Goal: Task Accomplishment & Management: Manage account settings

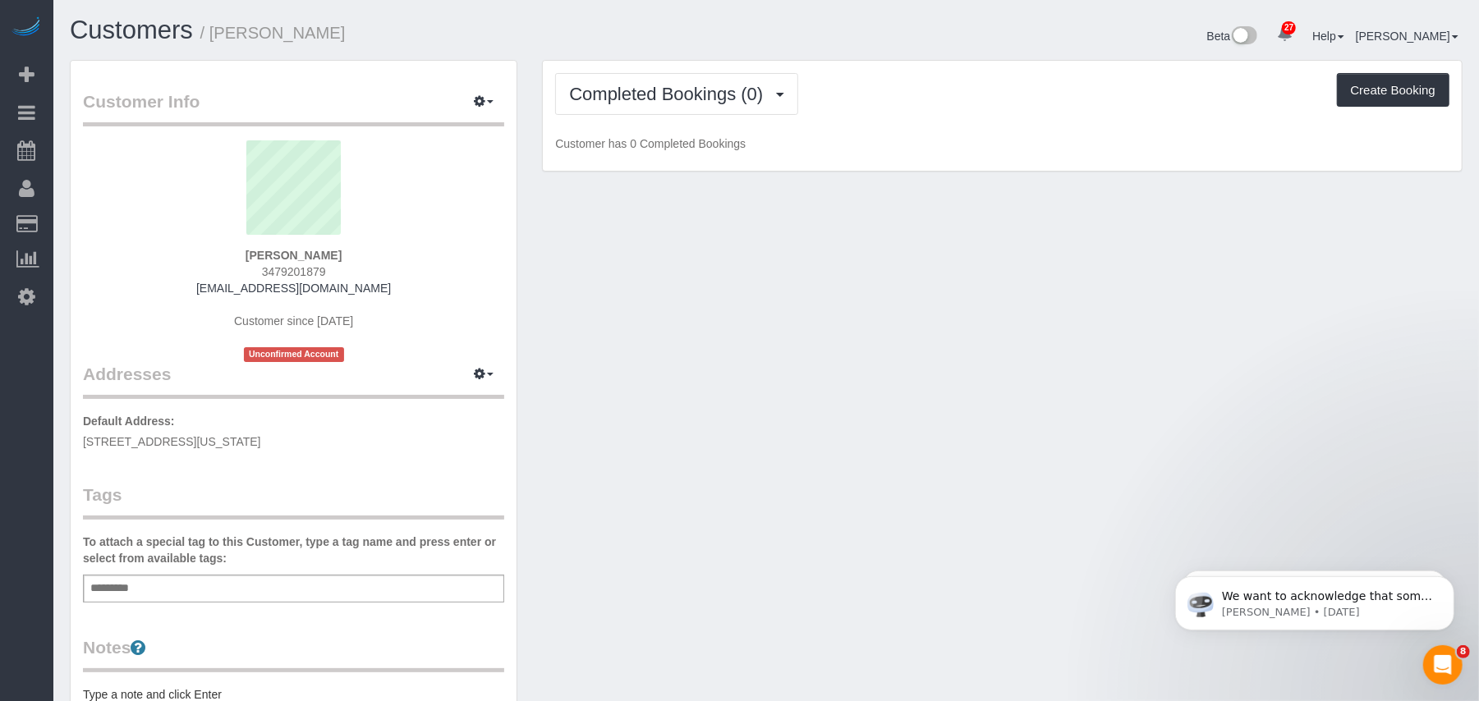
drag, startPoint x: 312, startPoint y: 441, endPoint x: 235, endPoint y: 453, distance: 78.1
click at [306, 441] on p "Default Address: 25 East 10th, 7E, New York City, NY 10003" at bounding box center [293, 431] width 421 height 37
drag, startPoint x: 320, startPoint y: 447, endPoint x: 84, endPoint y: 437, distance: 236.6
click at [84, 437] on p "Default Address: 25 East 10th, 7E, New York City, NY 10003" at bounding box center [293, 431] width 421 height 37
copy span "25 East 10th, 7E, New York City, NY 10003"
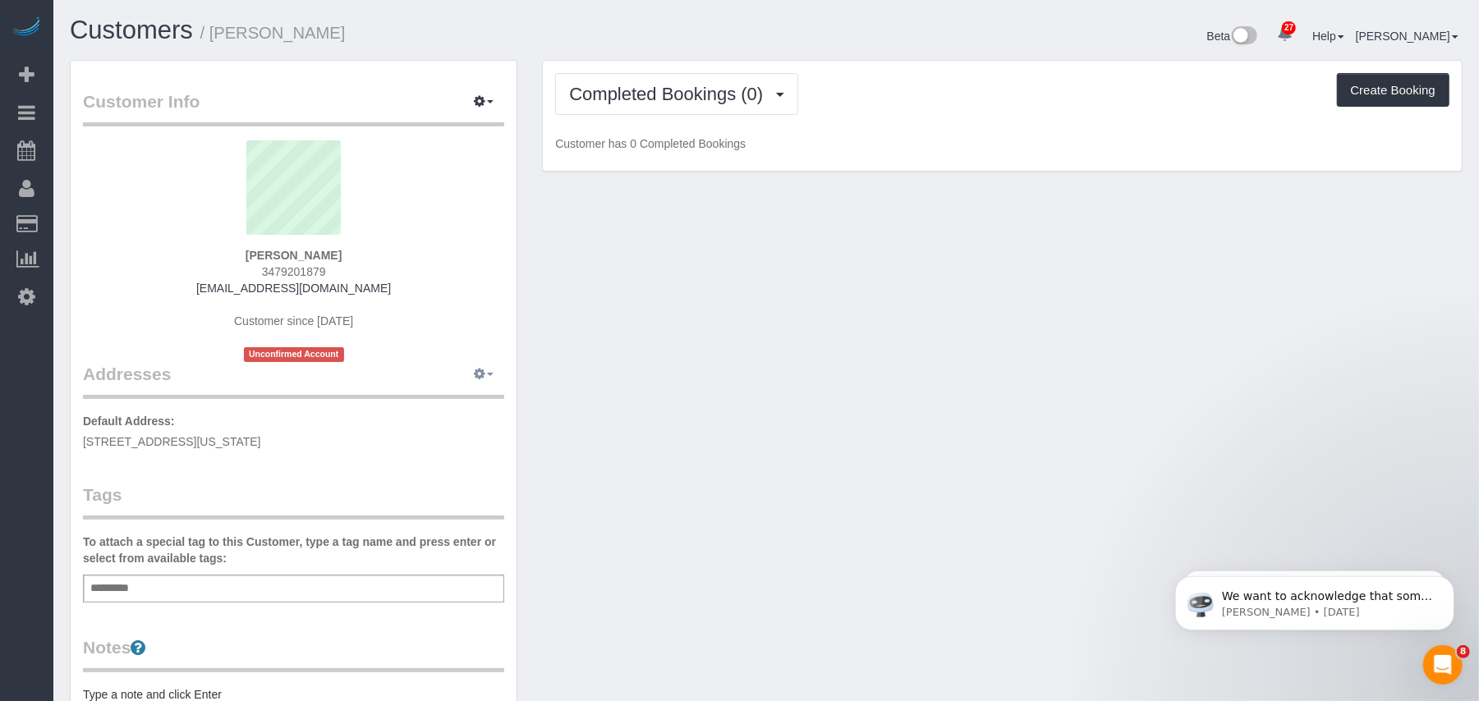
drag, startPoint x: 456, startPoint y: 388, endPoint x: 475, endPoint y: 382, distance: 19.0
click at [465, 386] on legend "Addresses Manage Addresses Add New Address" at bounding box center [293, 279] width 421 height 240
click at [475, 382] on button "button" at bounding box center [483, 374] width 41 height 25
click at [457, 411] on button "Manage Addresses" at bounding box center [436, 405] width 133 height 23
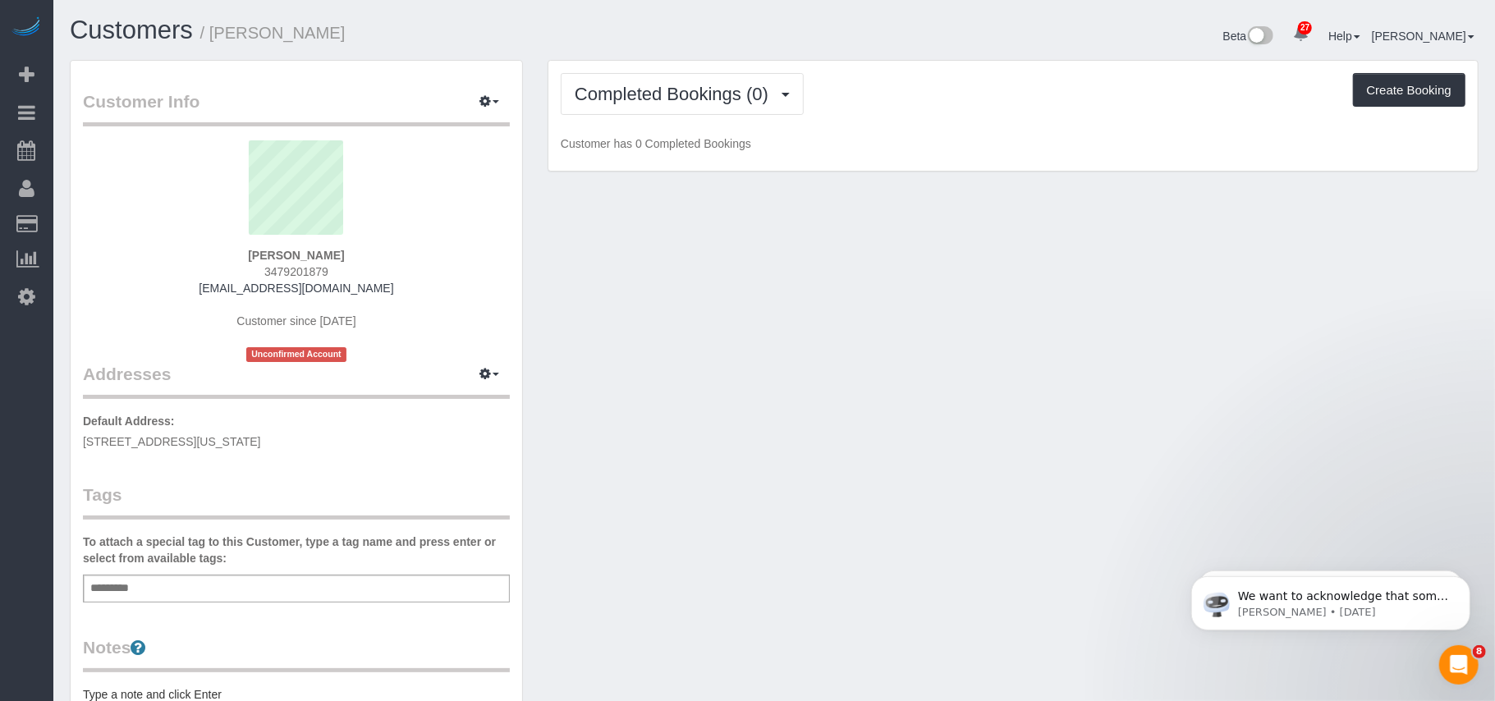
select select "NY"
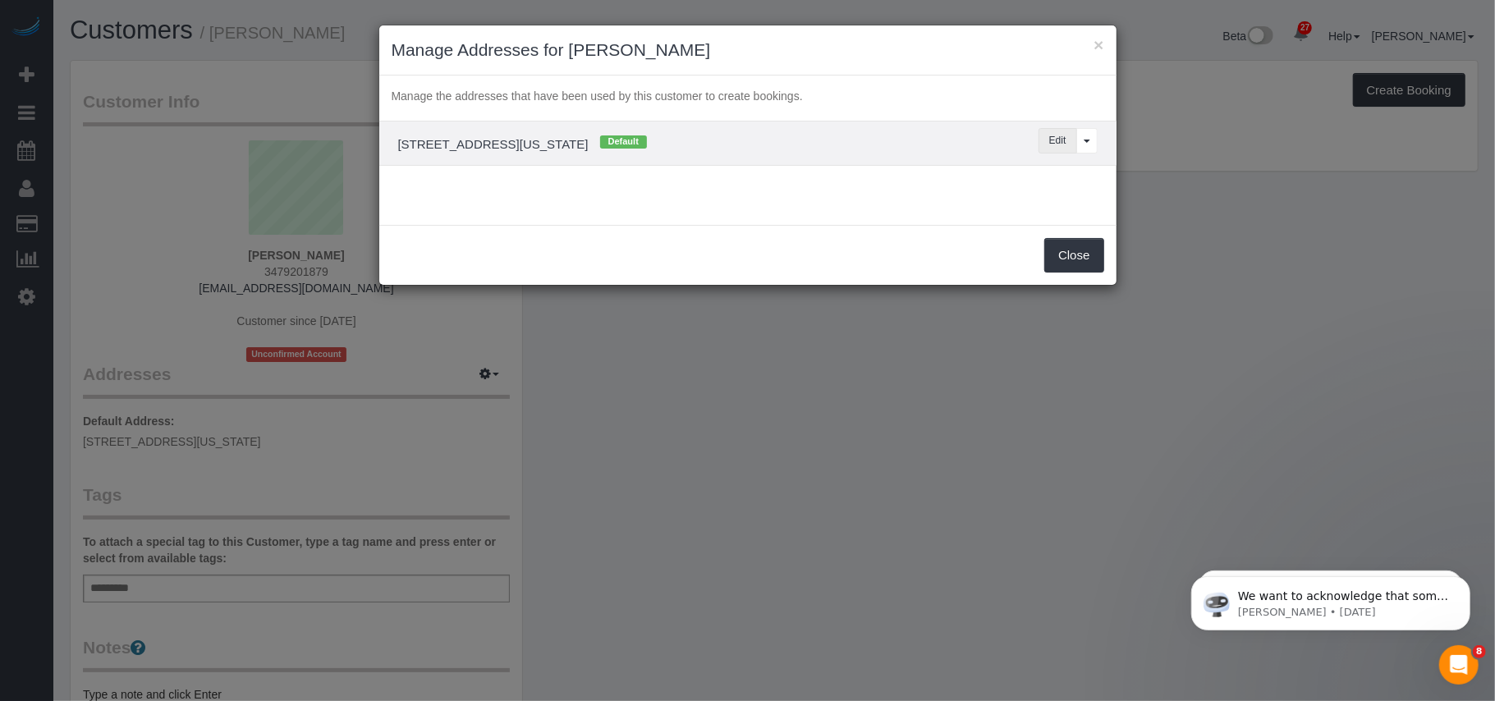
drag, startPoint x: 1034, startPoint y: 145, endPoint x: 1048, endPoint y: 149, distance: 14.3
click at [1048, 149] on div "Edit View More Options... Delete" at bounding box center [1019, 140] width 181 height 25
click at [1048, 149] on button "Edit" at bounding box center [1058, 140] width 39 height 25
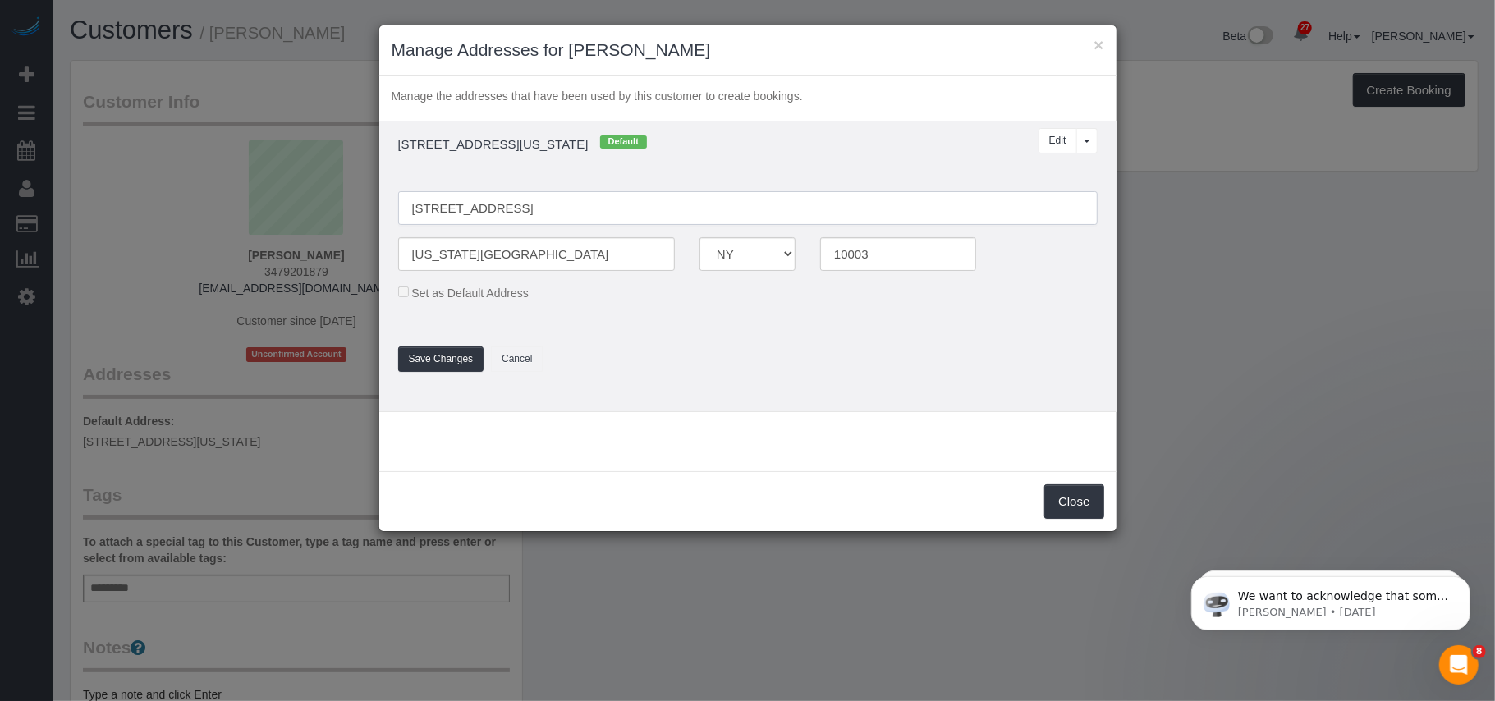
click at [479, 211] on input "25 East 10th, 7E" at bounding box center [747, 208] width 699 height 34
type input "25 East 10th Street, Apt 7E"
click at [453, 365] on button "Save Changes" at bounding box center [441, 358] width 86 height 25
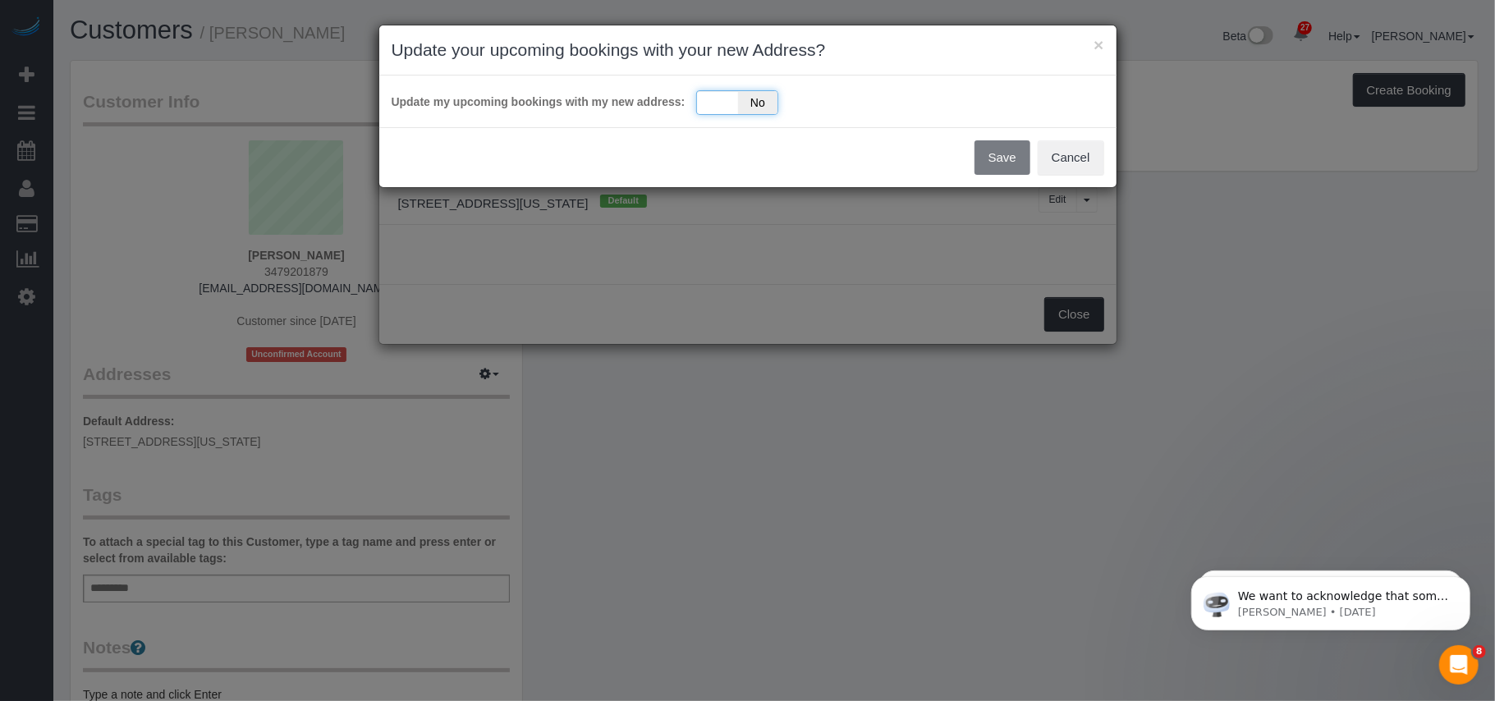
click at [708, 115] on div "Yes No" at bounding box center [737, 102] width 82 height 25
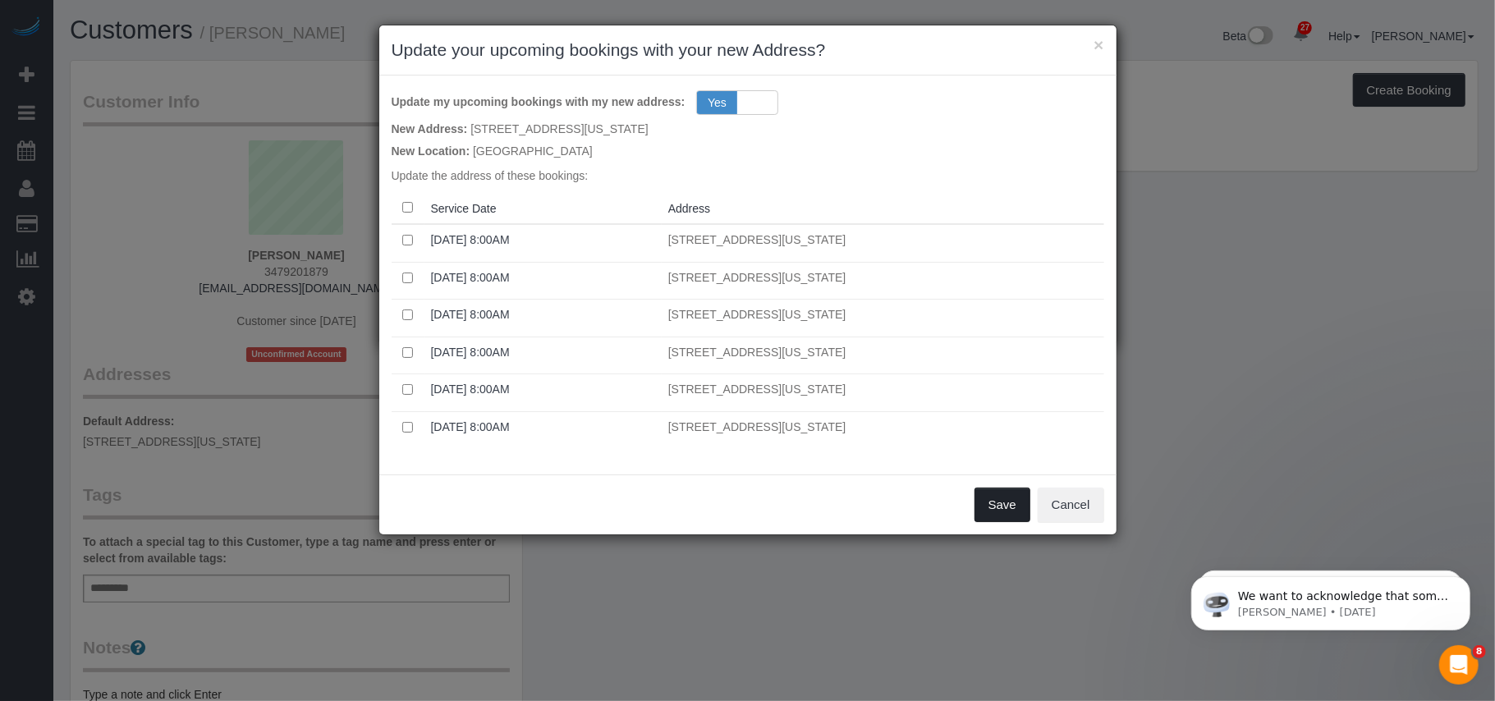
click at [987, 507] on button "Save" at bounding box center [1002, 505] width 56 height 34
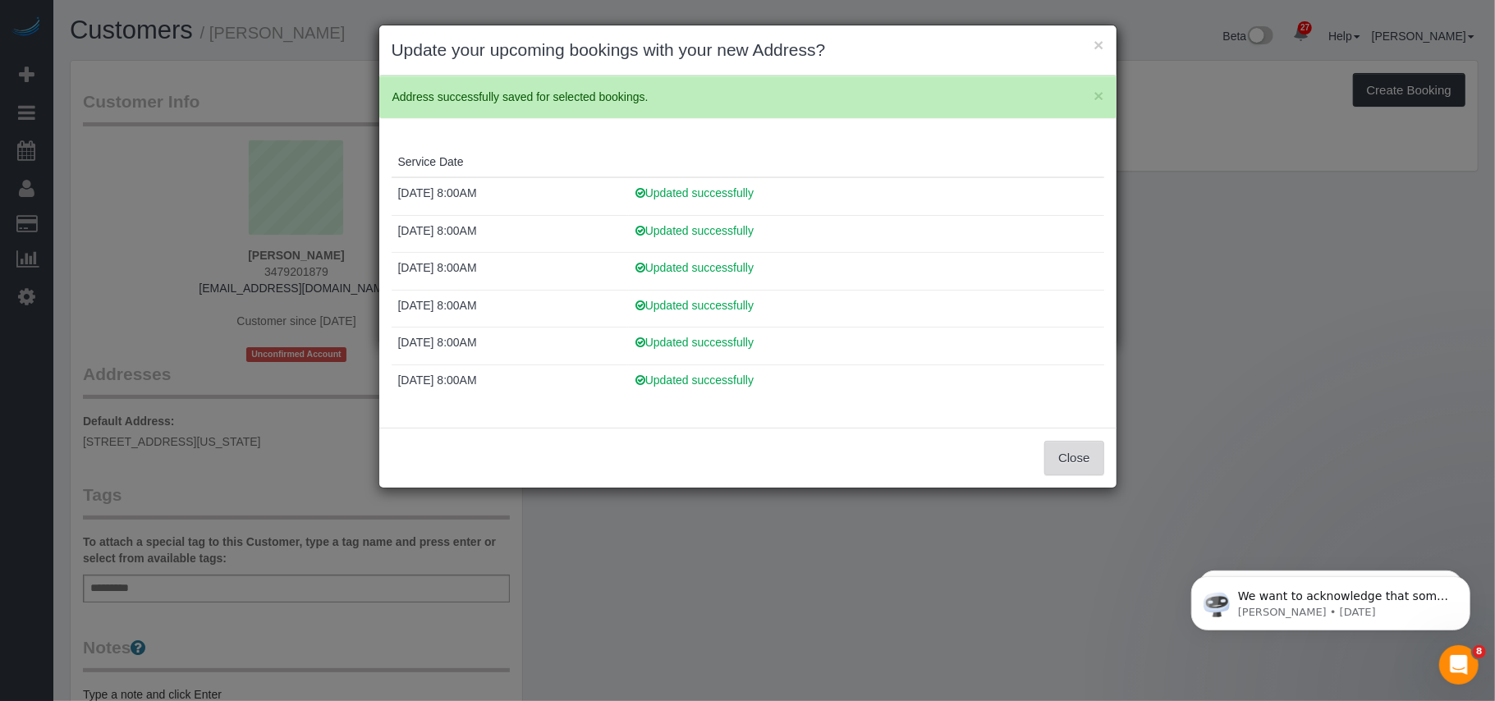
click at [1052, 464] on button "Close" at bounding box center [1073, 458] width 59 height 34
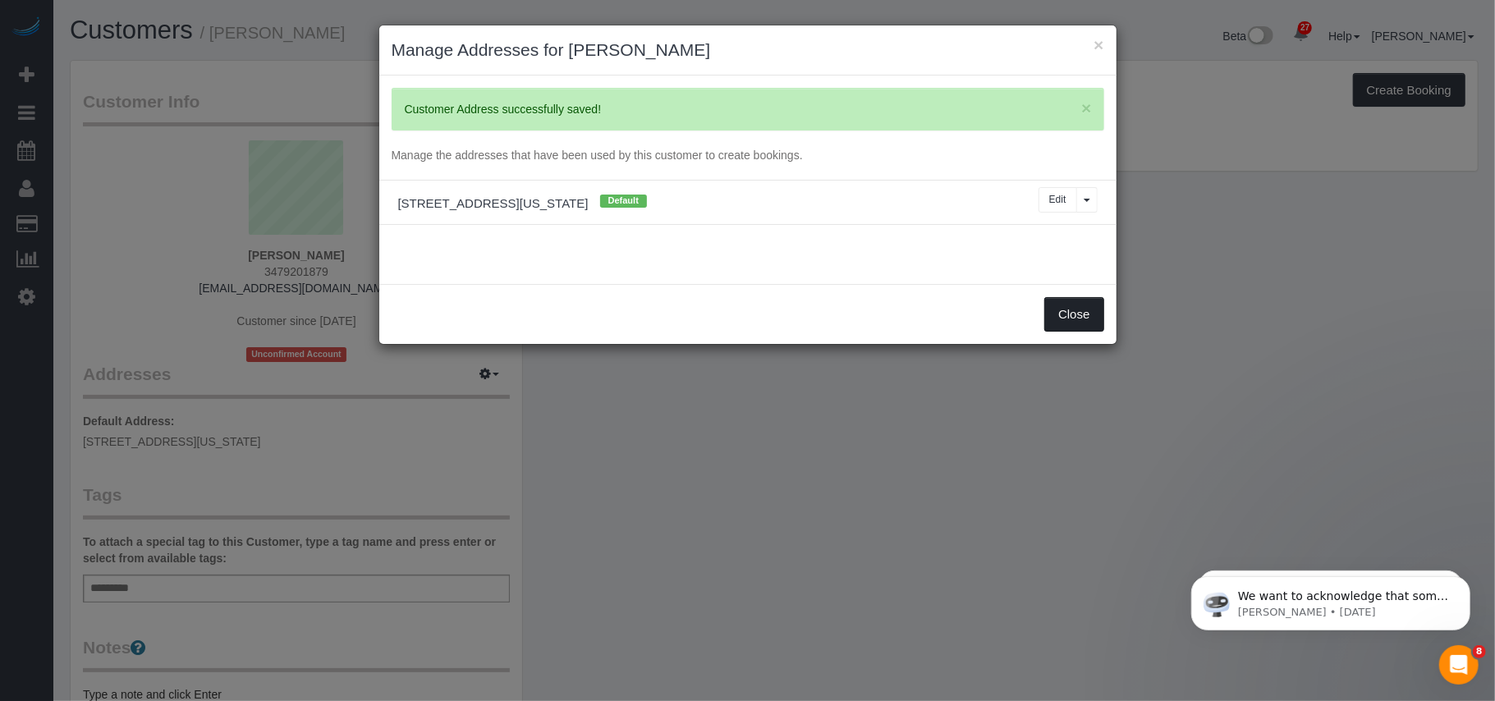
click at [1071, 317] on button "Close" at bounding box center [1073, 314] width 59 height 34
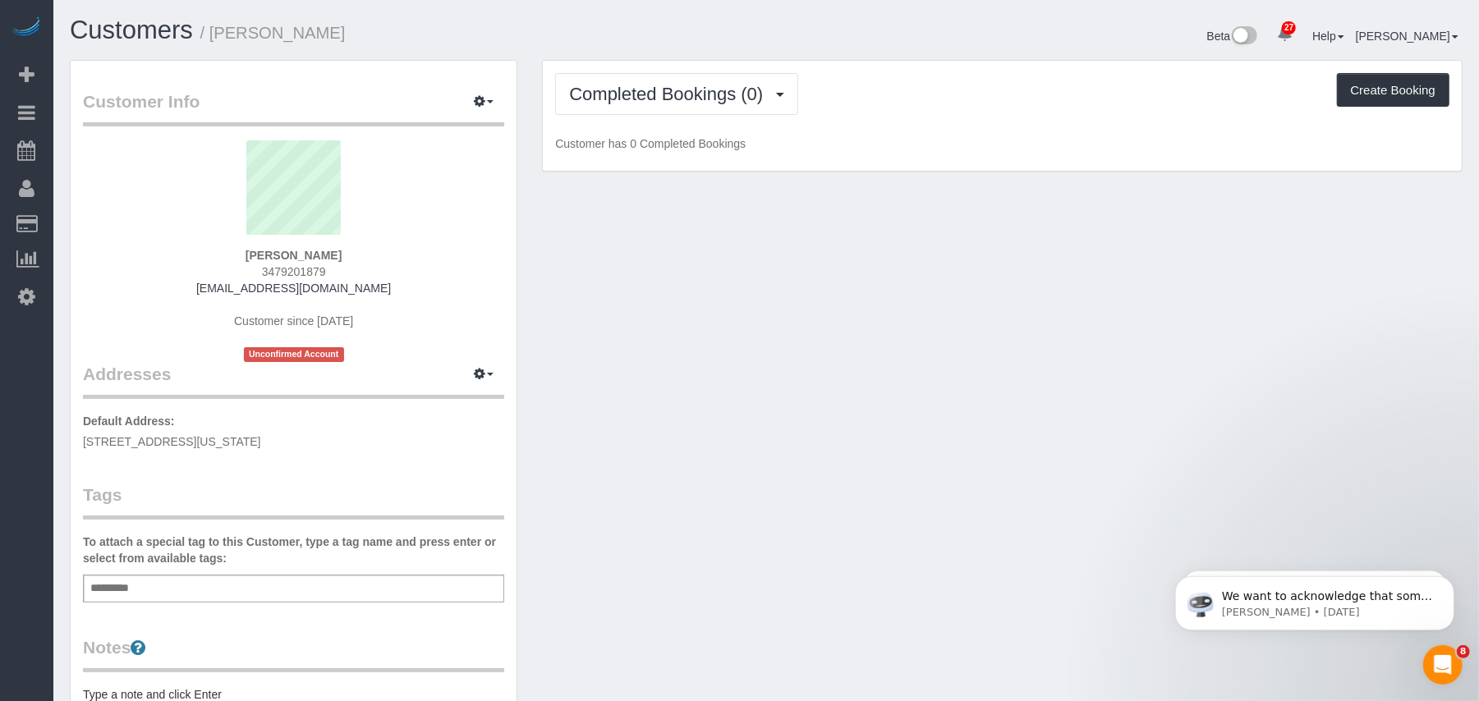
drag, startPoint x: 388, startPoint y: 440, endPoint x: 82, endPoint y: 440, distance: 305.4
click at [82, 440] on div "Customer Info Edit Contact Info Send Message Email Preferences Special Sales Ta…" at bounding box center [294, 602] width 446 height 1082
copy span "25 East 10th Street, Apt 7E, New York City, NY 10003"
click at [204, 591] on div "Add a tag" at bounding box center [293, 589] width 421 height 28
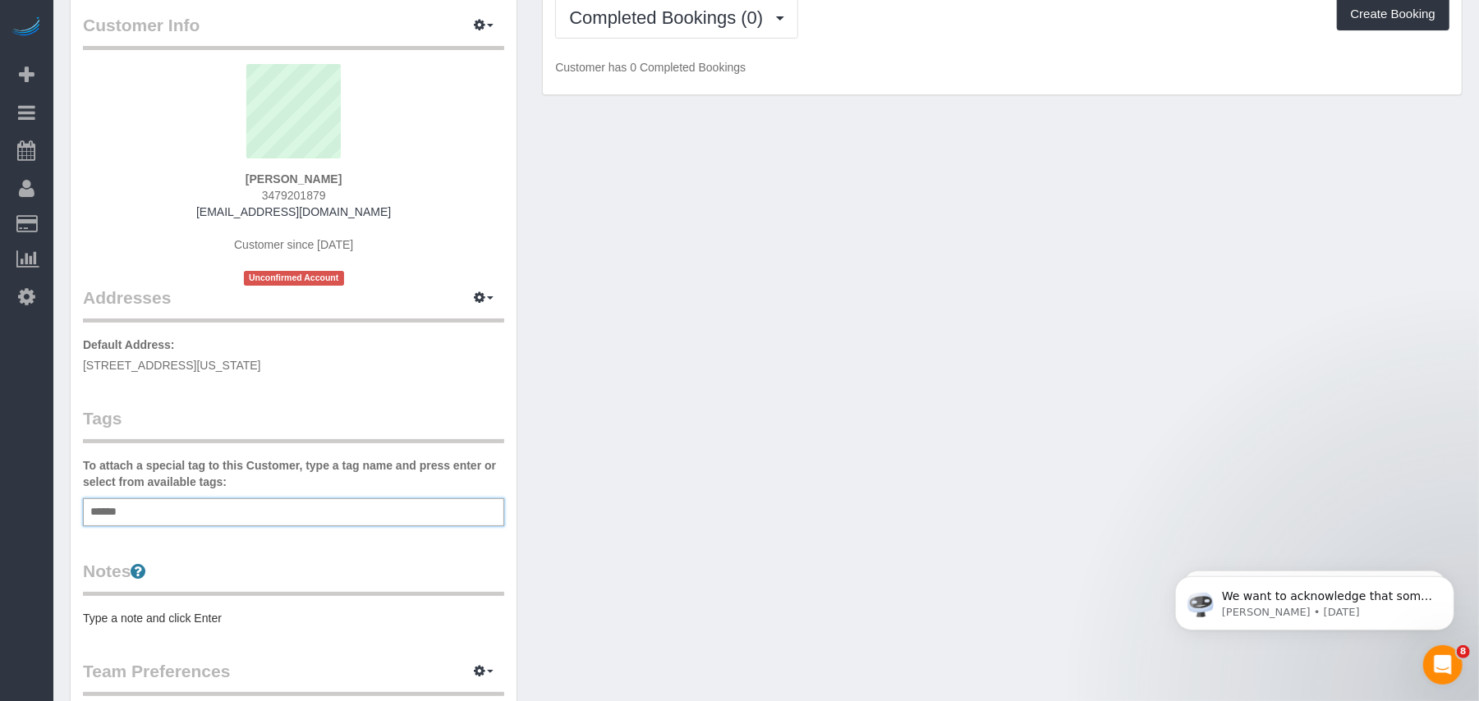
scroll to position [218, 0]
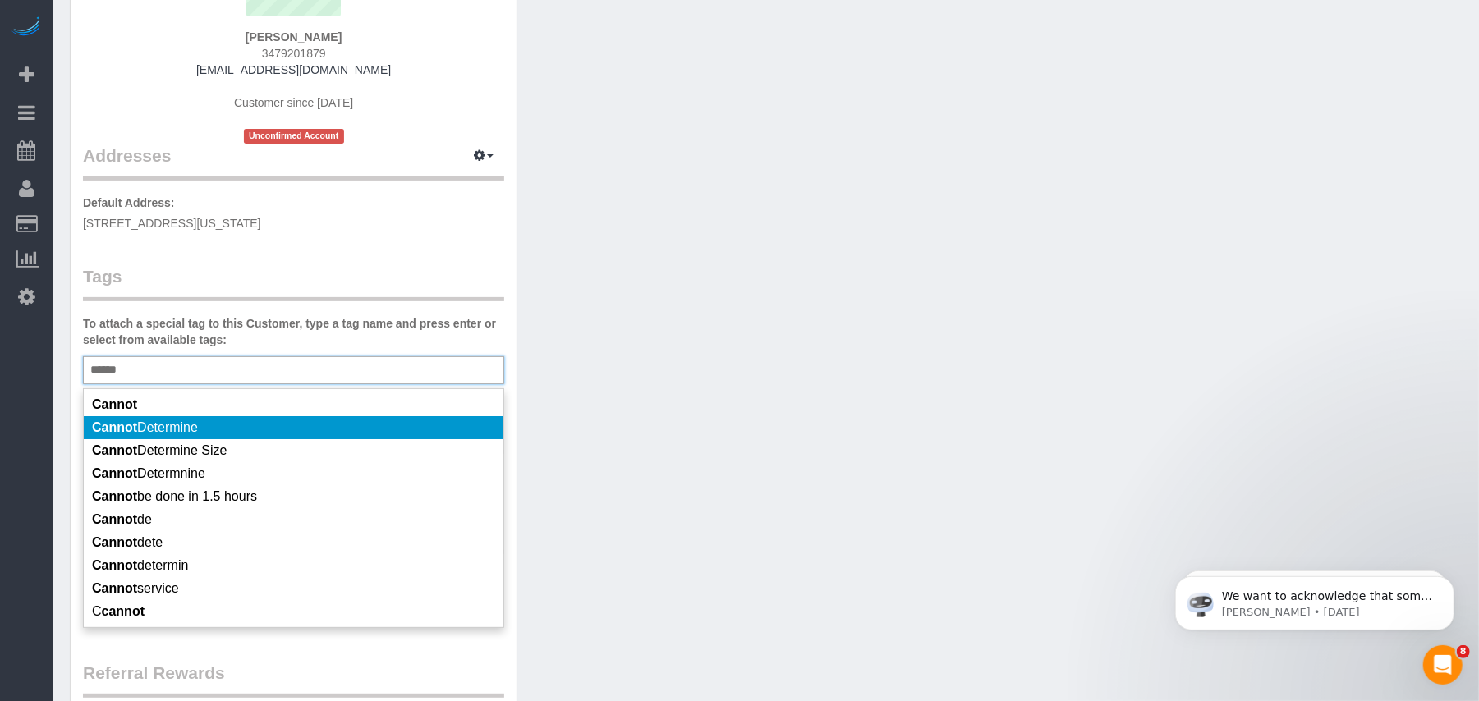
type input "******"
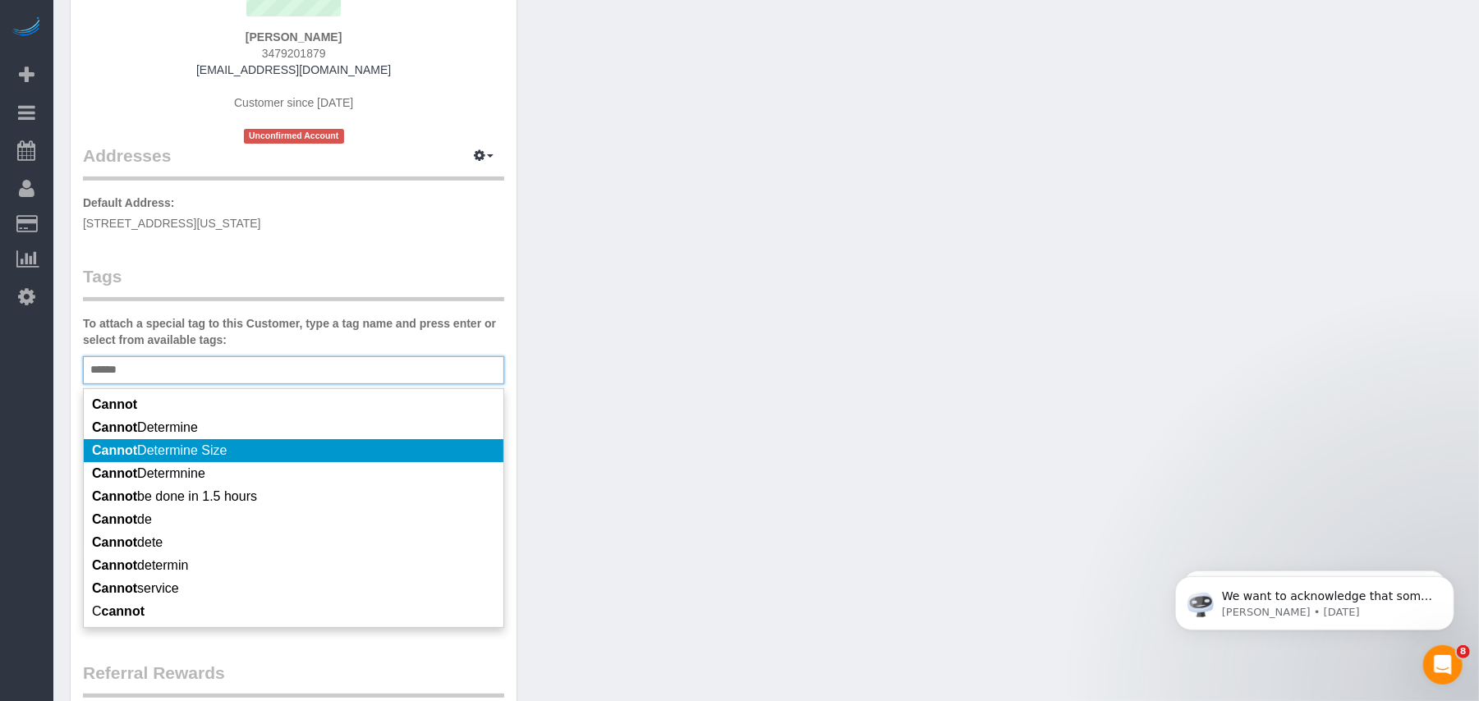
click at [204, 444] on span "Cannot Determine Size" at bounding box center [159, 450] width 135 height 14
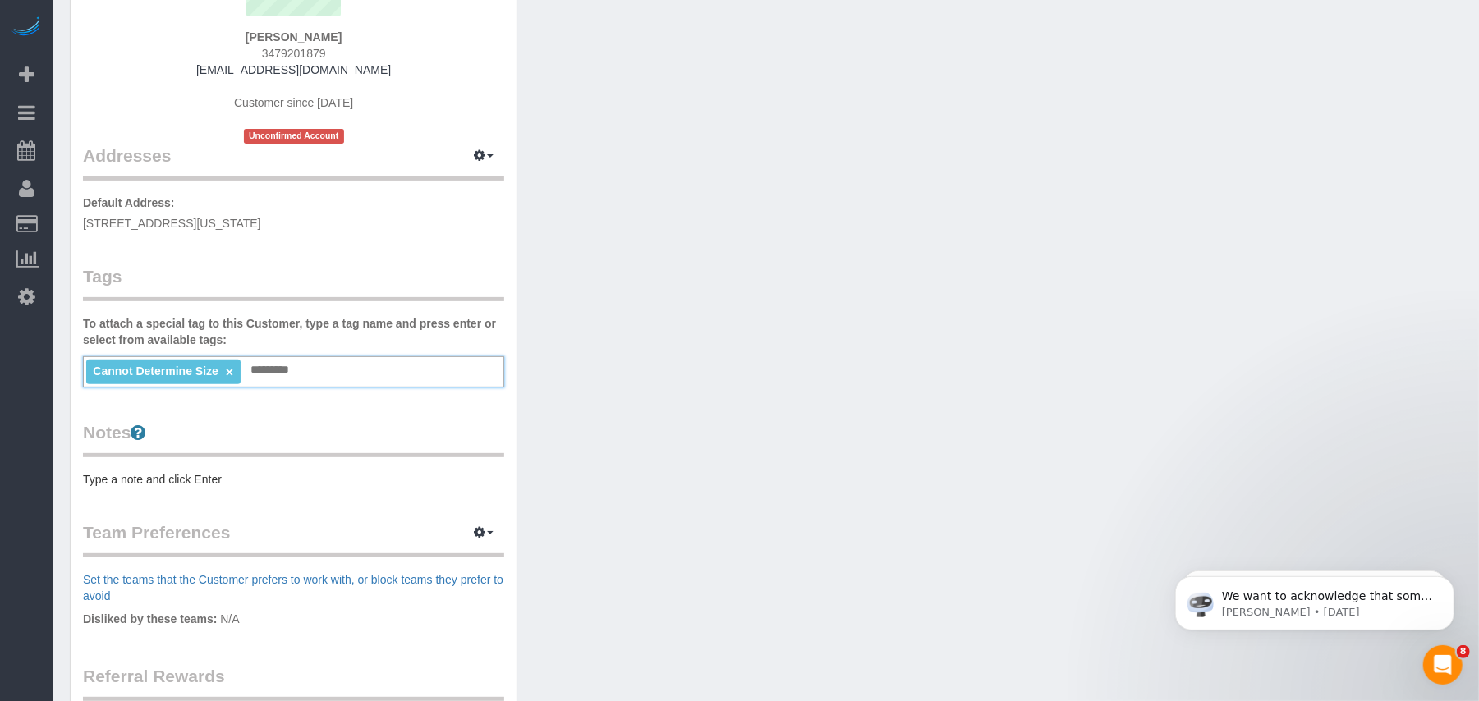
click at [199, 467] on div "Notes Type a note and click Enter" at bounding box center [293, 453] width 421 height 67
click at [199, 477] on pre "Type a note and click Enter" at bounding box center [293, 479] width 421 height 16
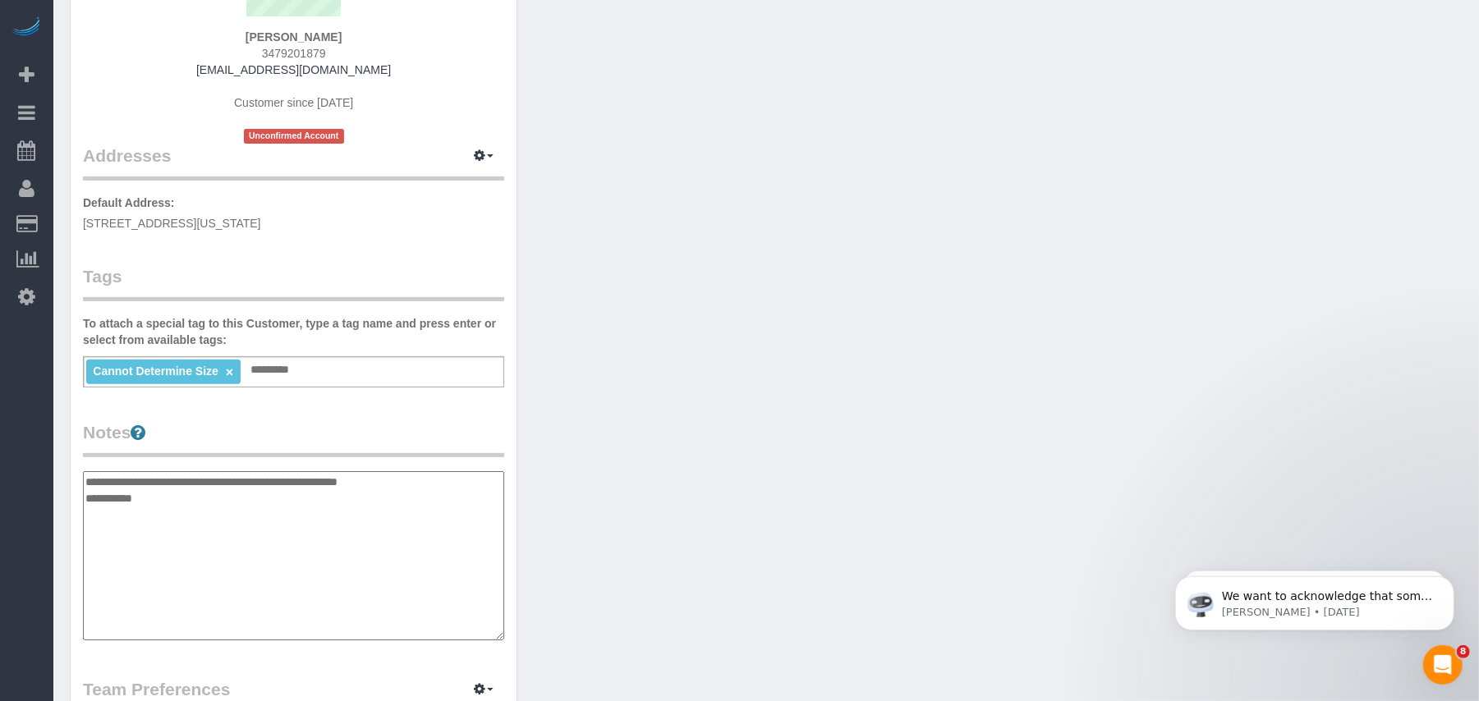
type textarea "**********"
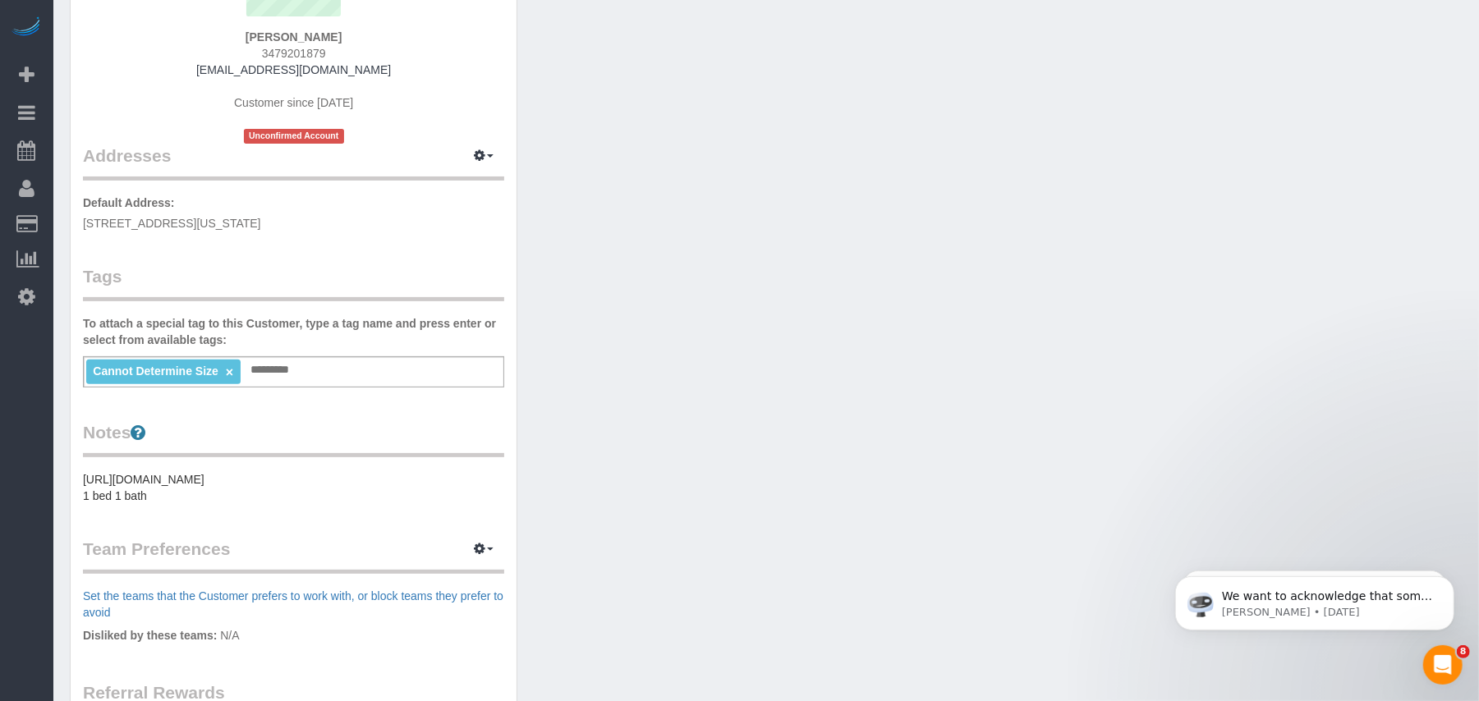
click at [931, 355] on div "Customer Info Edit Contact Info Send Message Email Preferences Special Sales Ta…" at bounding box center [765, 402] width 1417 height 1120
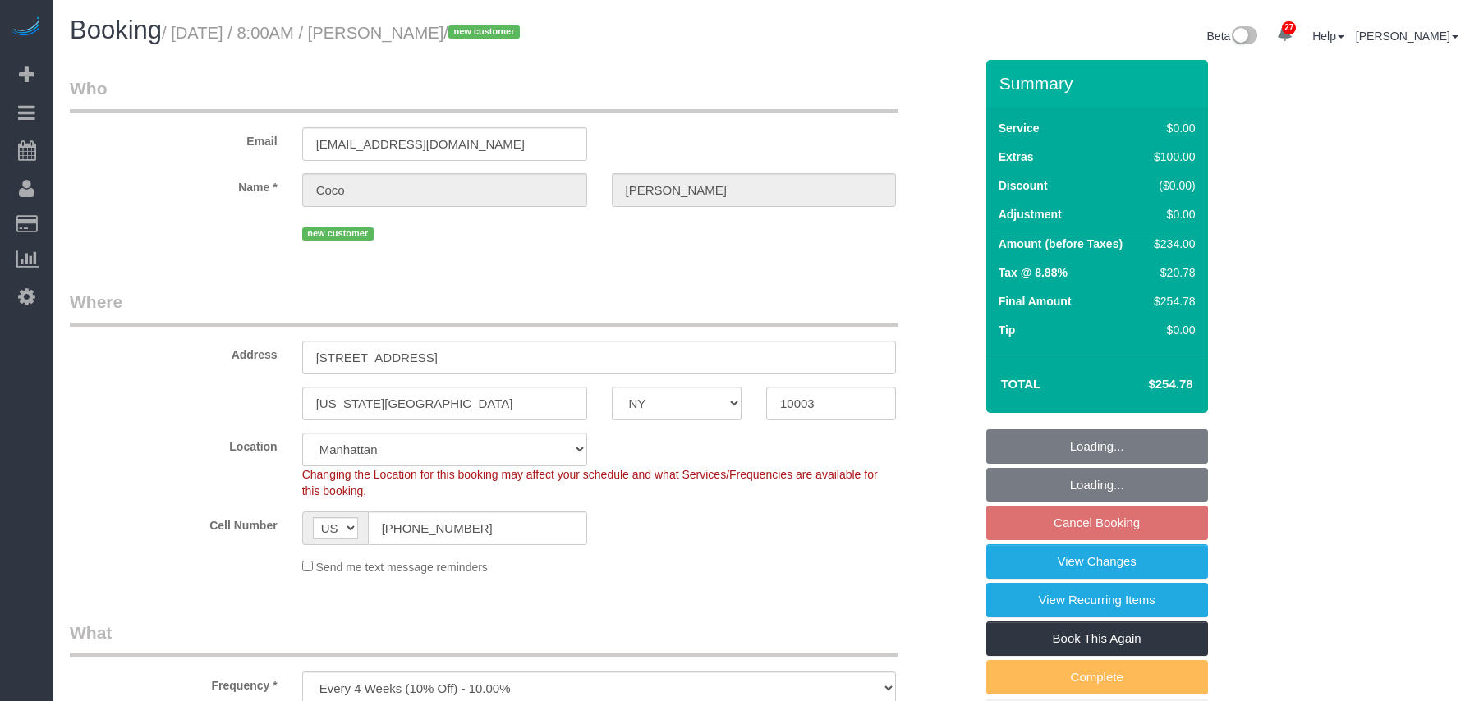
select select "NY"
select select "1"
select select "spot1"
select select "number:57"
select select "number:90"
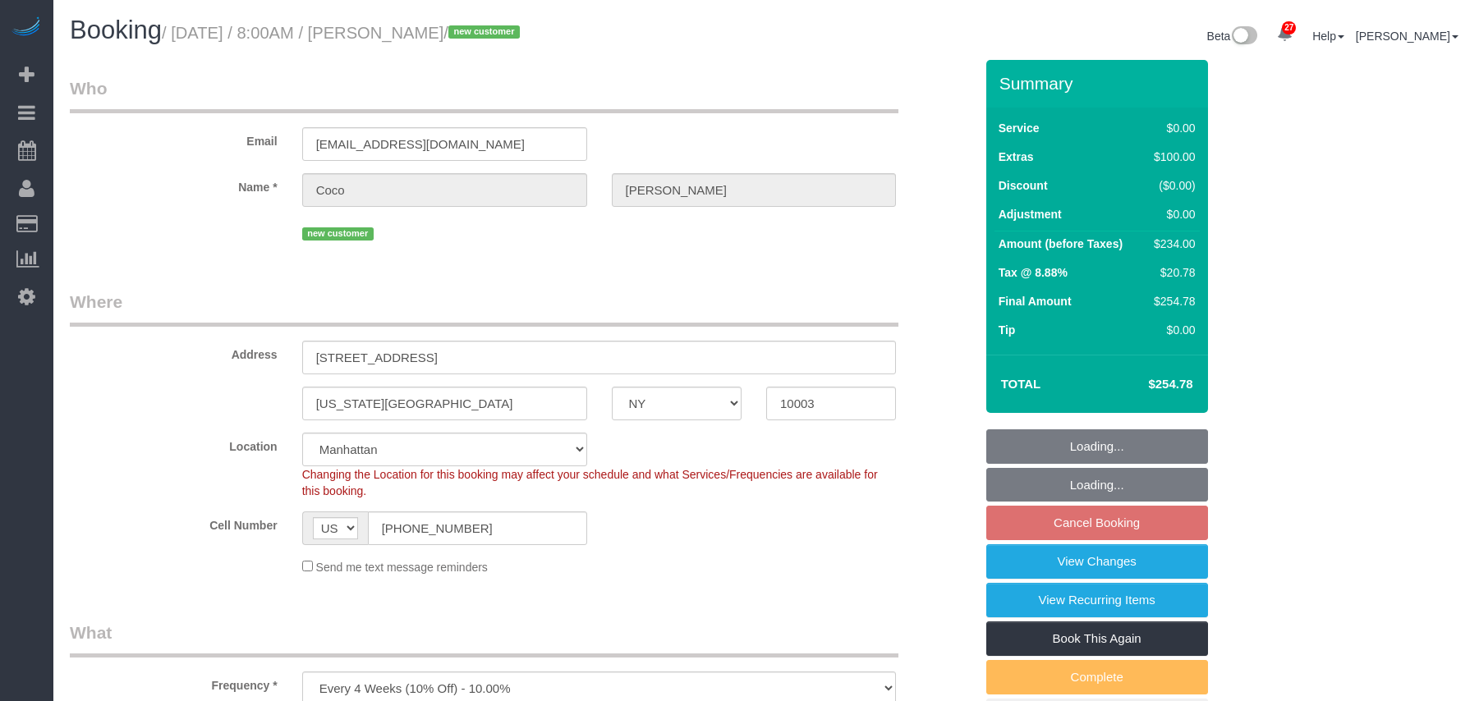
select select "number:15"
select select "number:5"
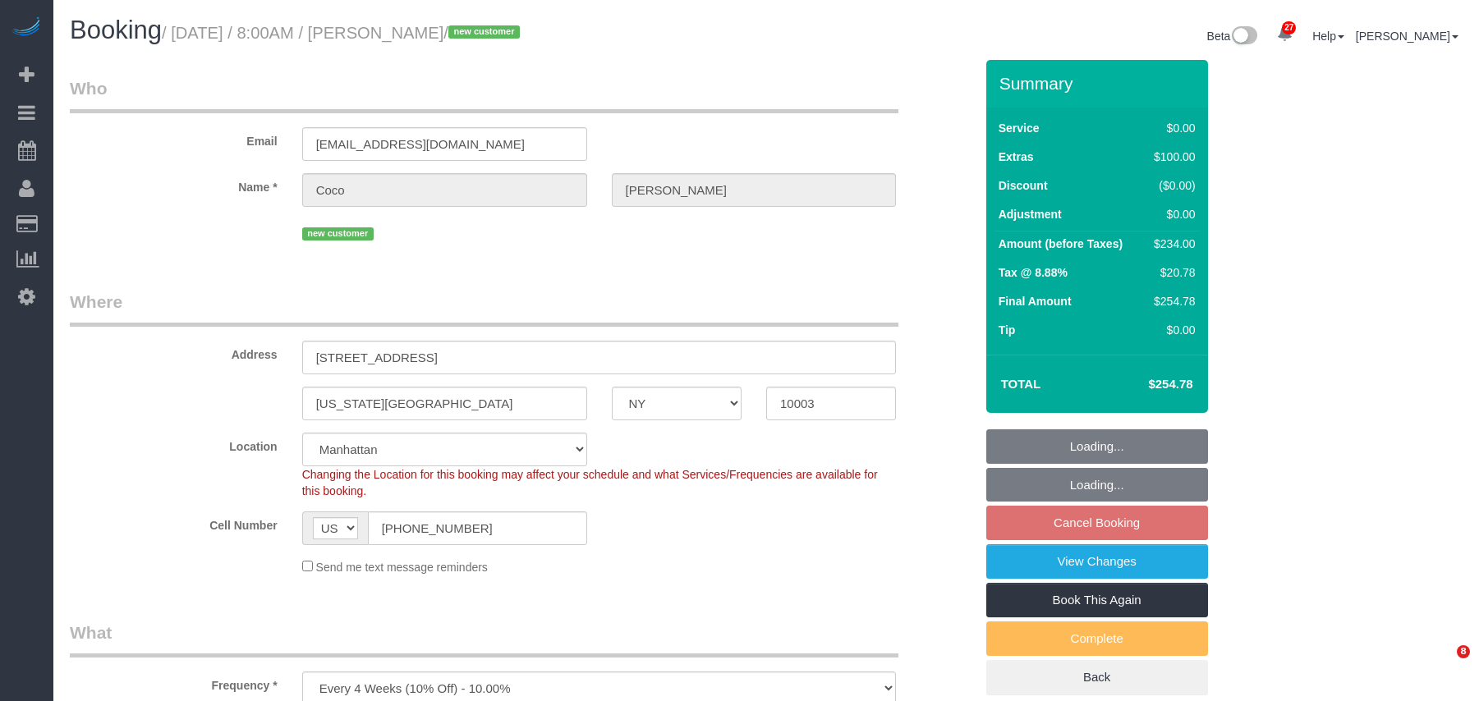
select select "NY"
select select "number:57"
select select "number:90"
select select "number:15"
select select "number:5"
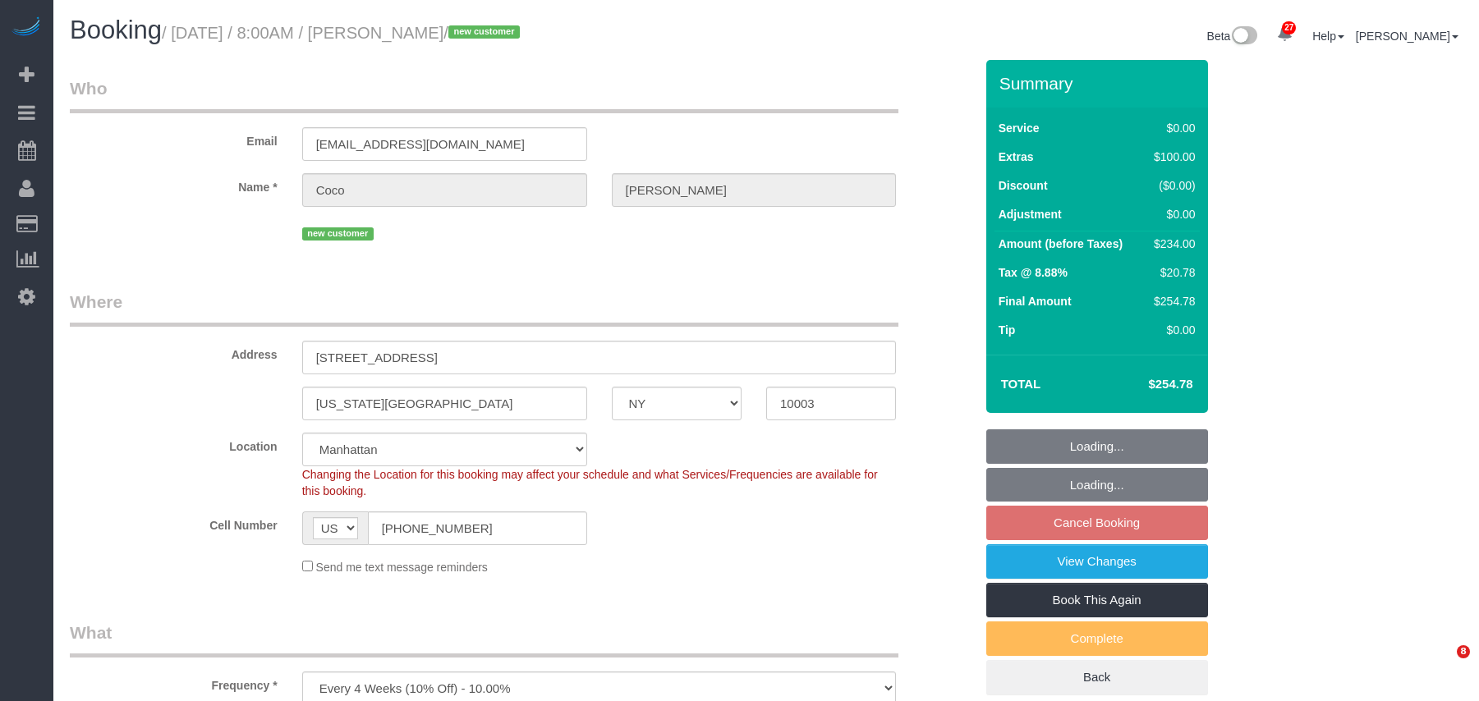
select select "spot1"
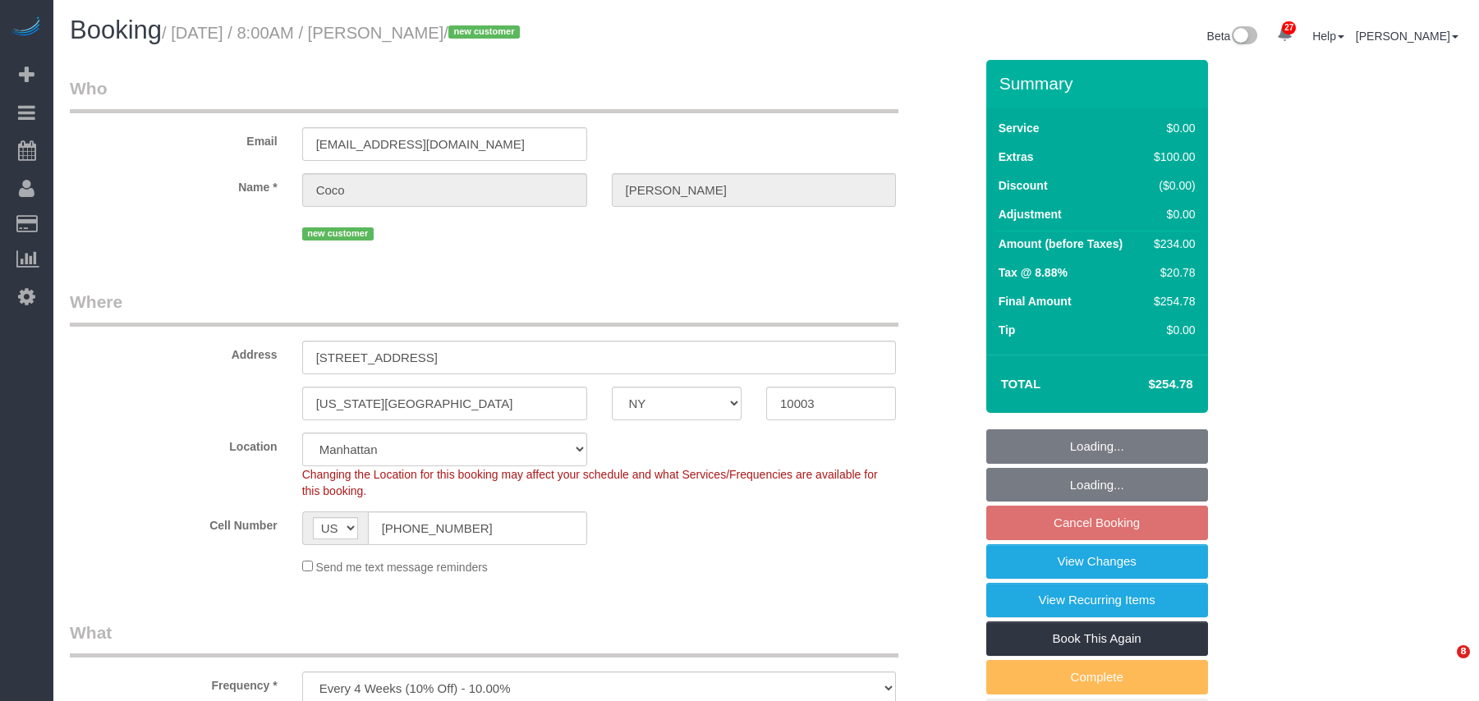
select select "1"
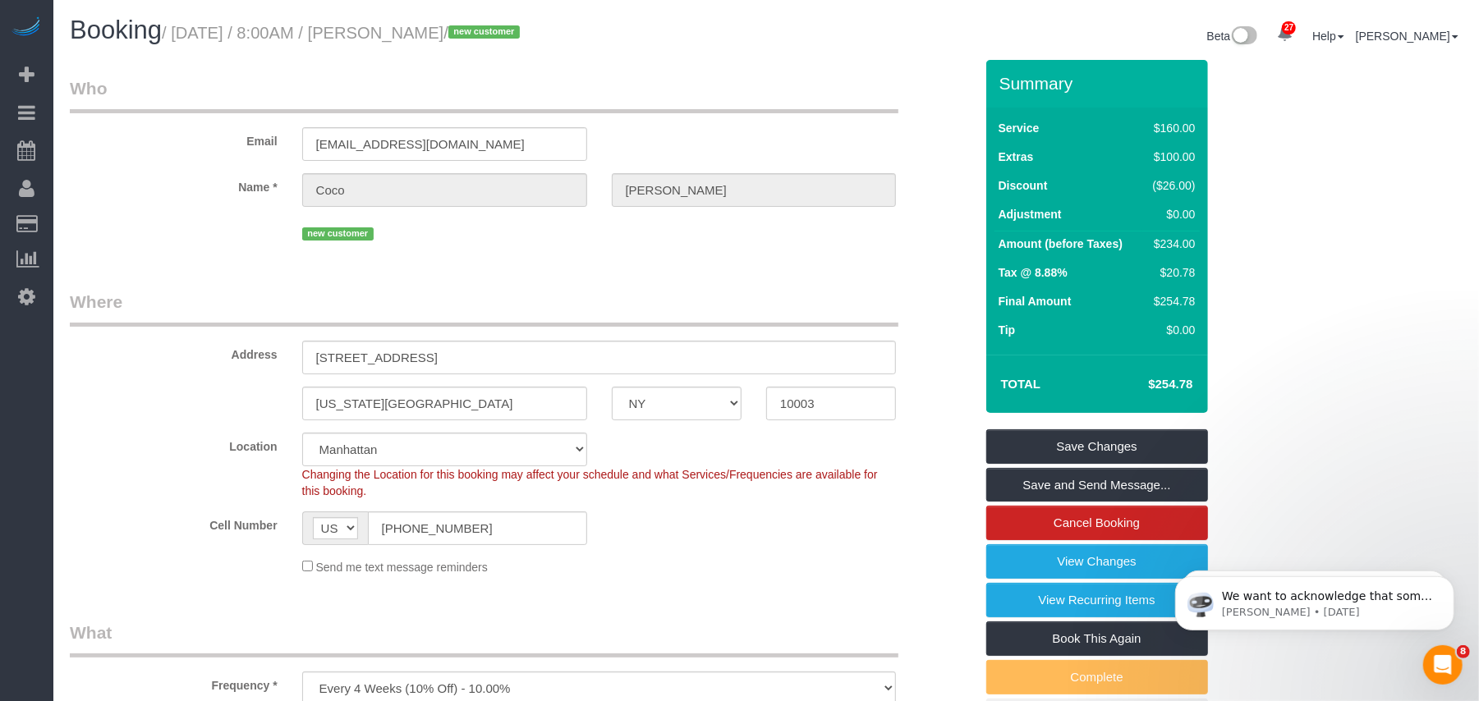
drag, startPoint x: 501, startPoint y: 31, endPoint x: 418, endPoint y: 38, distance: 83.2
click at [418, 38] on small "/ September 29, 2025 / 8:00AM / Coco Bryant / new customer" at bounding box center [343, 33] width 363 height 18
select select "spot56"
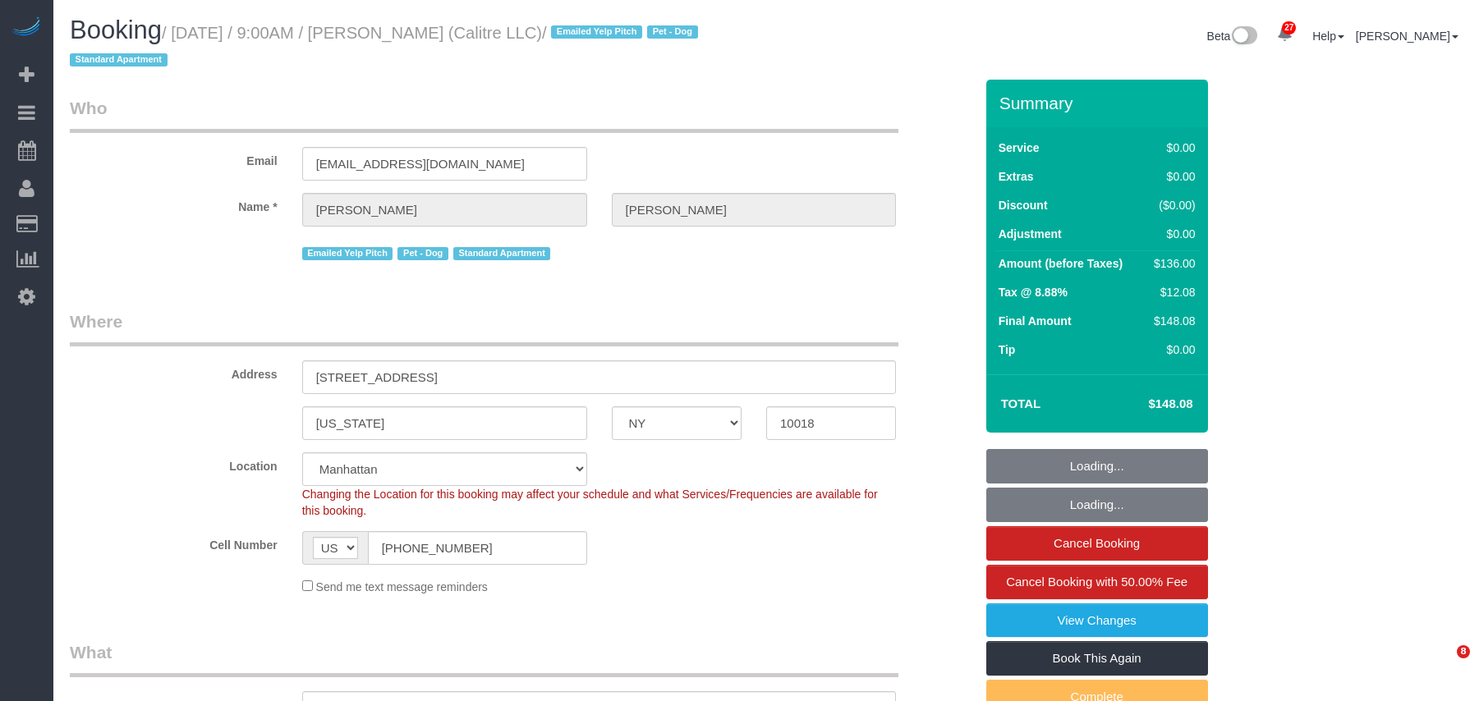
select select "NY"
select select "1"
select select "string:stripe-pm_1Qmg0G4VGloSiKo7r9f1vLui"
select select "number:89"
select select "number:90"
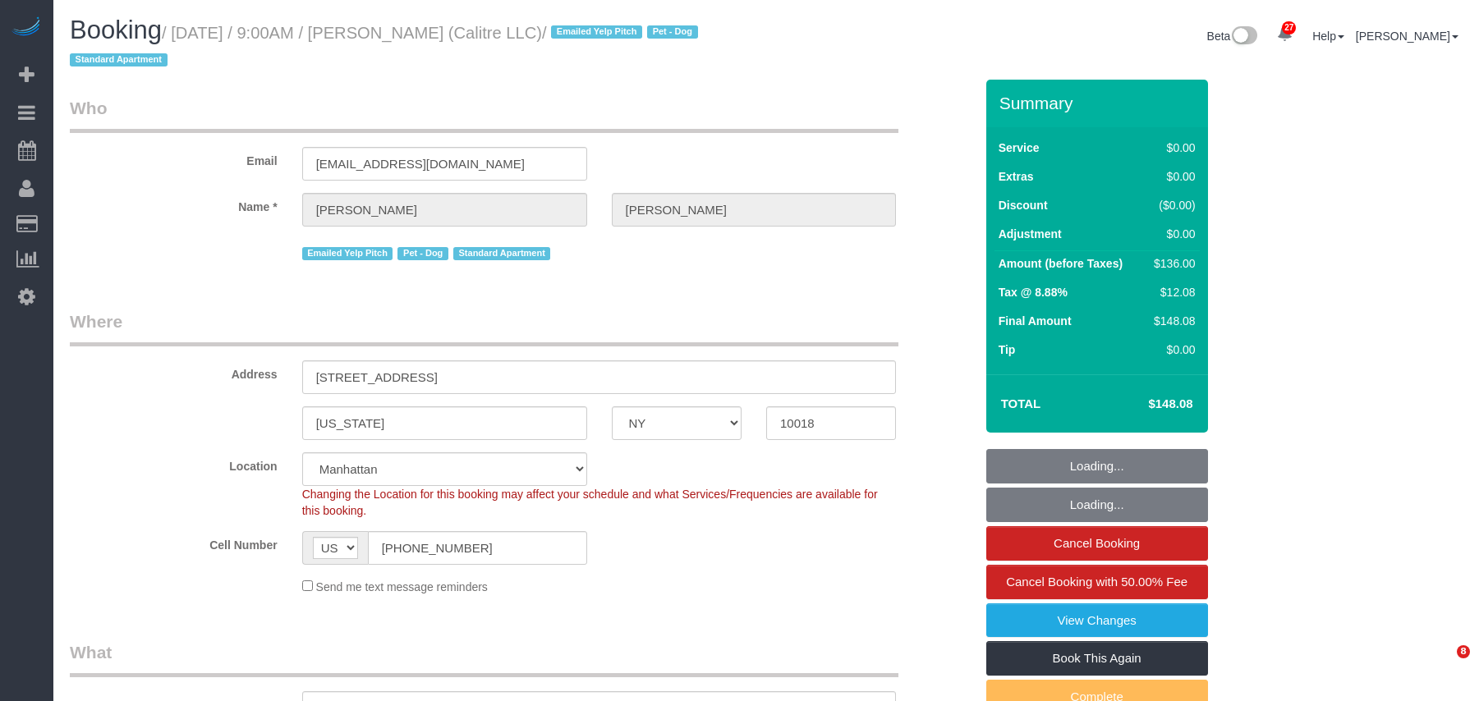
select select "number:13"
select select "number:6"
select select "object:1555"
select select "spot1"
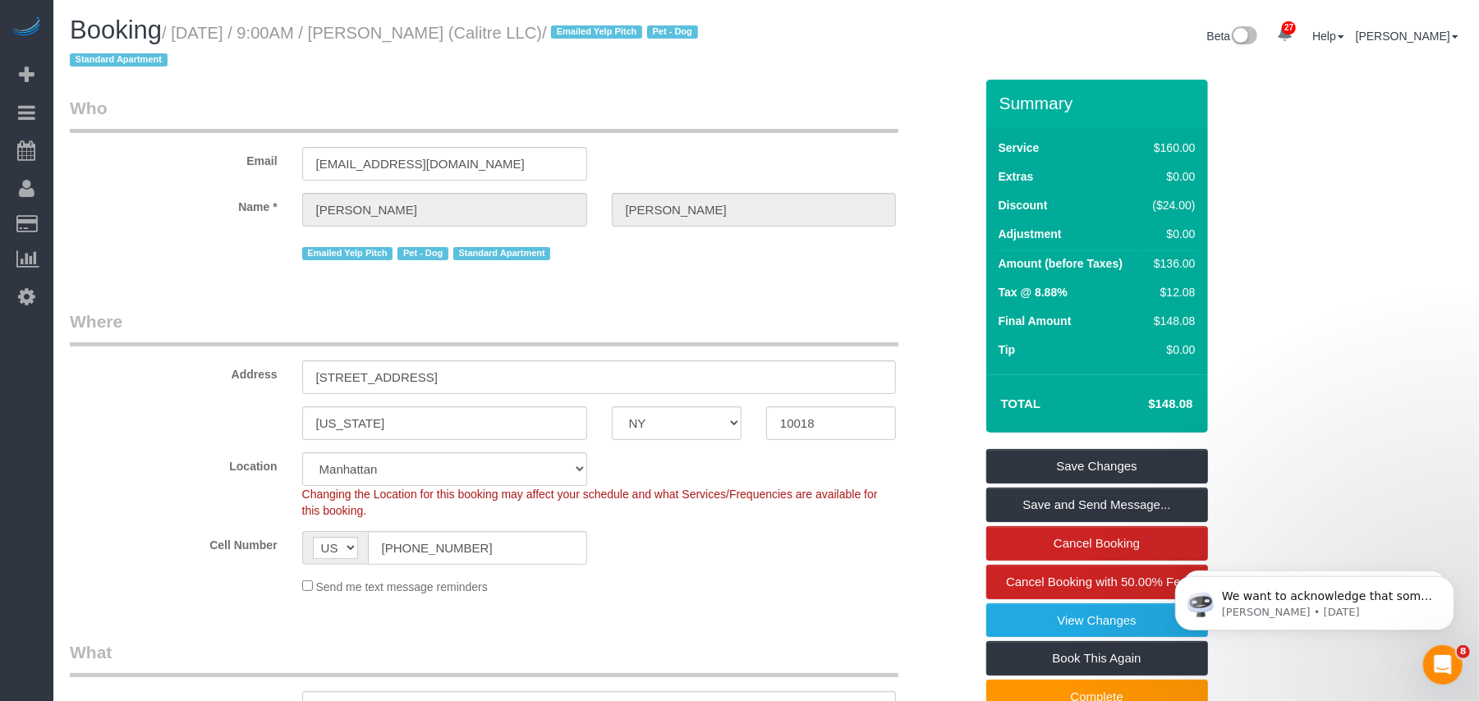
drag, startPoint x: 589, startPoint y: 30, endPoint x: 179, endPoint y: 28, distance: 409.7
click at [179, 28] on small "/ September 25, 2025 / 9:00AM / Eric Stolte (Calitre LLC) / Emailed Yelp Pitch …" at bounding box center [386, 47] width 633 height 46
copy small "September 25, 2025 / 9:00AM / Eric Stolte (Calitre LLC)"
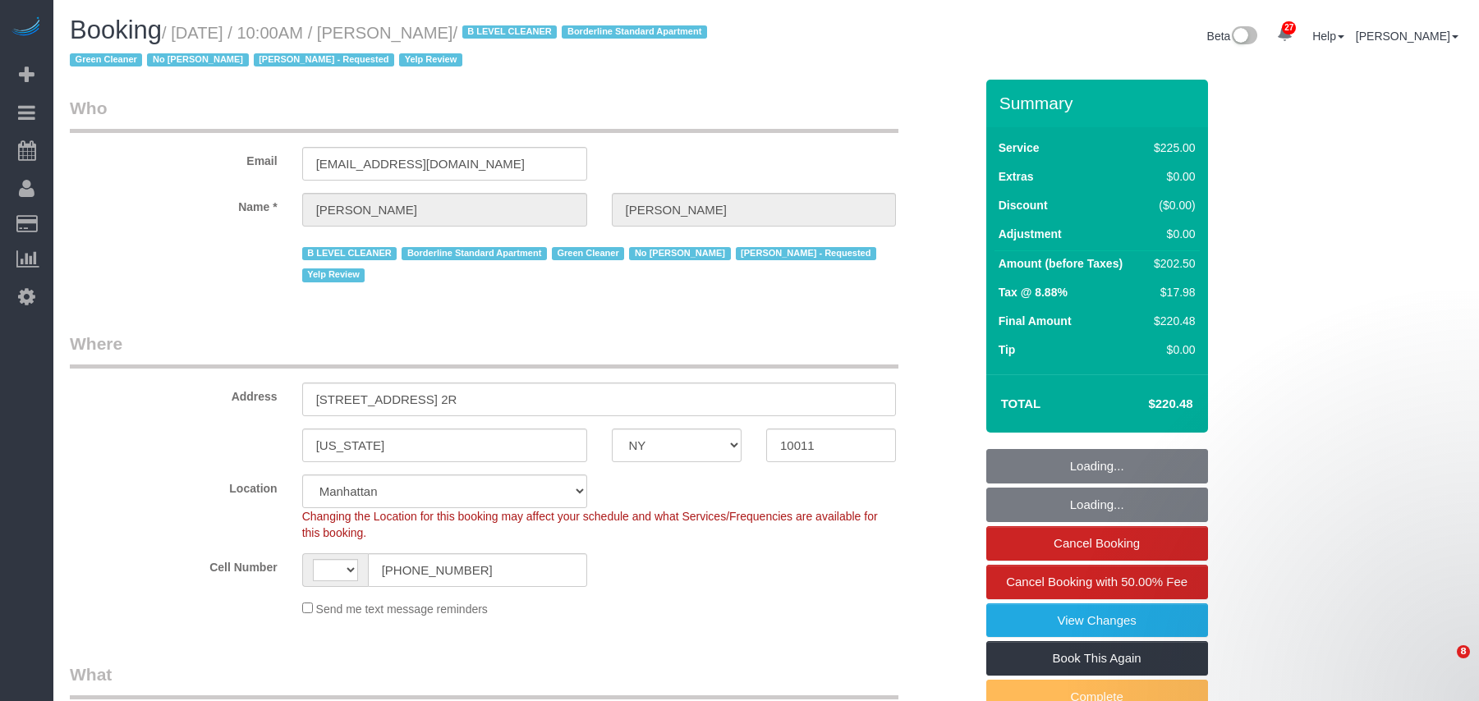
select select "NY"
select select "180"
select select "number:58"
select select "number:72"
select select "number:15"
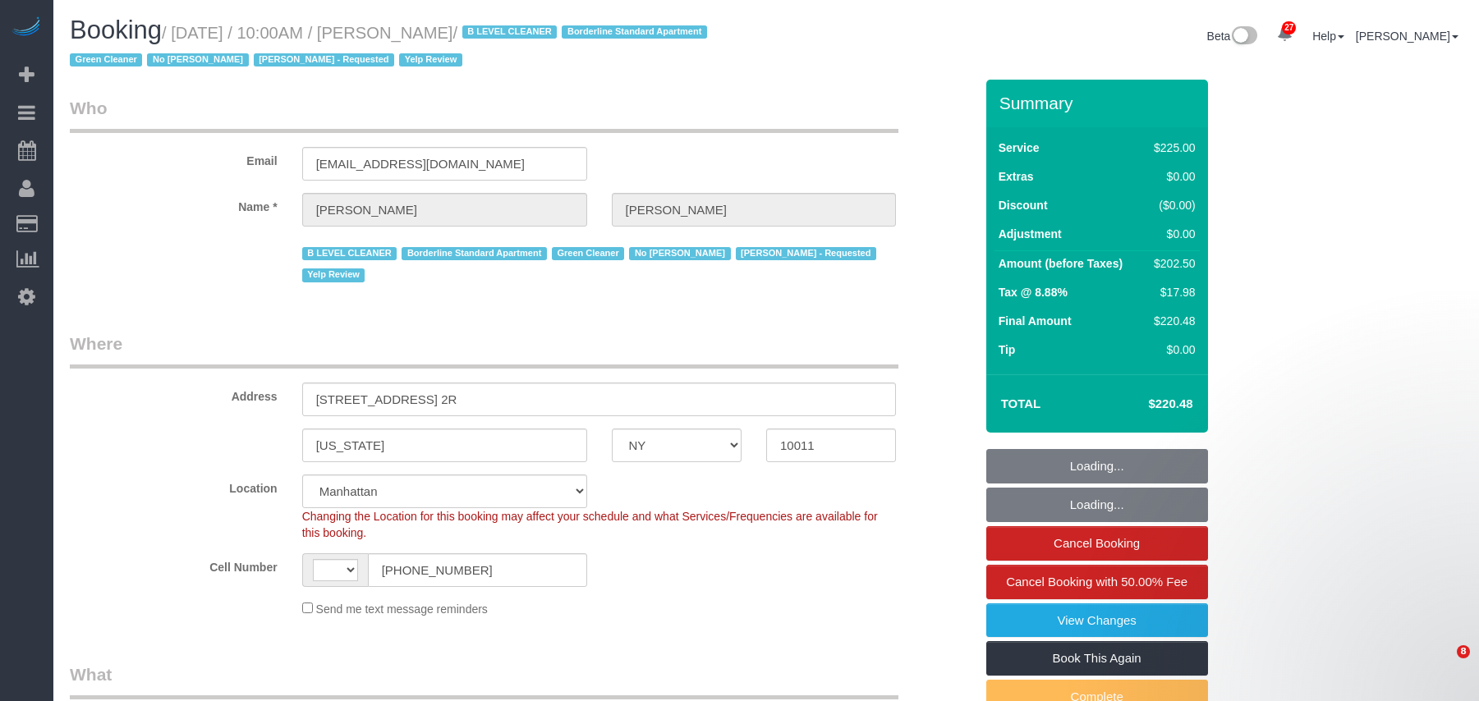
select select "number:5"
select select "number:21"
select select "object:1525"
select select "string:[GEOGRAPHIC_DATA]"
select select "string:stripe-pm_1JZ5044VGloSiKo7i4QiPjXD"
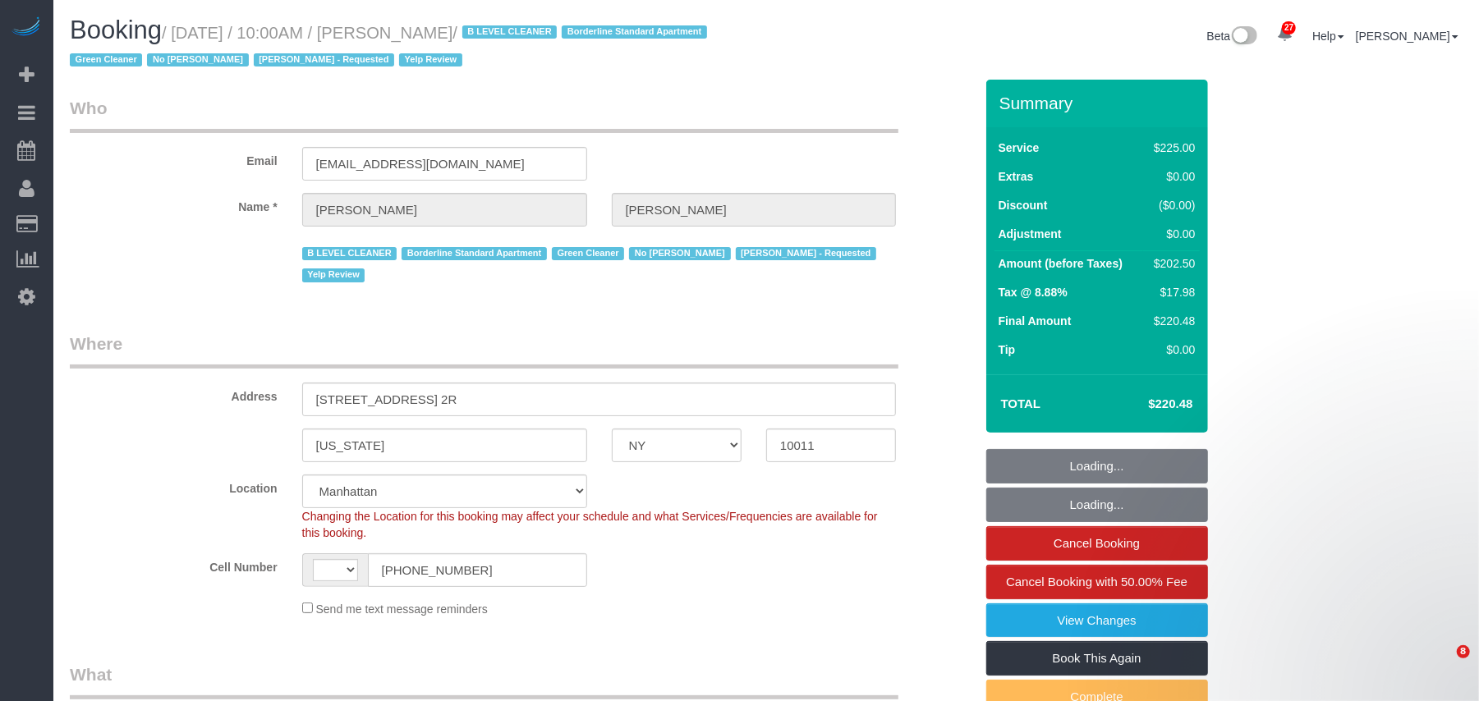
select select "spot1"
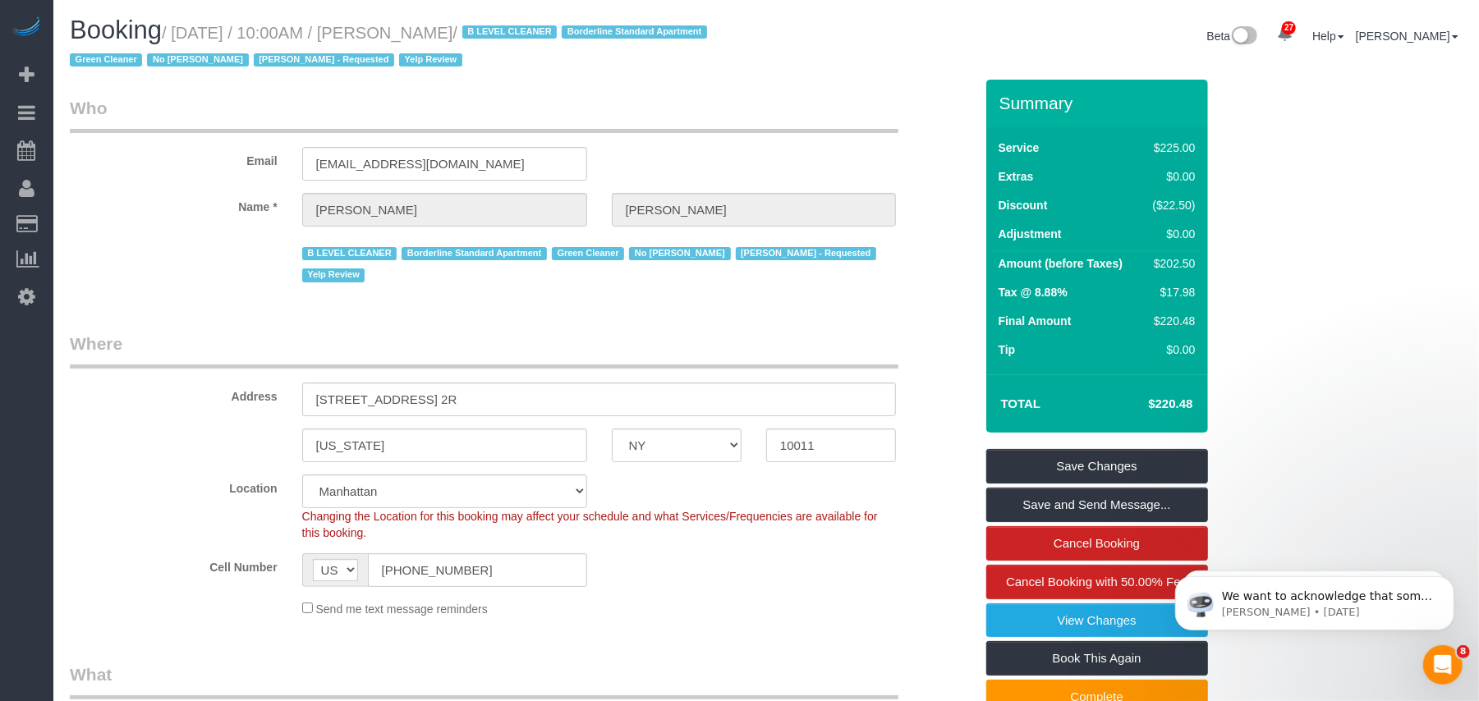
drag, startPoint x: 522, startPoint y: 28, endPoint x: 179, endPoint y: 34, distance: 343.2
click at [179, 34] on small "/ September 25, 2025 / 10:00AM / Nunzio Thron / B LEVEL CLEANER Borderline Stan…" at bounding box center [391, 47] width 642 height 46
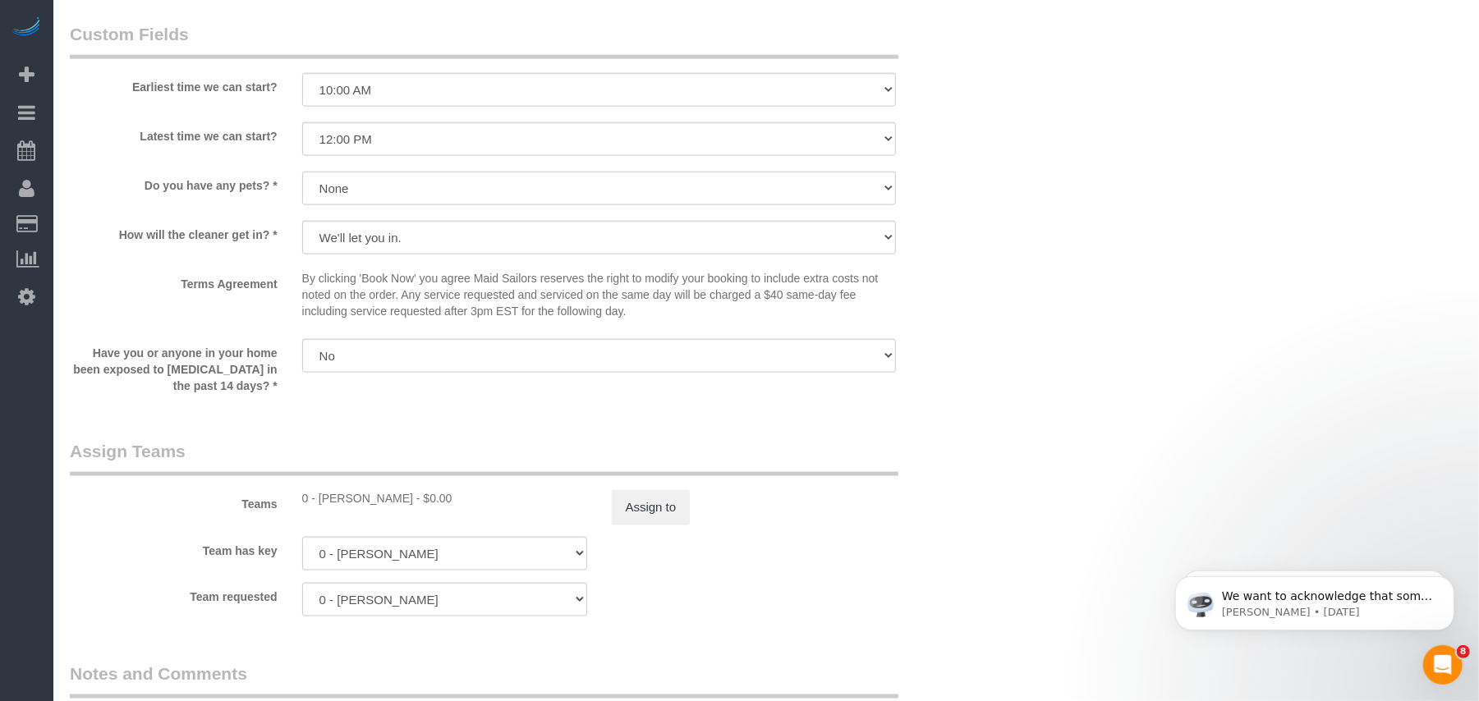
scroll to position [1532, 0]
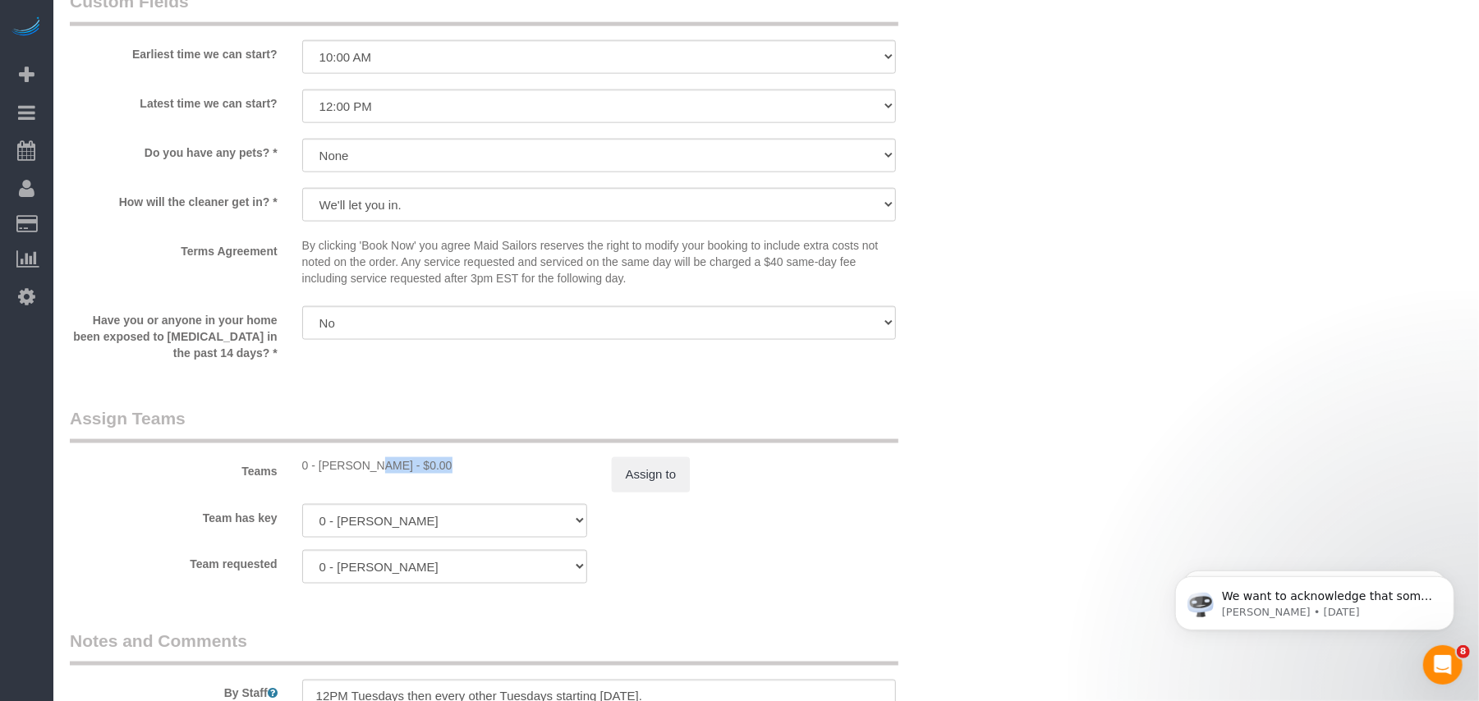
drag, startPoint x: 389, startPoint y: 466, endPoint x: 319, endPoint y: 466, distance: 70.6
click at [319, 466] on div "0 - Emily Desena - $0.00" at bounding box center [444, 465] width 285 height 16
copy div "Emily Desena"
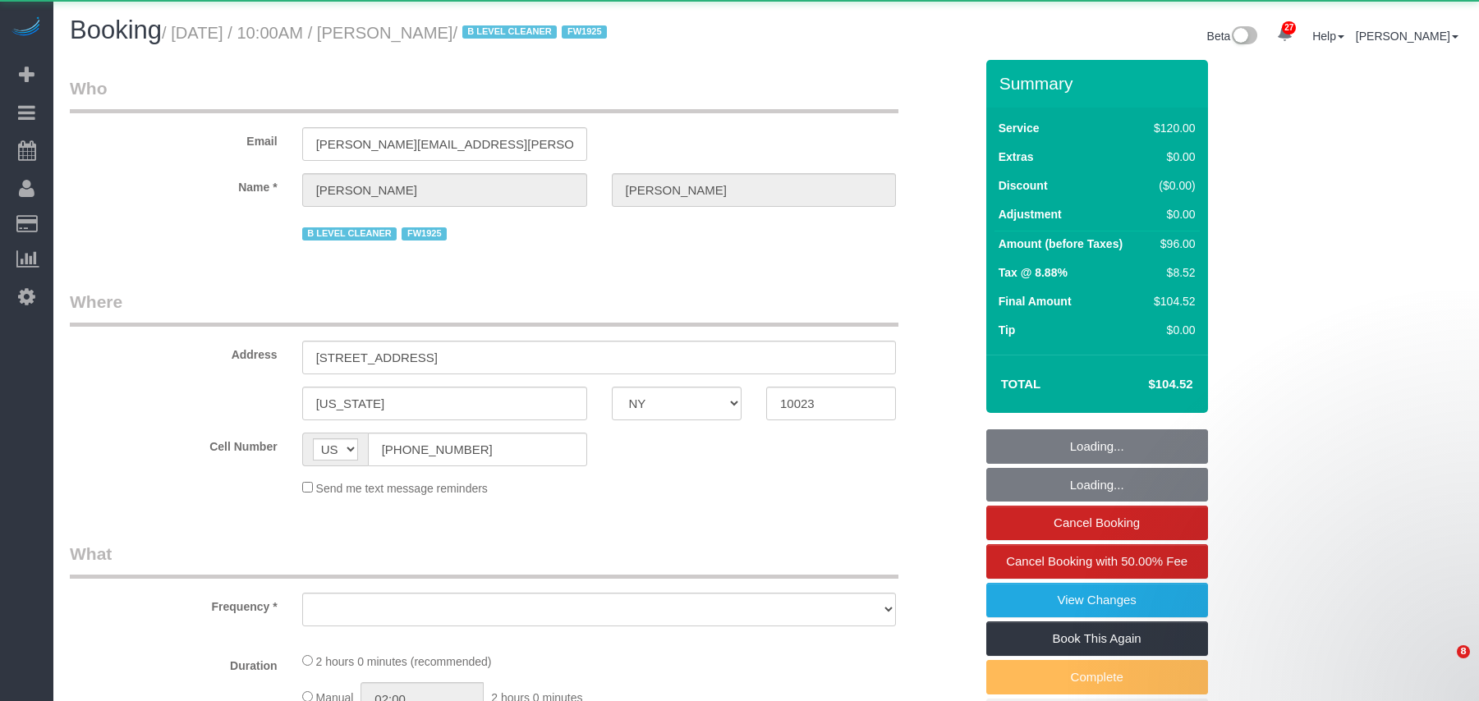
select select "NY"
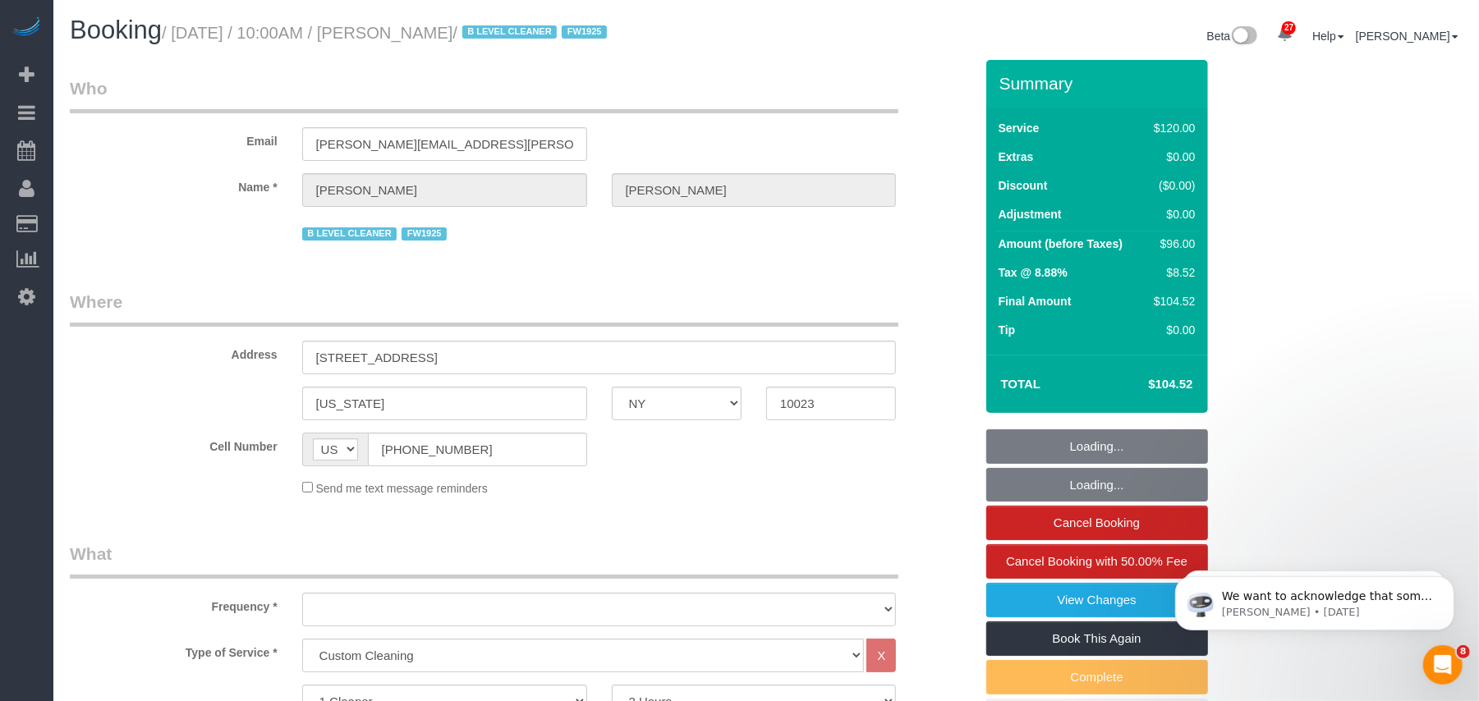
select select "object:893"
select select "number:89"
select select "number:90"
select select "number:15"
select select "number:5"
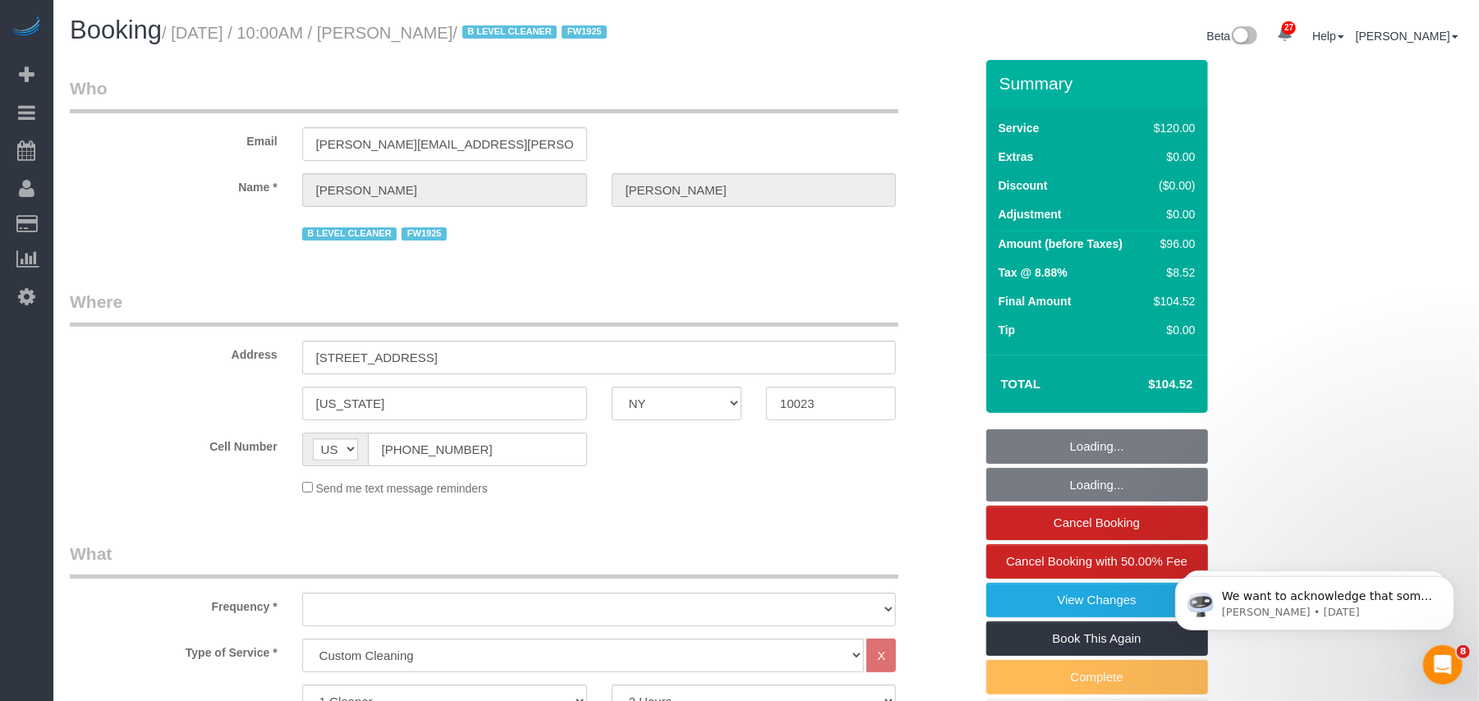
select select "number:21"
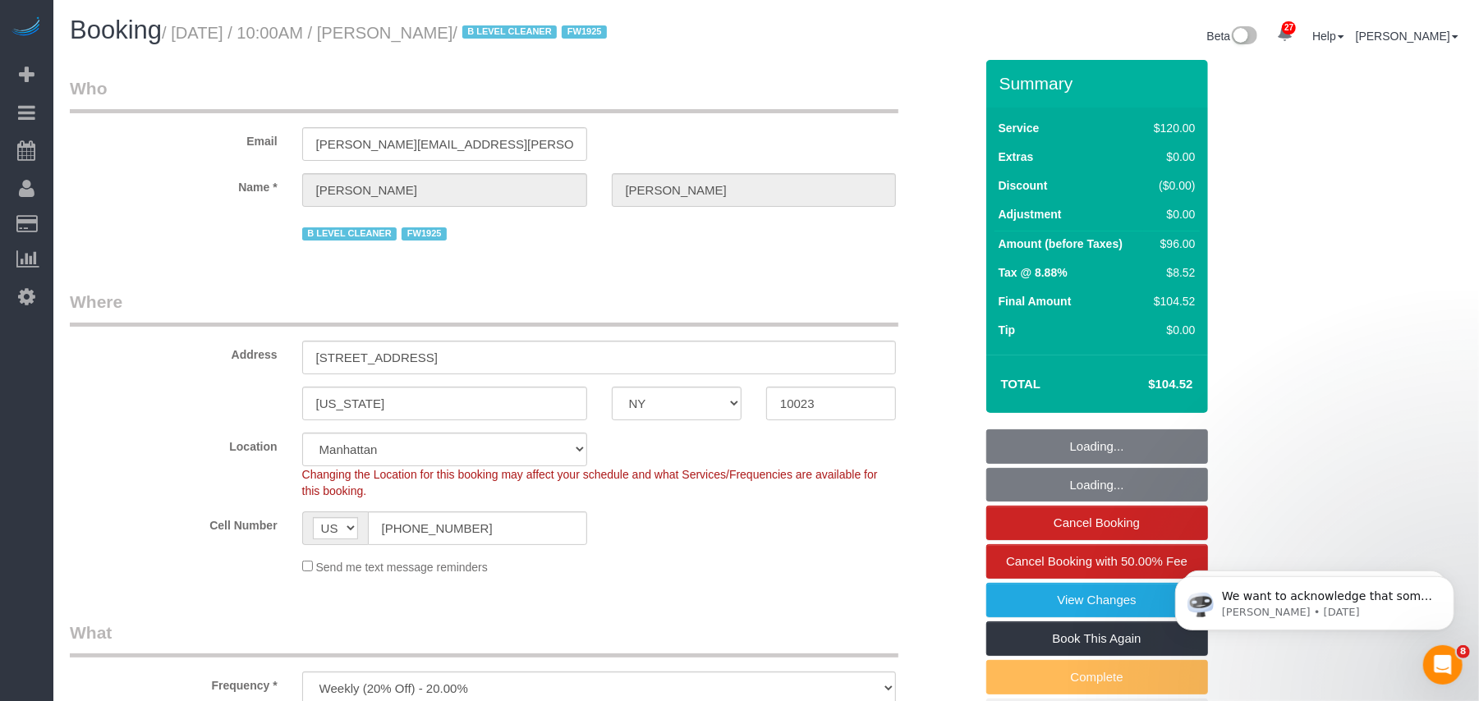
select select "string:stripe-card_1BJYOA4VGloSiKo7L5FS3sIi"
select select "spot1"
select select "object:1525"
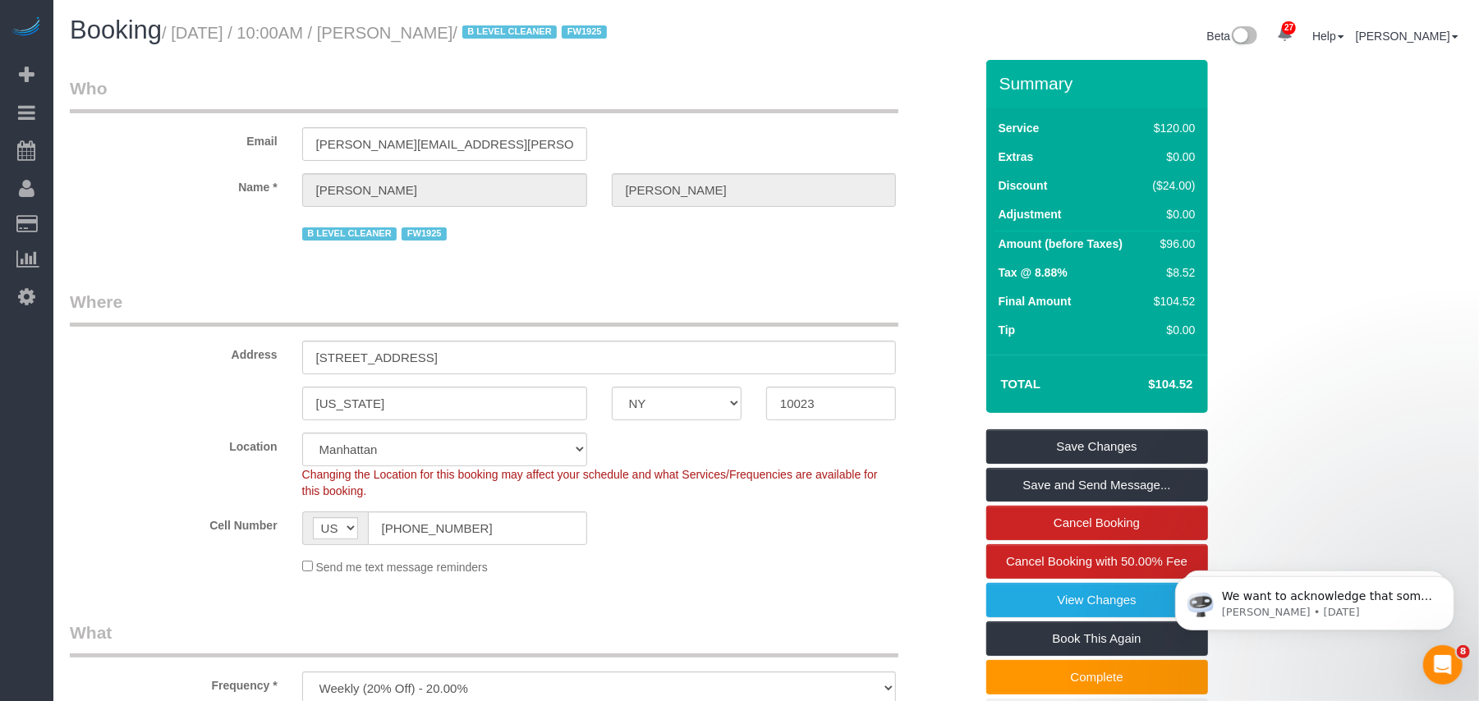
drag, startPoint x: 507, startPoint y: 30, endPoint x: 181, endPoint y: 36, distance: 326.8
click at [181, 36] on small "/ September 25, 2025 / 10:00AM / Leah Carter / B LEVEL CLEANER FW1925" at bounding box center [387, 33] width 450 height 18
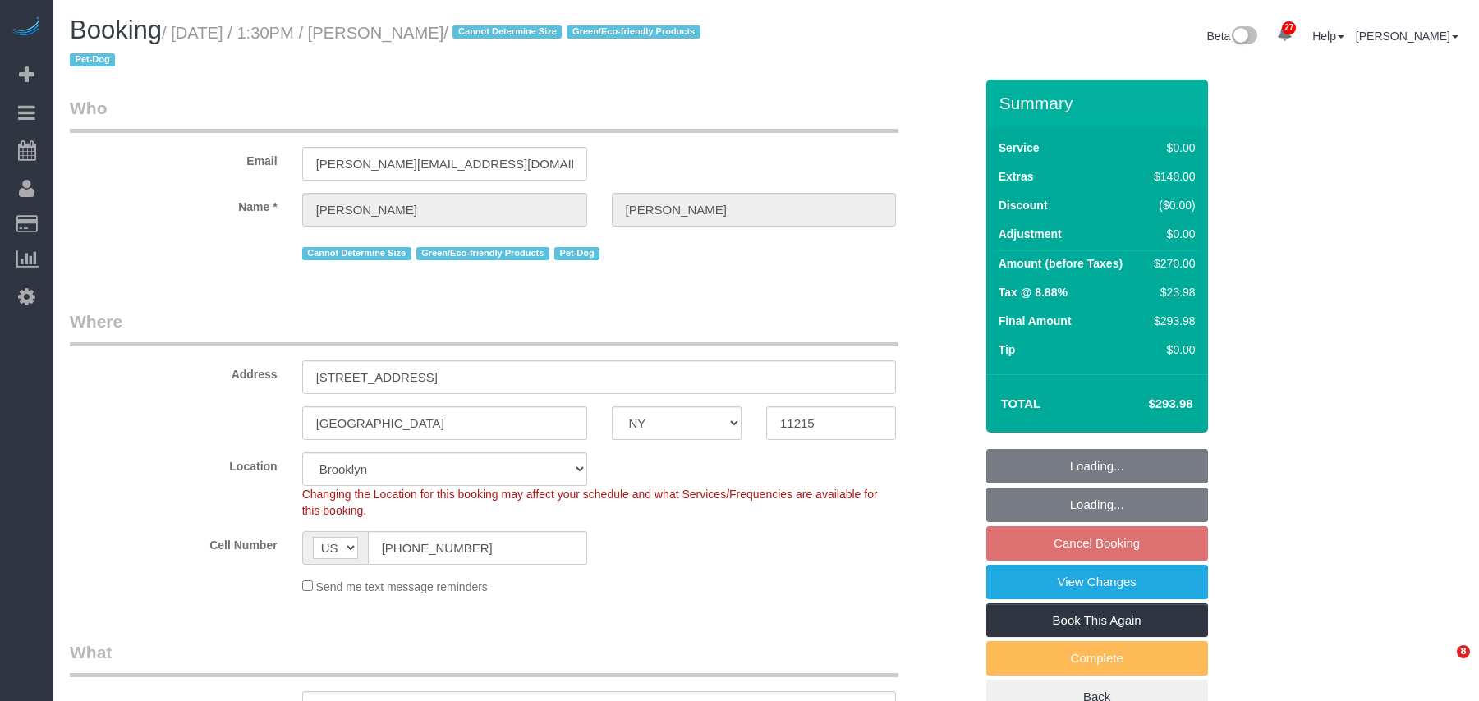
select select "NY"
select select "1"
select select "string:stripe-pm_1QWOL84VGloSiKo7qjqhUyLr"
select select "number:60"
select select "number:74"
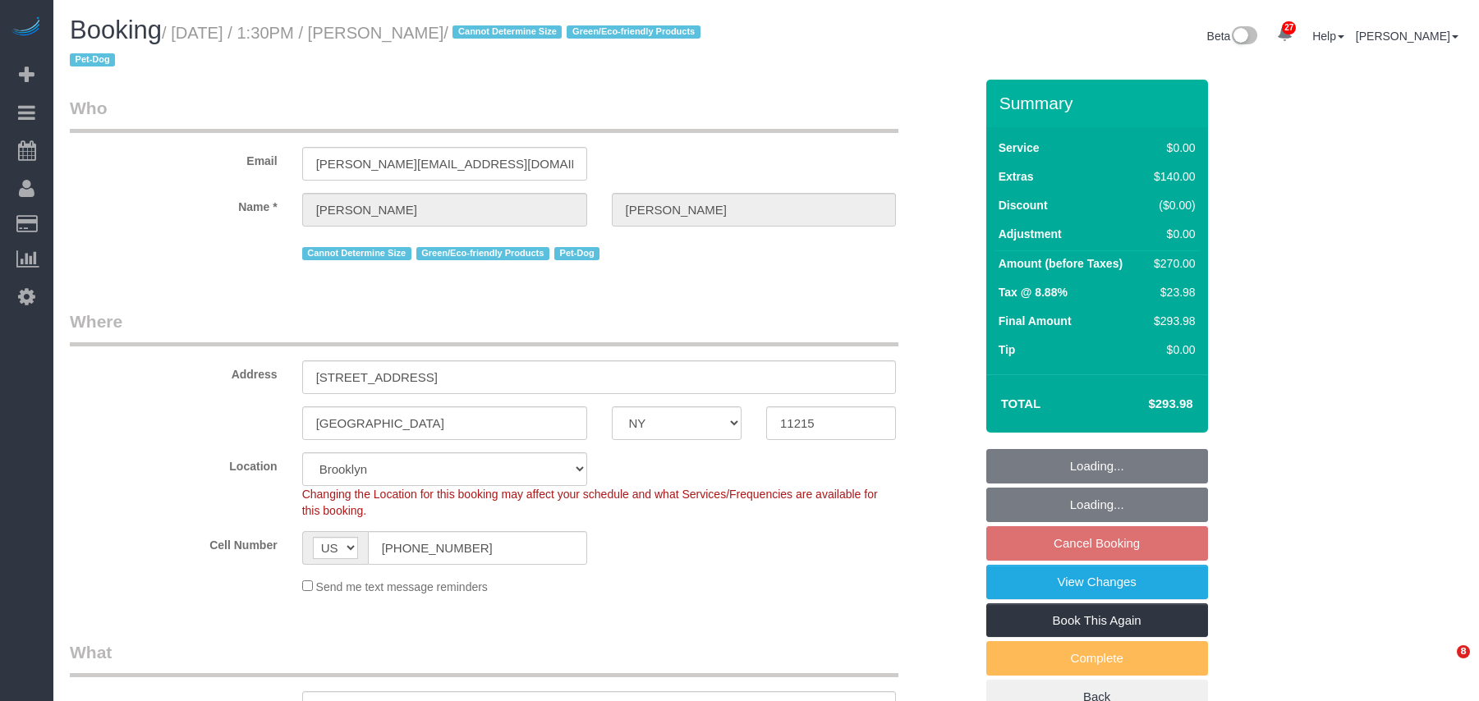
select select "number:13"
select select "number:5"
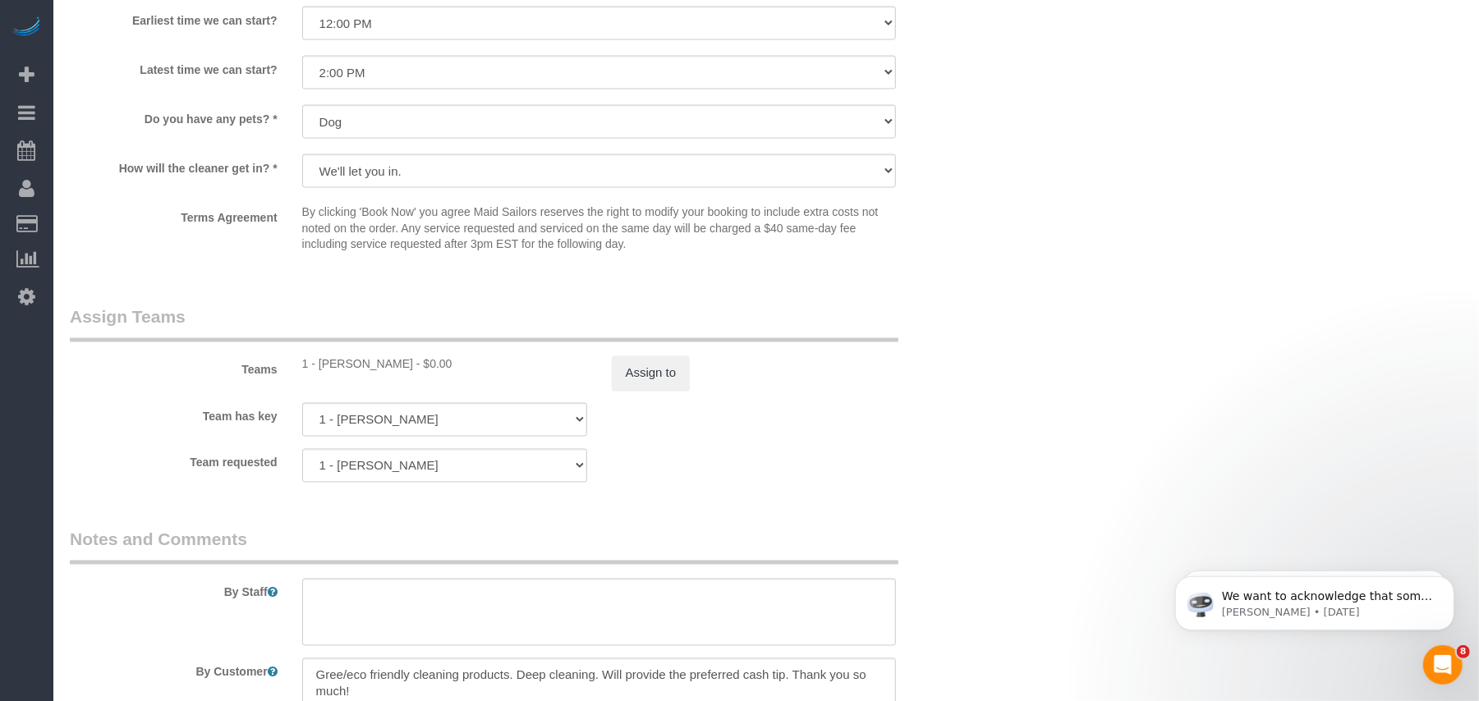
scroll to position [2080, 0]
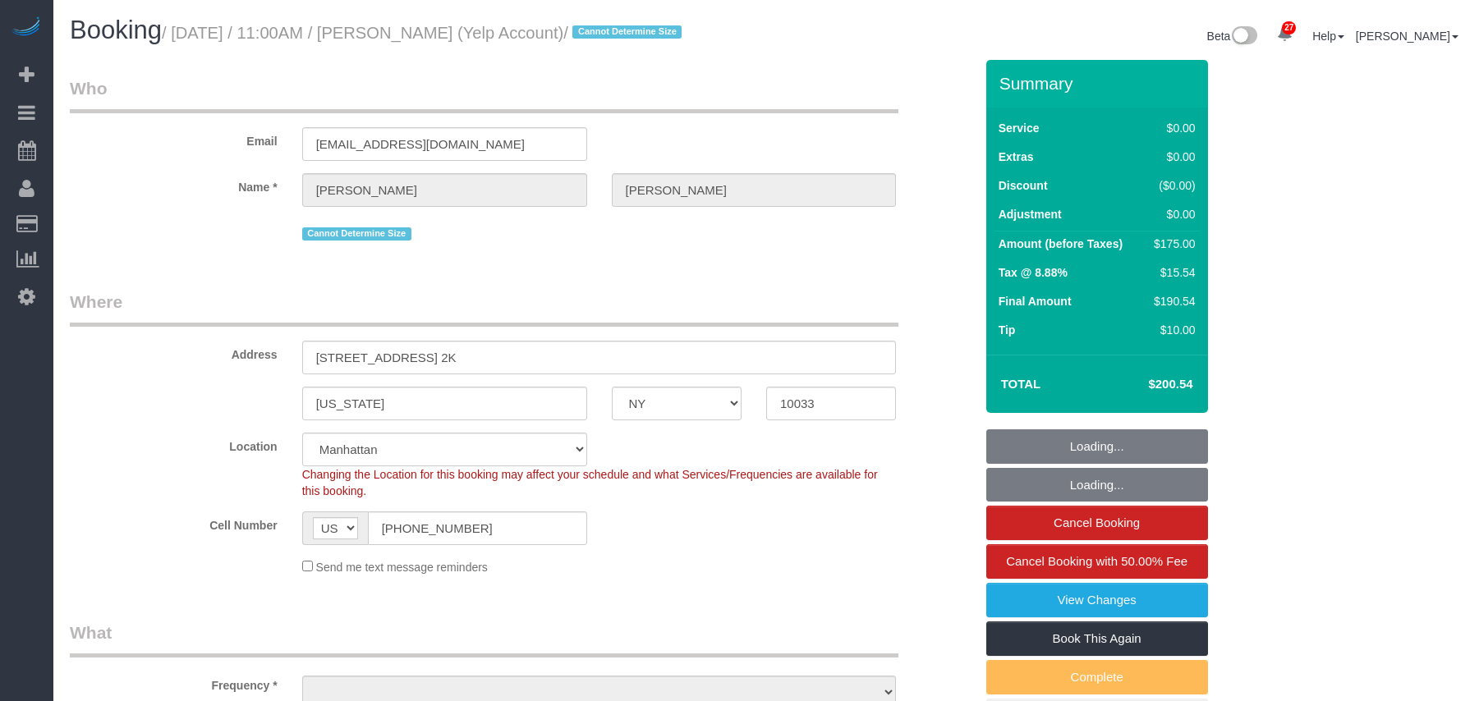
select select "NY"
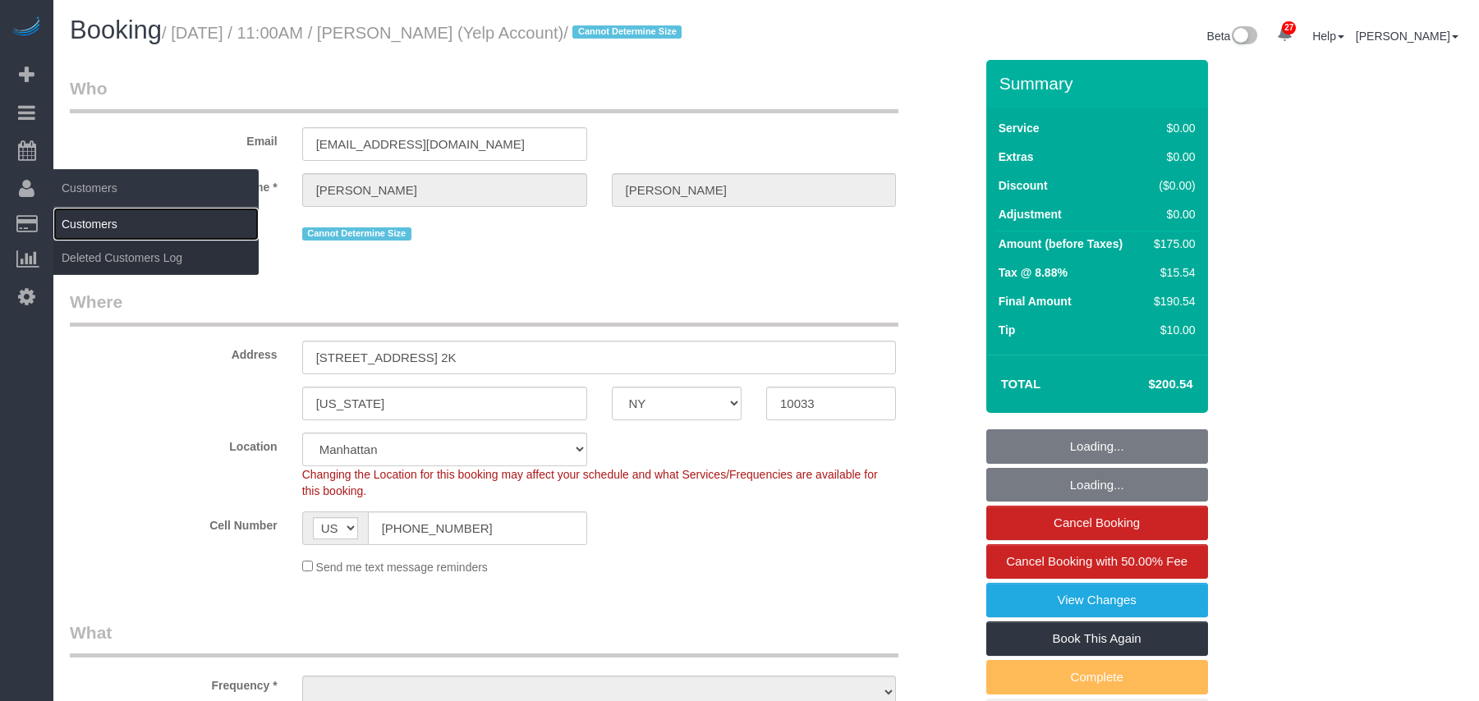
select select "1"
select select "number:56"
select select "number:72"
select select "number:15"
select select "number:5"
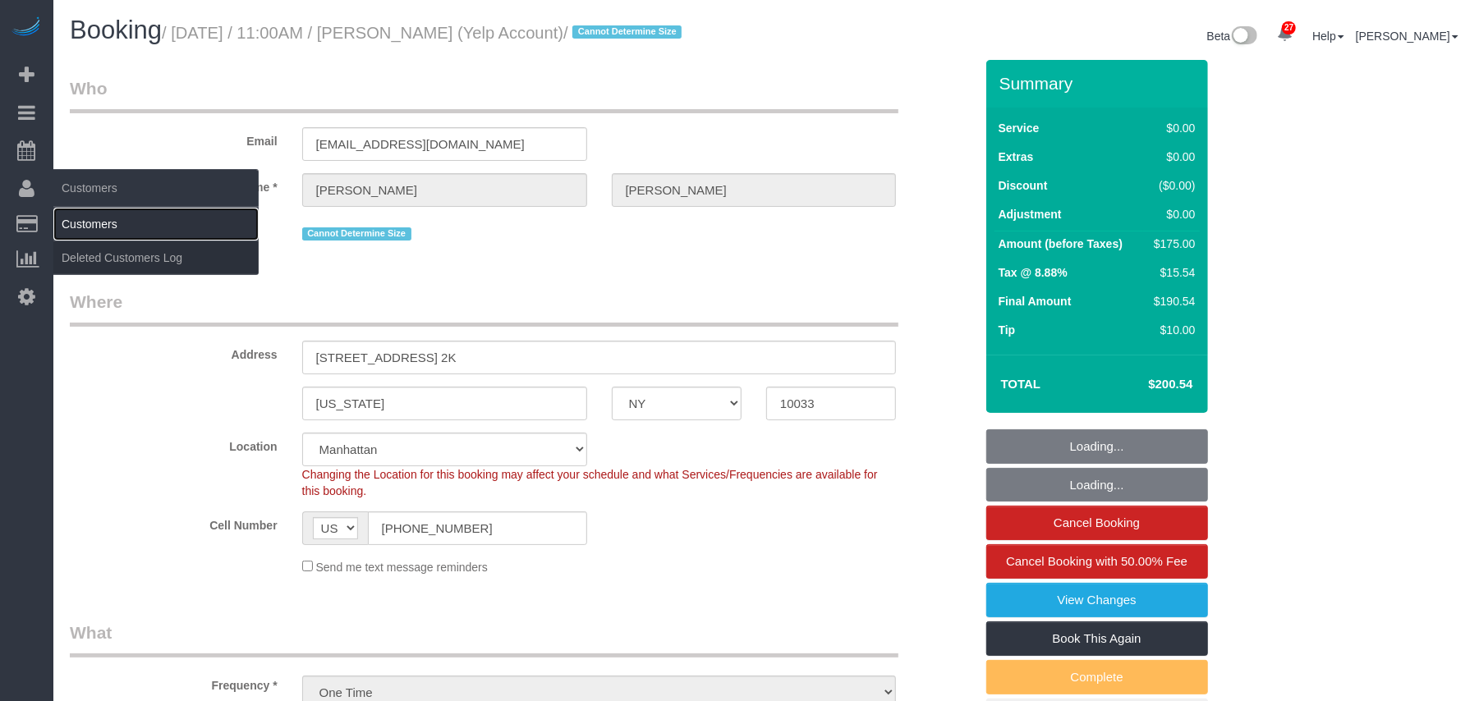
select select "object:1117"
select select "string:stripe-pm_1SAaHZ4VGloSiKo7criLaJCG"
select select "spot1"
select select "object:1554"
click at [115, 213] on link "Customers" at bounding box center [155, 224] width 205 height 33
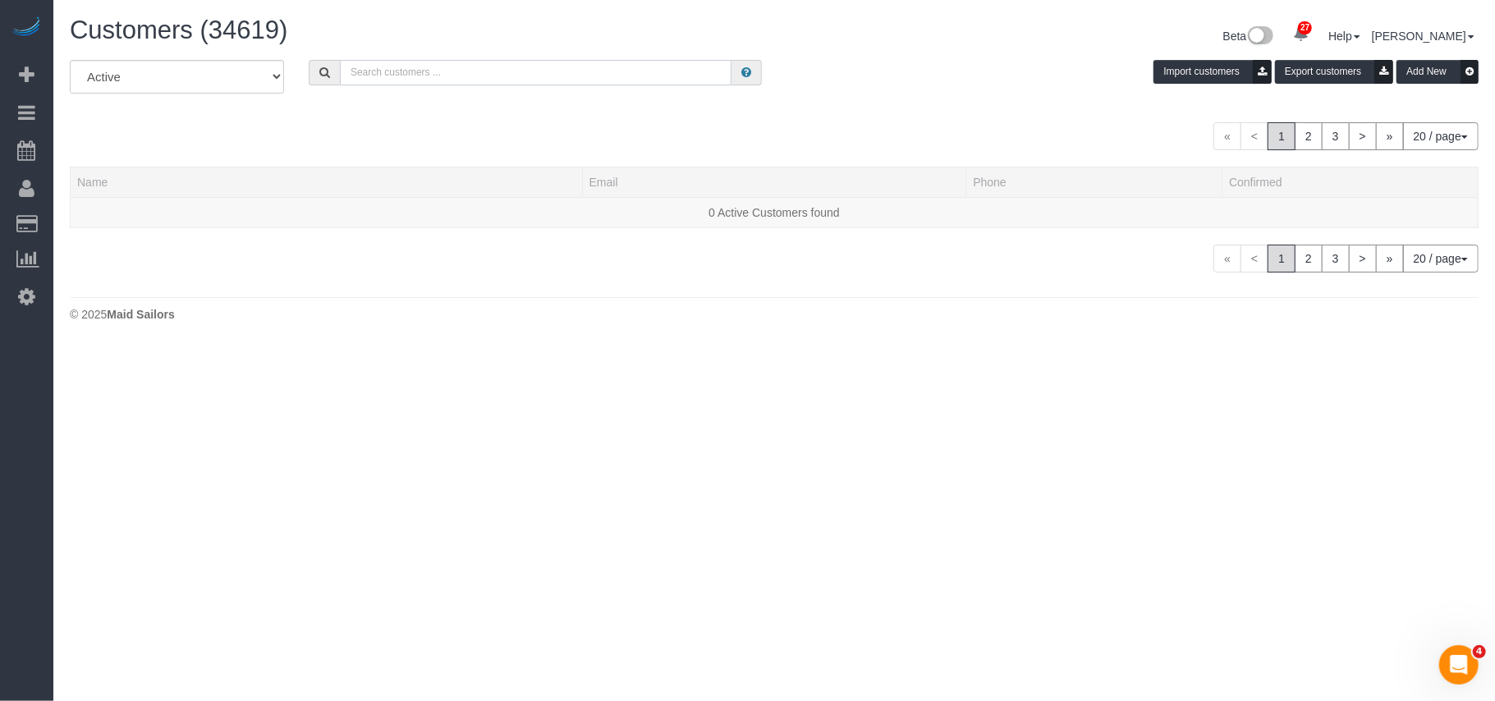
click at [411, 74] on input "text" at bounding box center [536, 72] width 392 height 25
paste input "Shimon Mazor"
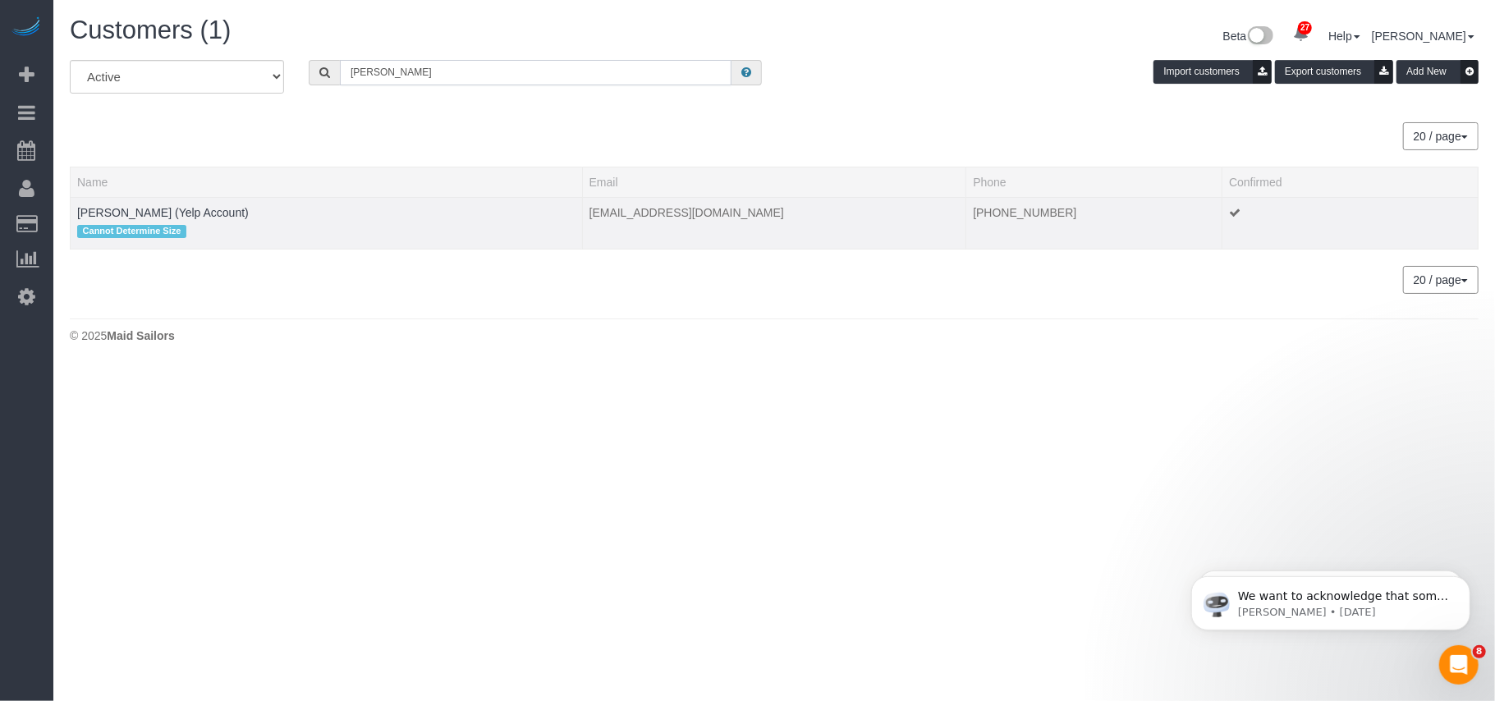
type input "Shimon Mazor"
click at [110, 227] on span "Cannot Determine Size" at bounding box center [131, 231] width 109 height 13
click at [116, 220] on td "Shimon Mazor (Yelp Account) Cannot Determine Size" at bounding box center [327, 223] width 512 height 52
click at [122, 213] on link "Shimon Mazor (Yelp Account)" at bounding box center [163, 212] width 172 height 13
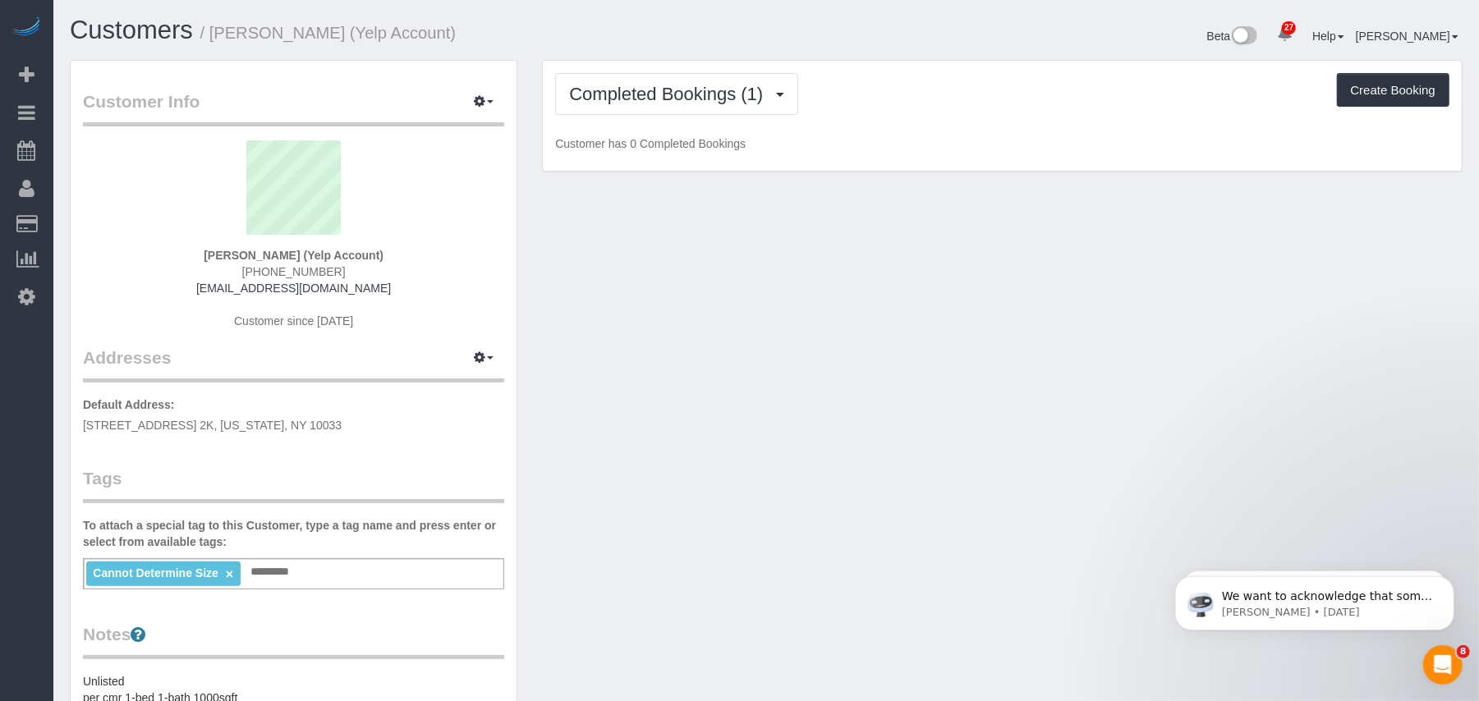
click at [268, 553] on div "To attach a special tag to this Customer, type a tag name and press enter or se…" at bounding box center [293, 553] width 421 height 72
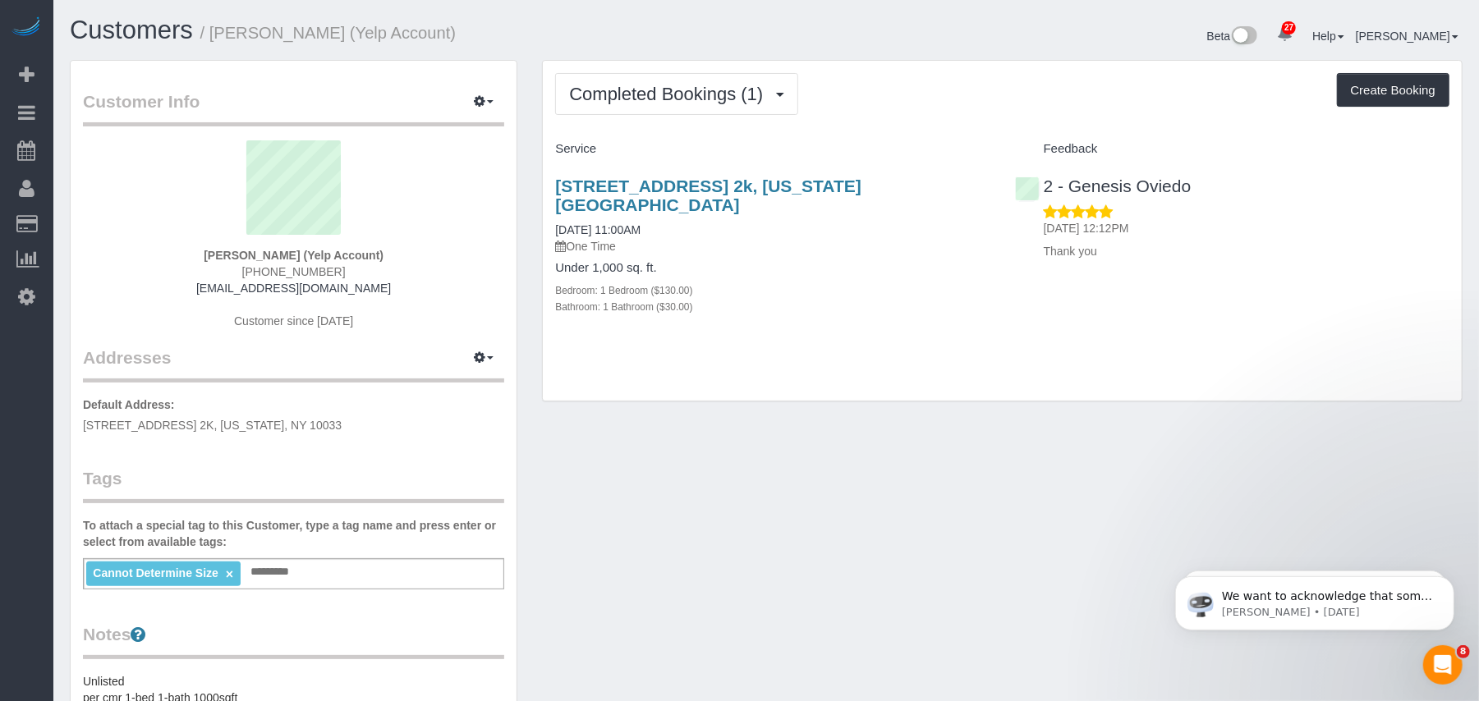
click at [266, 575] on input "text" at bounding box center [275, 572] width 56 height 21
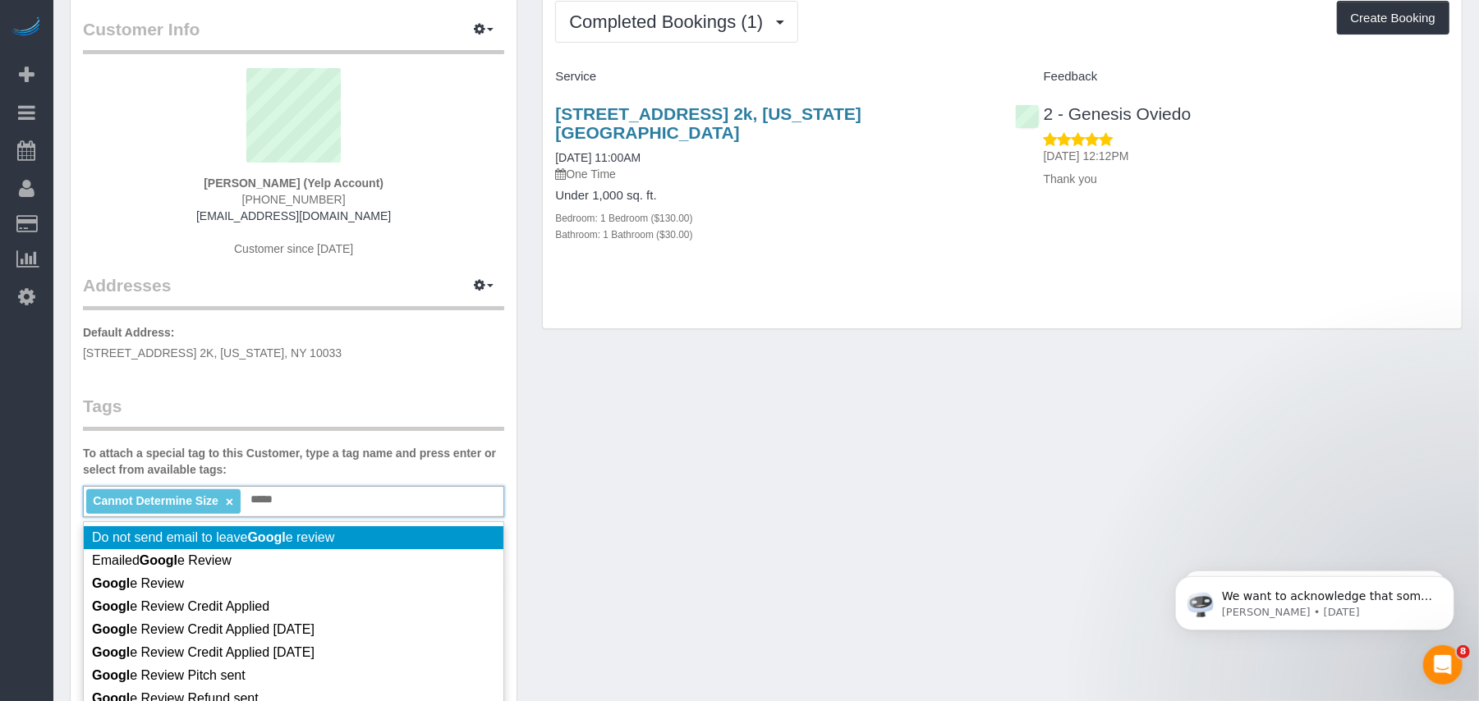
scroll to position [109, 0]
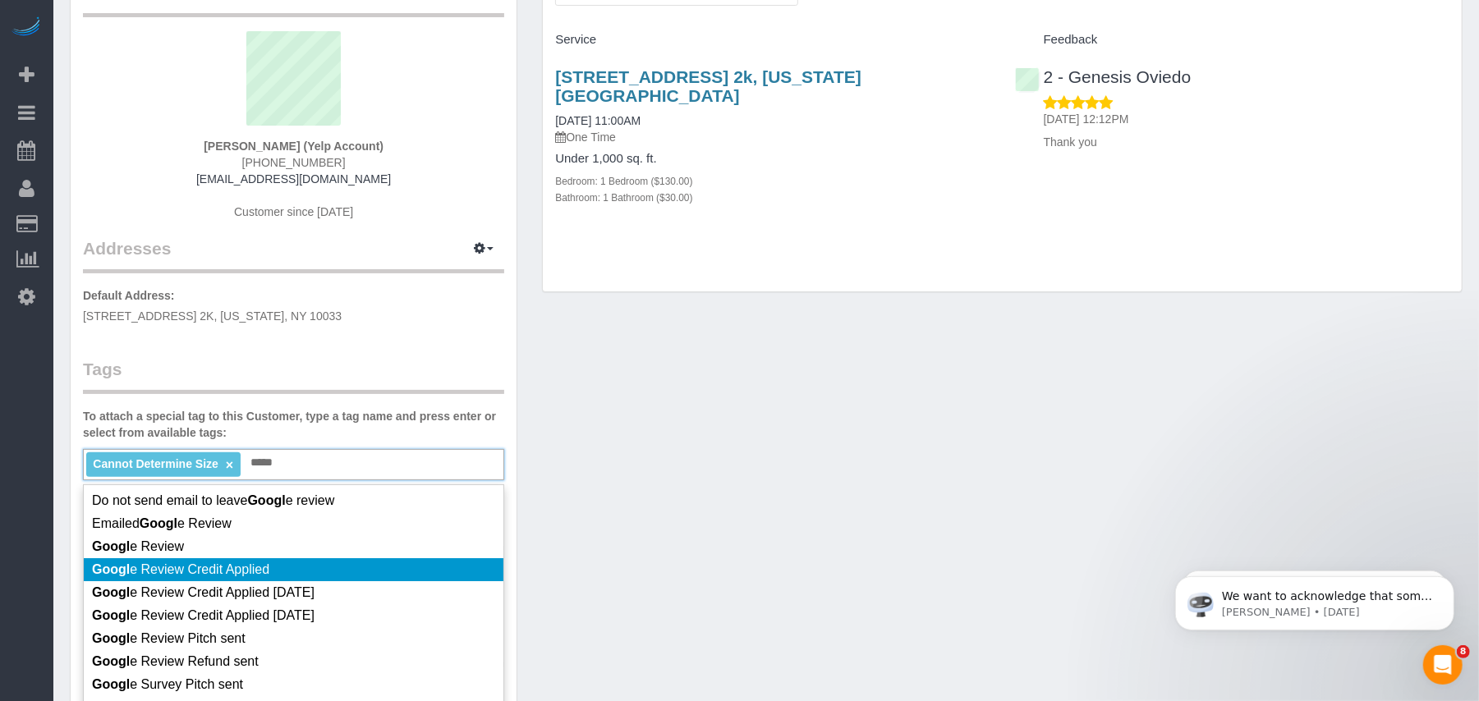
type input "*****"
click at [286, 568] on li "Googl e Review Credit Applied" at bounding box center [294, 569] width 420 height 23
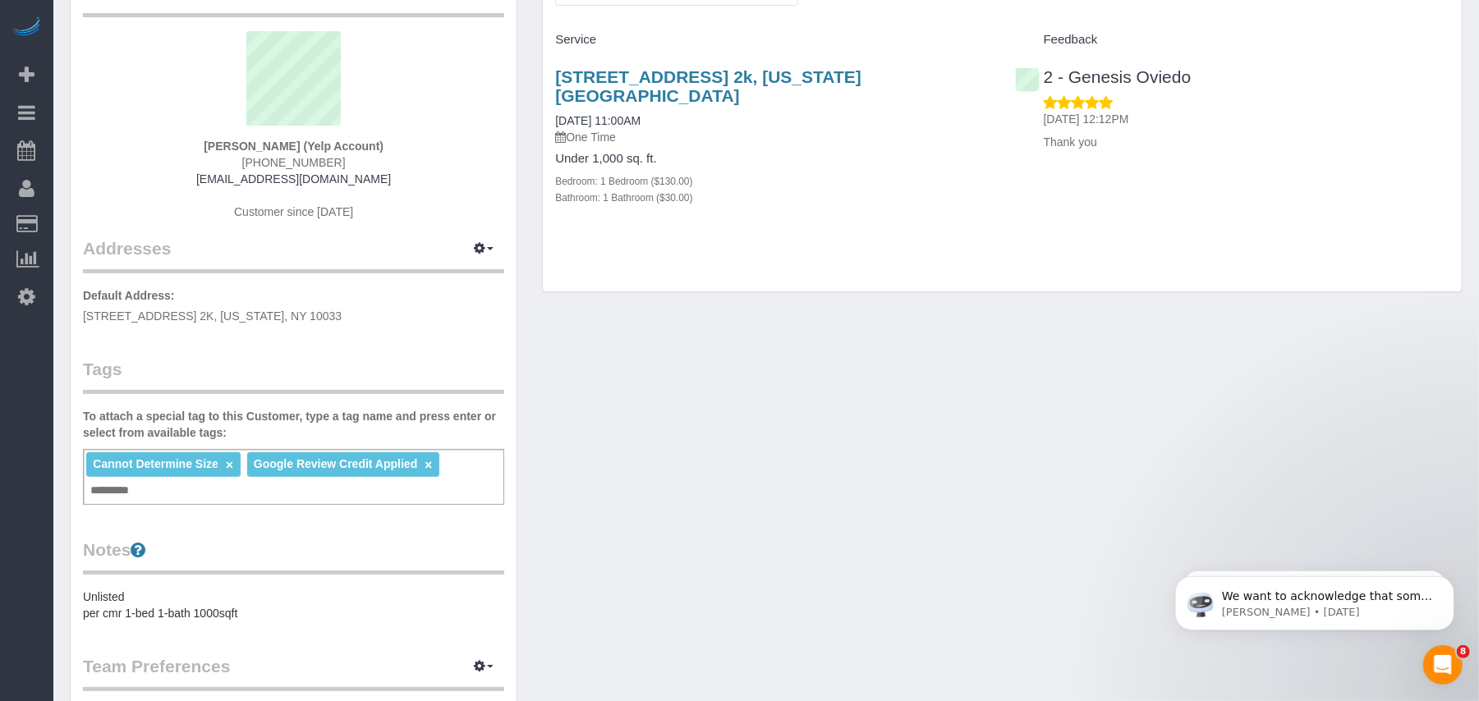
click at [686, 512] on div "Customer Info Edit Contact Info Send Message Email Preferences Special Sales Ta…" at bounding box center [765, 515] width 1417 height 1128
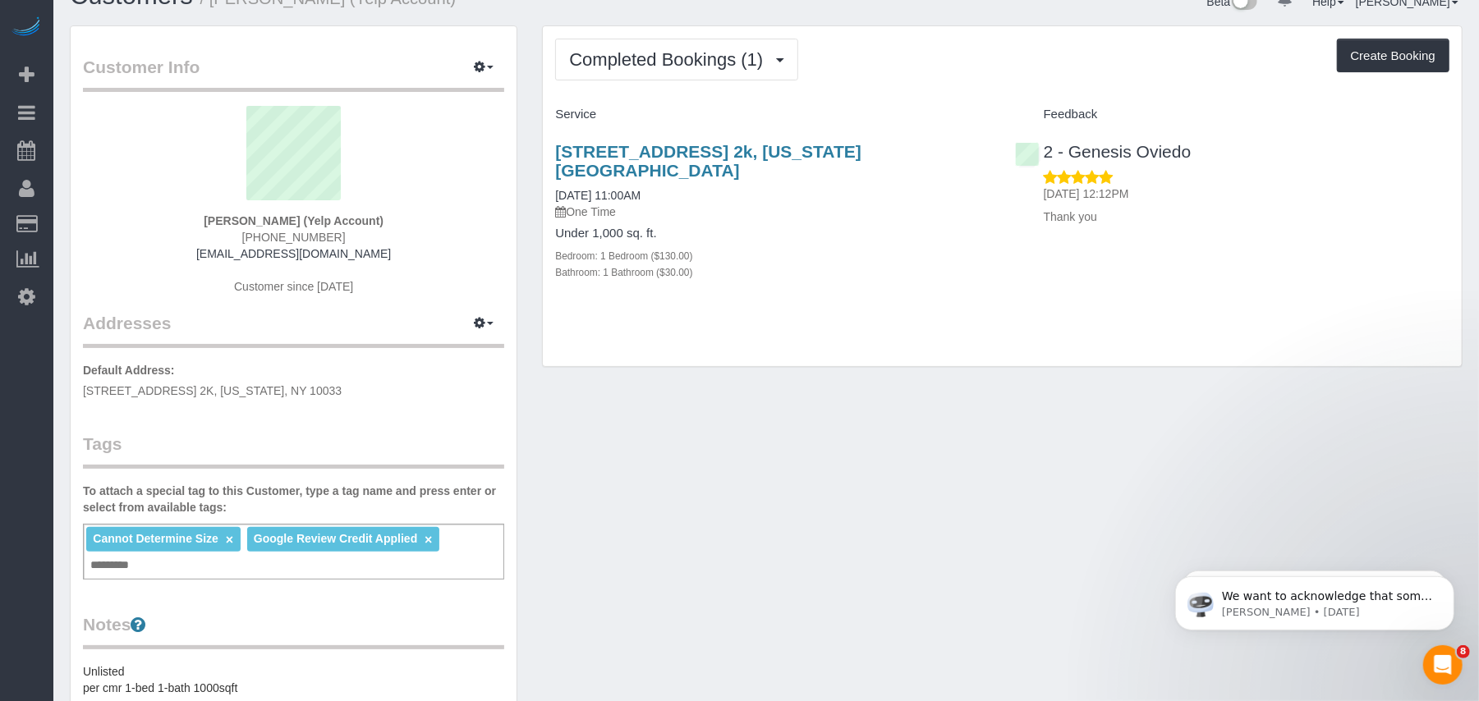
scroll to position [0, 0]
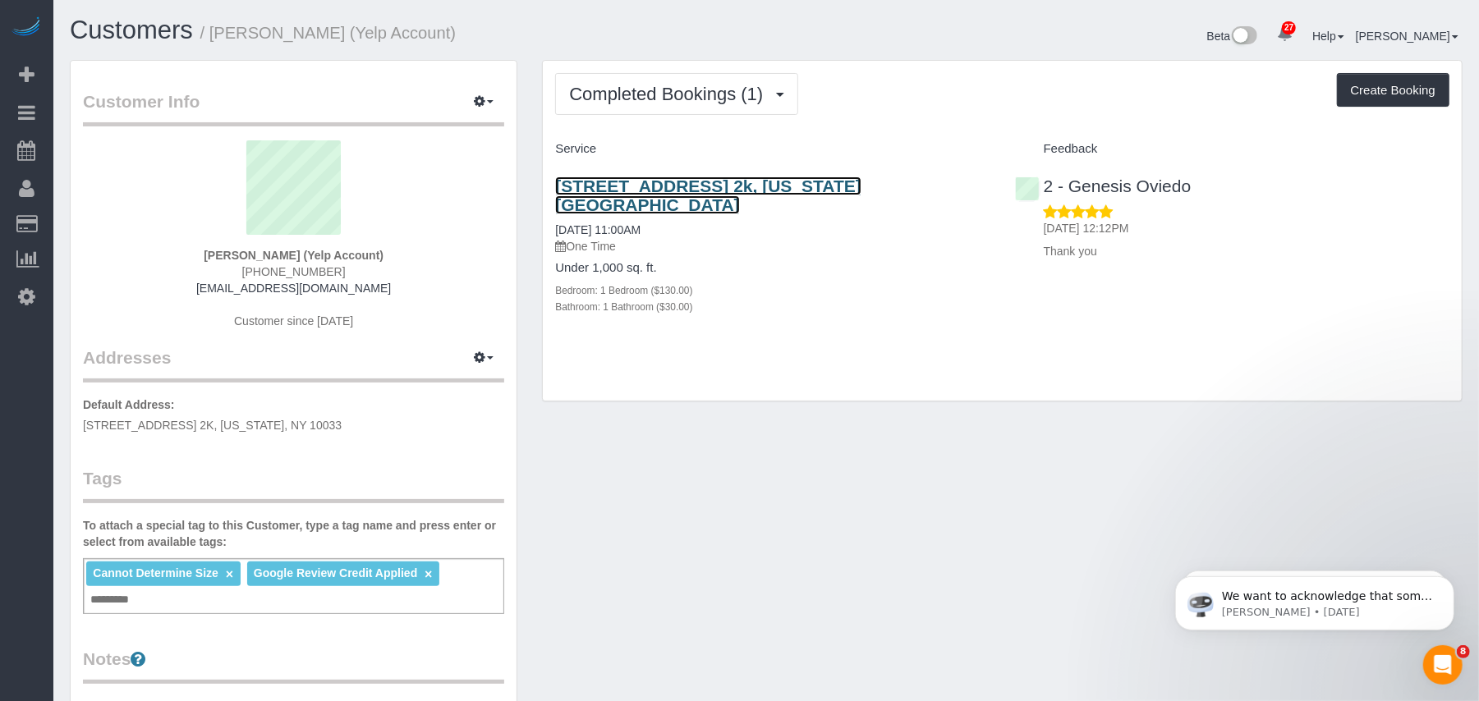
click at [727, 185] on link "10 Overlook Terrace, Apt. 2k, New York, NY 10033" at bounding box center [708, 196] width 306 height 38
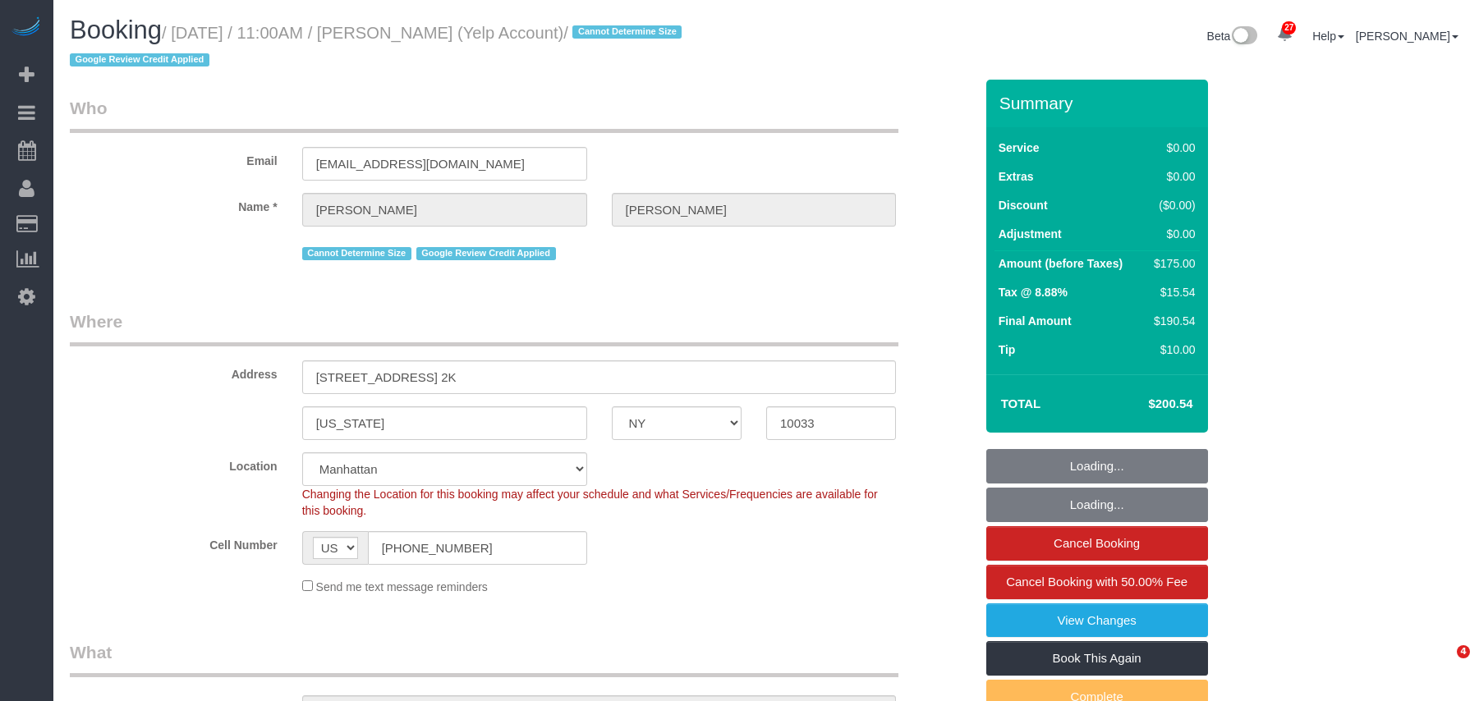
select select "NY"
select select "1"
select select "number:56"
select select "number:72"
select select "number:15"
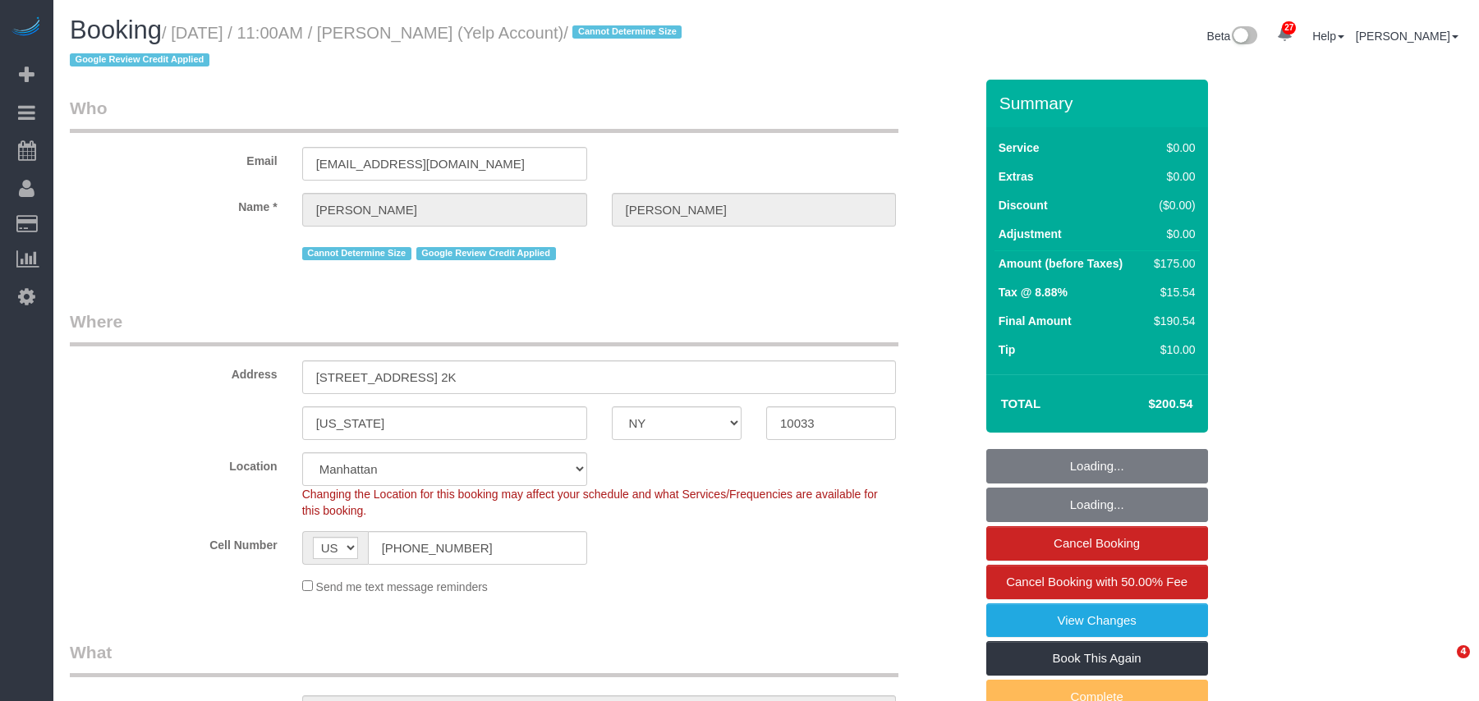
select select "number:5"
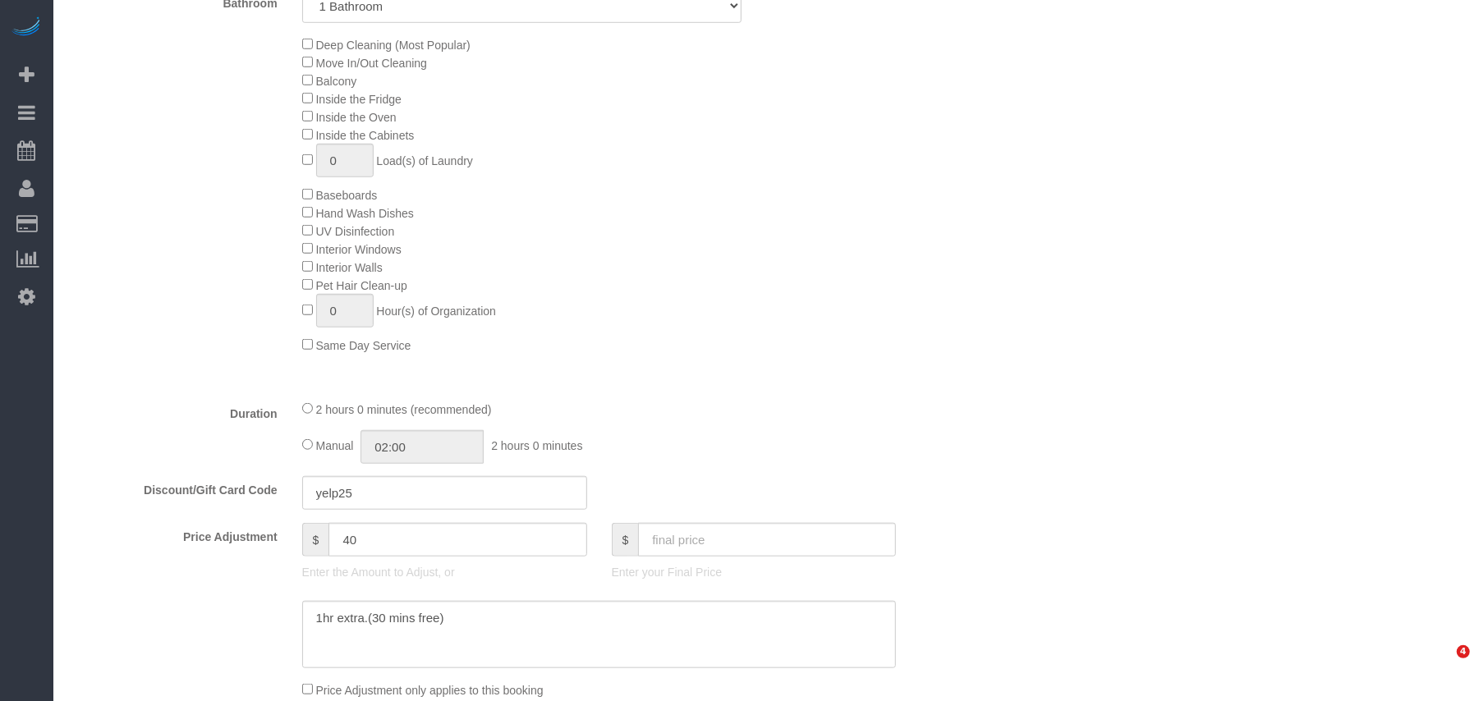
scroll to position [985, 0]
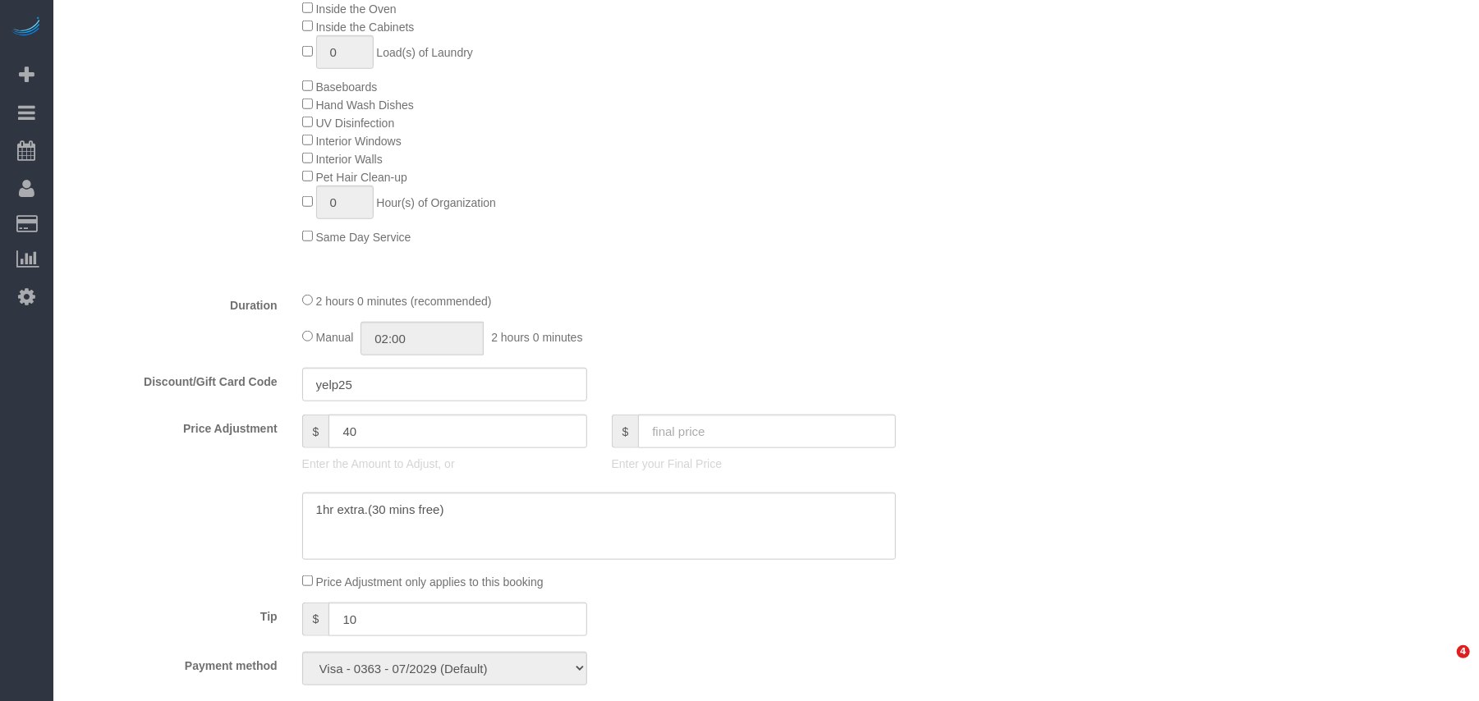
select select "spot1"
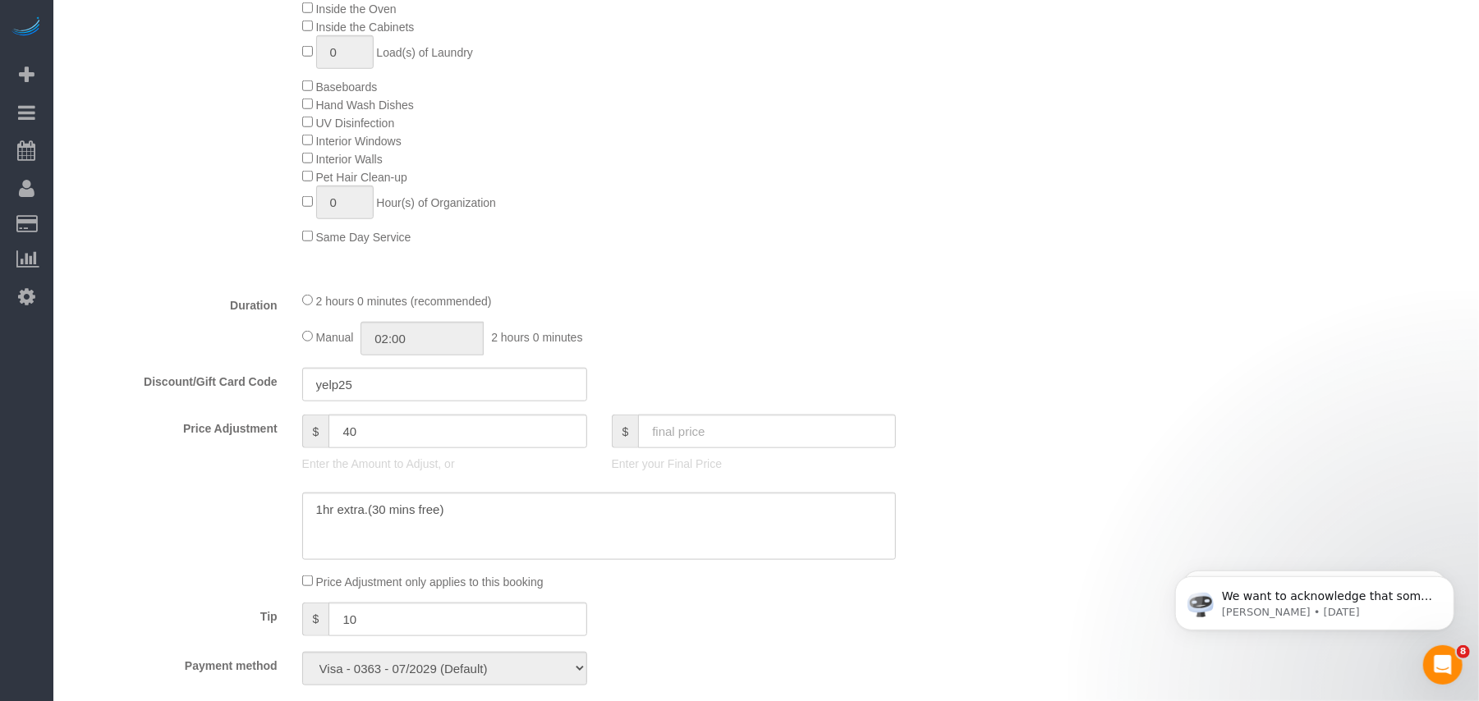
scroll to position [0, 0]
drag, startPoint x: 391, startPoint y: 433, endPoint x: 338, endPoint y: 430, distance: 52.6
click at [335, 427] on input "40" at bounding box center [457, 432] width 258 height 34
click at [470, 513] on textarea at bounding box center [599, 526] width 594 height 67
type textarea "1hr extra.(30 mins free) $40 -$50 Google review refund"
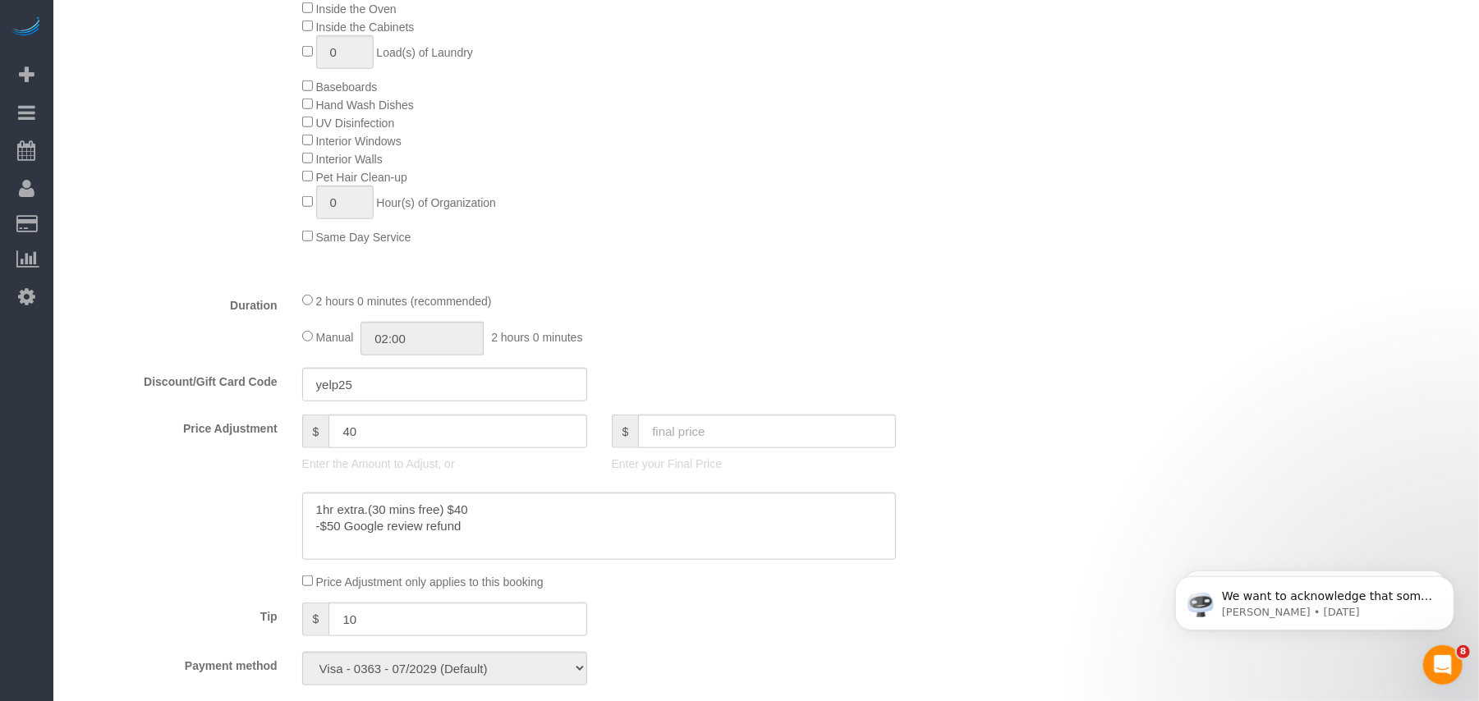
click at [1282, 408] on div "Who Email mazorshimon@gmail.com Name * Shimon Mazor Cannot Determine Size Googl…" at bounding box center [766, 500] width 1392 height 2813
drag, startPoint x: 378, startPoint y: 447, endPoint x: 303, endPoint y: 435, distance: 76.4
click at [303, 435] on div "$ 40" at bounding box center [444, 432] width 285 height 34
type input "-10"
click at [835, 293] on div "2 hours 0 minutes (recommended)" at bounding box center [599, 300] width 594 height 18
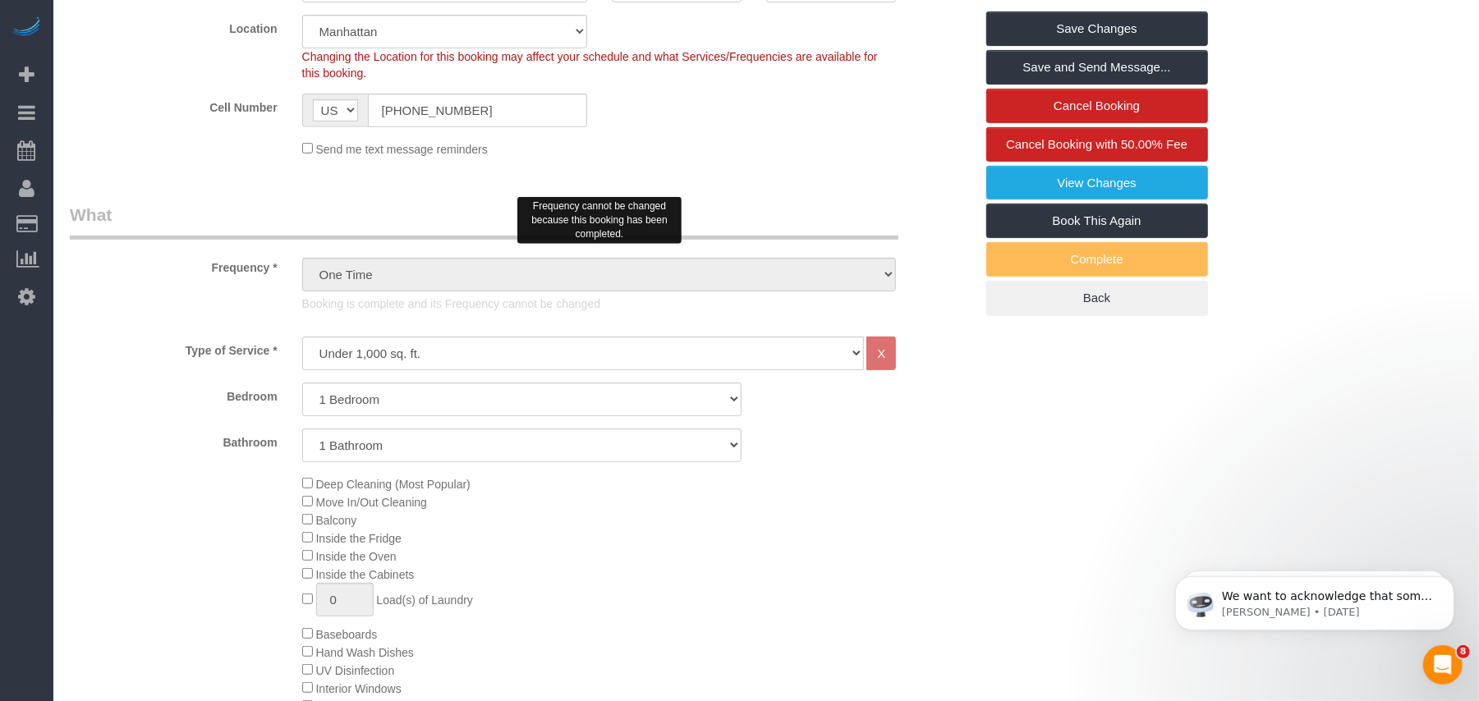
scroll to position [109, 0]
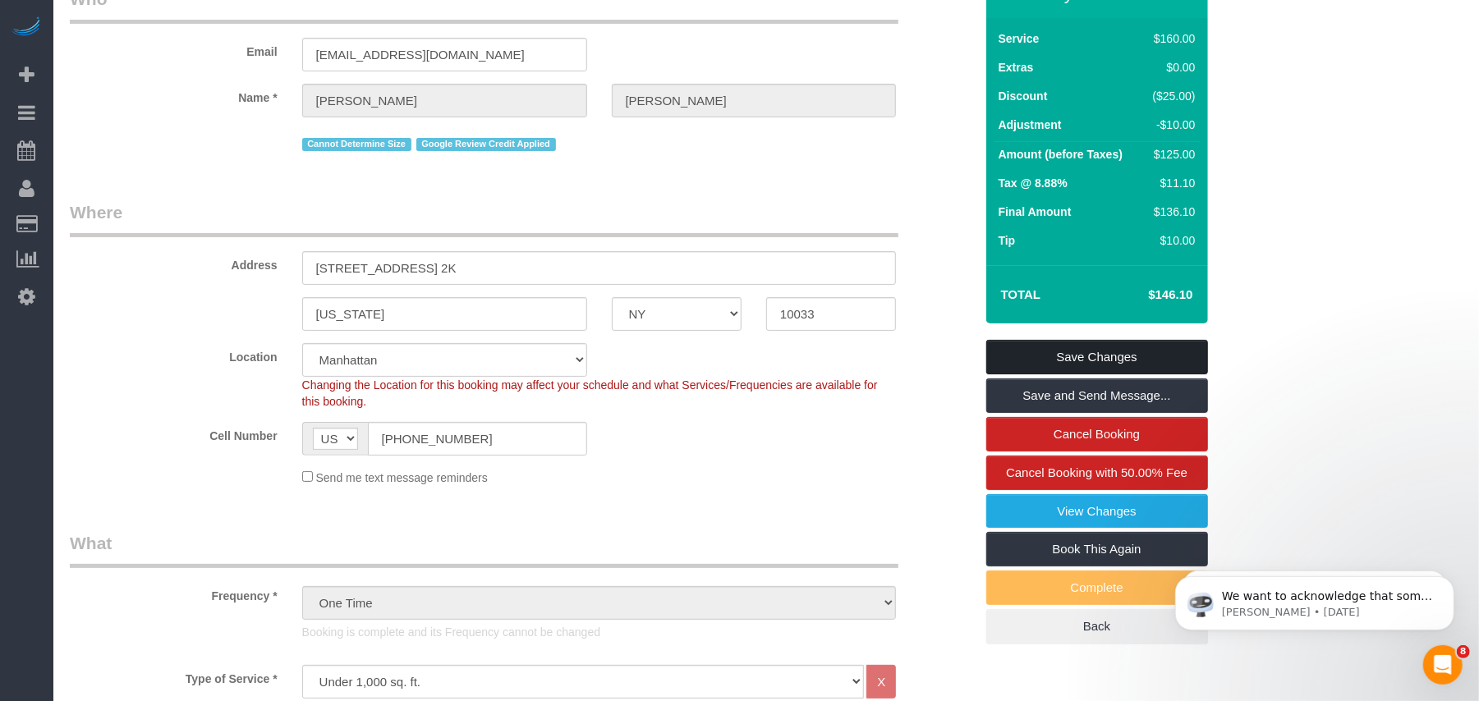
click at [1016, 355] on link "Save Changes" at bounding box center [1097, 357] width 222 height 34
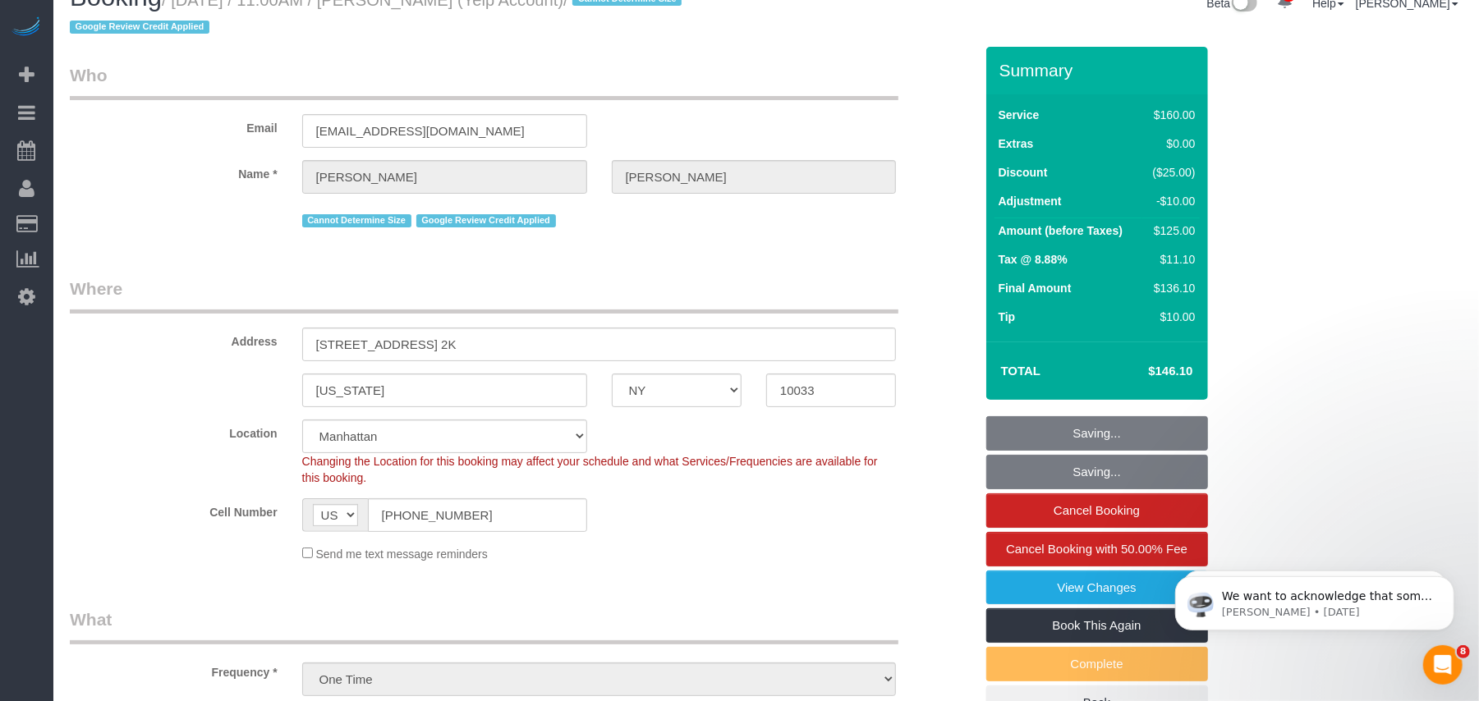
scroll to position [0, 0]
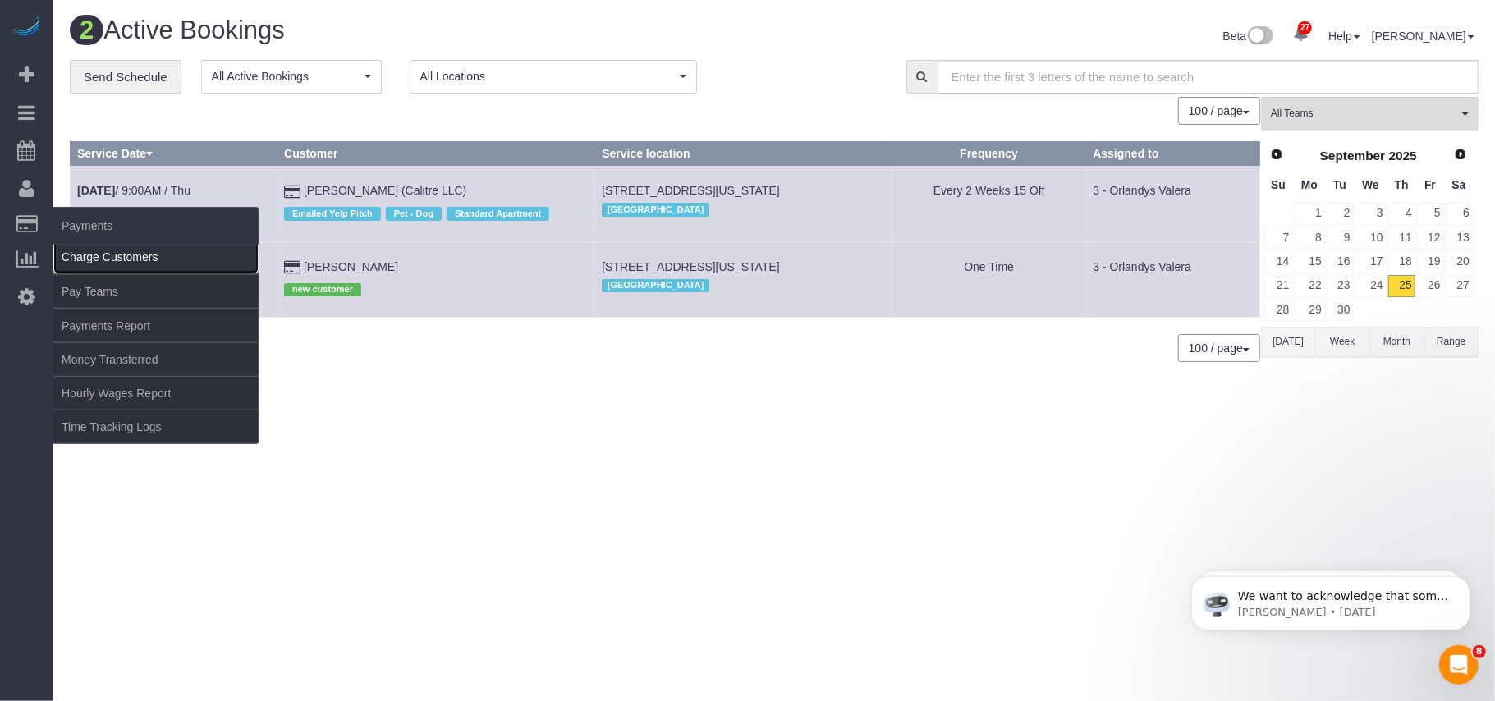
click at [117, 251] on link "Charge Customers" at bounding box center [155, 257] width 205 height 33
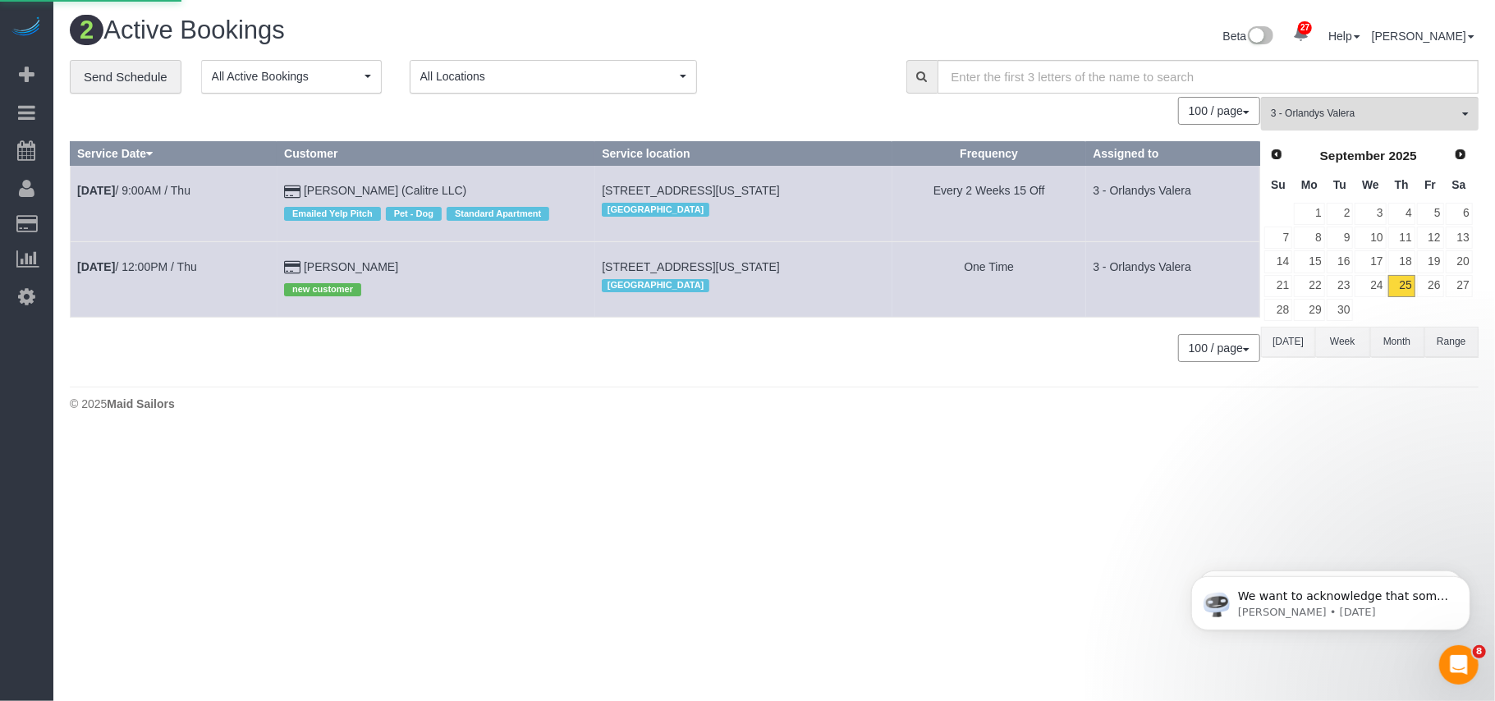
select select
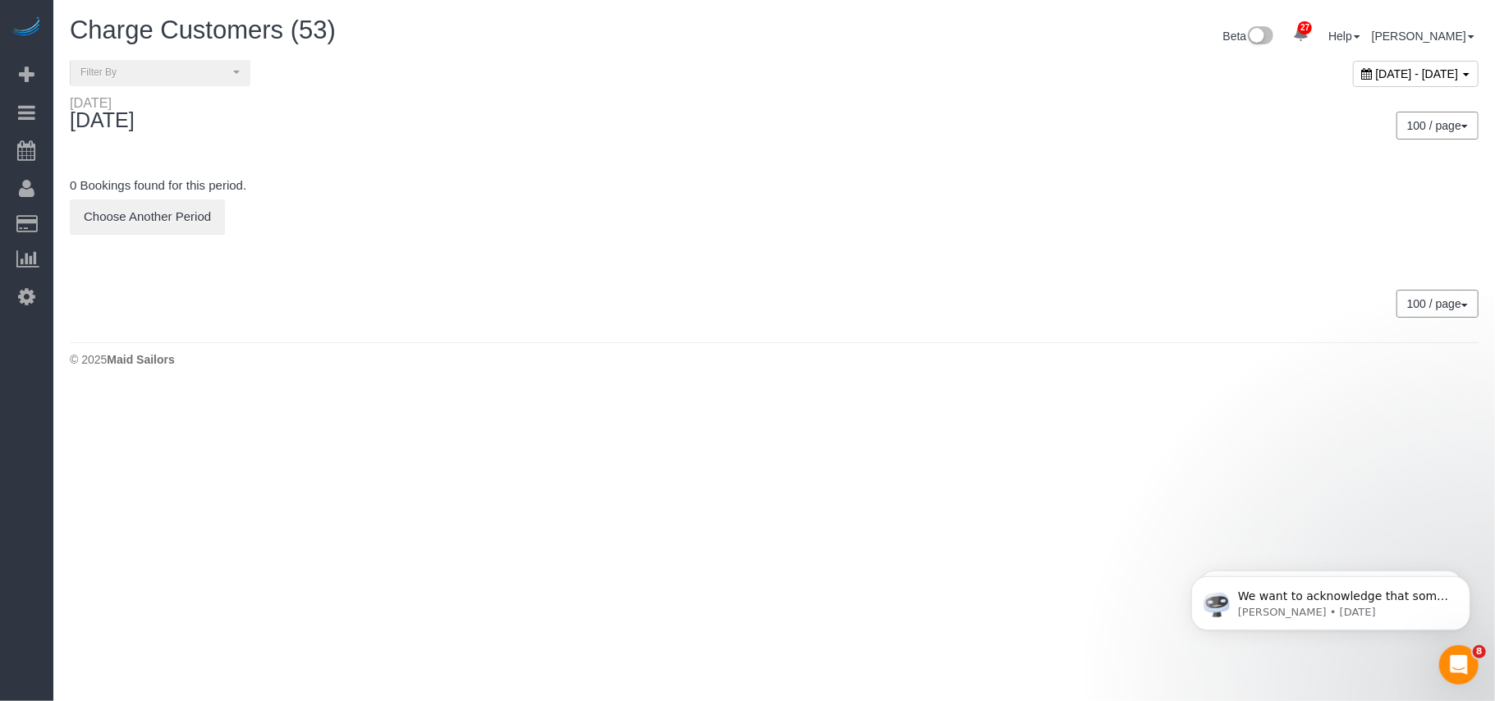
click at [1376, 76] on span "September 25, 2025 - September 25, 2025" at bounding box center [1417, 73] width 83 height 13
type input "**********"
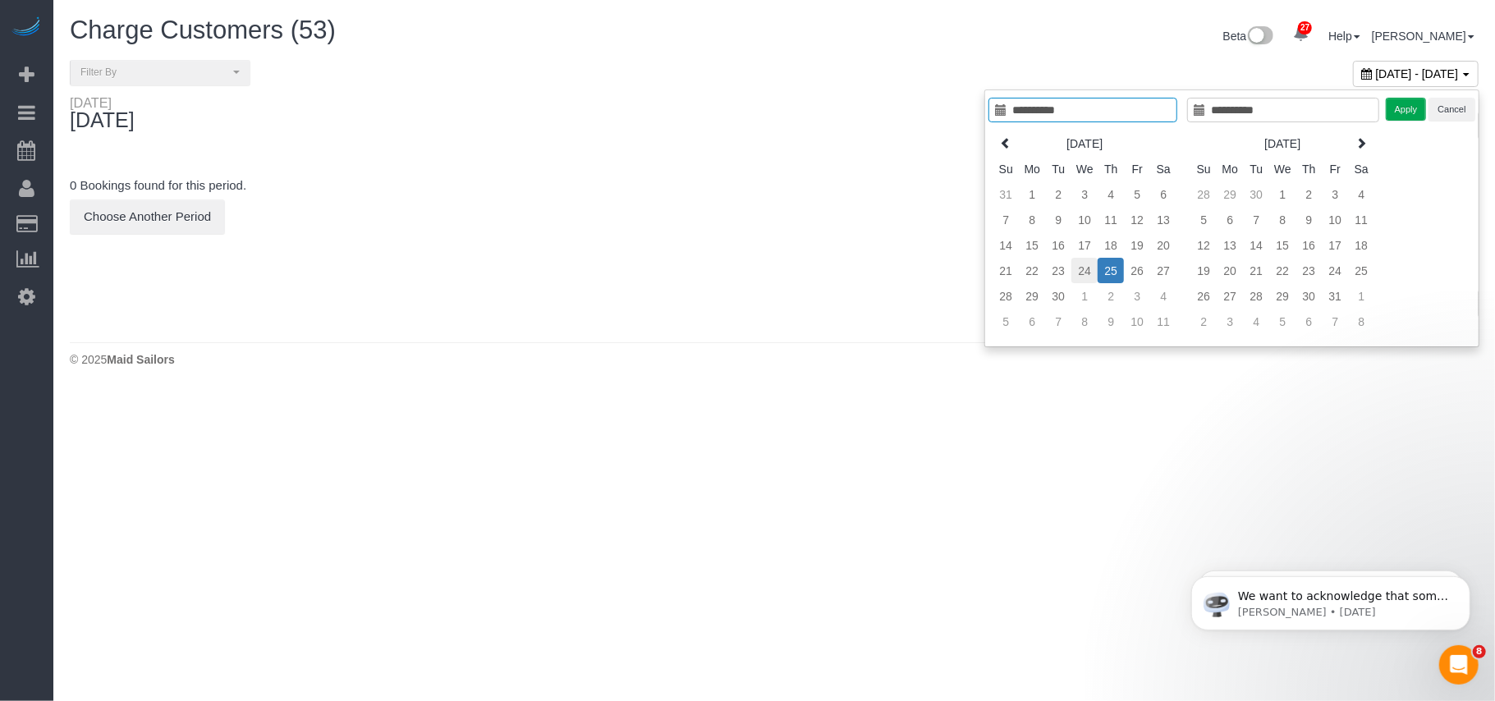
type input "**********"
click at [1082, 264] on td "24" at bounding box center [1084, 270] width 26 height 25
type input "**********"
click at [1082, 264] on td "24" at bounding box center [1084, 270] width 26 height 25
click at [1410, 107] on div "Apply Cancel" at bounding box center [1430, 110] width 89 height 24
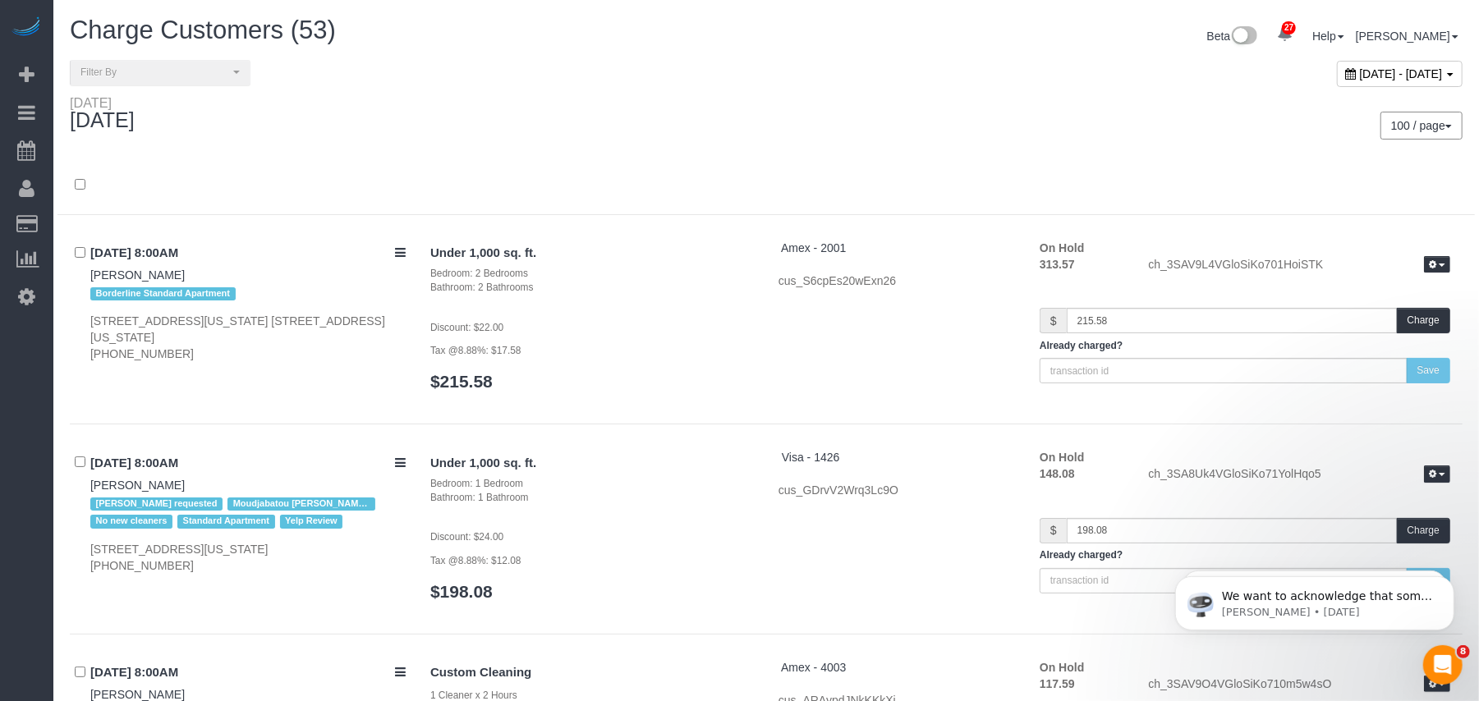
click at [733, 126] on div "Wednesday September 24, 2025" at bounding box center [411, 117] width 709 height 44
click at [933, 110] on div "100 / page 10 / page 20 / page 30 / page 40 / page 50 / page 100 / page" at bounding box center [1120, 125] width 709 height 61
click at [1337, 83] on div "September 24, 2025 - September 24, 2025" at bounding box center [1400, 74] width 126 height 26
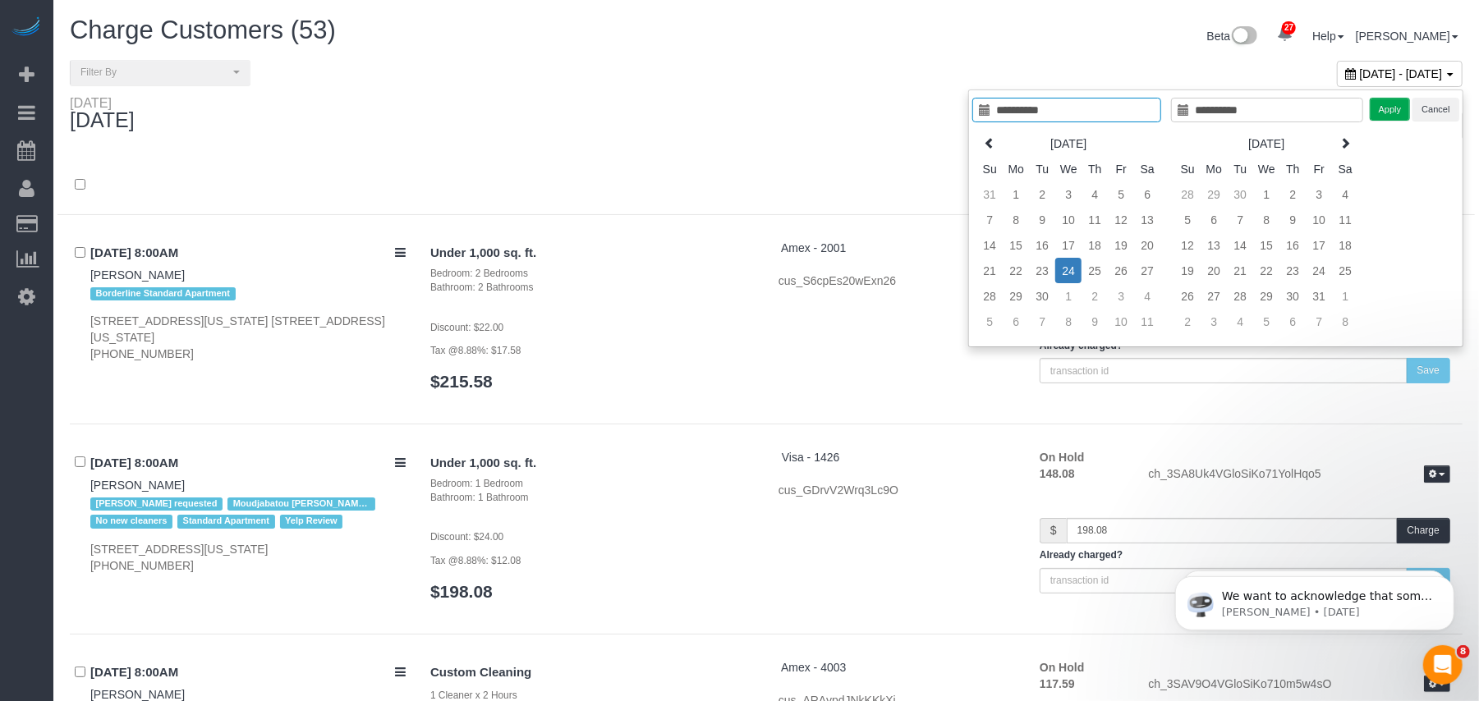
click at [1058, 268] on td "24" at bounding box center [1068, 270] width 26 height 25
type input "**********"
click at [1378, 112] on button "Apply" at bounding box center [1389, 110] width 41 height 24
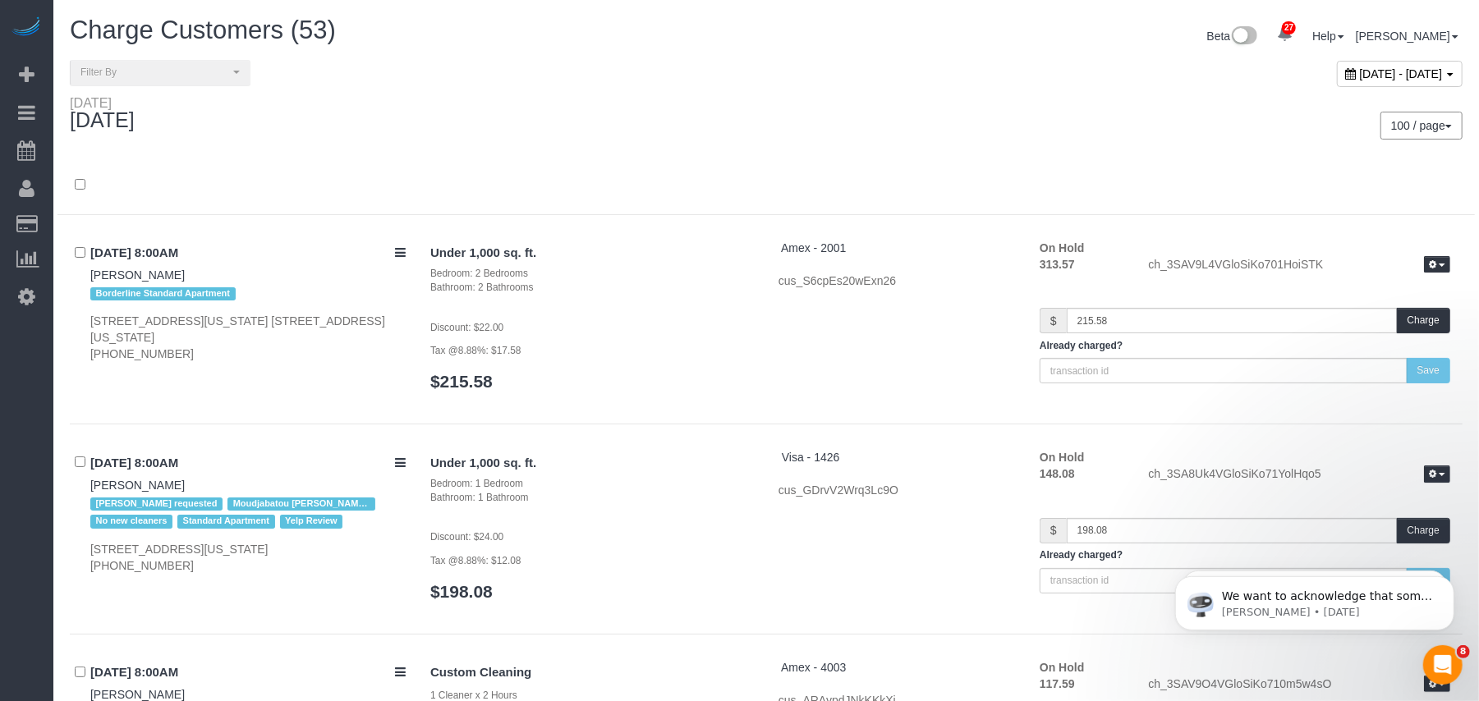
click at [859, 148] on div "100 / page 10 / page 20 / page 30 / page 40 / page 50 / page 100 / page" at bounding box center [1120, 125] width 709 height 61
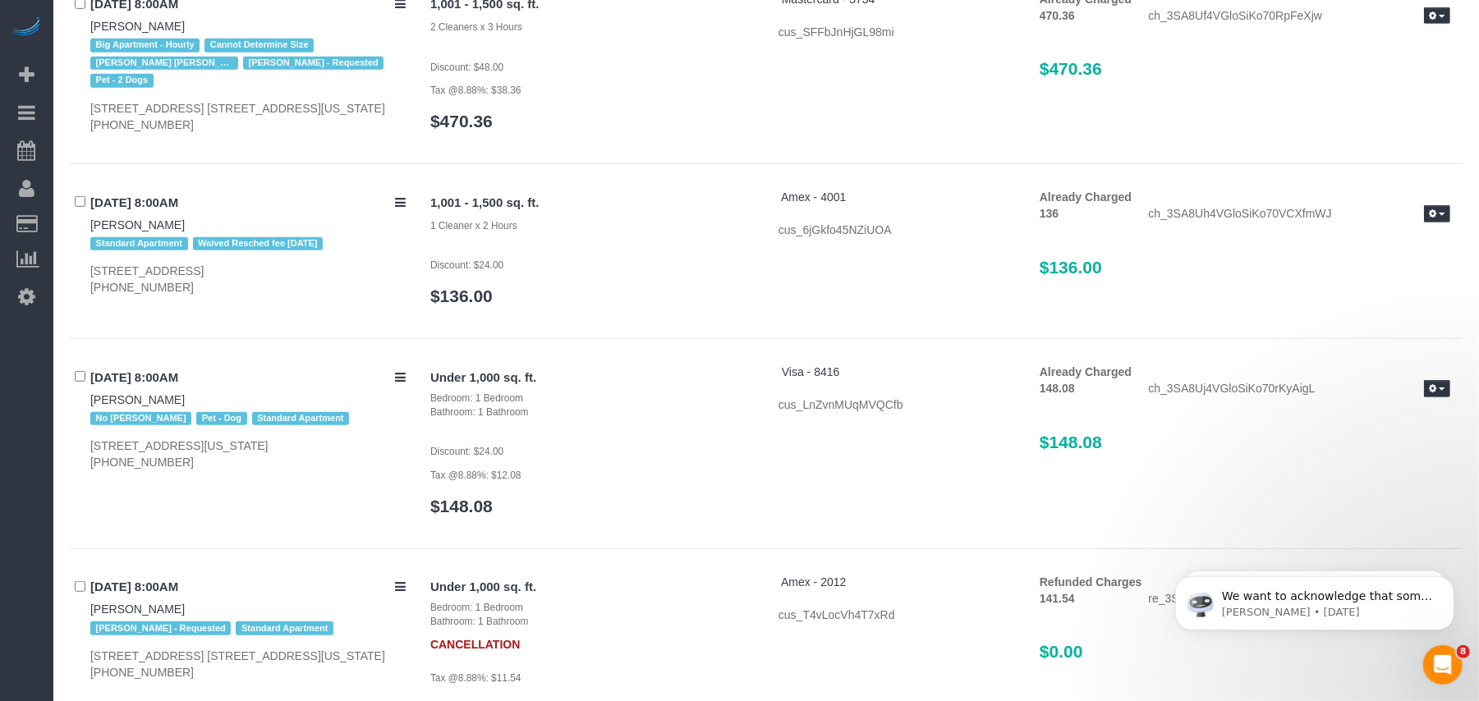
scroll to position [5128, 0]
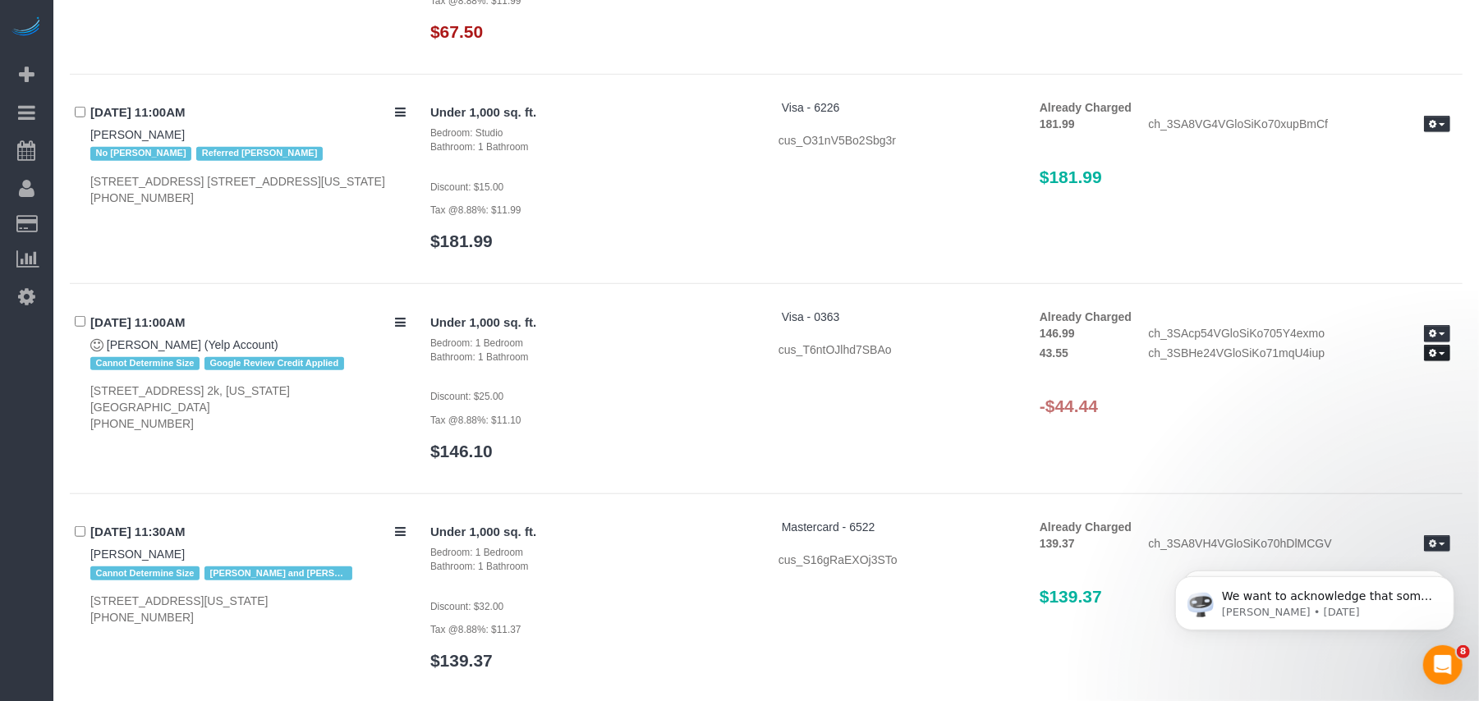
click at [1440, 362] on button "button" at bounding box center [1437, 353] width 26 height 17
click at [1404, 384] on link "Refund" at bounding box center [1384, 380] width 130 height 21
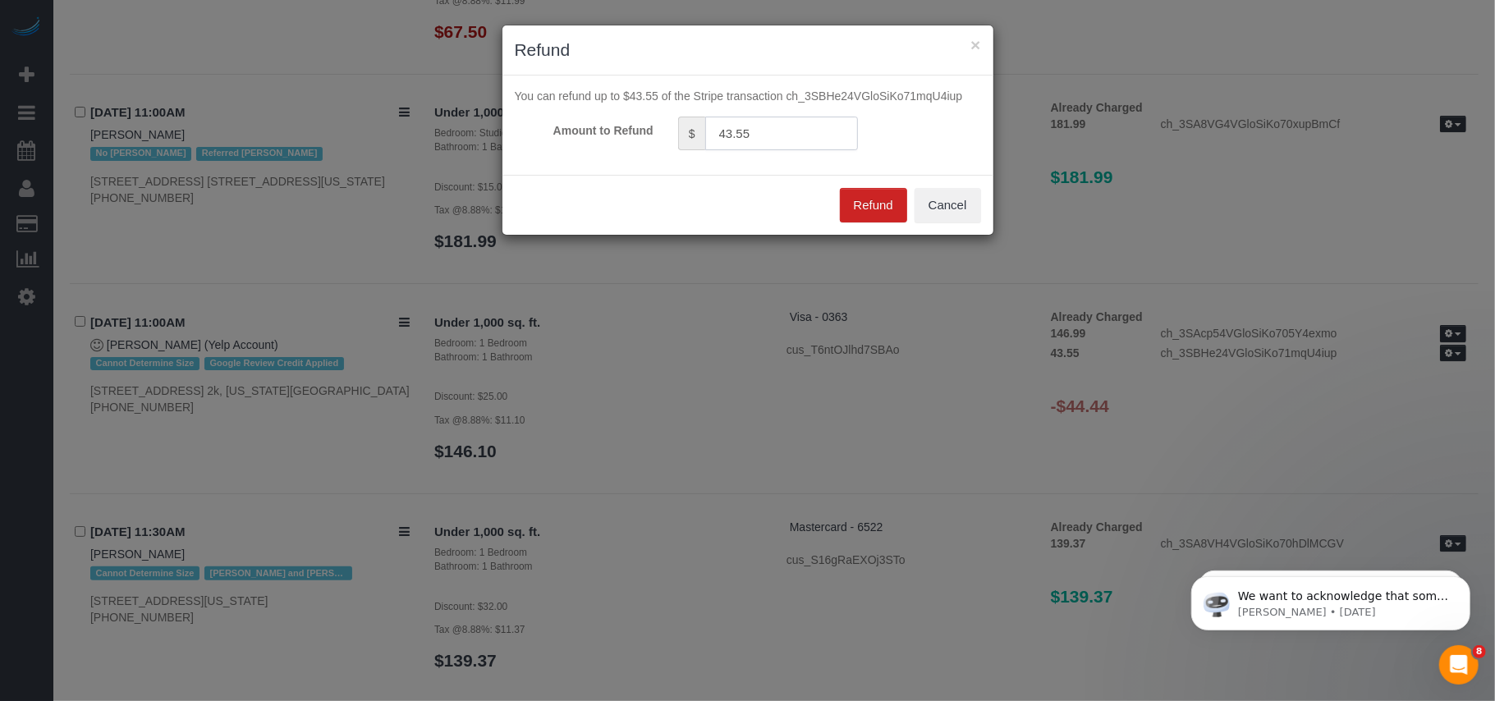
drag, startPoint x: 778, startPoint y: 129, endPoint x: 729, endPoint y: 129, distance: 49.3
click at [729, 129] on input "43.55" at bounding box center [781, 134] width 153 height 34
click at [864, 211] on button "Refund" at bounding box center [873, 205] width 67 height 34
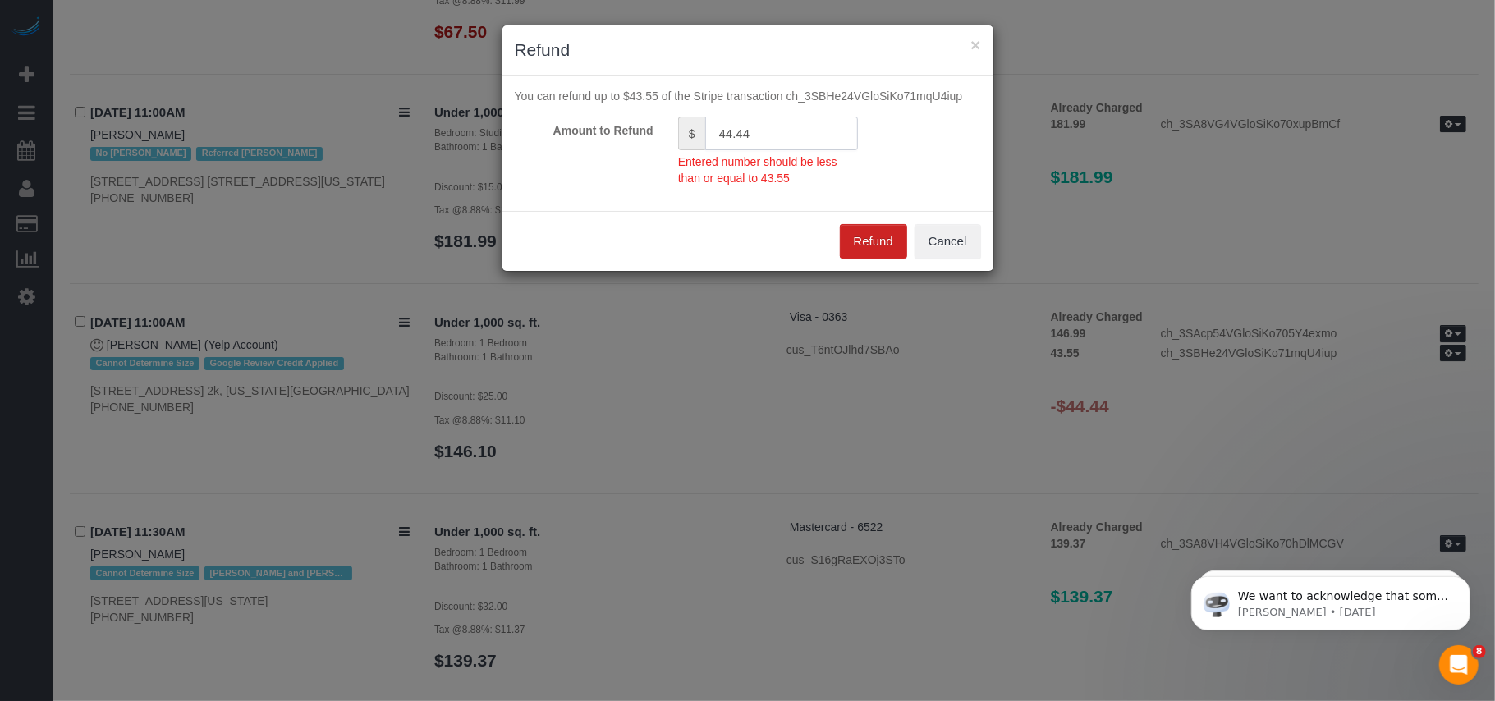
click at [731, 133] on input "44.44" at bounding box center [781, 134] width 153 height 34
click at [733, 136] on input "44.44" at bounding box center [781, 134] width 153 height 34
drag, startPoint x: 740, startPoint y: 135, endPoint x: 754, endPoint y: 135, distance: 14.0
click at [754, 135] on input "43.44" at bounding box center [781, 134] width 153 height 34
type input "43.55"
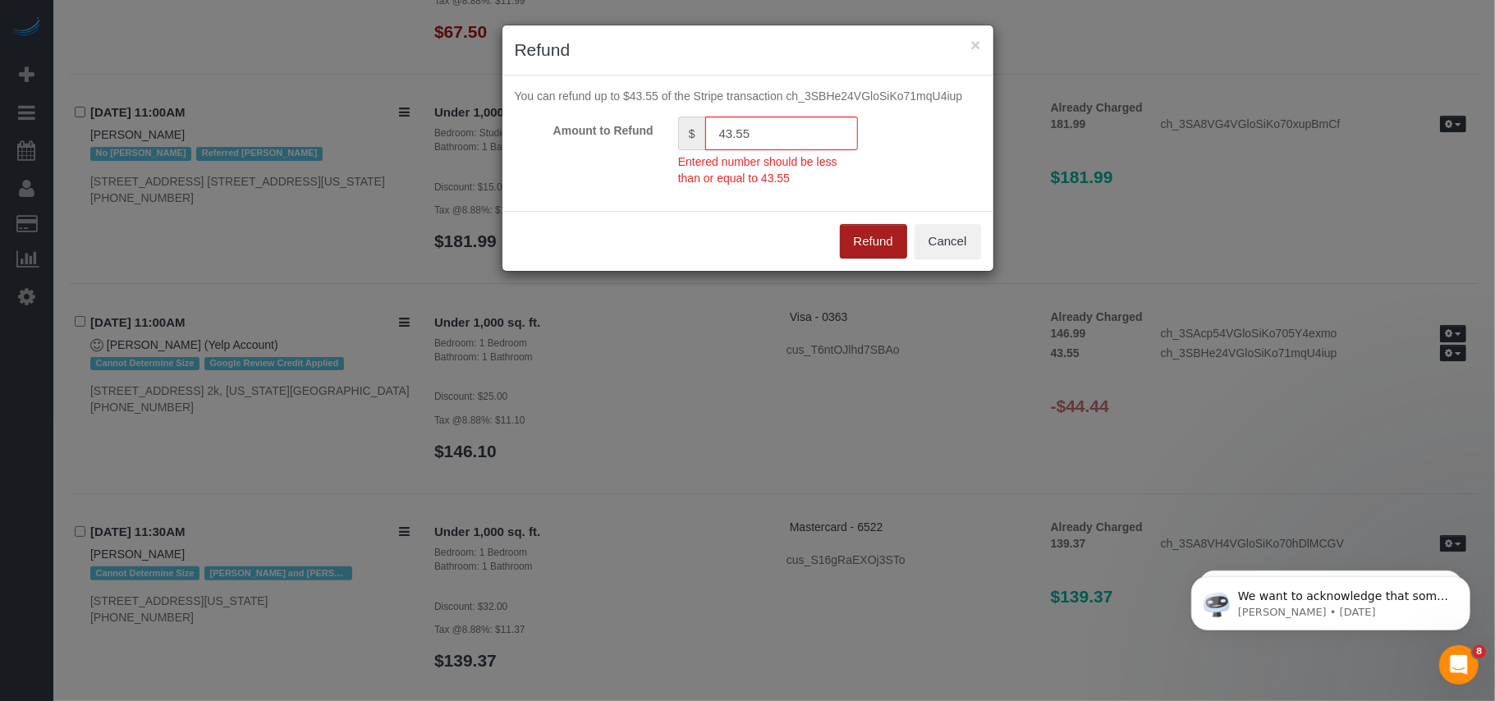
click at [849, 236] on button "Refund" at bounding box center [873, 241] width 67 height 34
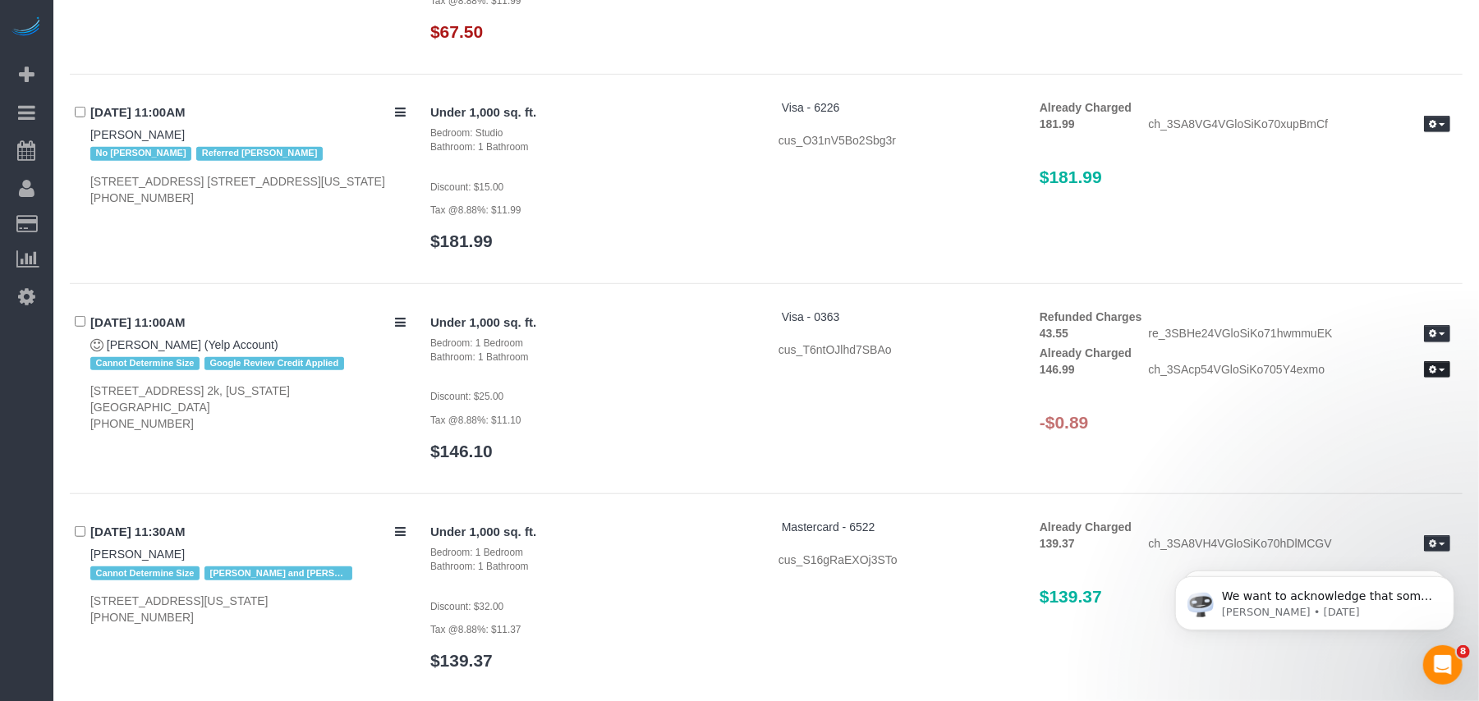
click at [1429, 378] on button "button" at bounding box center [1437, 369] width 26 height 17
click at [1397, 399] on link "Refund" at bounding box center [1384, 397] width 130 height 21
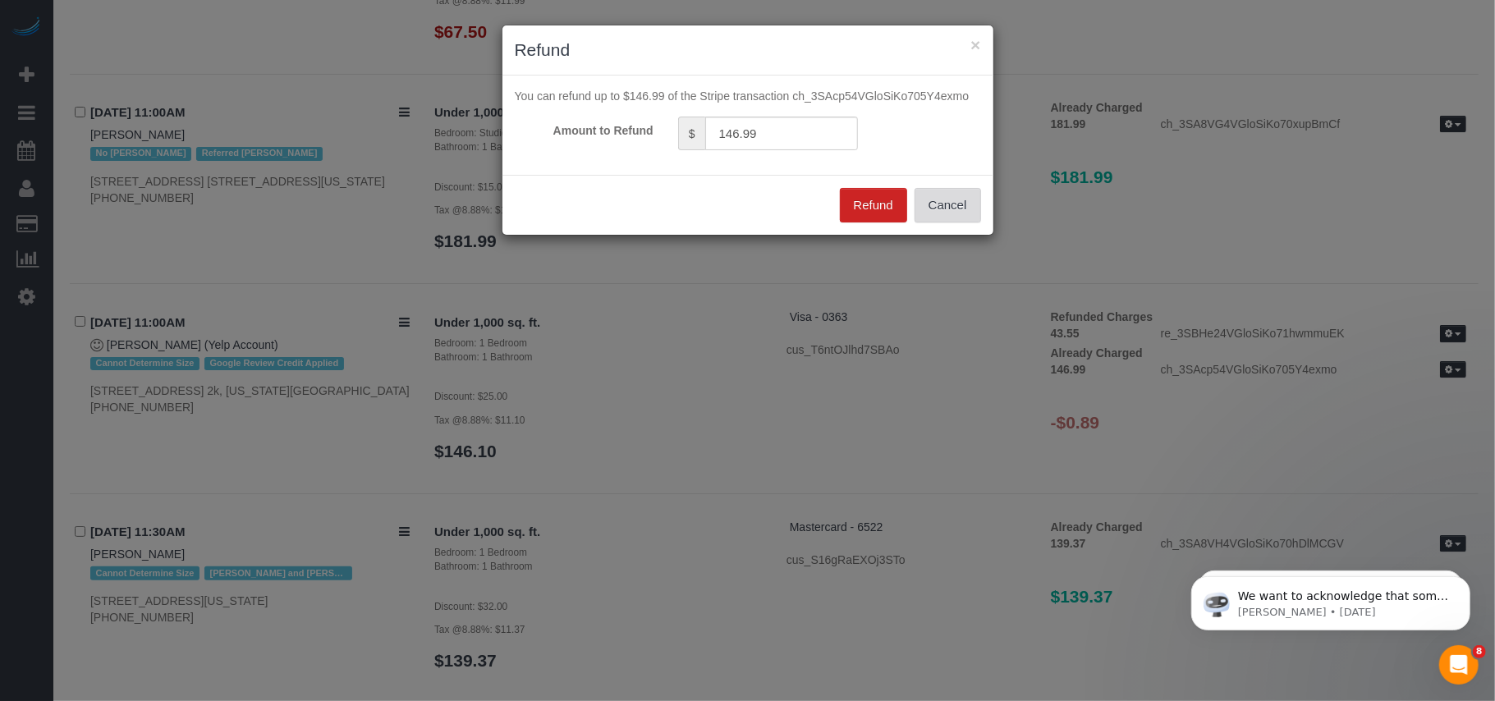
click at [956, 220] on button "Cancel" at bounding box center [948, 205] width 66 height 34
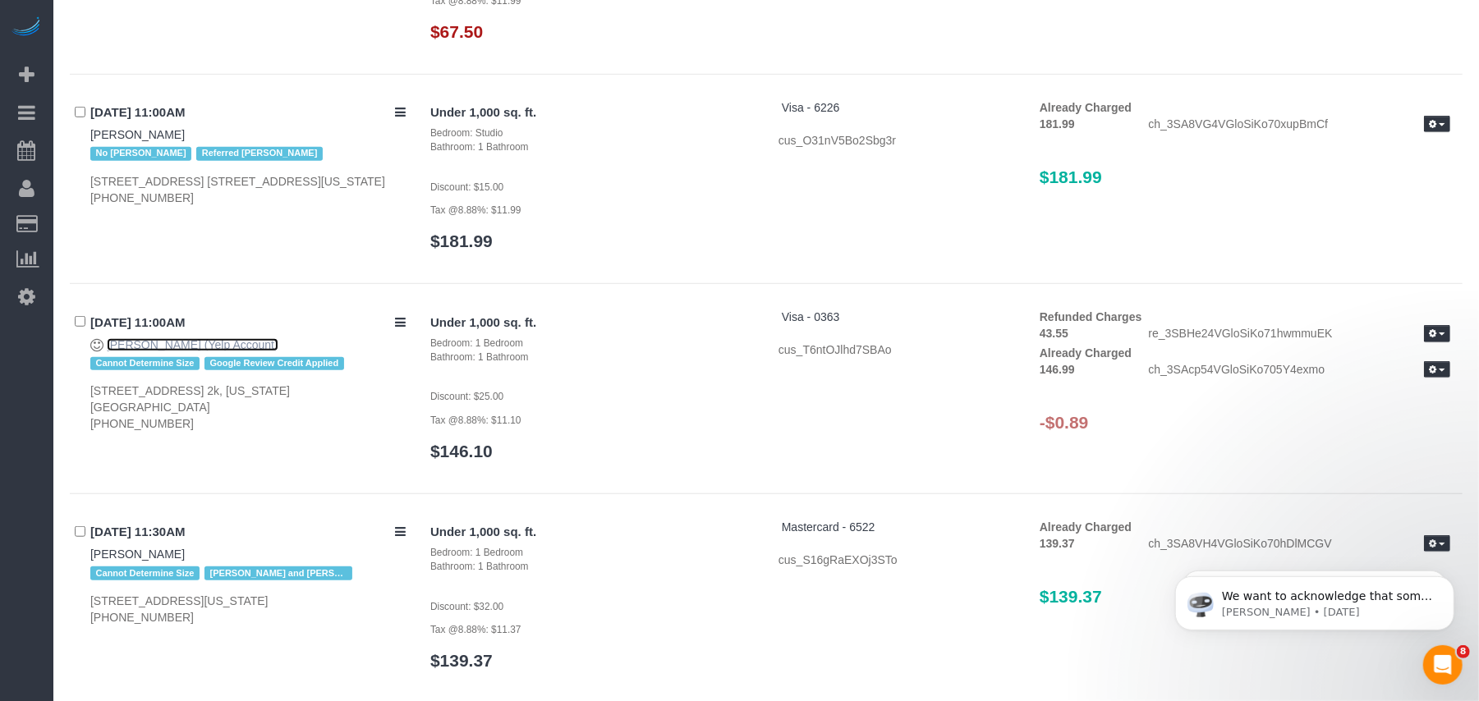
click at [225, 351] on link "Shimon Mazor (Yelp Account)" at bounding box center [193, 344] width 172 height 13
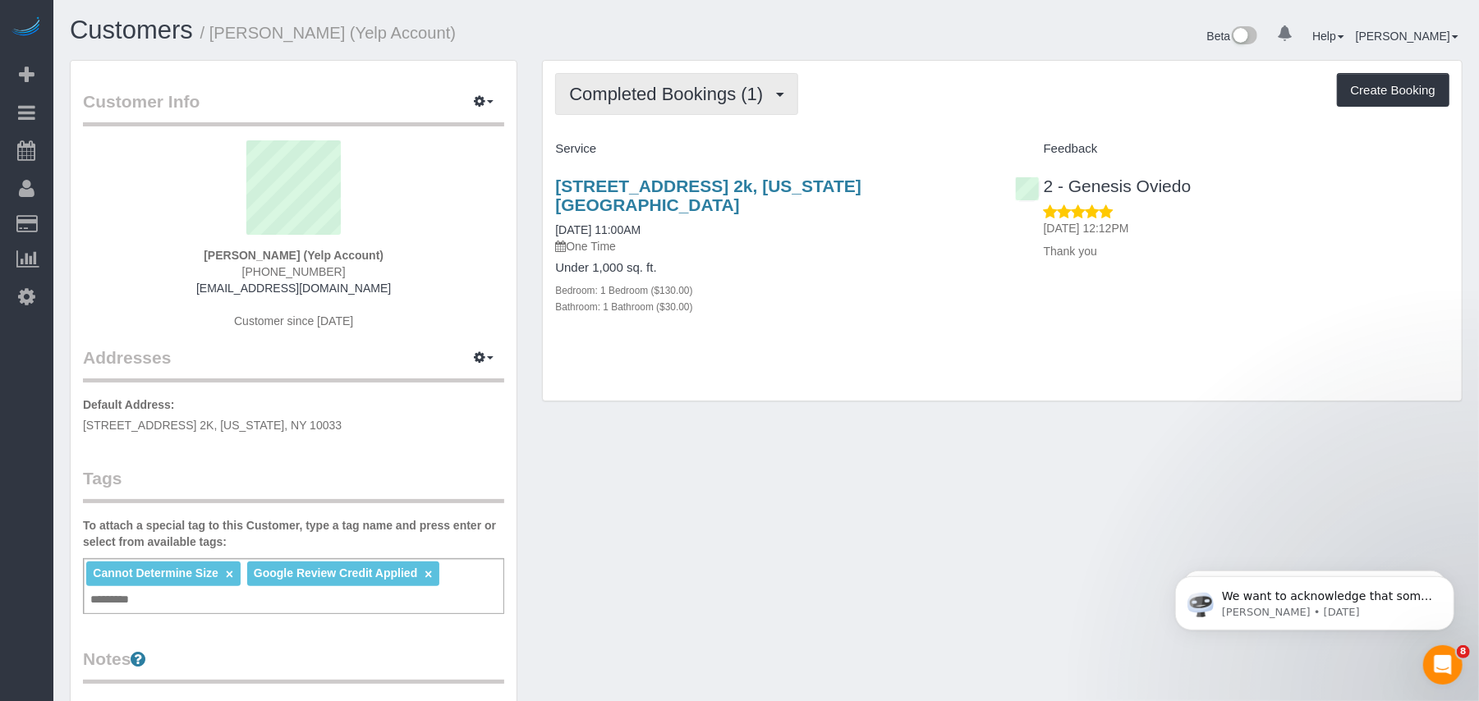
click at [608, 107] on button "Completed Bookings (1)" at bounding box center [676, 94] width 243 height 42
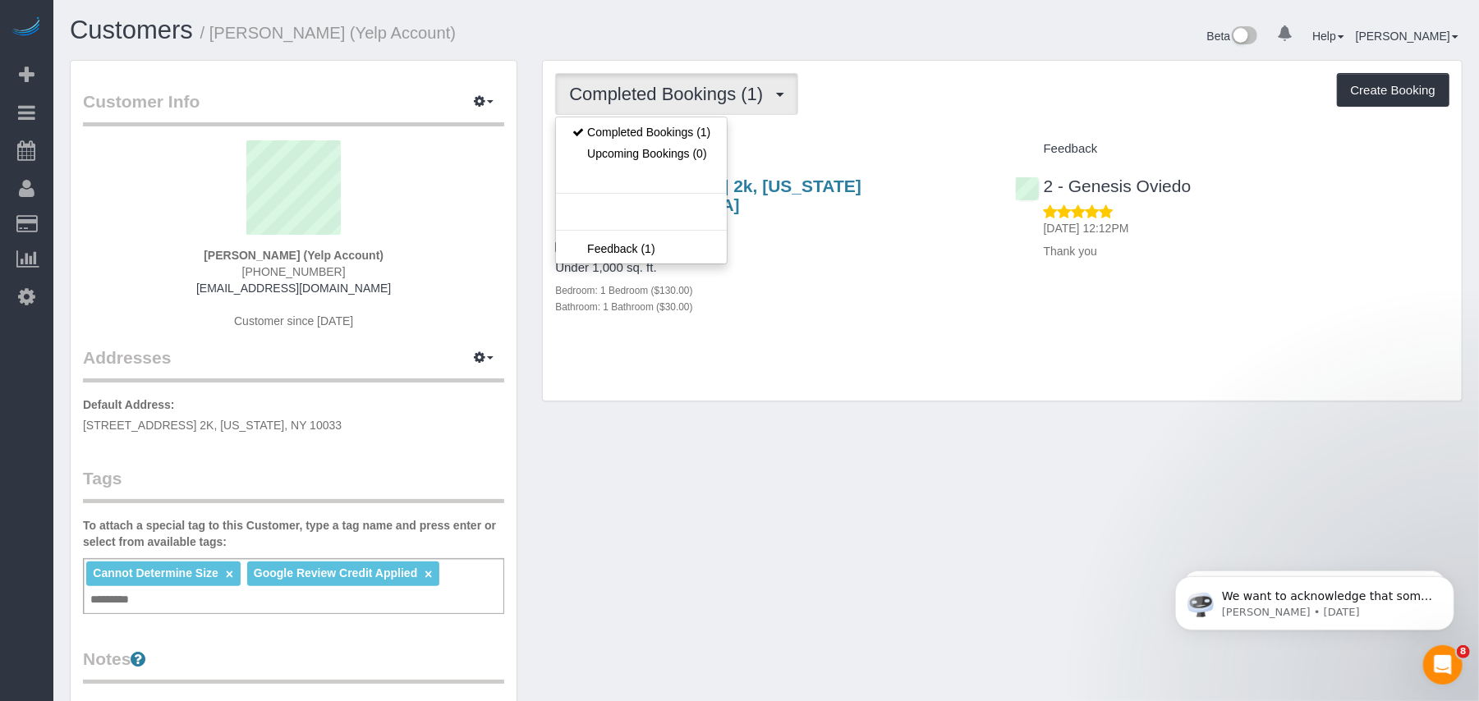
drag, startPoint x: 947, startPoint y: 359, endPoint x: 834, endPoint y: 307, distance: 124.5
click at [944, 359] on div "Completed Bookings (1) Completed Bookings (1) Upcoming Bookings (0) Feedback (1…" at bounding box center [1002, 231] width 919 height 341
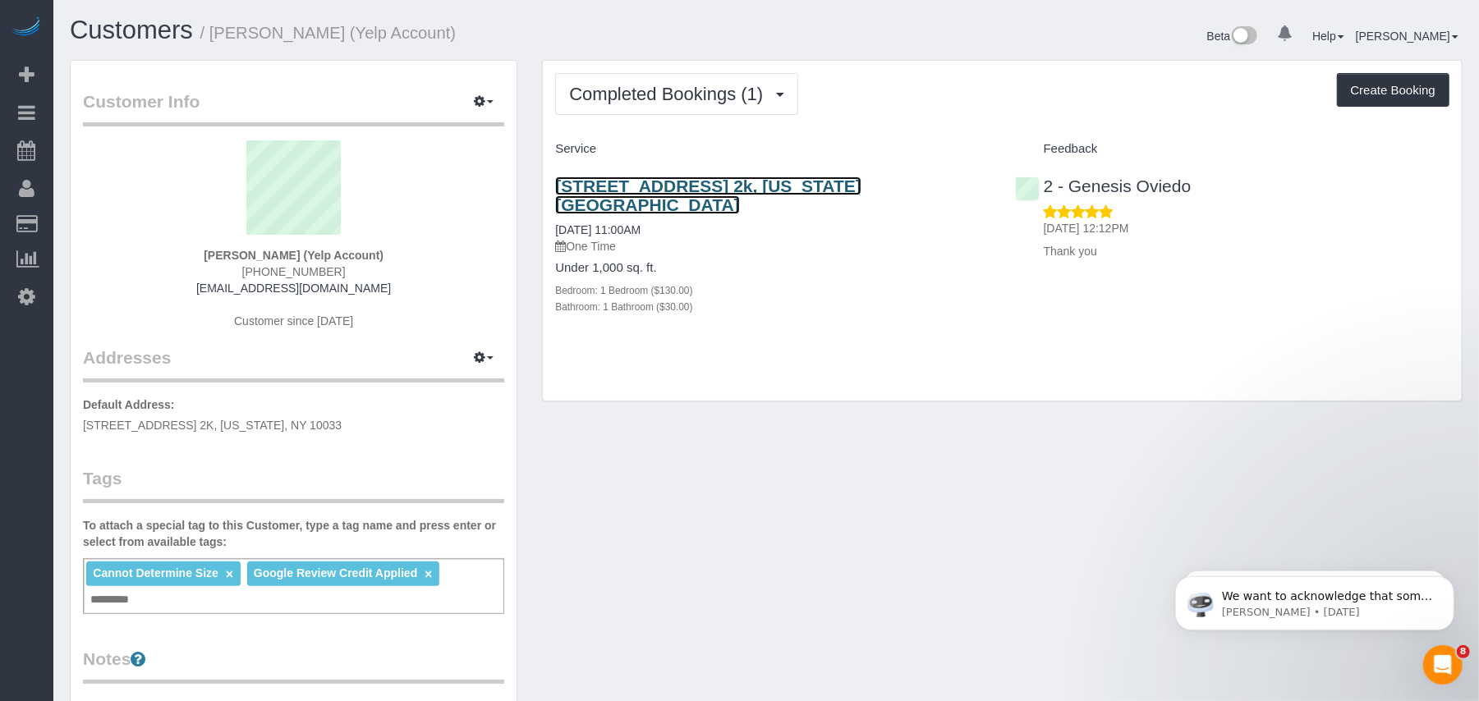
click at [711, 187] on link "[STREET_ADDRESS] 2k, [US_STATE][GEOGRAPHIC_DATA]" at bounding box center [708, 196] width 306 height 38
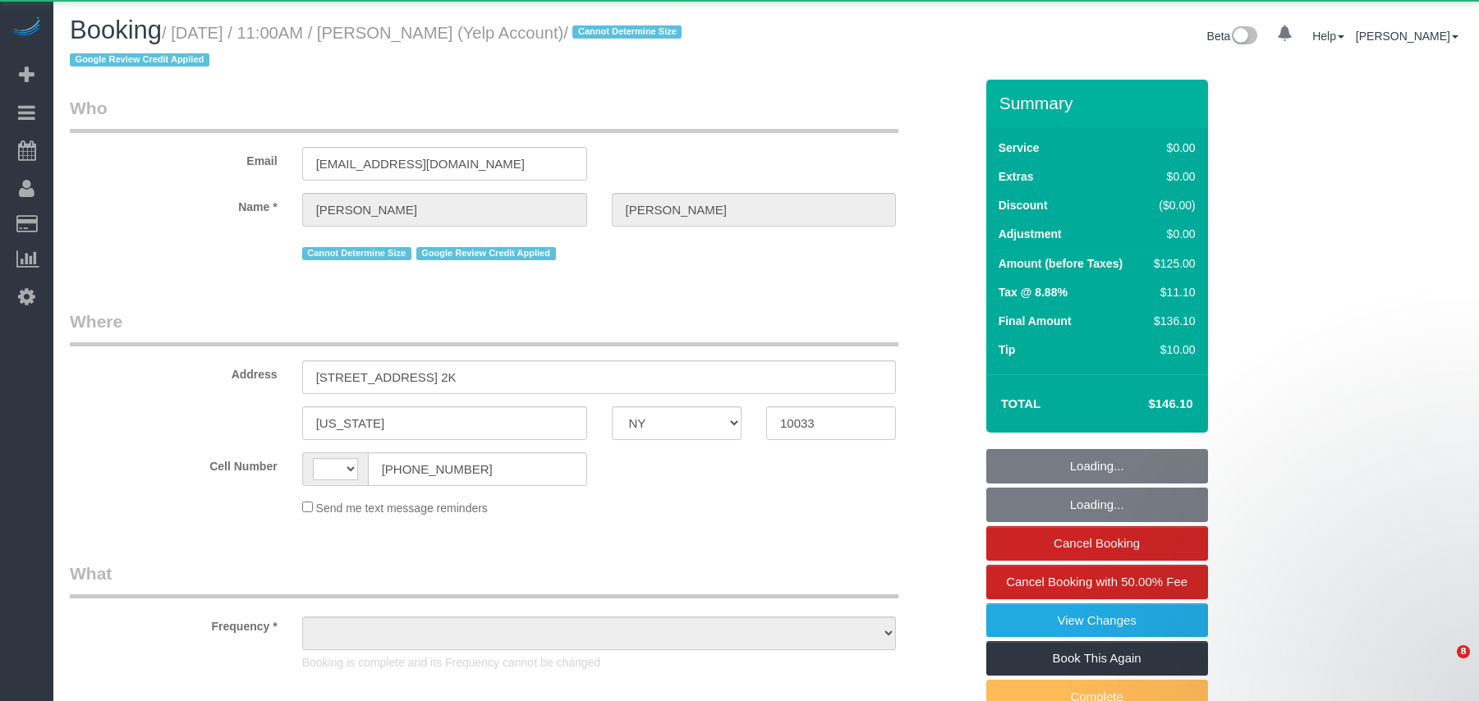
select select "NY"
select select "object:581"
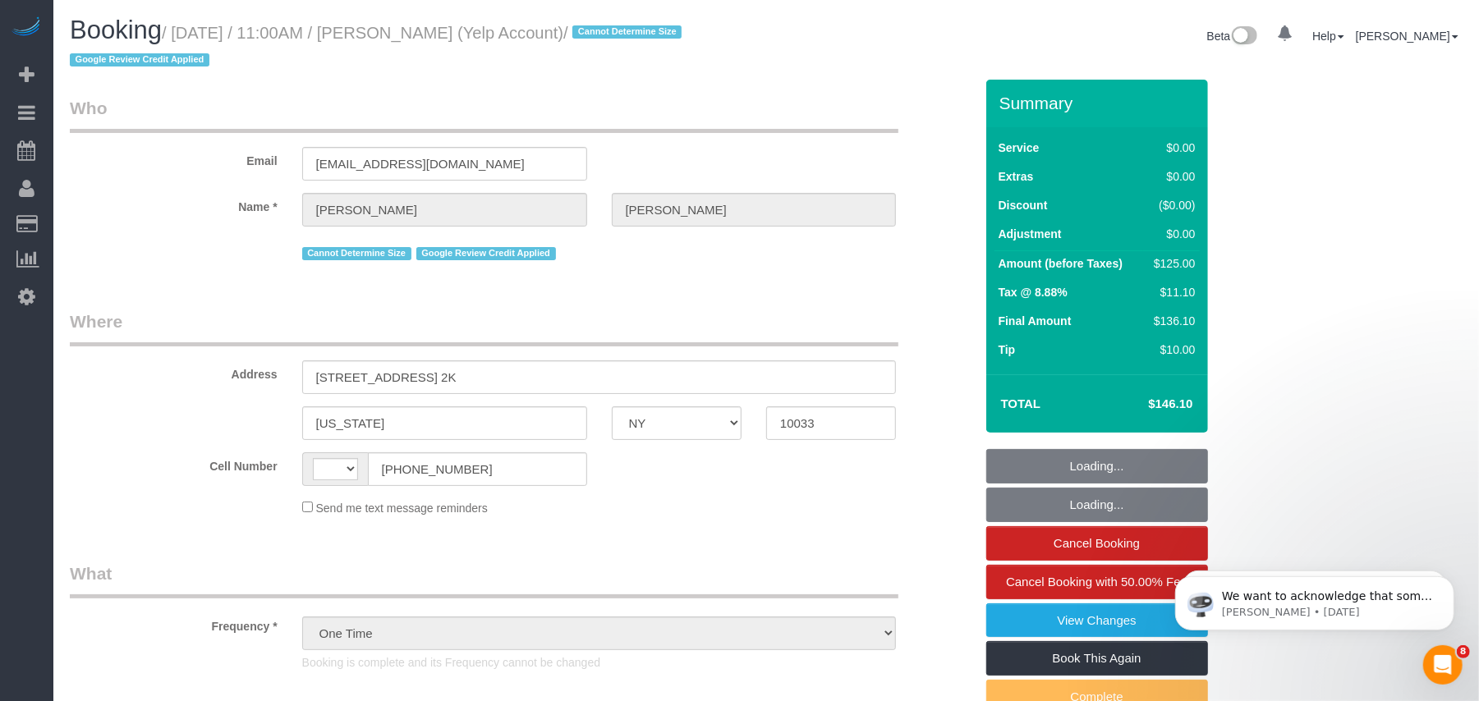
select select "string:stripe-pm_1SAaHZ4VGloSiKo7criLaJCG"
select select "spot1"
select select "string:US"
select select "1"
select select "number:56"
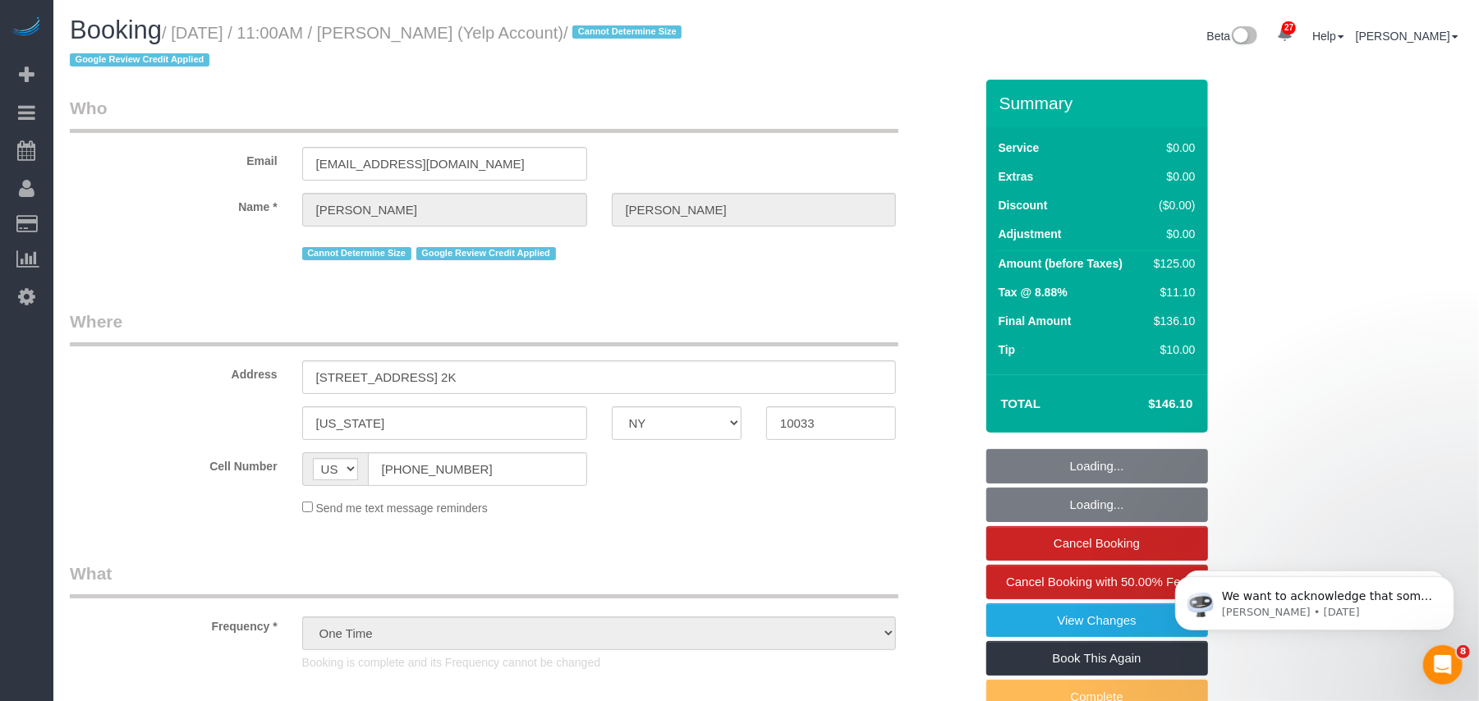
select select "number:72"
select select "number:15"
select select "number:5"
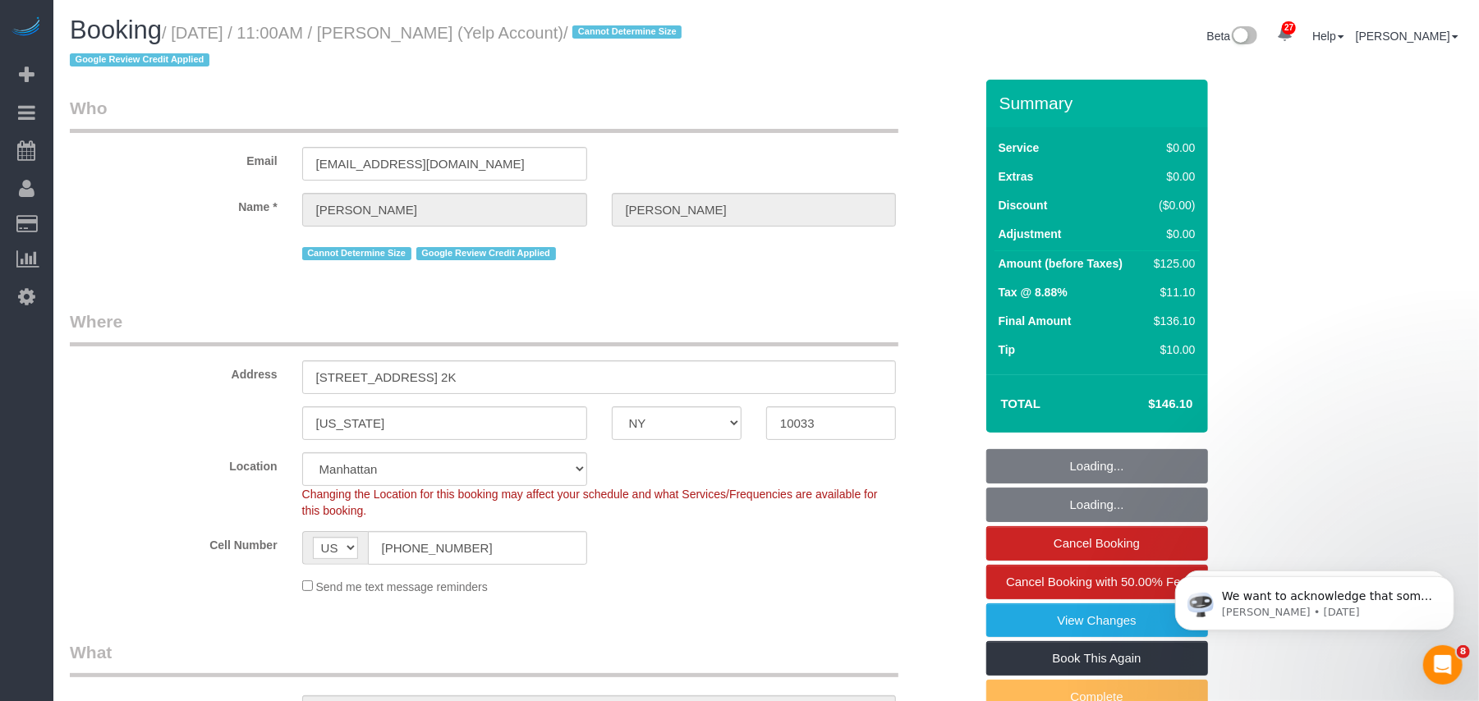
select select "spot34"
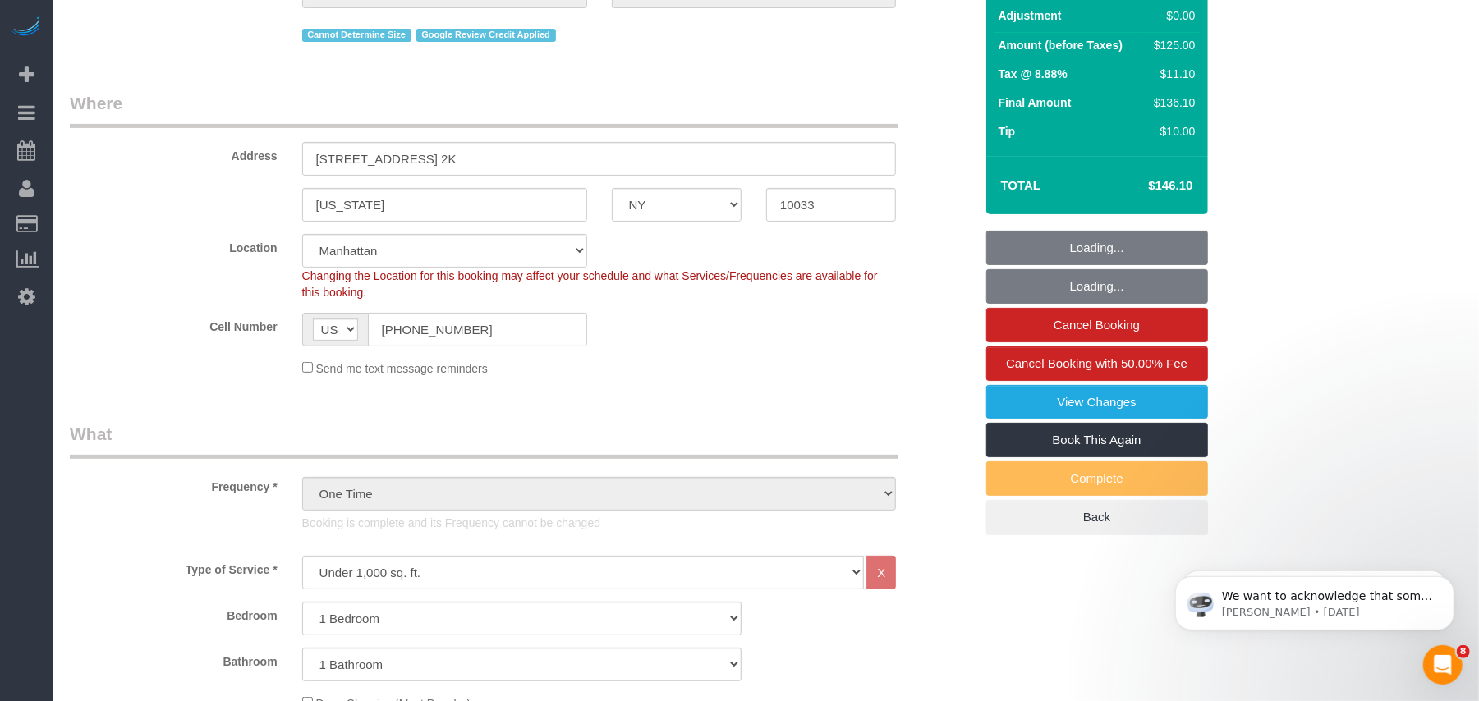
select select "1"
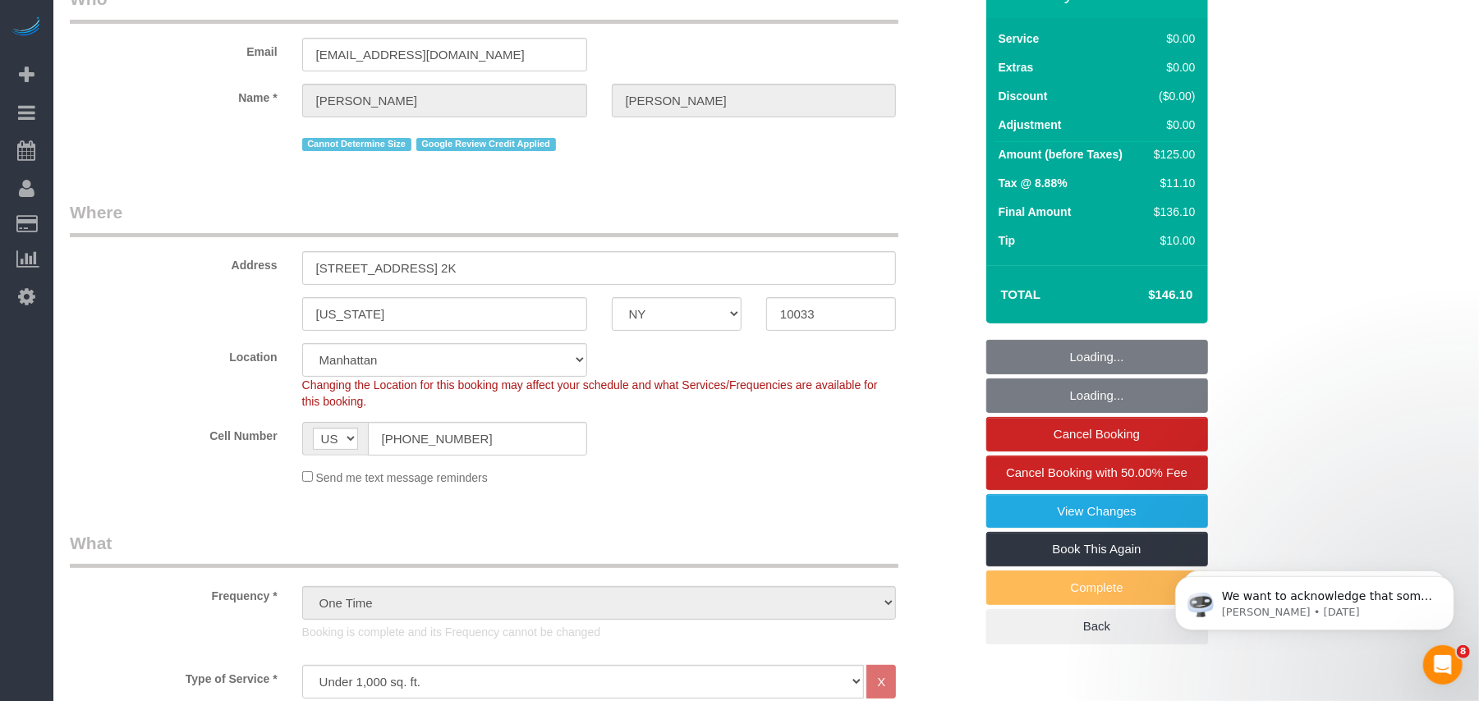
select select "object:1978"
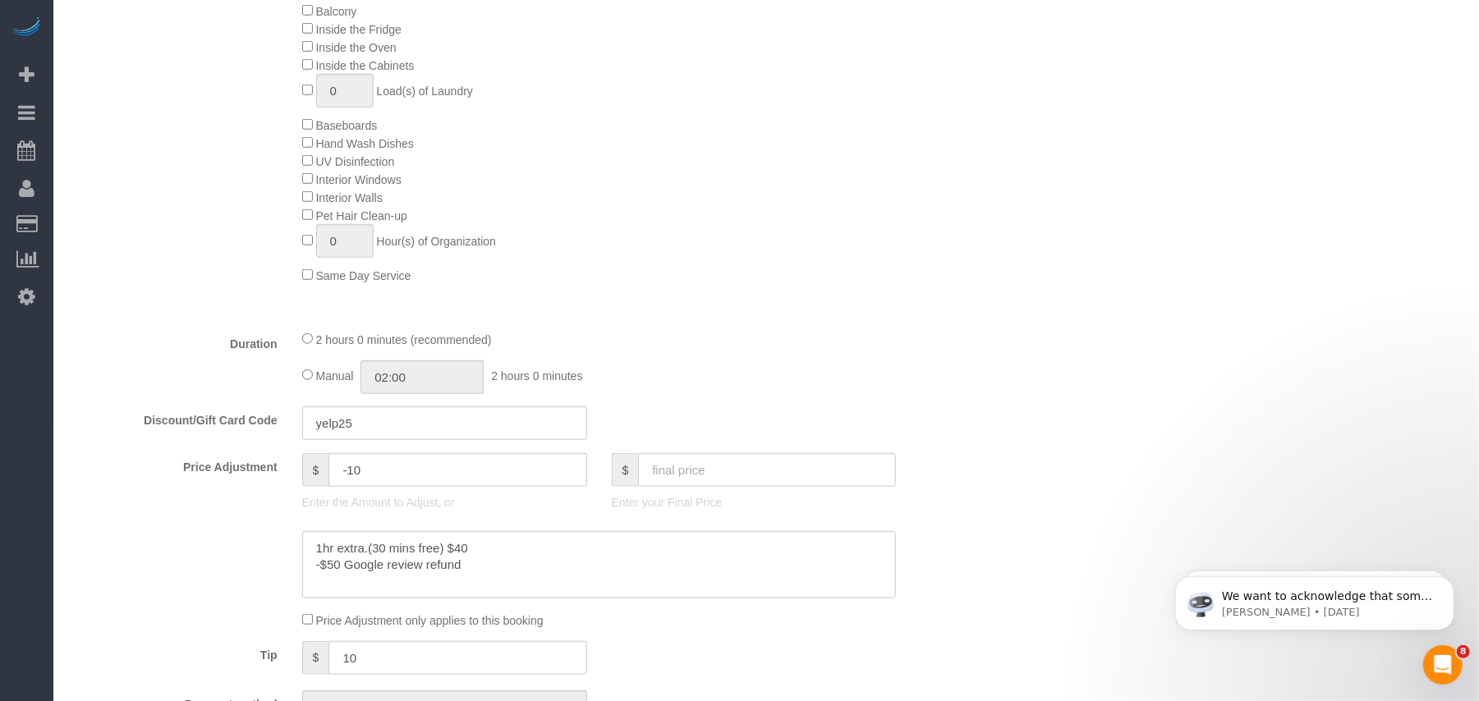
scroll to position [985, 0]
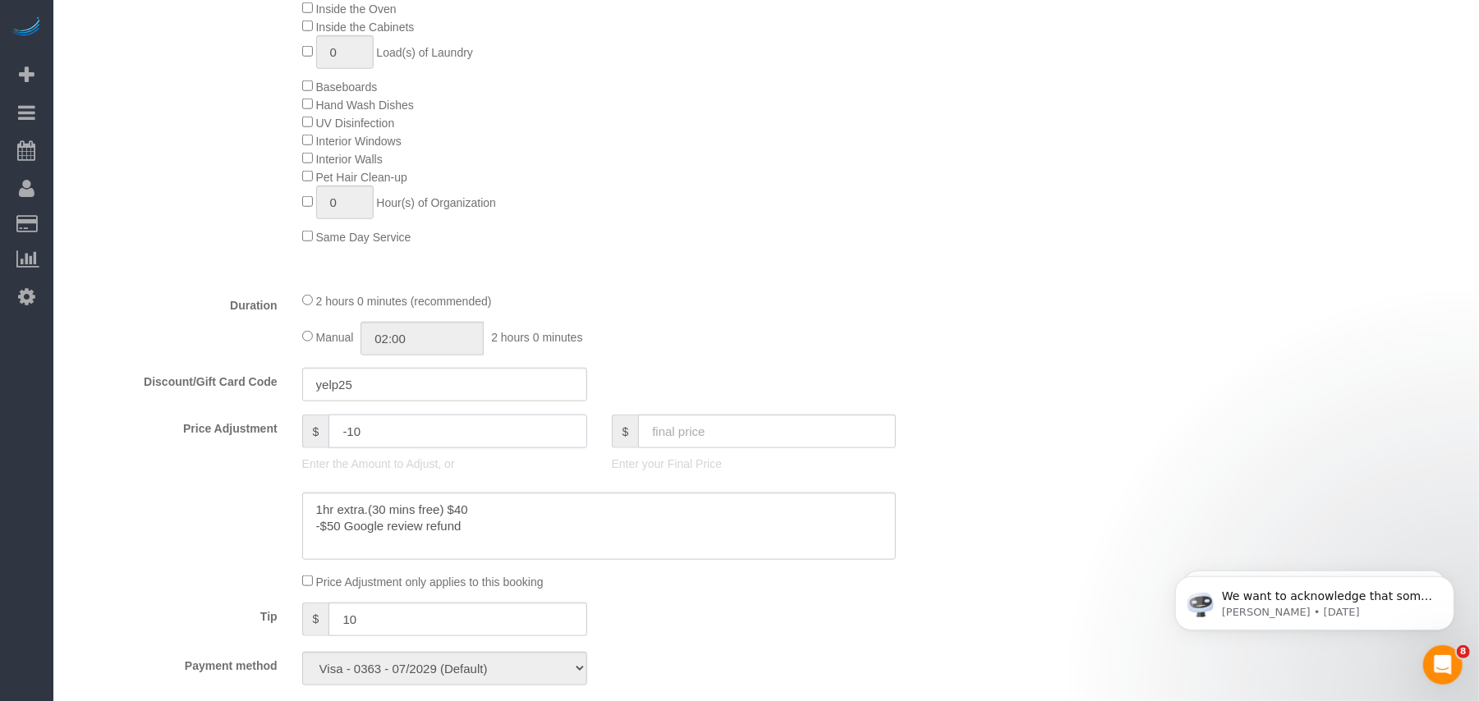
drag, startPoint x: 375, startPoint y: 438, endPoint x: 317, endPoint y: 433, distance: 58.4
click at [317, 433] on div "$ -10" at bounding box center [444, 432] width 285 height 34
type input "40"
click at [782, 346] on div "Manual 02:00 2 hours 0 minutes" at bounding box center [599, 339] width 594 height 34
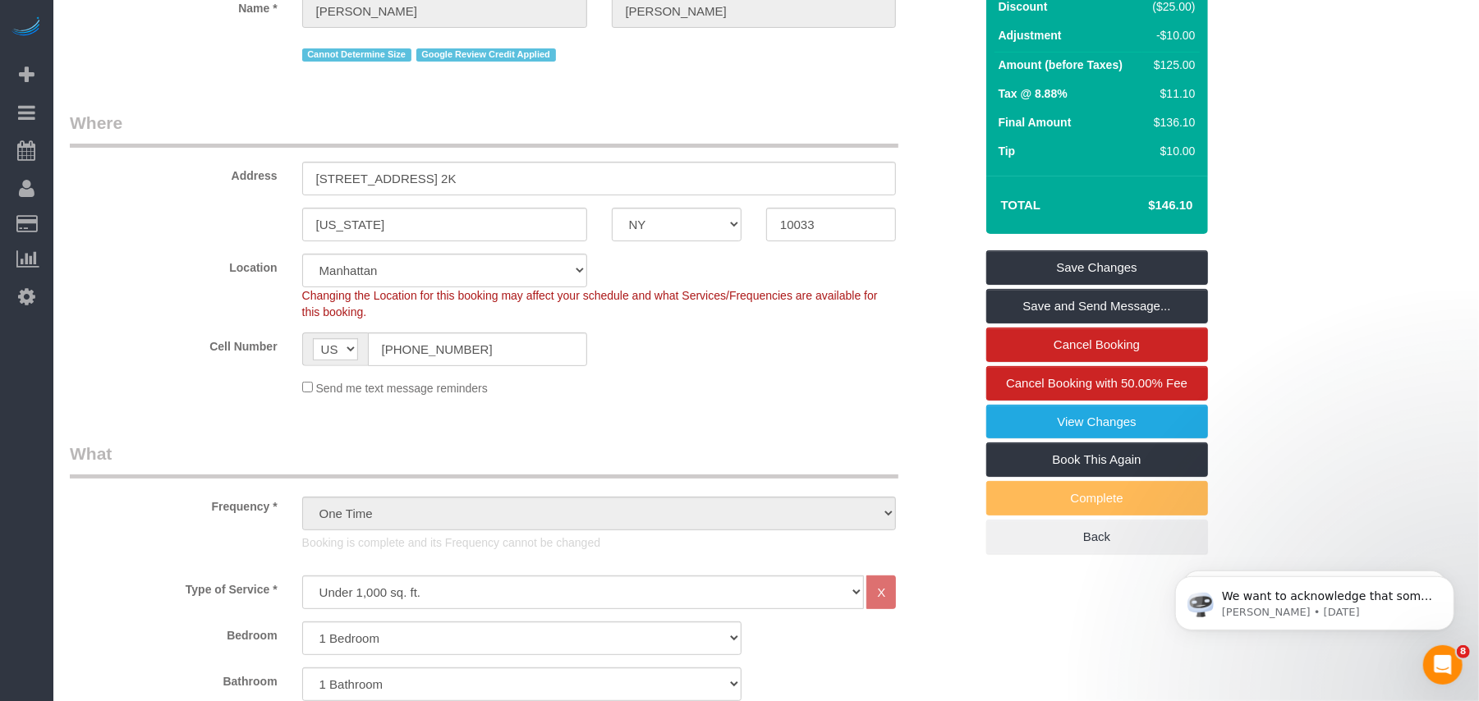
scroll to position [109, 0]
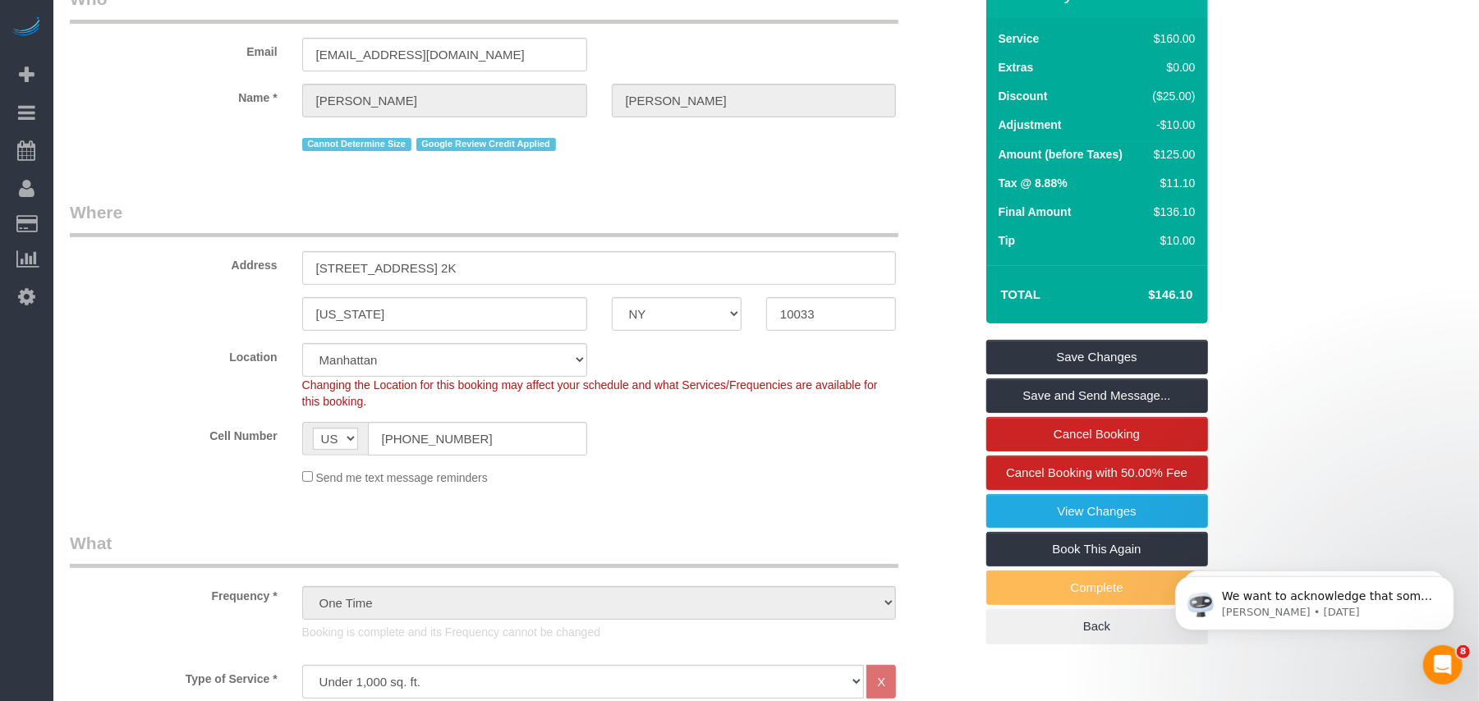
click at [852, 453] on div "Cell Number AF AL DZ AD AO AI AQ AG AR AM AW AU AT AZ BS BH BD BB BY BE BZ BJ B…" at bounding box center [521, 439] width 929 height 34
click at [852, 442] on div "Cell Number AF AL DZ AD AO AI AQ AG AR AM AW AU AT AZ BS BH BD BB BY BE BZ BJ B…" at bounding box center [521, 439] width 929 height 34
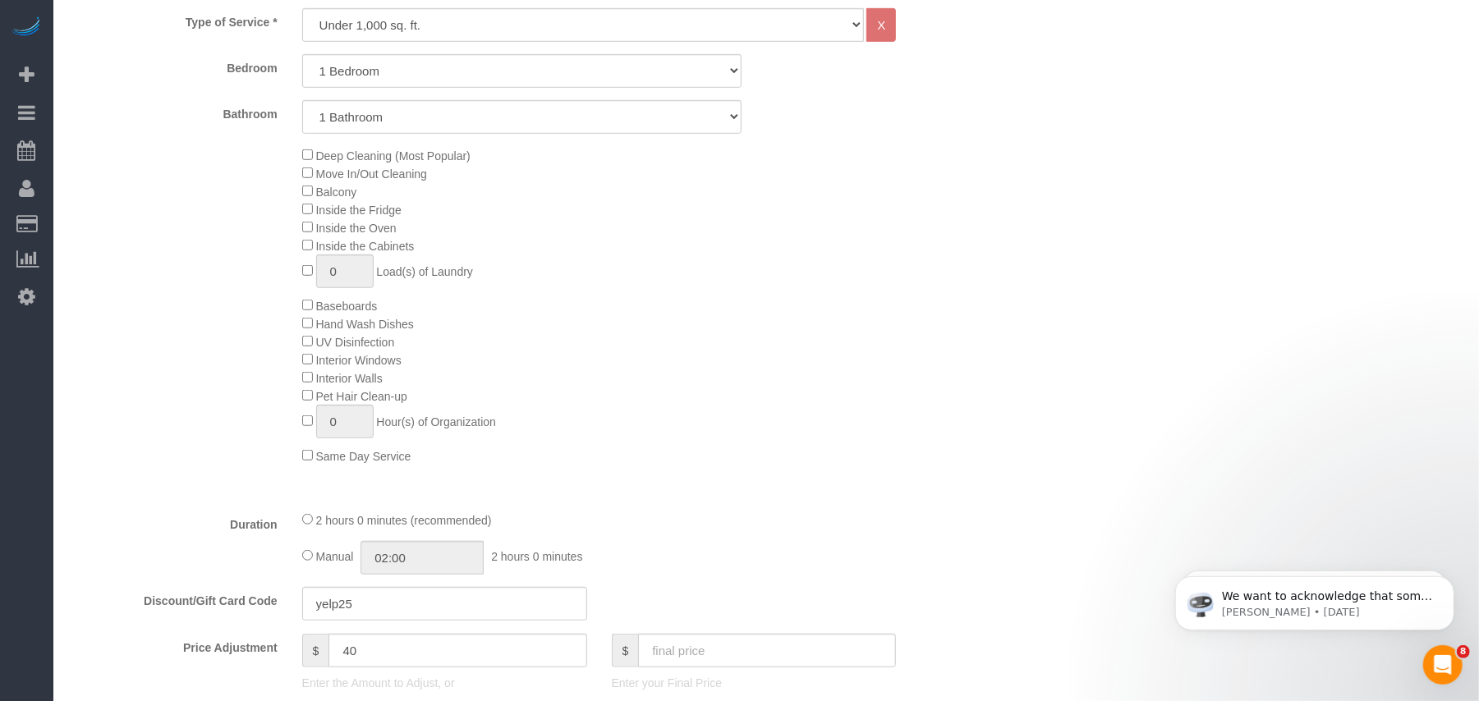
scroll to position [875, 0]
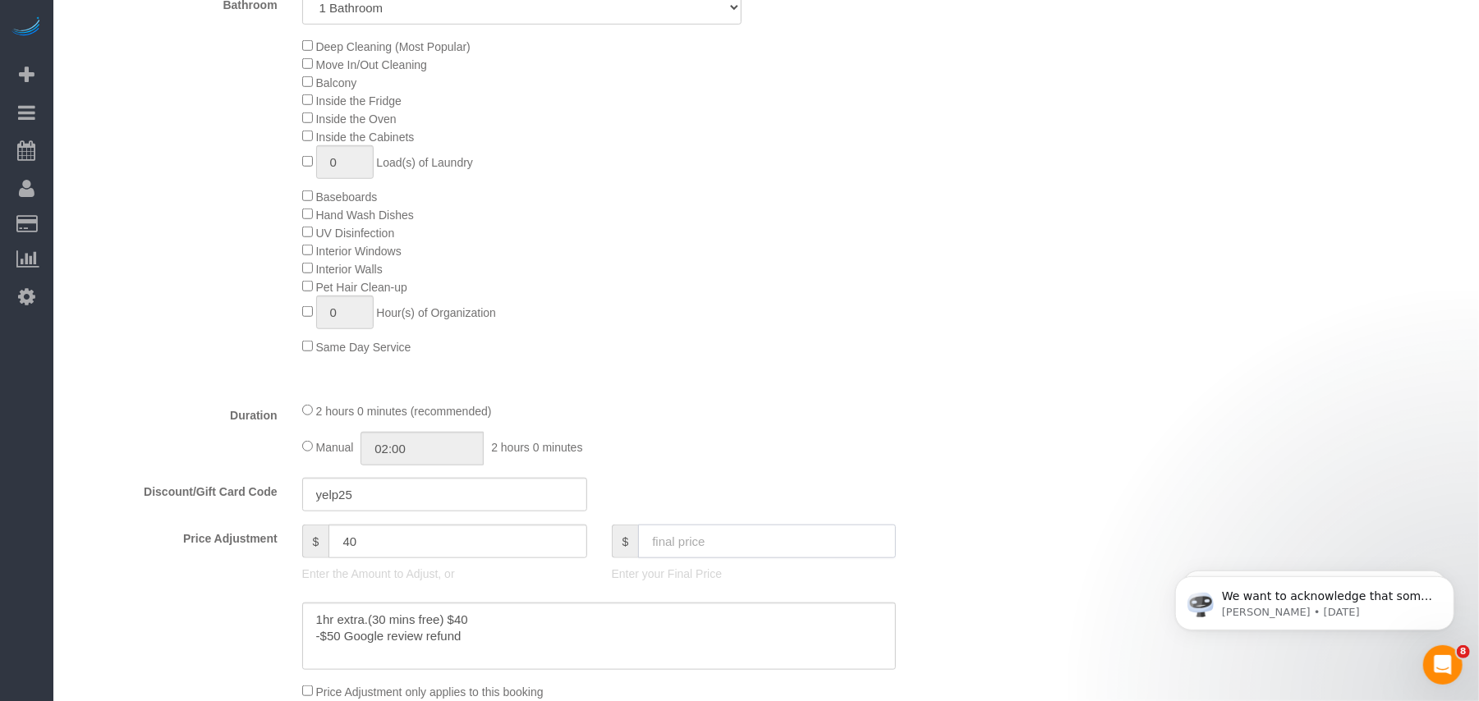
click at [711, 543] on input "text" at bounding box center [767, 542] width 258 height 34
type input "150.4"
click at [711, 447] on div "Manual 02:00 2 hours 0 minutes" at bounding box center [599, 449] width 594 height 34
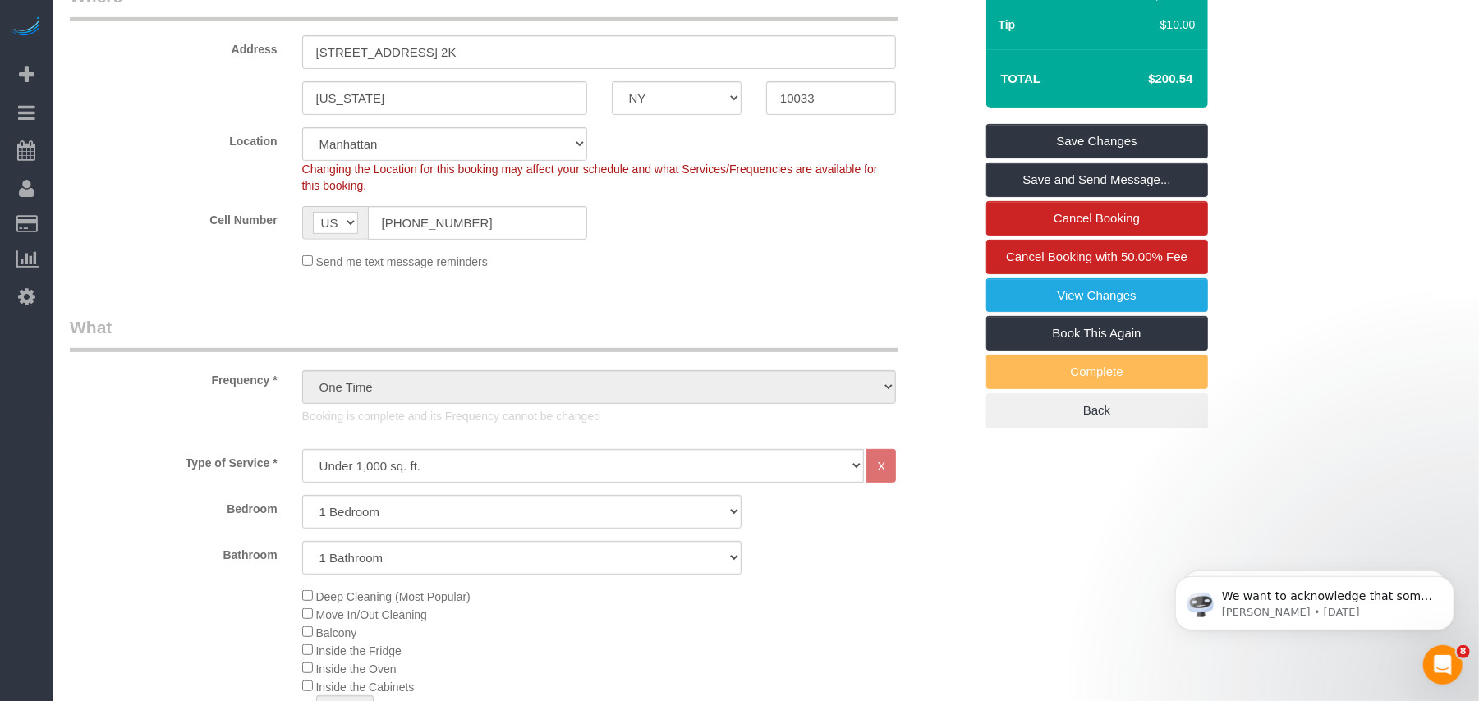
scroll to position [218, 0]
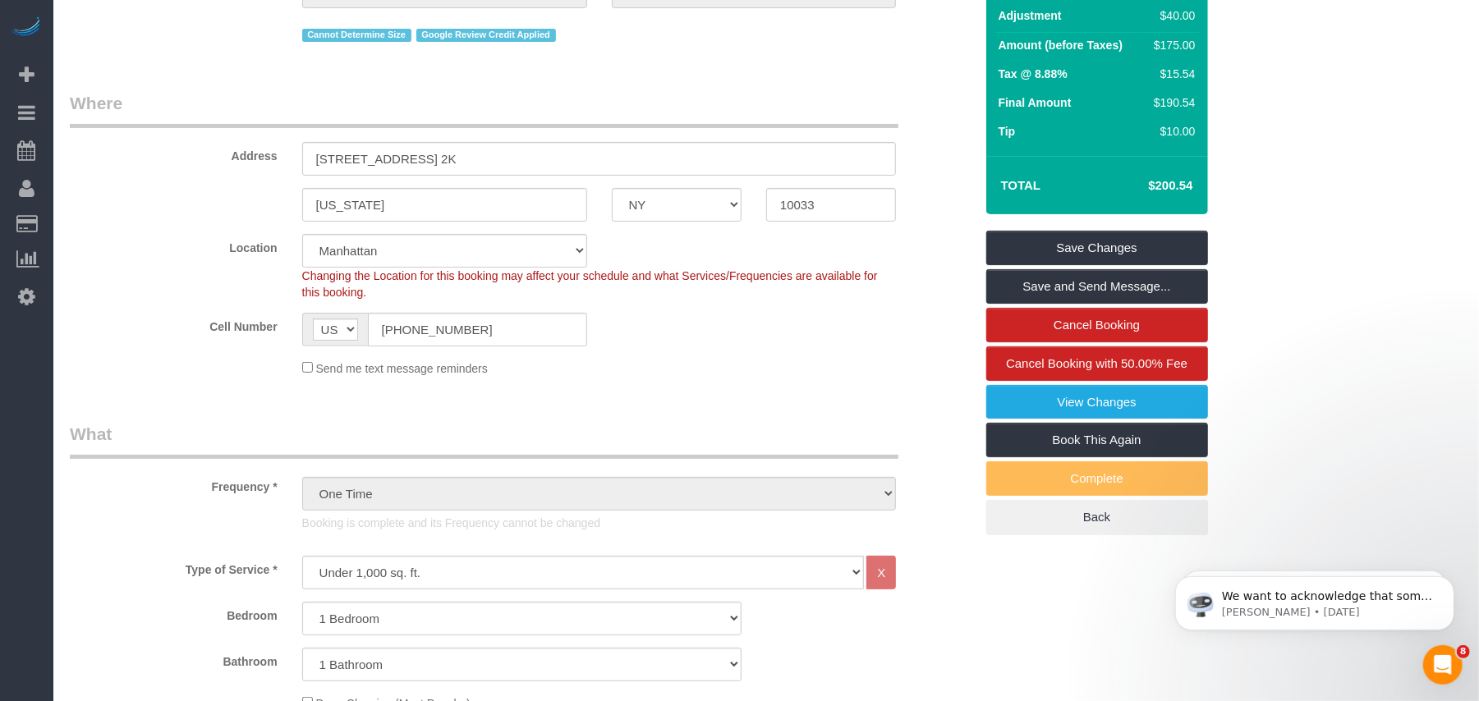
type input "-6.05"
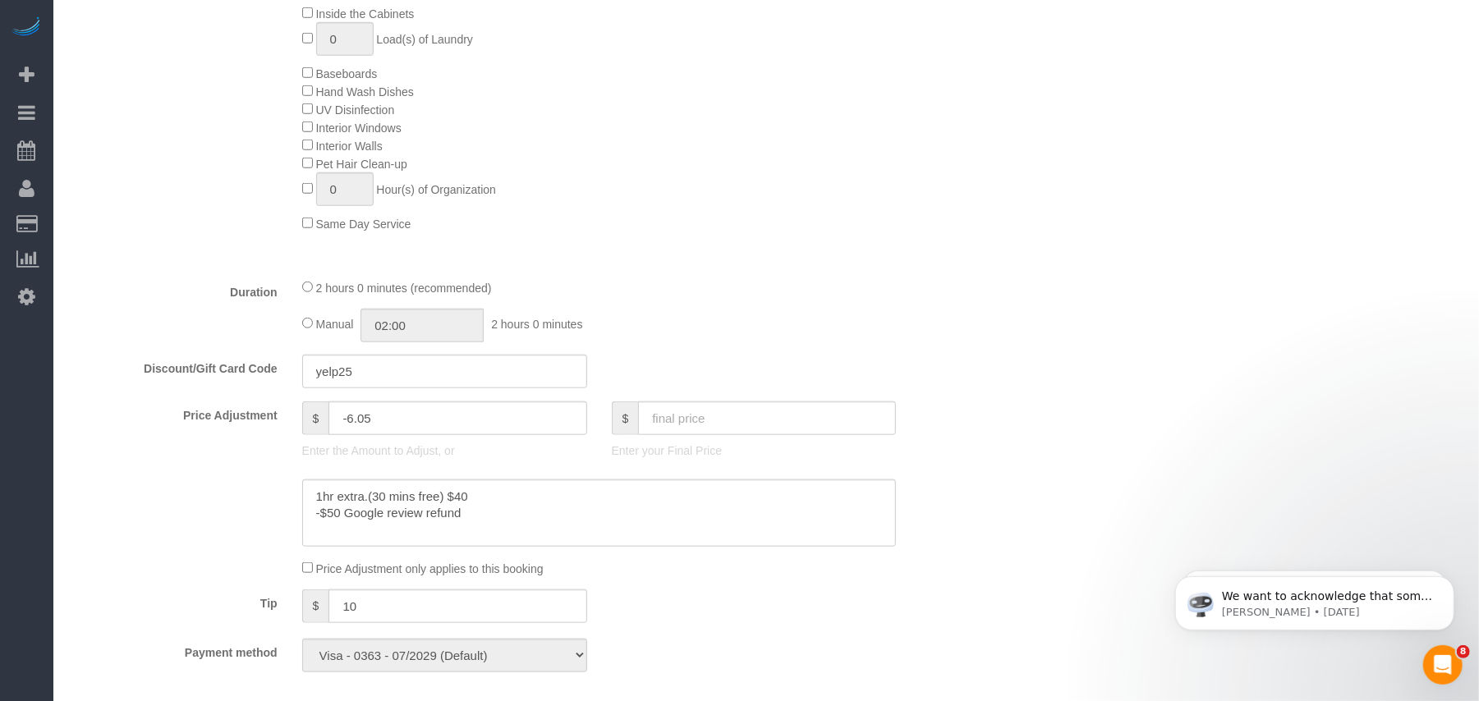
scroll to position [1094, 0]
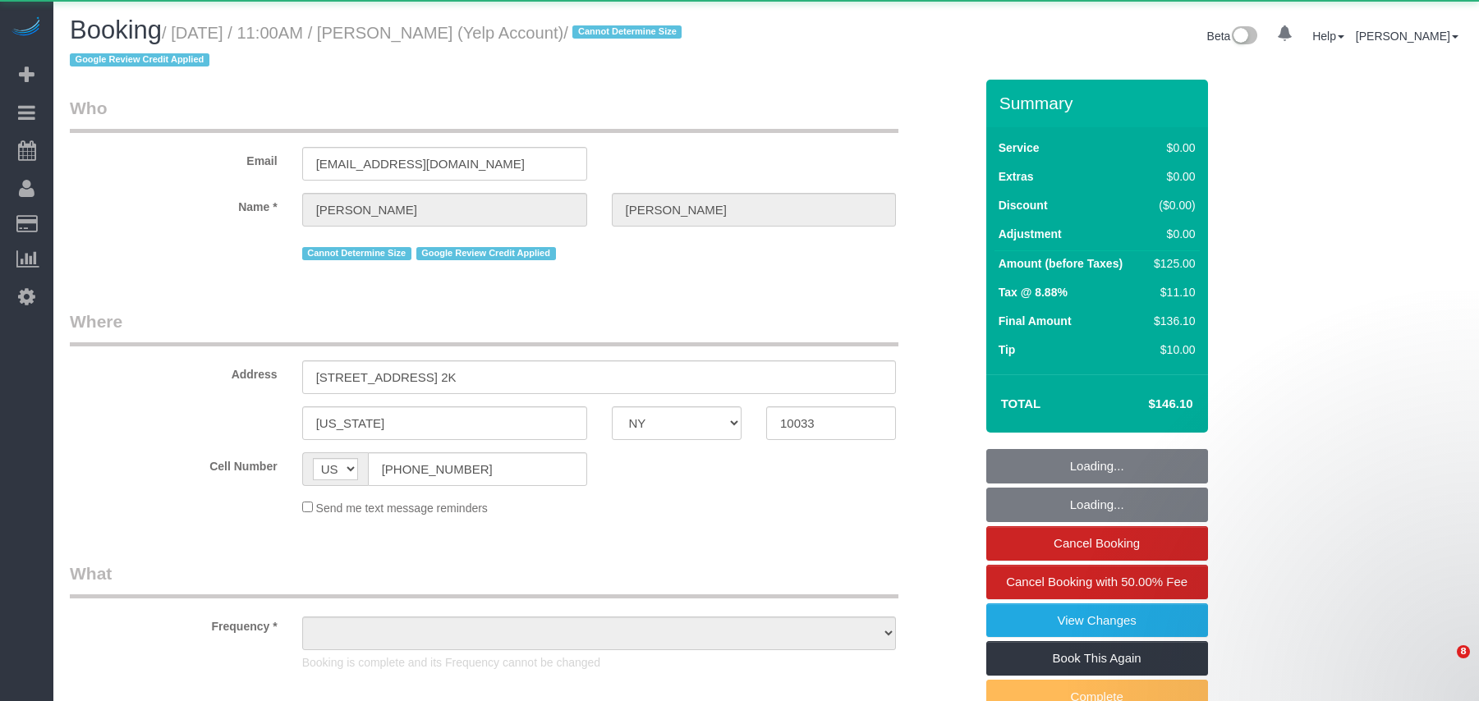
select select "NY"
select select "string:stripe-pm_1SAaHZ4VGloSiKo7criLaJCG"
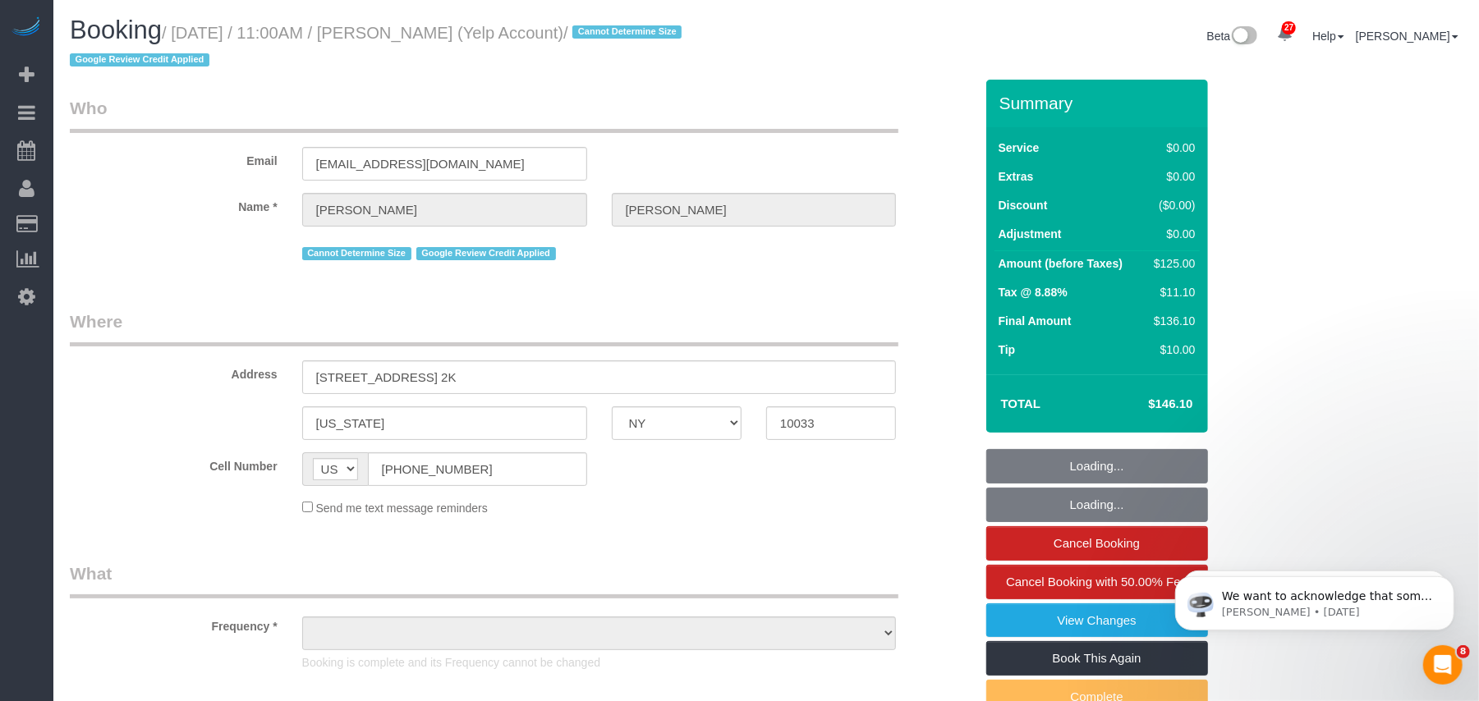
select select "1"
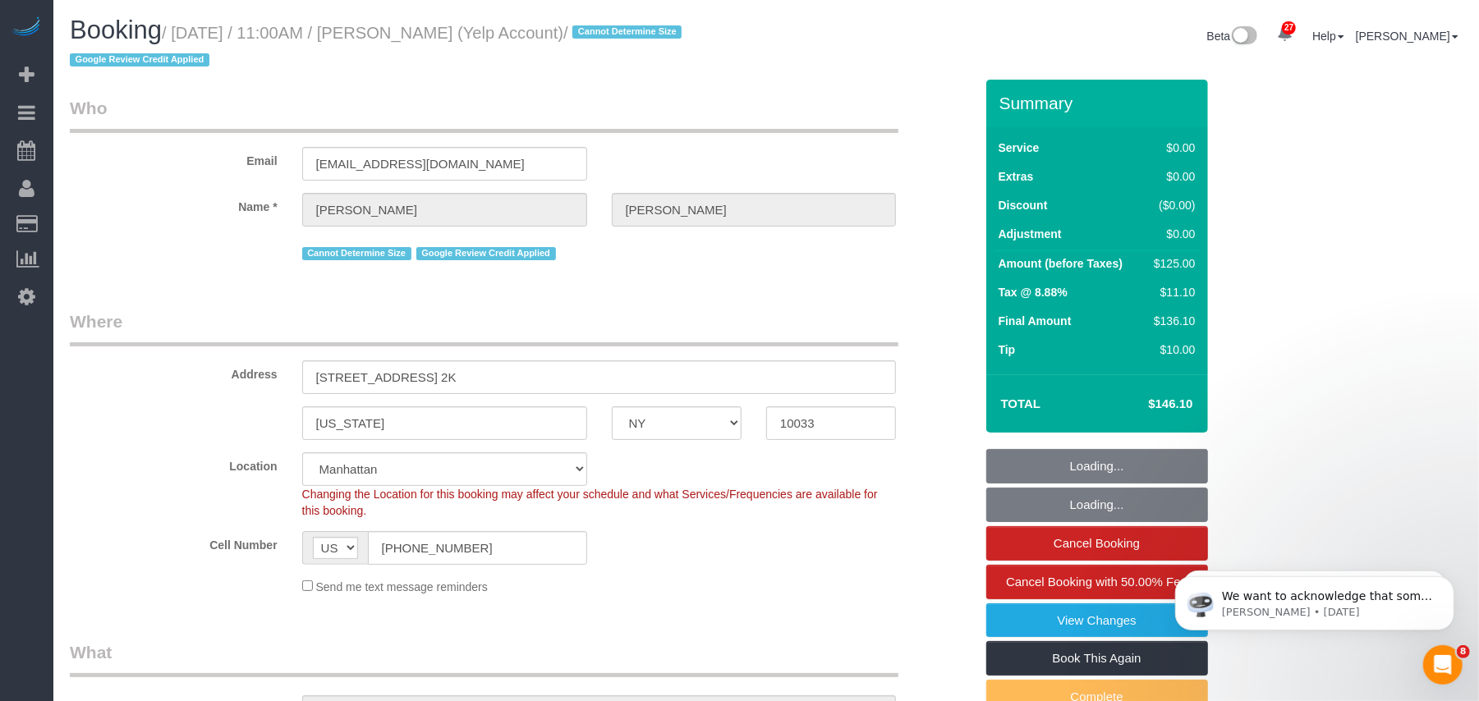
select select "object:933"
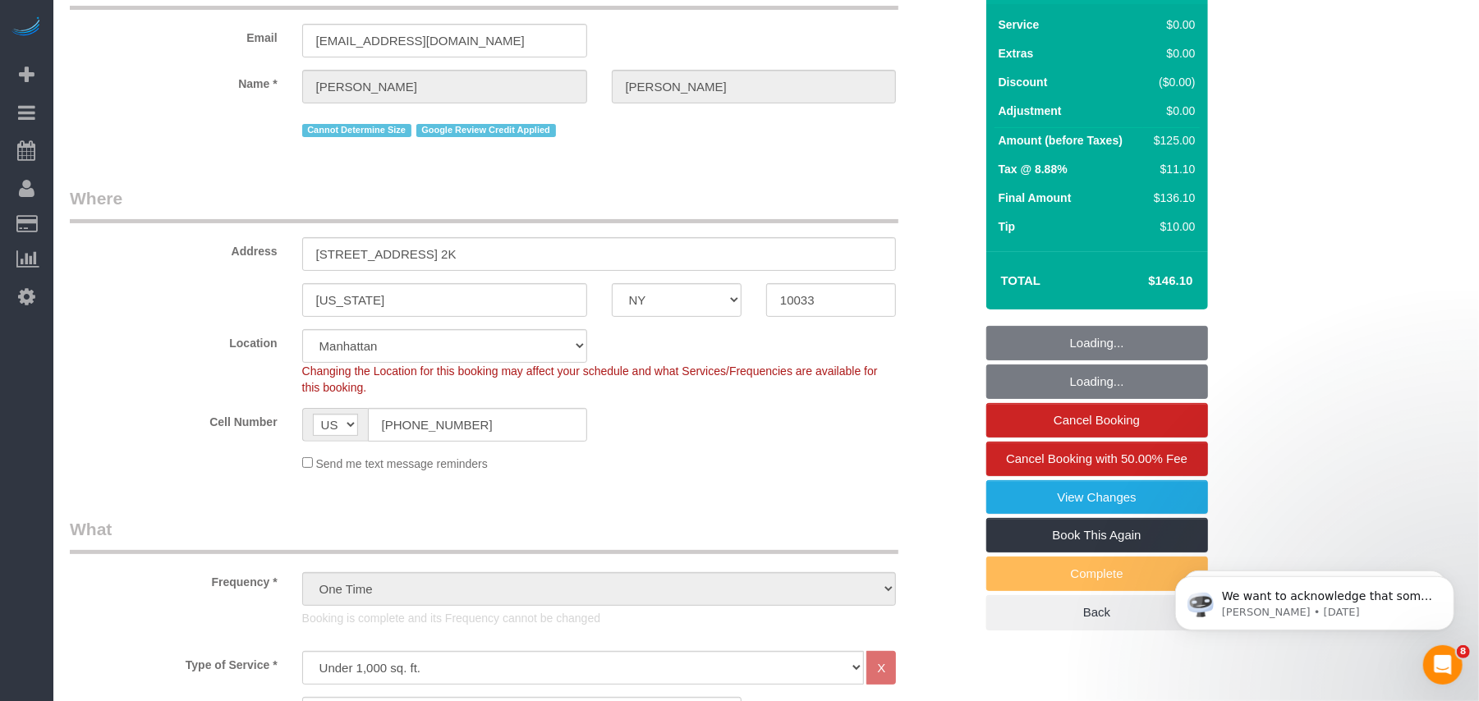
select select "number:56"
select select "number:72"
select select "number:15"
select select "number:5"
select select "1"
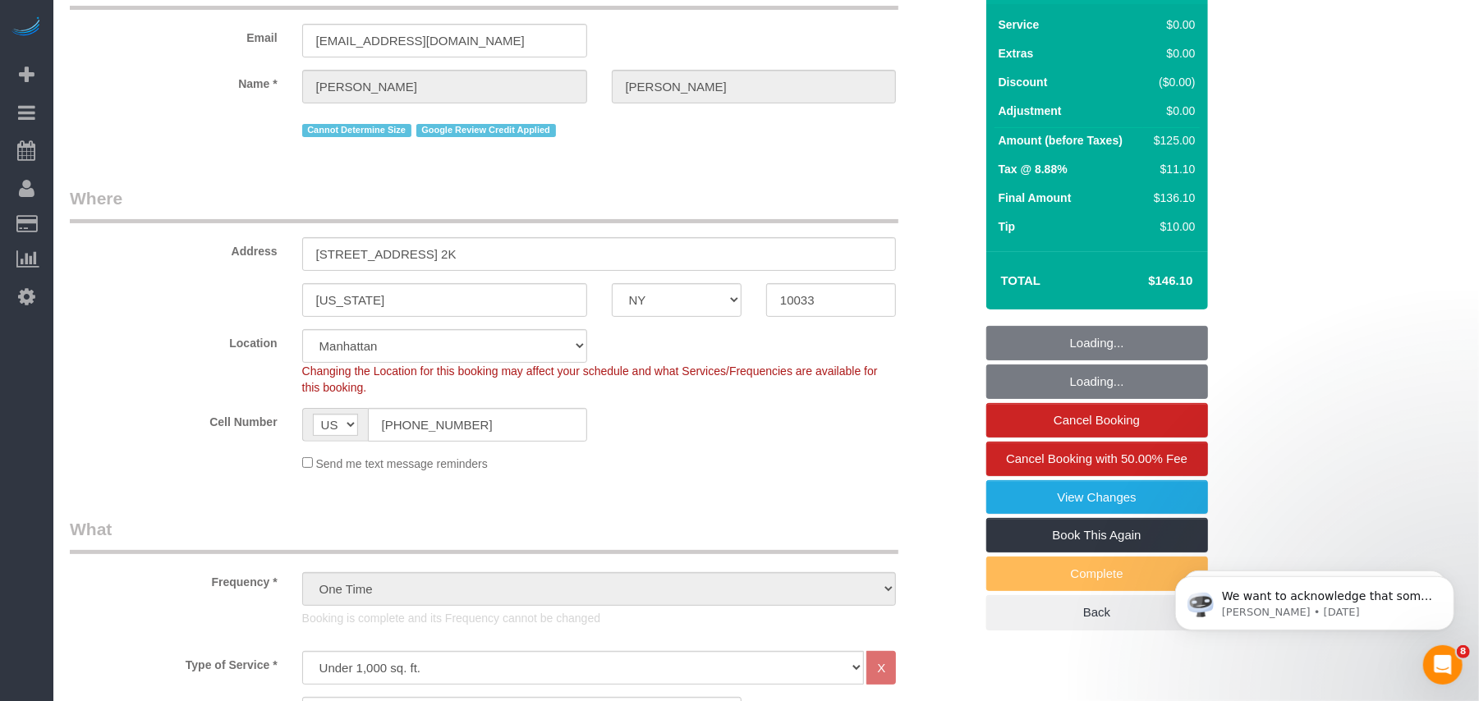
select select "object:1406"
select select "spot1"
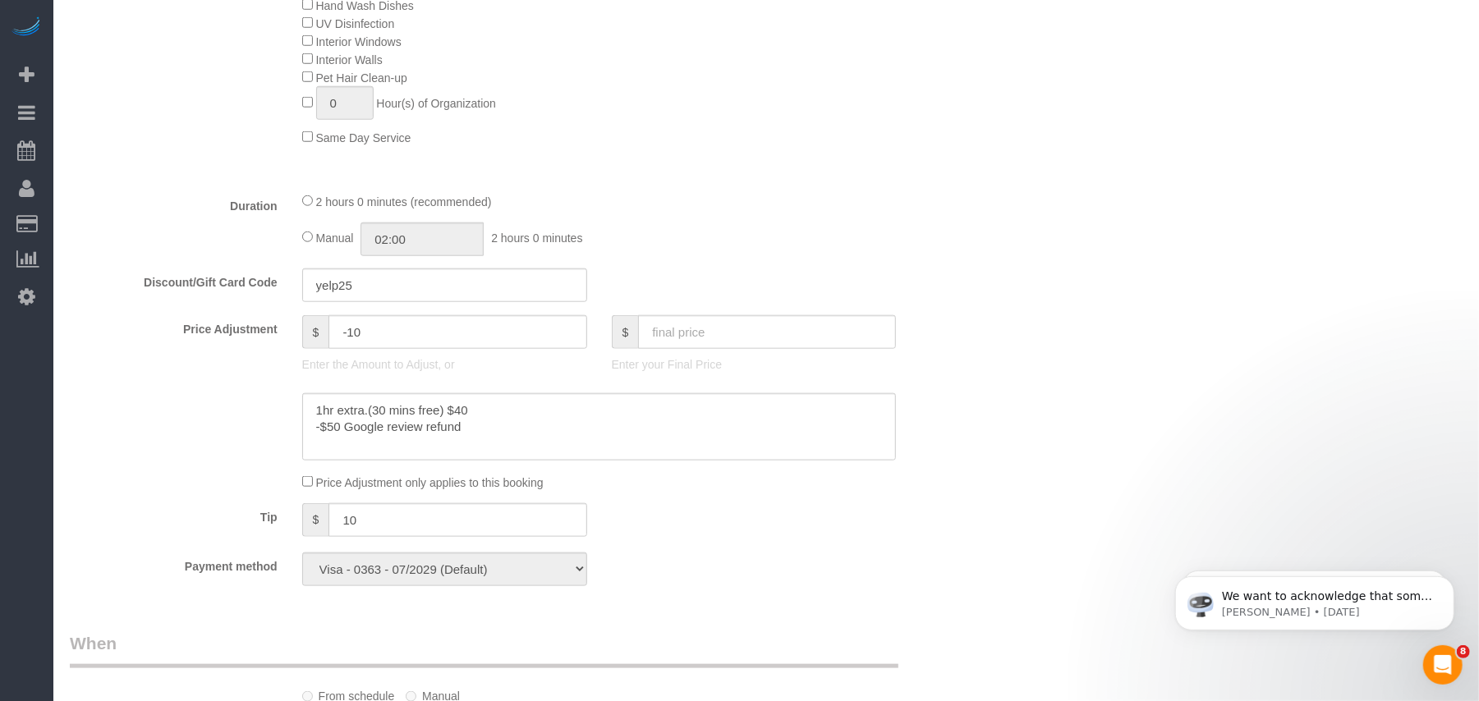
scroll to position [1094, 0]
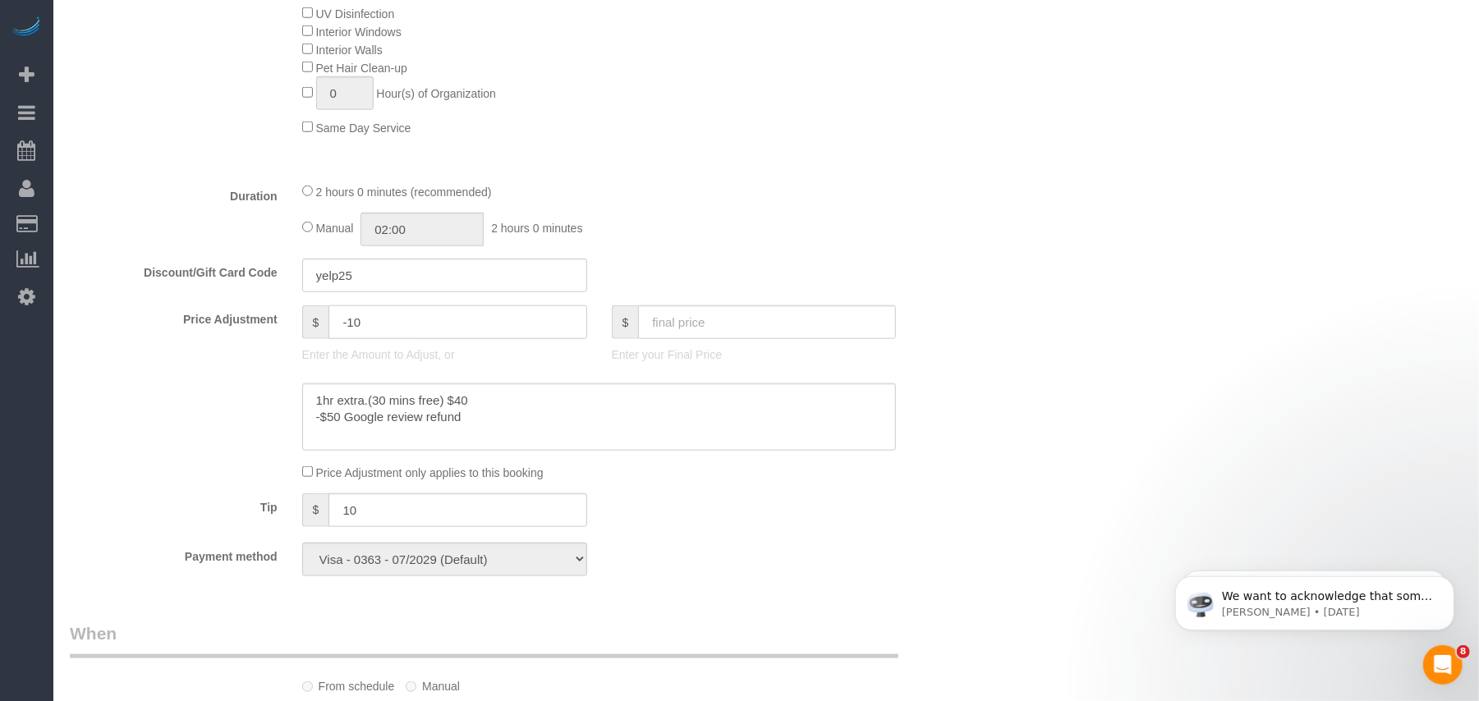
drag, startPoint x: 404, startPoint y: 329, endPoint x: 305, endPoint y: 328, distance: 98.5
click at [306, 328] on div "$ -10" at bounding box center [444, 322] width 285 height 34
type input "40"
click at [717, 224] on div "Manual 02:00 2 hours 0 minutes" at bounding box center [599, 230] width 594 height 34
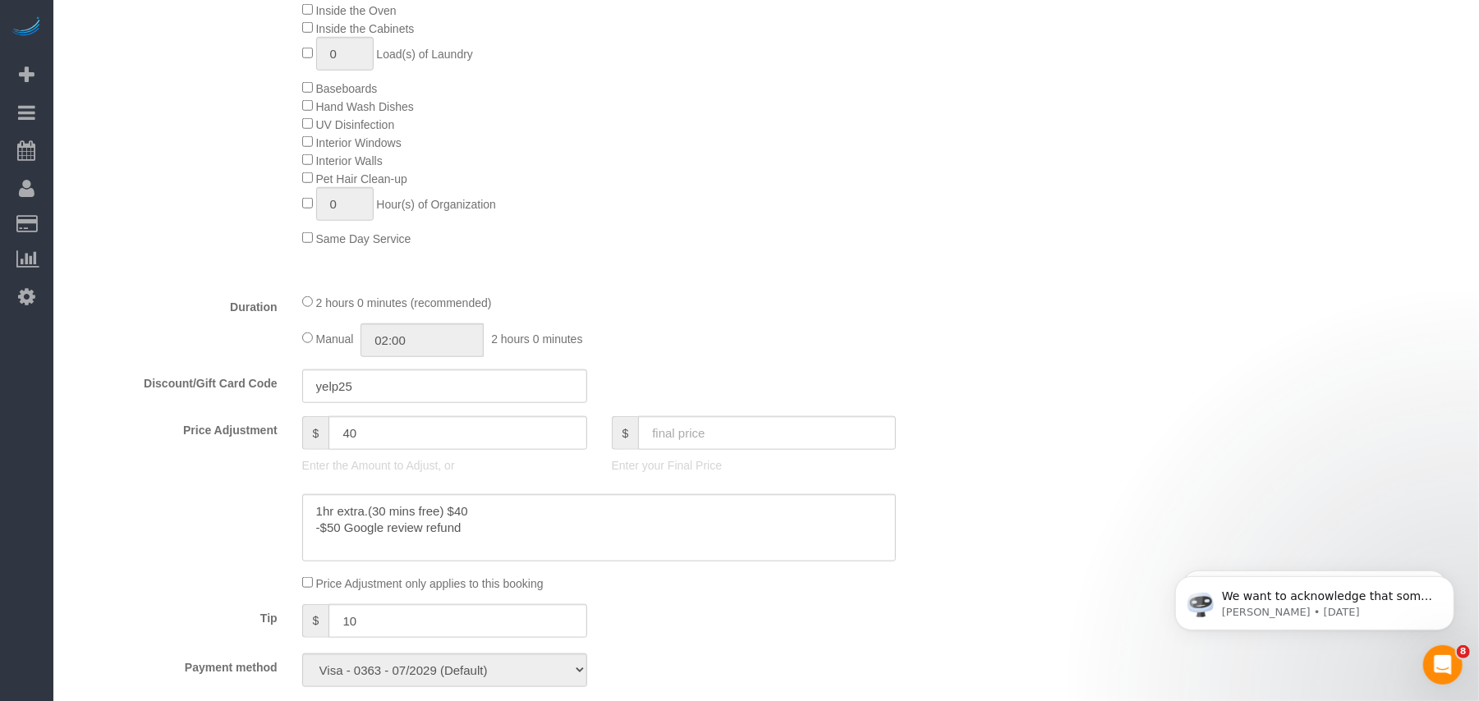
scroll to position [985, 0]
click at [670, 427] on input "text" at bounding box center [767, 432] width 258 height 34
type input "150.54"
click at [779, 350] on div "Manual 02:00 2 hours 0 minutes" at bounding box center [599, 339] width 594 height 34
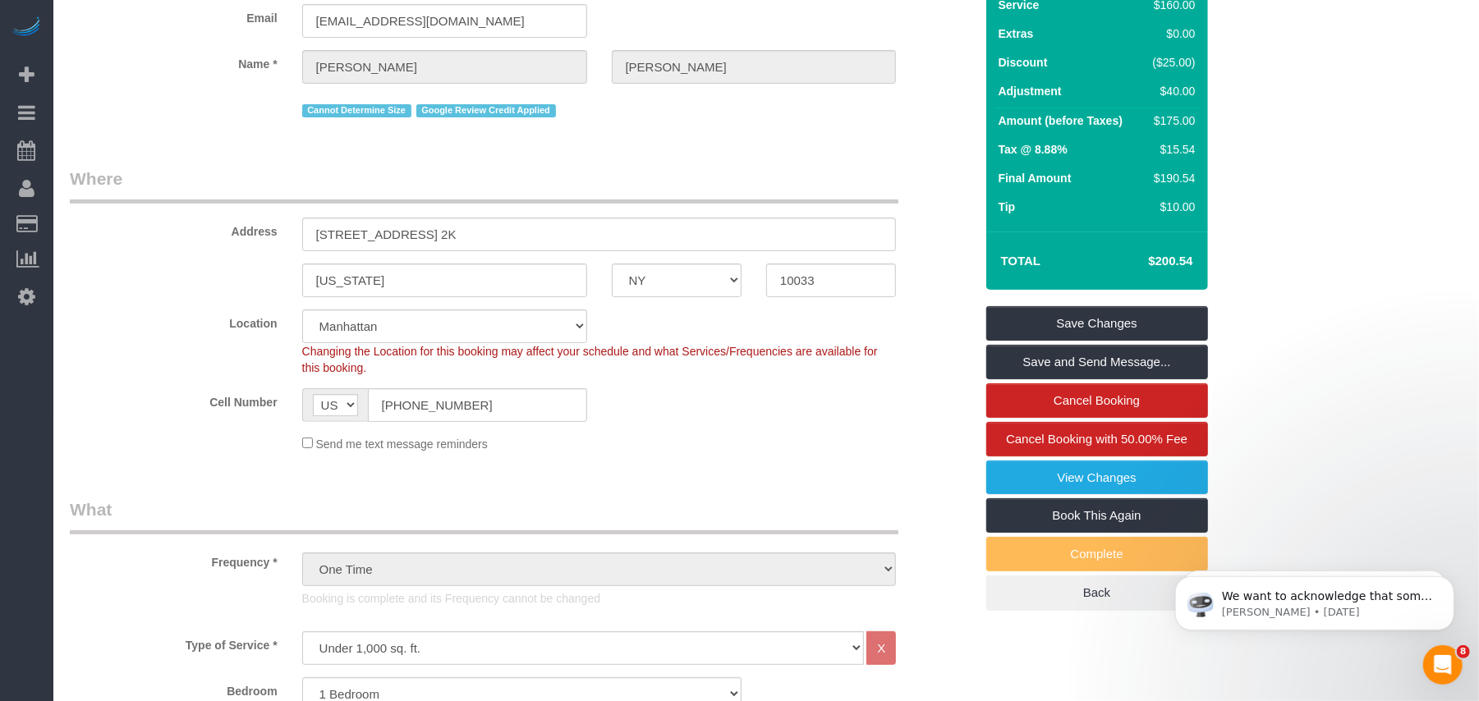
scroll to position [109, 0]
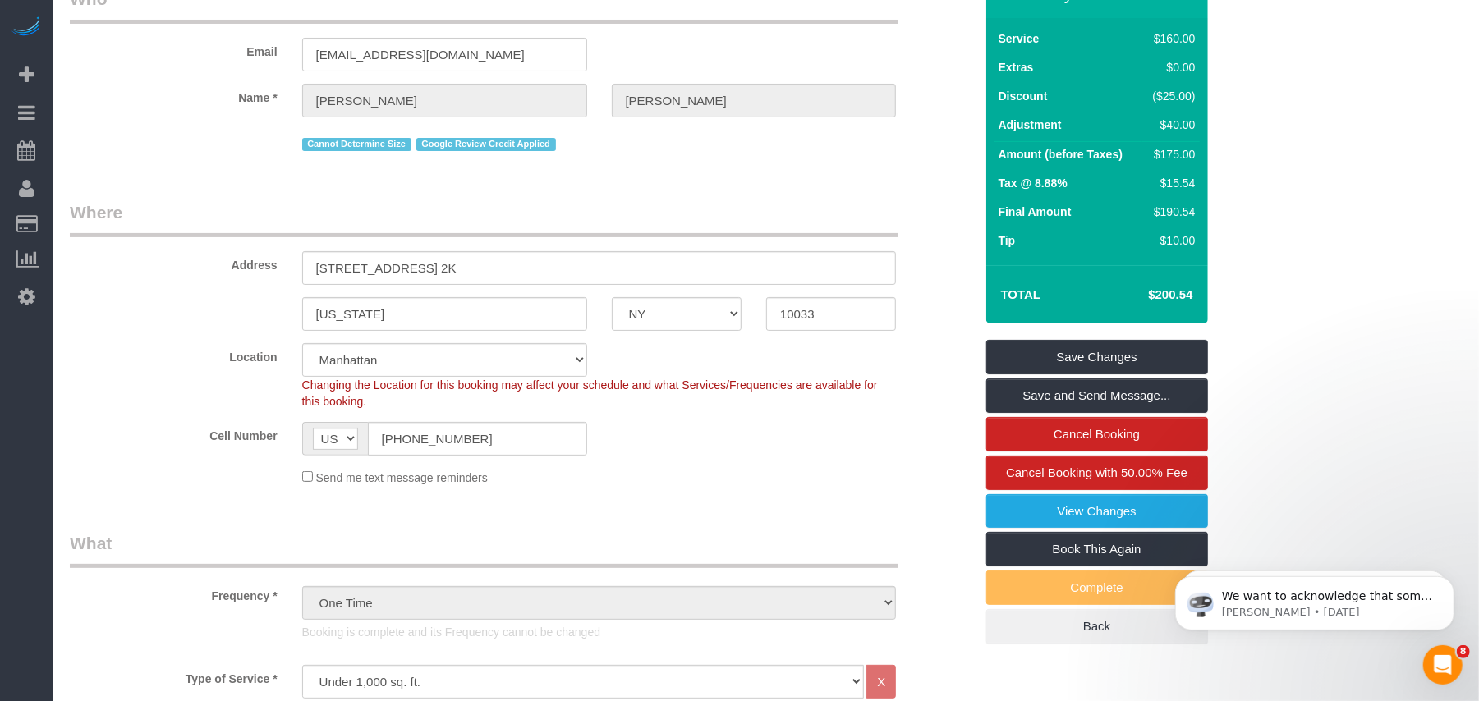
type input "-5.92"
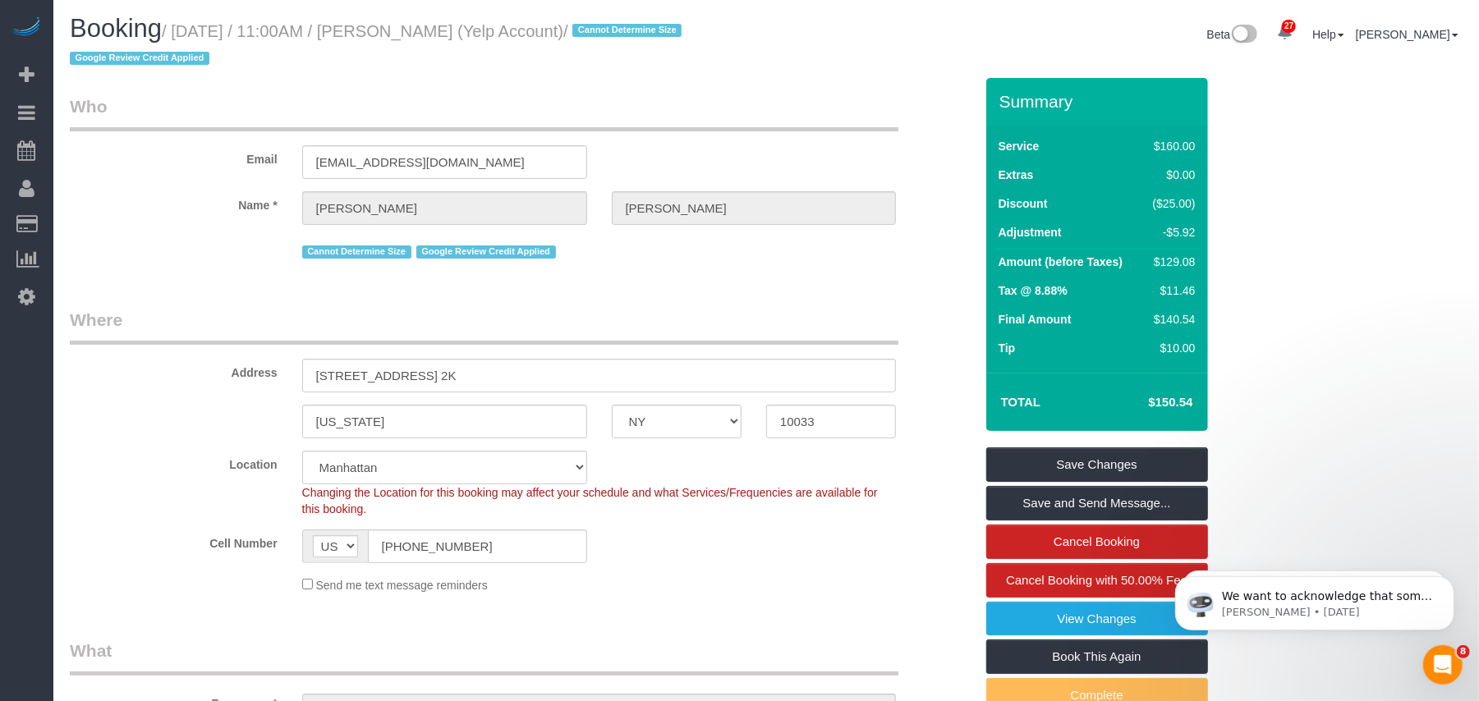
scroll to position [0, 0]
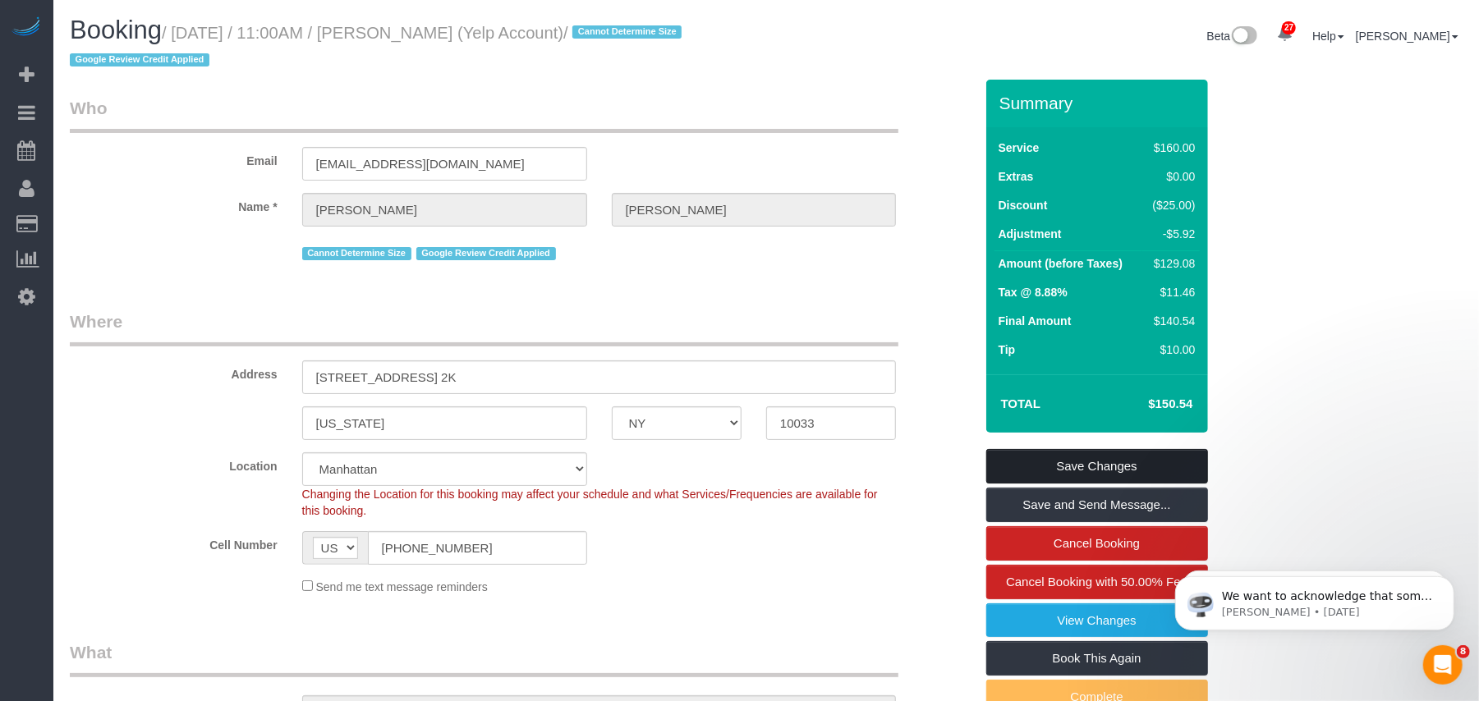
click at [1056, 454] on link "Save Changes" at bounding box center [1097, 466] width 222 height 34
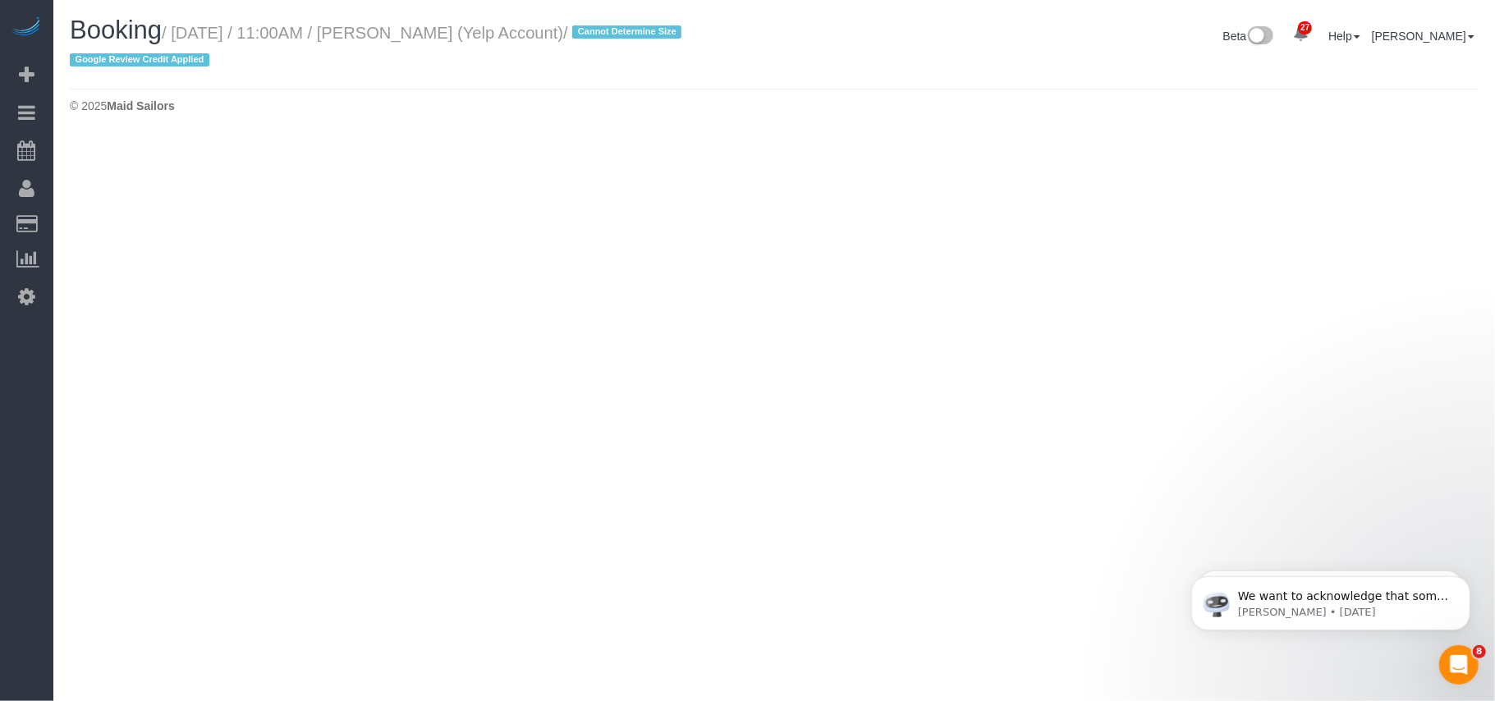
select select "NY"
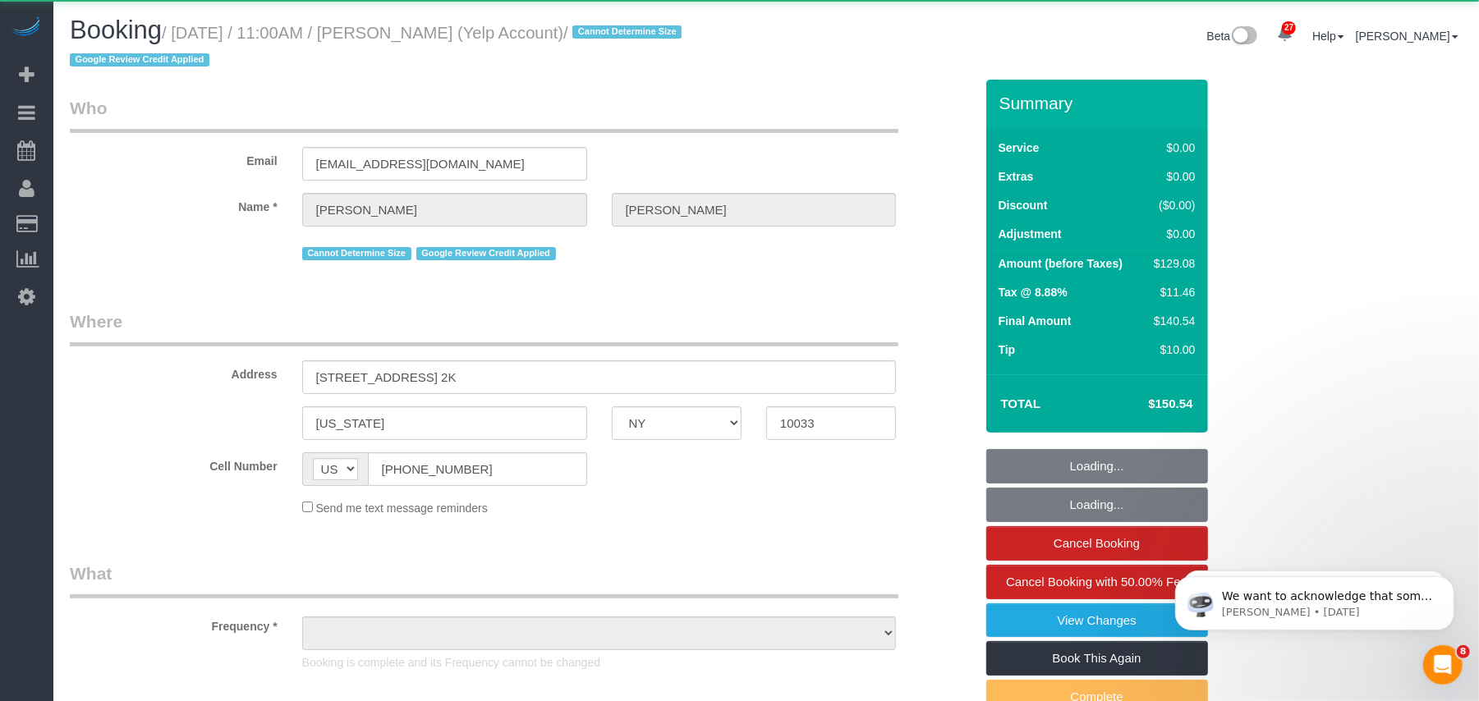
select select "object:2577"
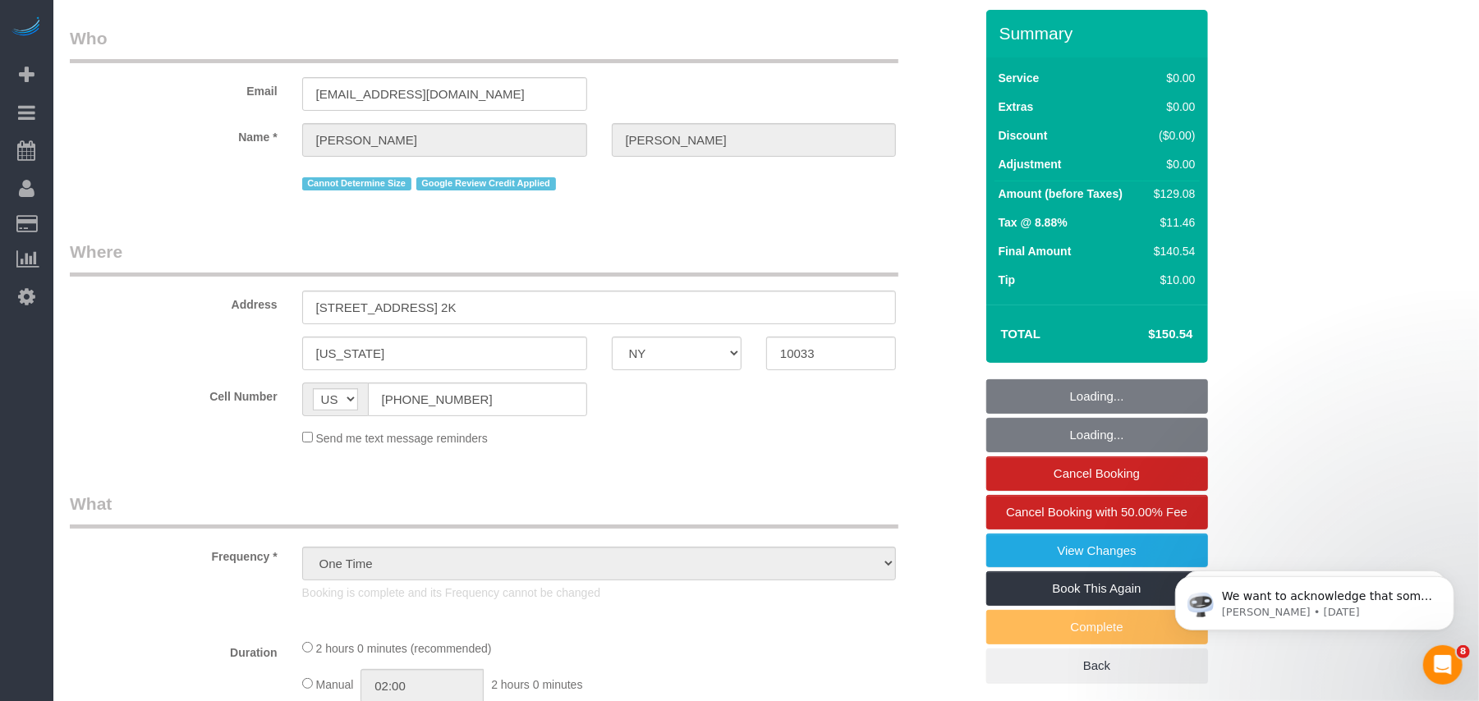
select select "1"
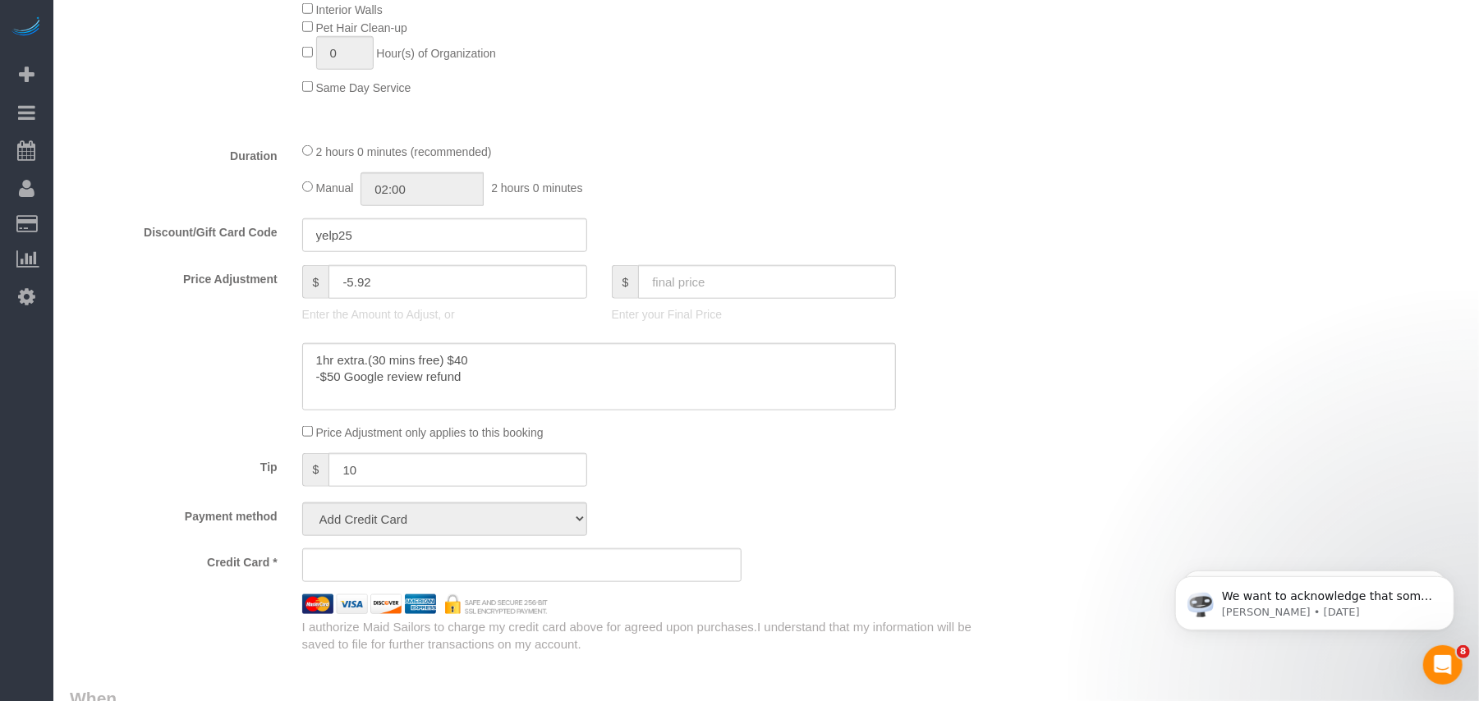
scroll to position [1094, 0]
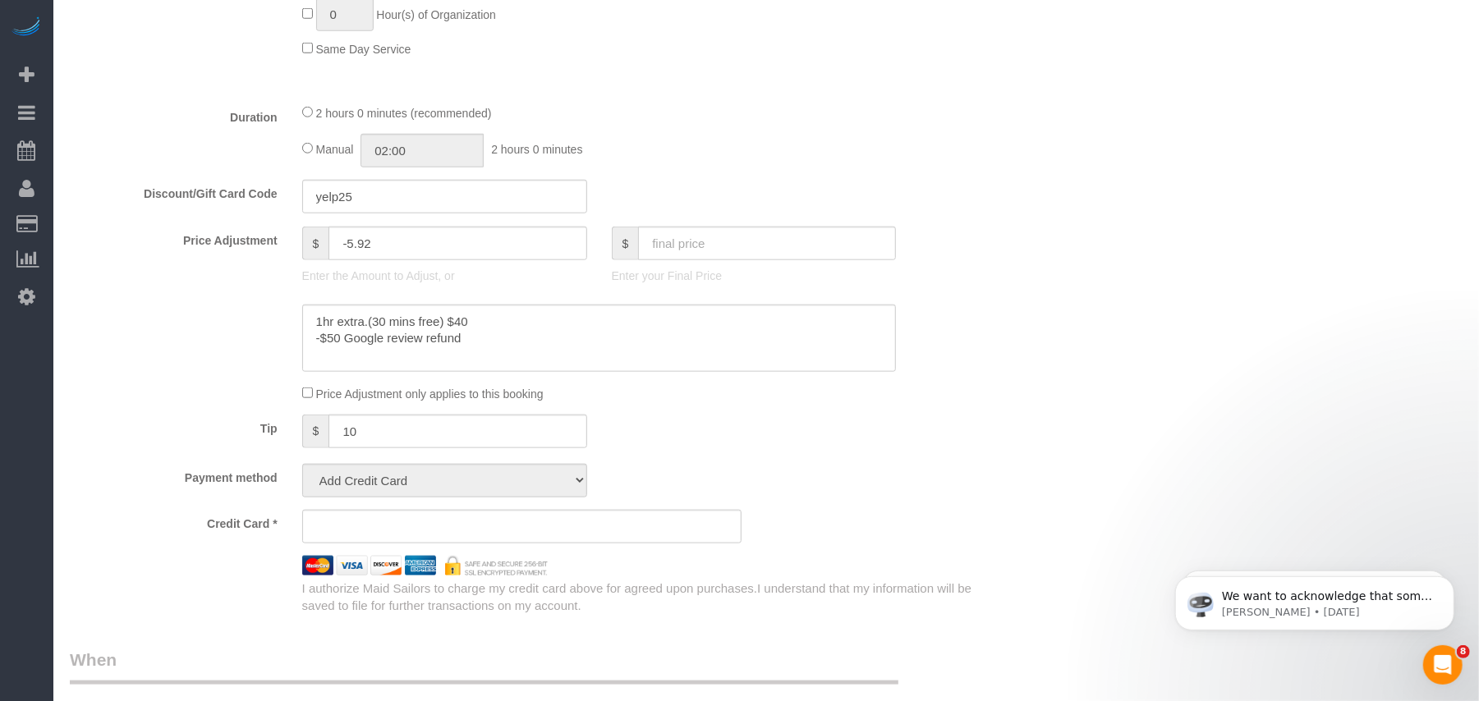
select select "string:stripe-pm_1SAaHZ4VGloSiKo7criLaJCG"
select select "number:56"
select select "number:72"
select select "number:15"
select select "number:5"
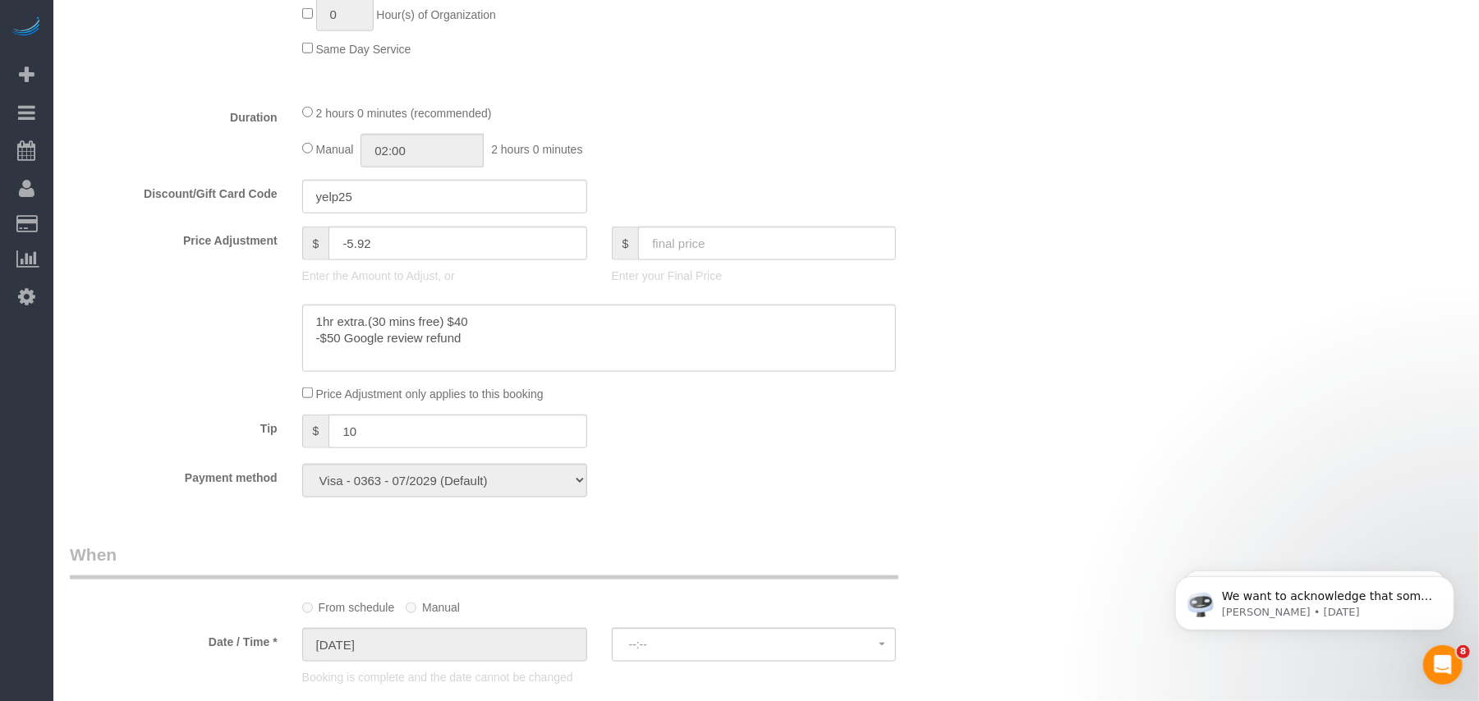
select select "spot34"
drag, startPoint x: 415, startPoint y: 244, endPoint x: 304, endPoint y: 244, distance: 111.7
click at [304, 244] on div "$ -5.92" at bounding box center [444, 244] width 285 height 34
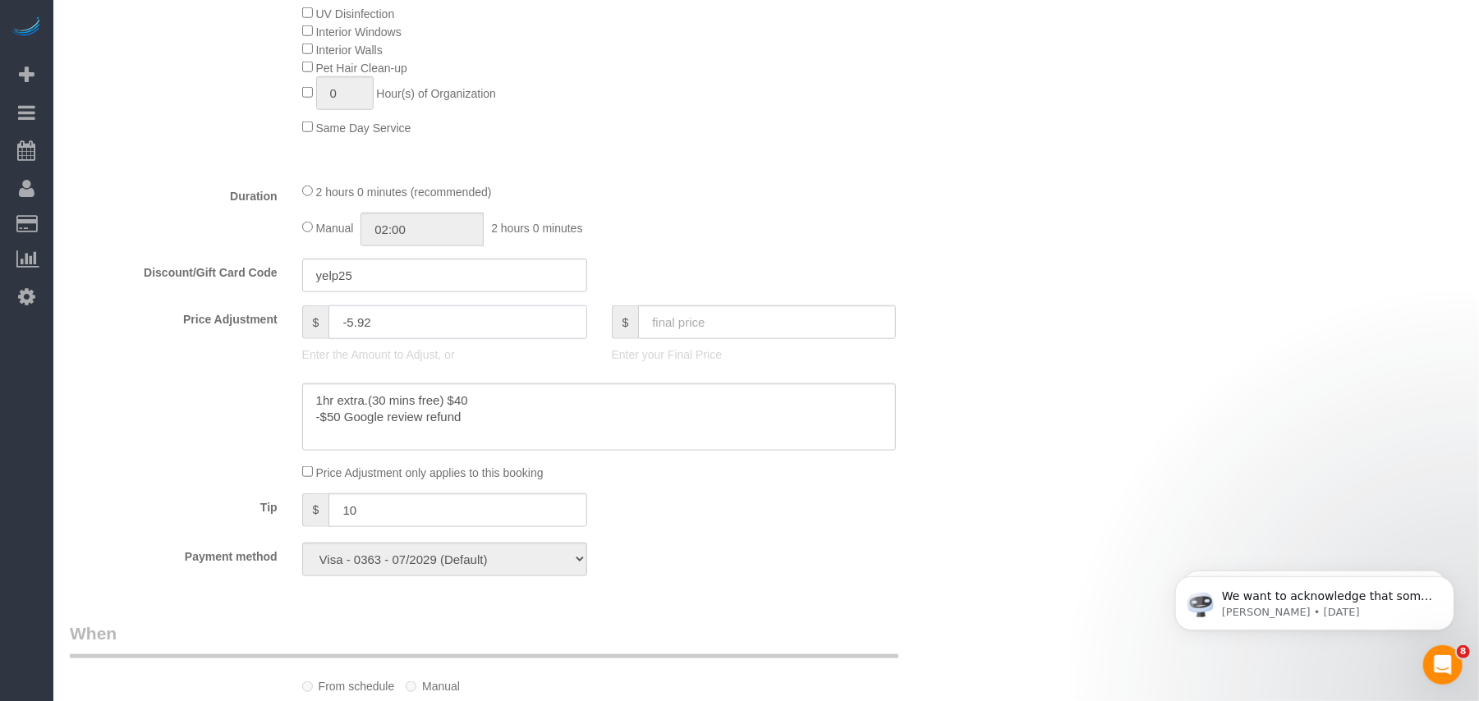
scroll to position [1173, 0]
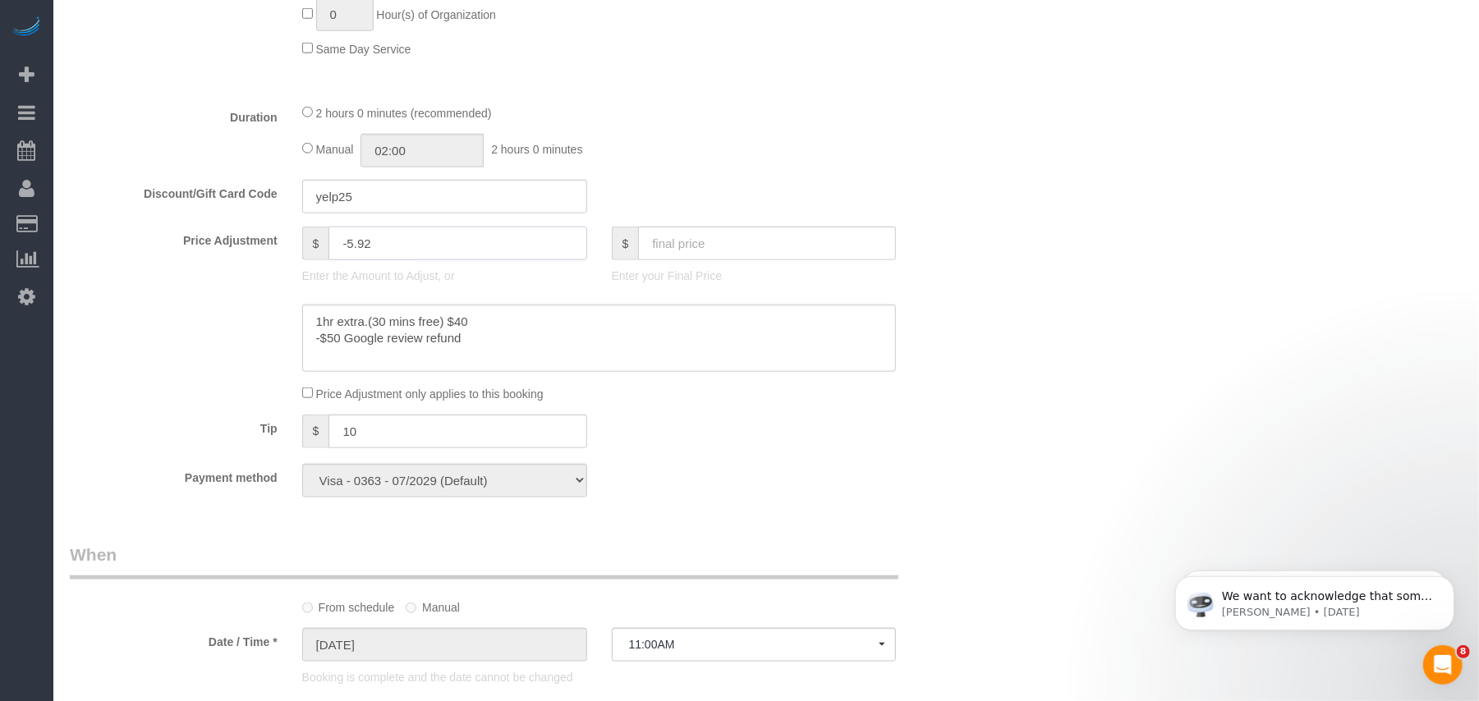
select select "object:3276"
type input "-"
select select "1"
select select "spot67"
click at [814, 126] on div "2 hours 0 minutes (recommended) Manual 02:00 2 hours 0 minutes" at bounding box center [599, 135] width 619 height 64
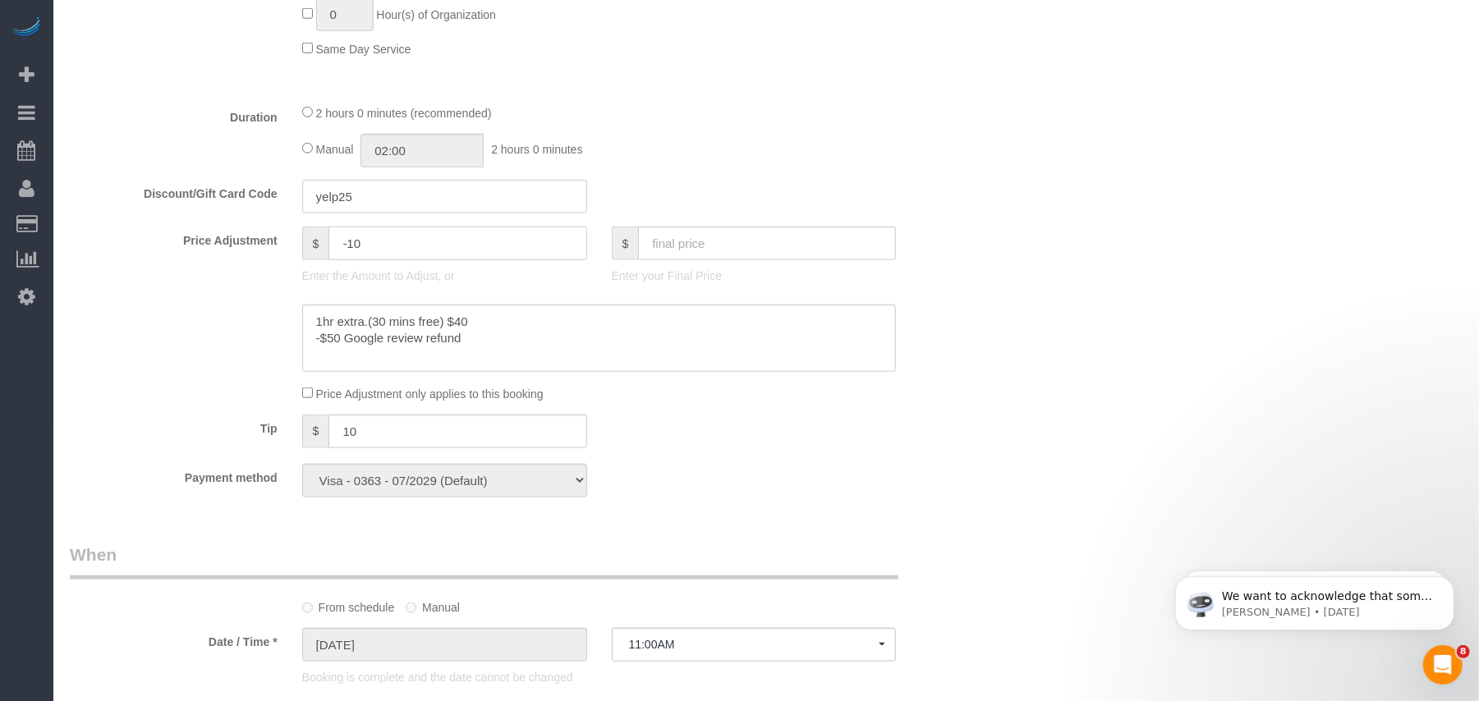
click at [378, 246] on input "-10" at bounding box center [457, 244] width 258 height 34
type input "-10.84"
click at [742, 161] on div "Manual 02:00 2 hours 0 minutes" at bounding box center [599, 151] width 594 height 34
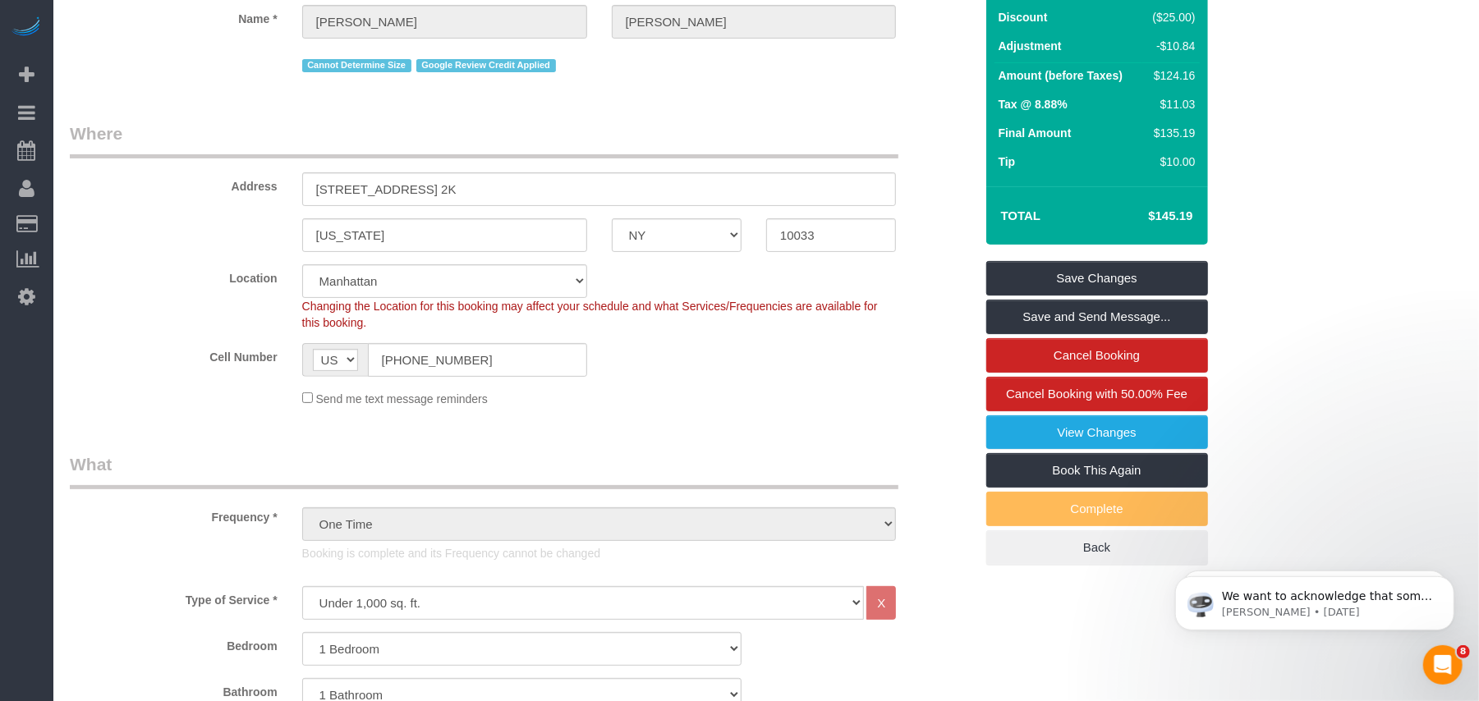
scroll to position [0, 0]
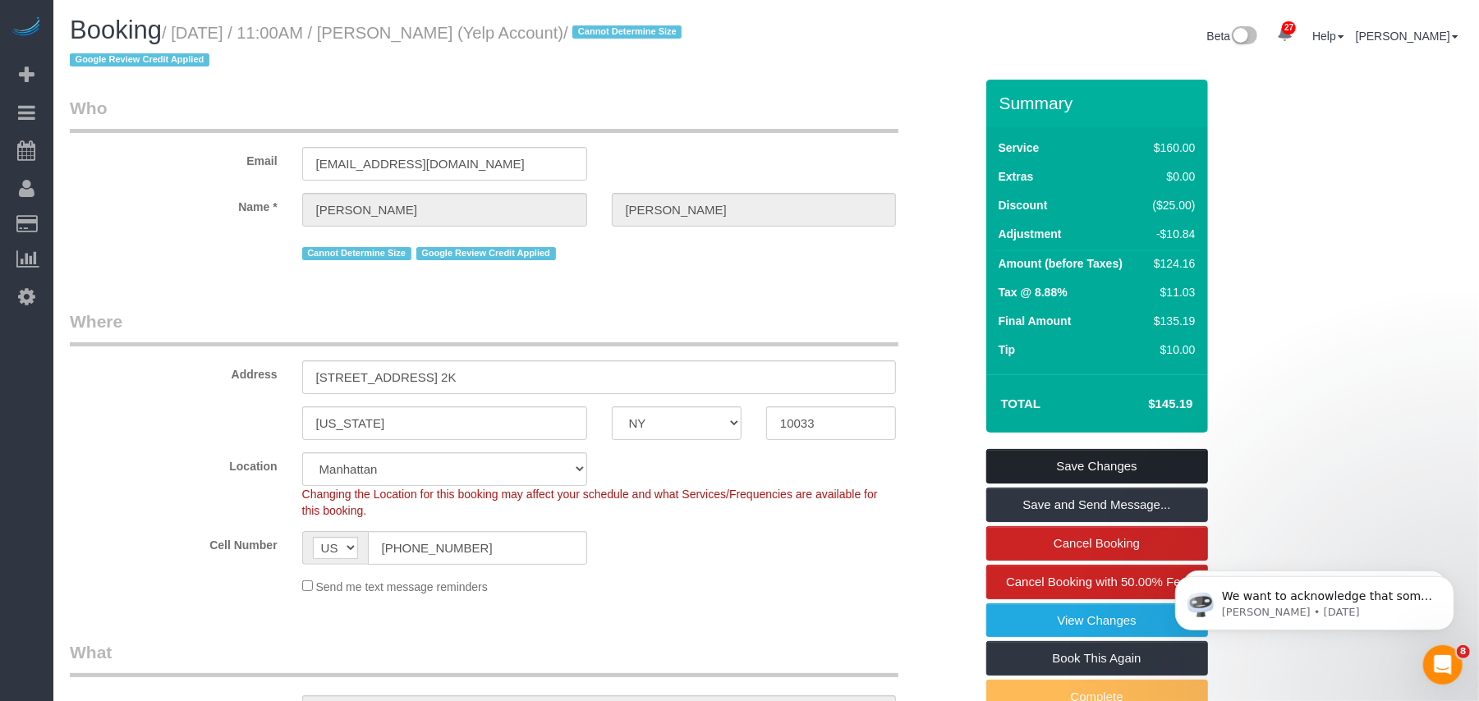
click at [1089, 461] on link "Save Changes" at bounding box center [1097, 466] width 222 height 34
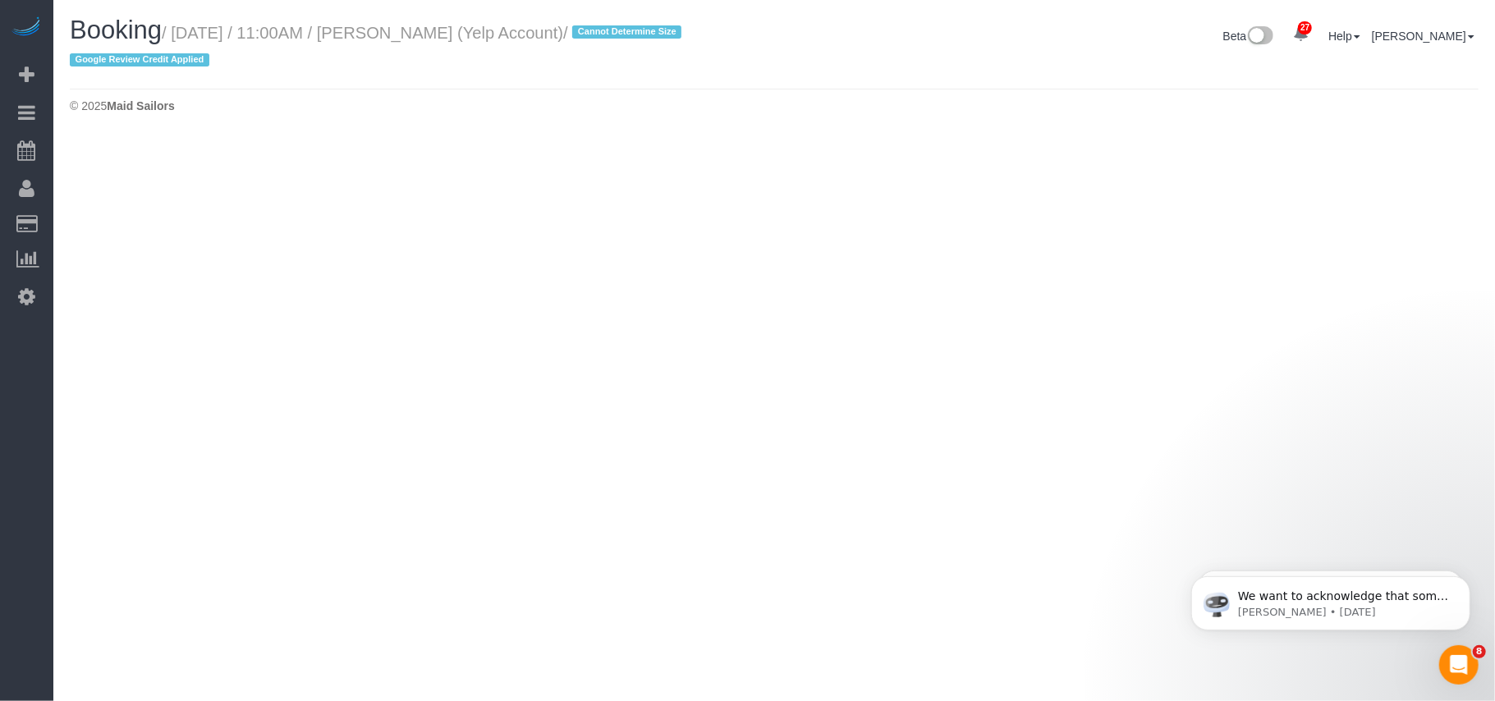
select select "NY"
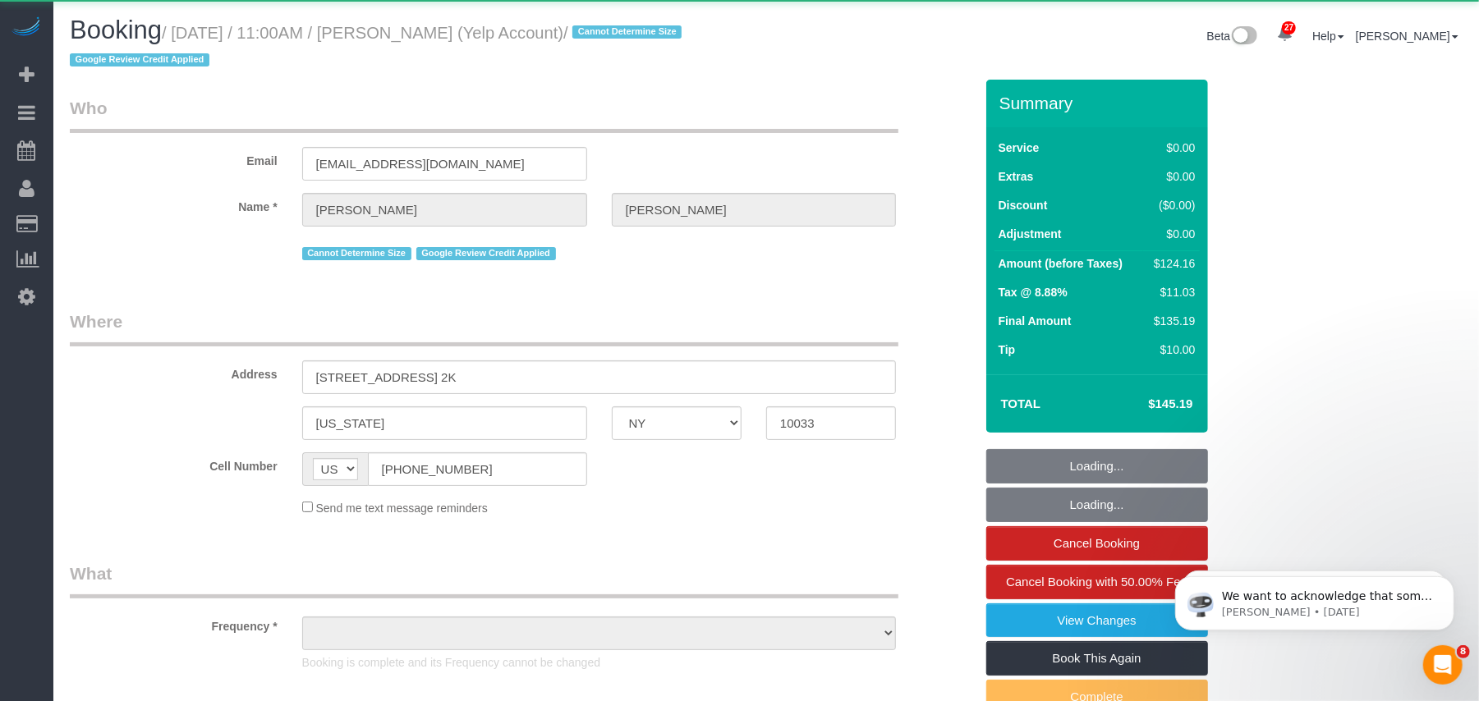
select select "object:4736"
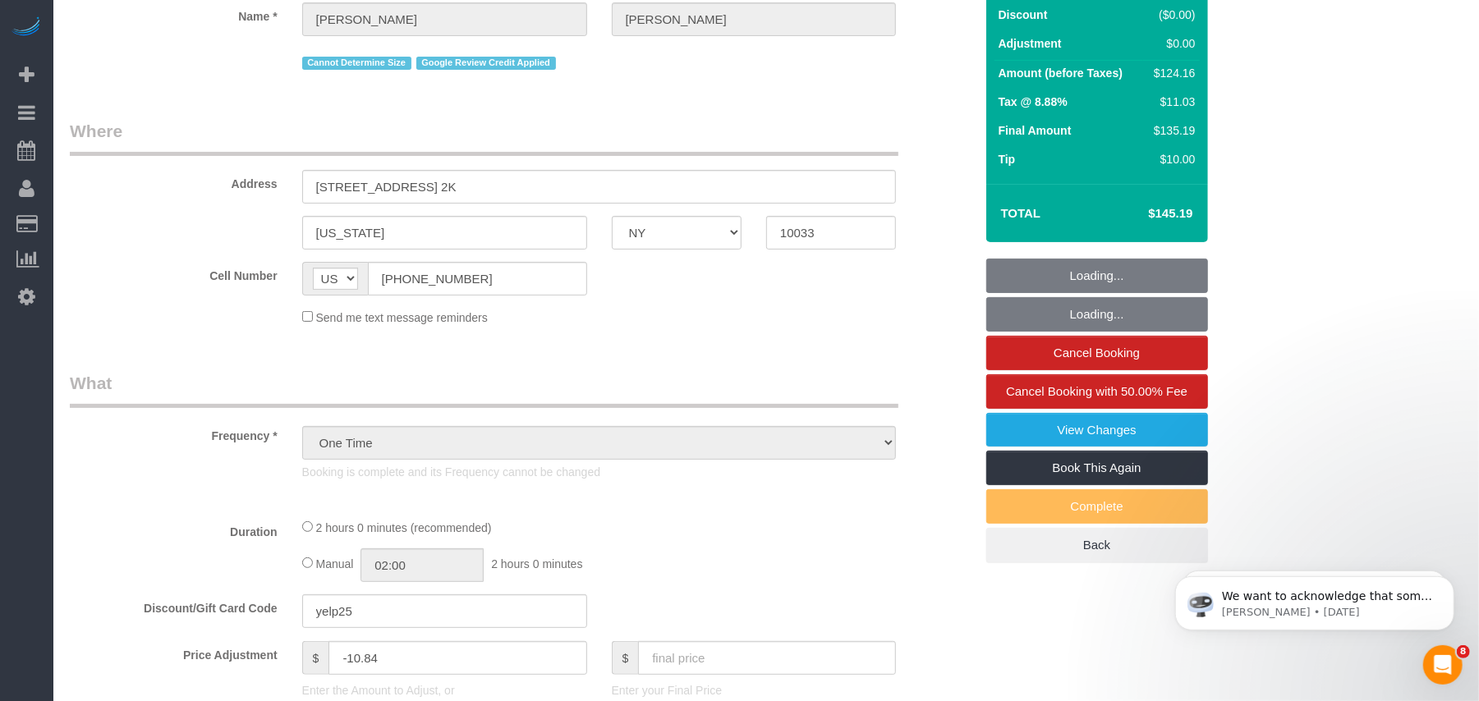
select select "spot100"
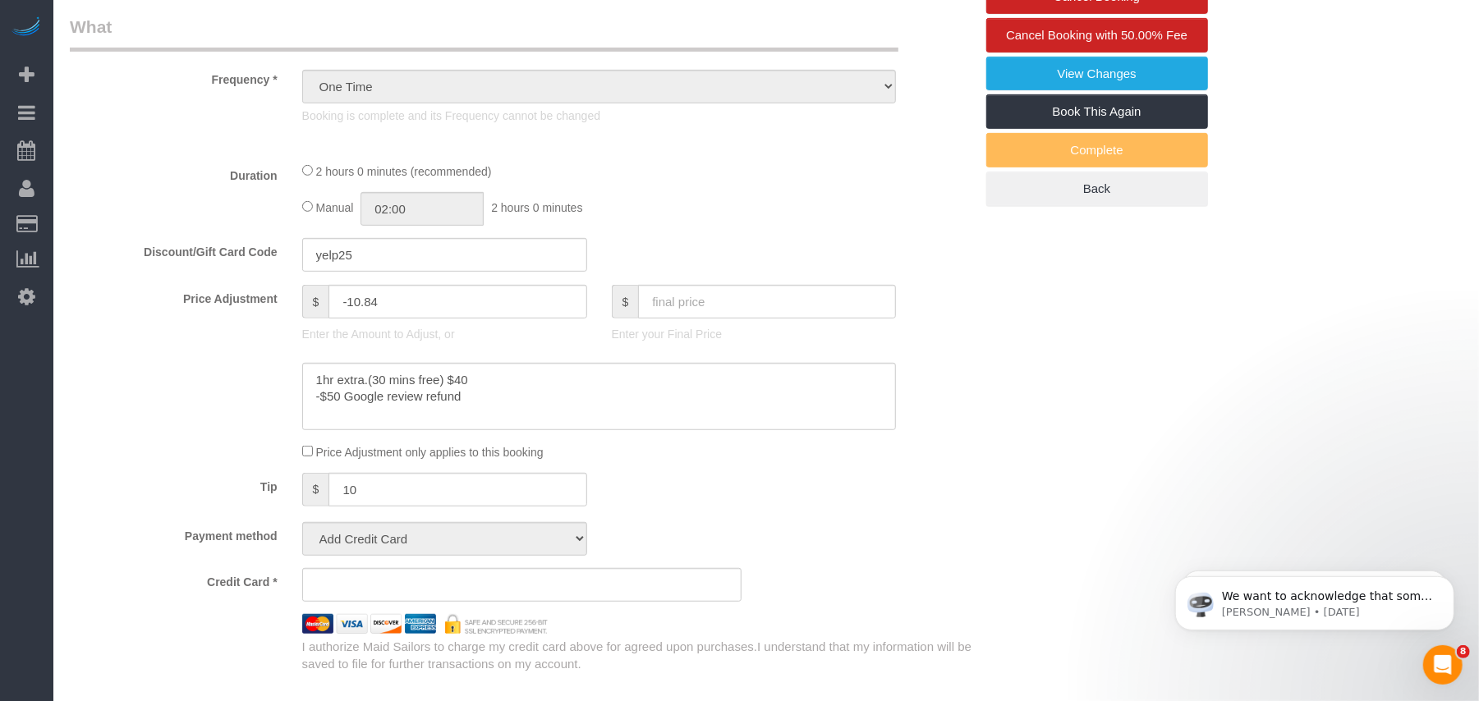
scroll to position [657, 0]
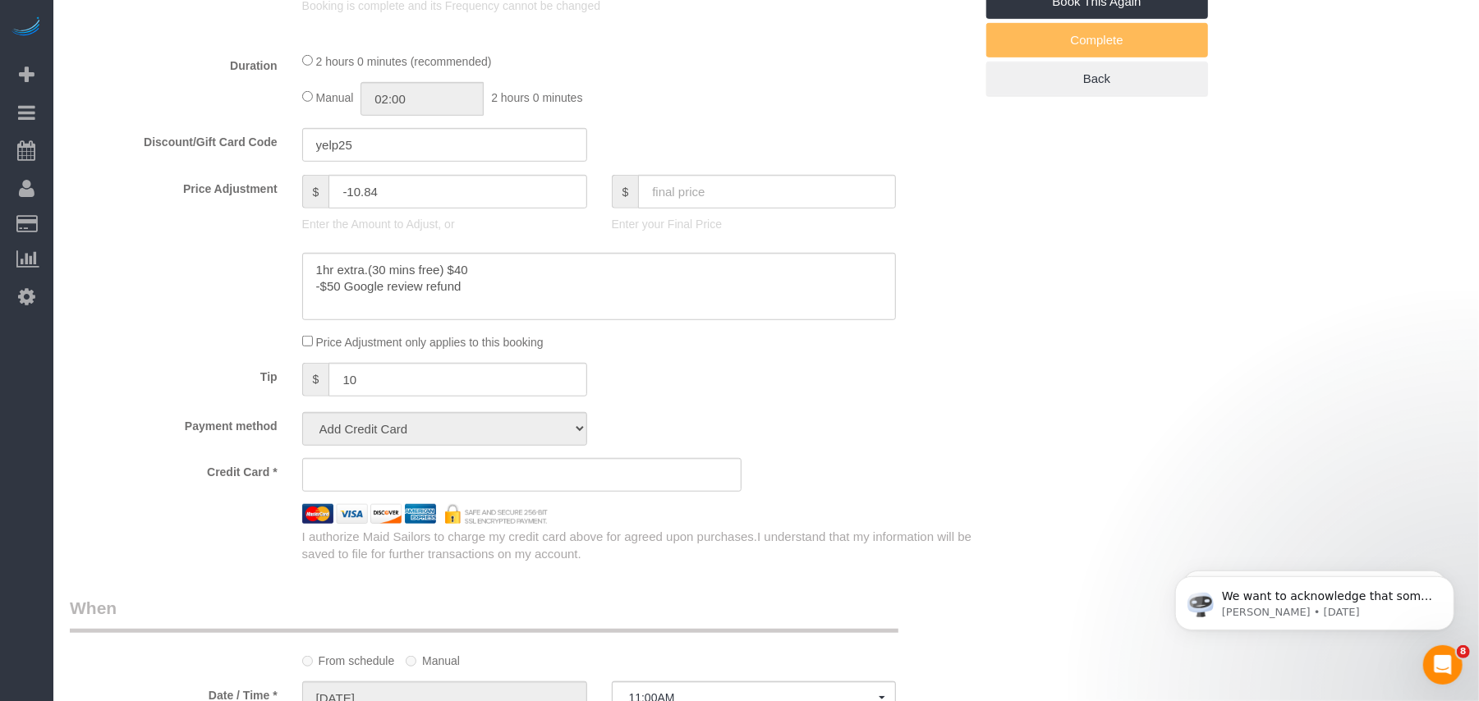
select select "1"
select select "number:56"
select select "number:72"
select select "number:15"
select select "number:5"
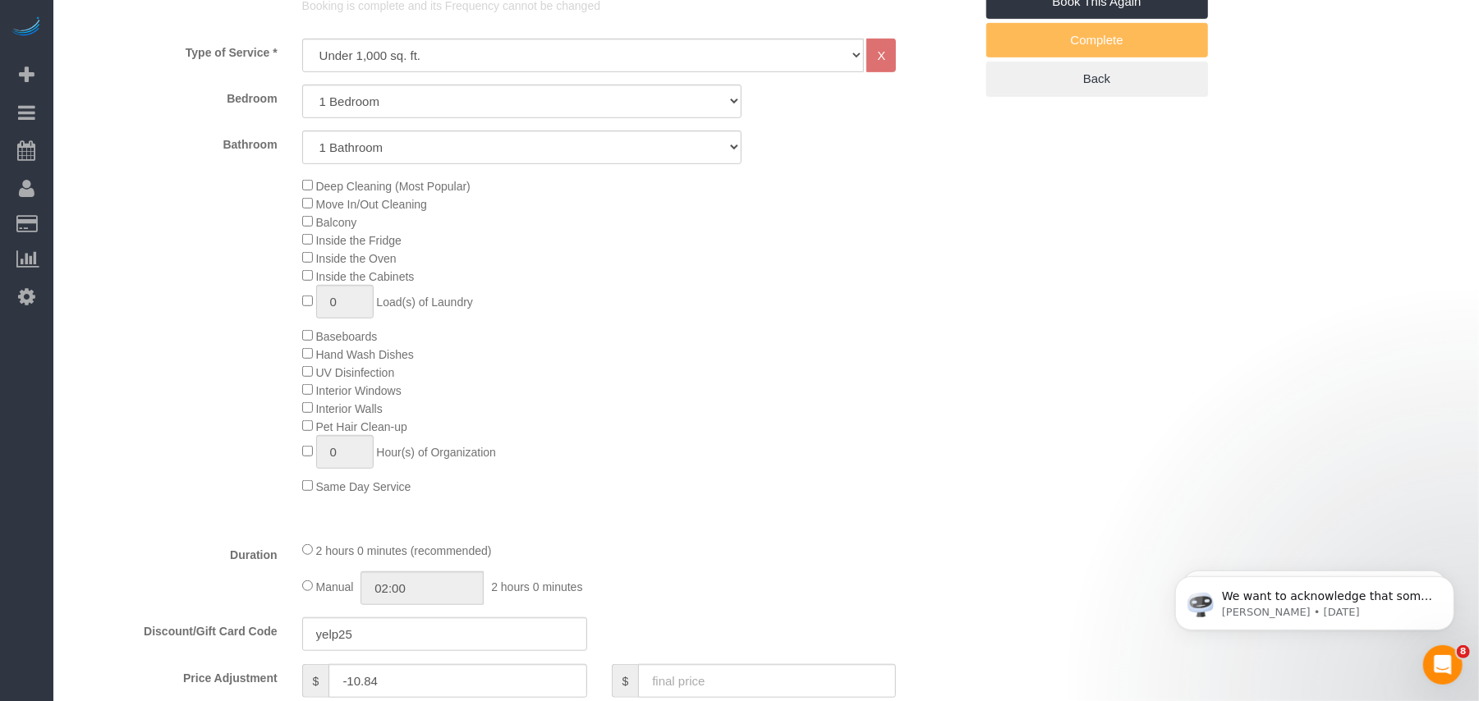
click at [388, 191] on span "Deep Cleaning (Most Popular)" at bounding box center [393, 186] width 154 height 13
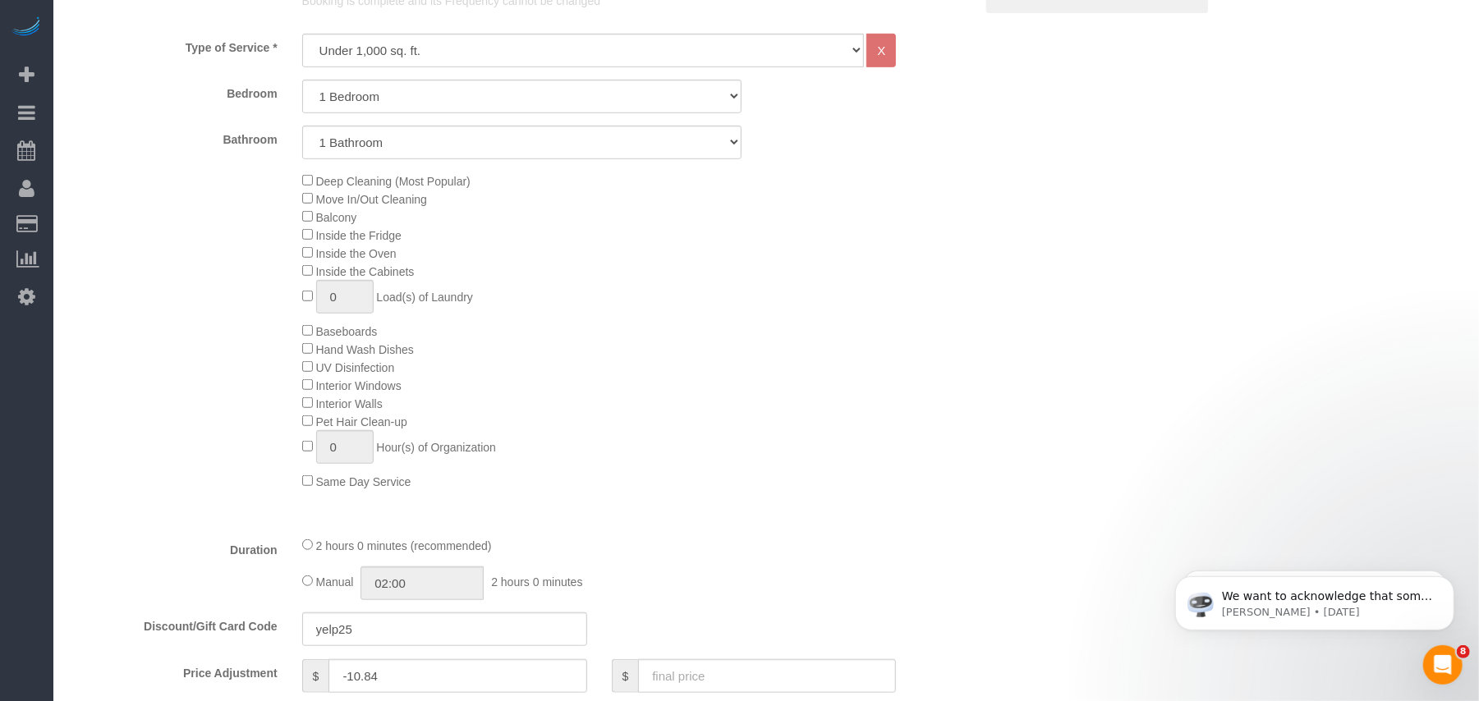
scroll to position [954, 0]
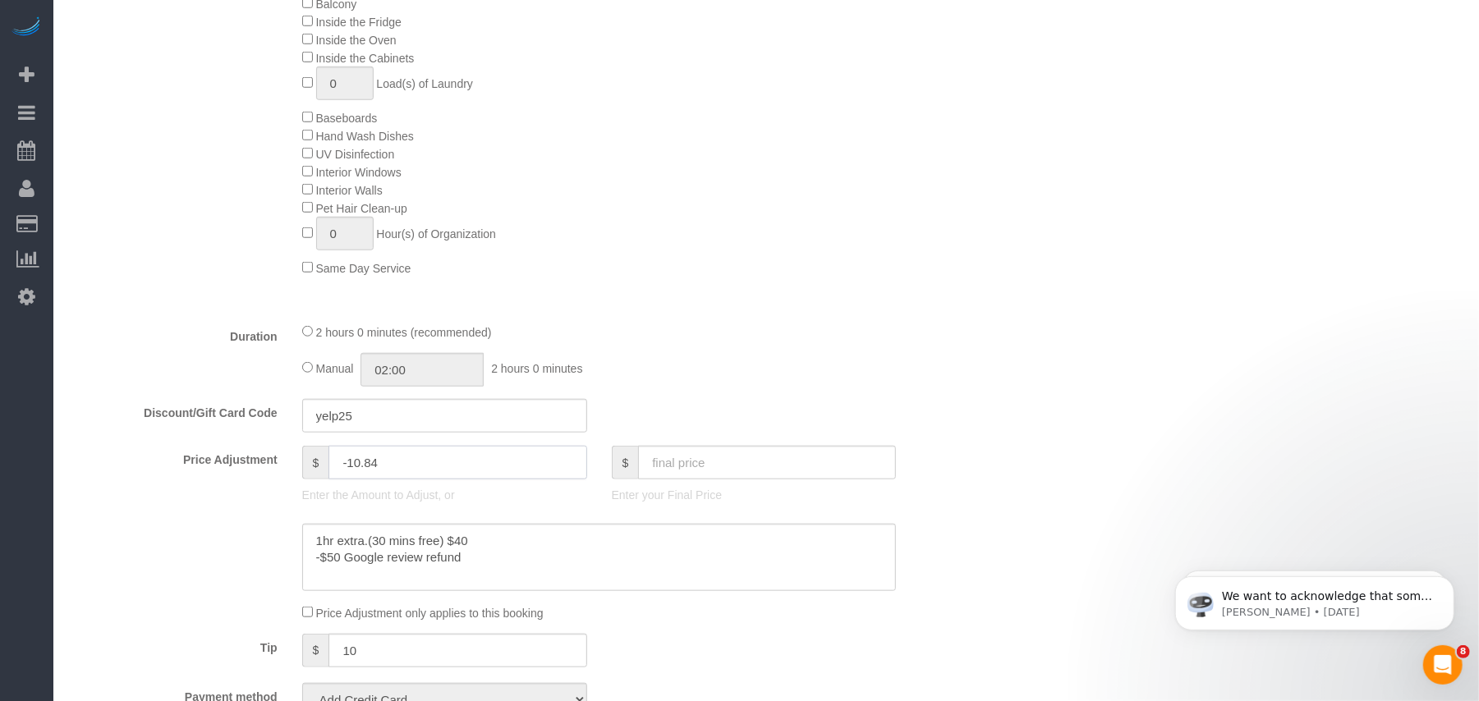
select select "1"
select select "object:5888"
drag, startPoint x: 359, startPoint y: 468, endPoint x: 411, endPoint y: 470, distance: 52.6
click at [411, 470] on input "-10.84" at bounding box center [457, 463] width 258 height 34
select select "spot133"
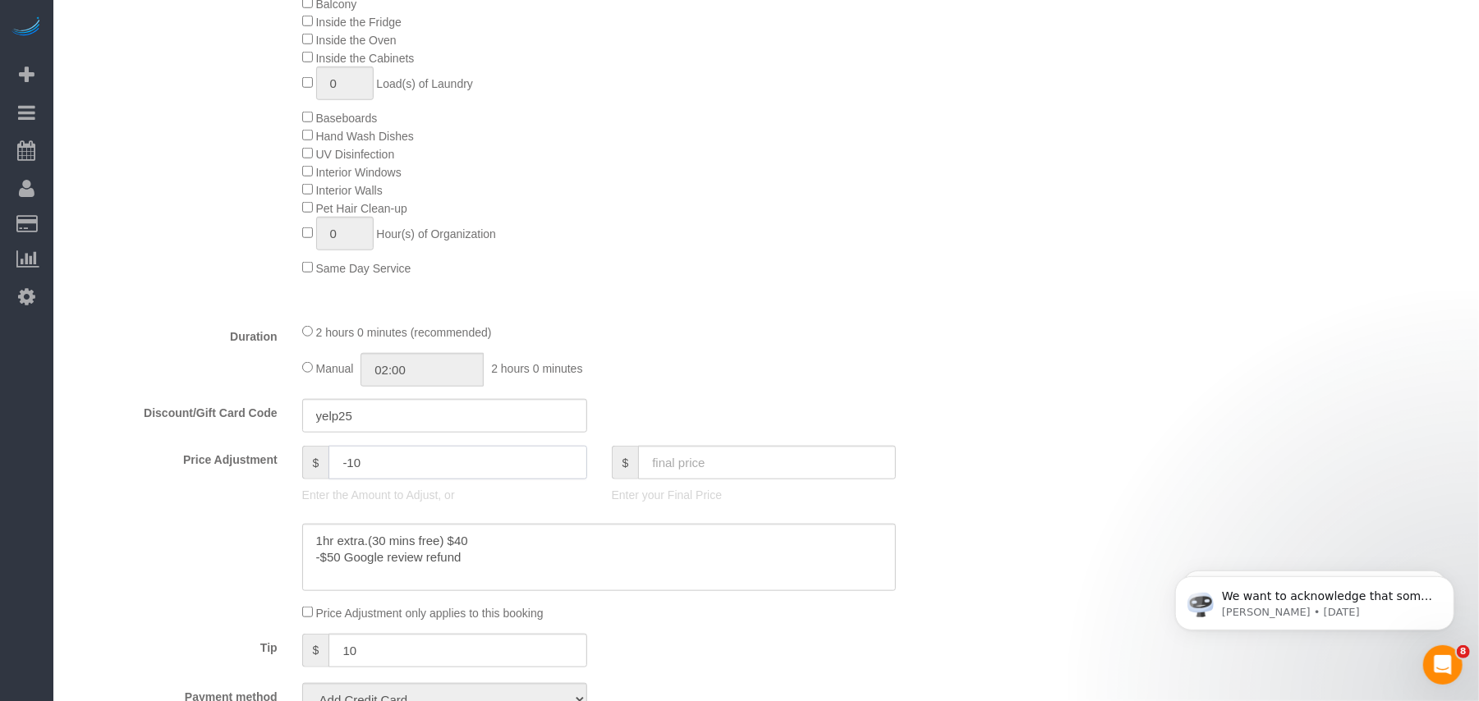
type input "-10"
click at [947, 323] on div "Duration 2 hours 0 minutes (recommended) Manual 02:00 2 hours 0 minutes" at bounding box center [521, 355] width 929 height 64
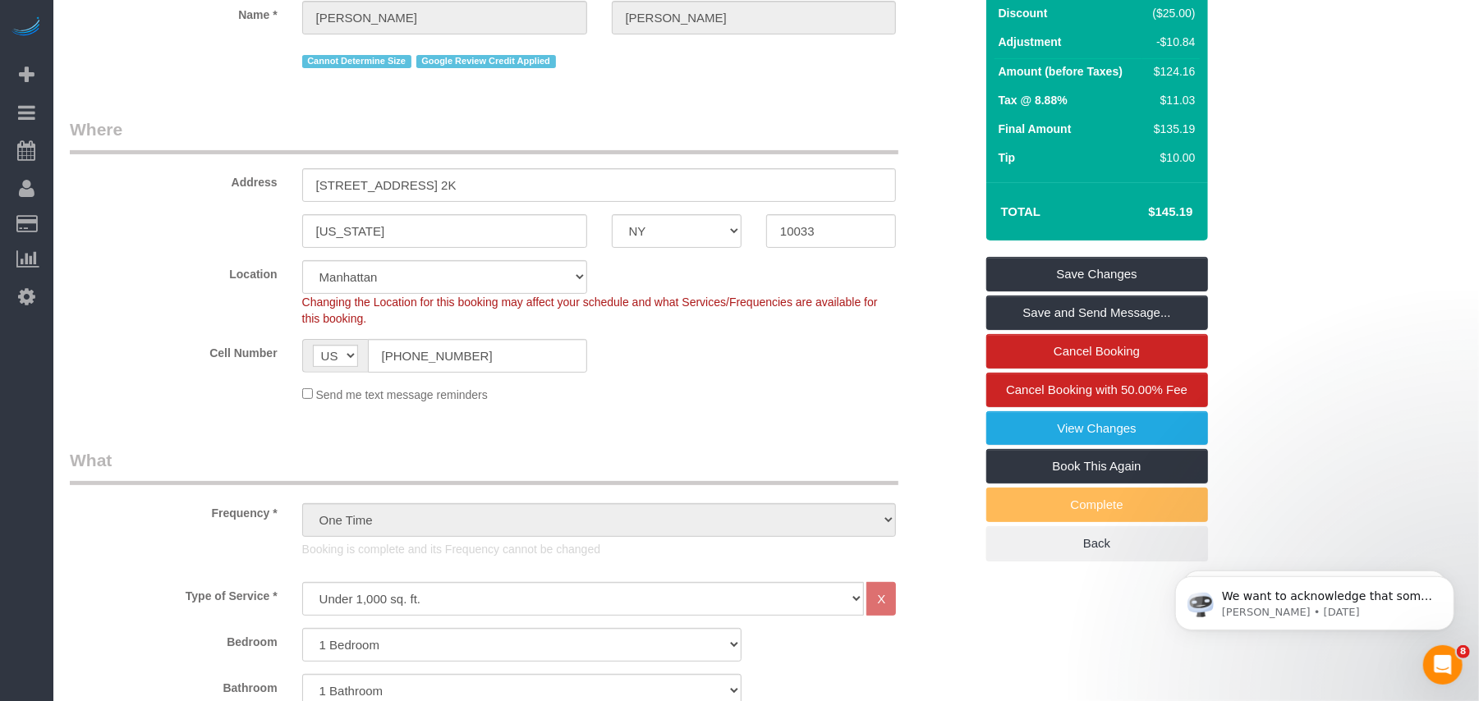
select select "string:stripe-pm_1SAaHZ4VGloSiKo7criLaJCG"
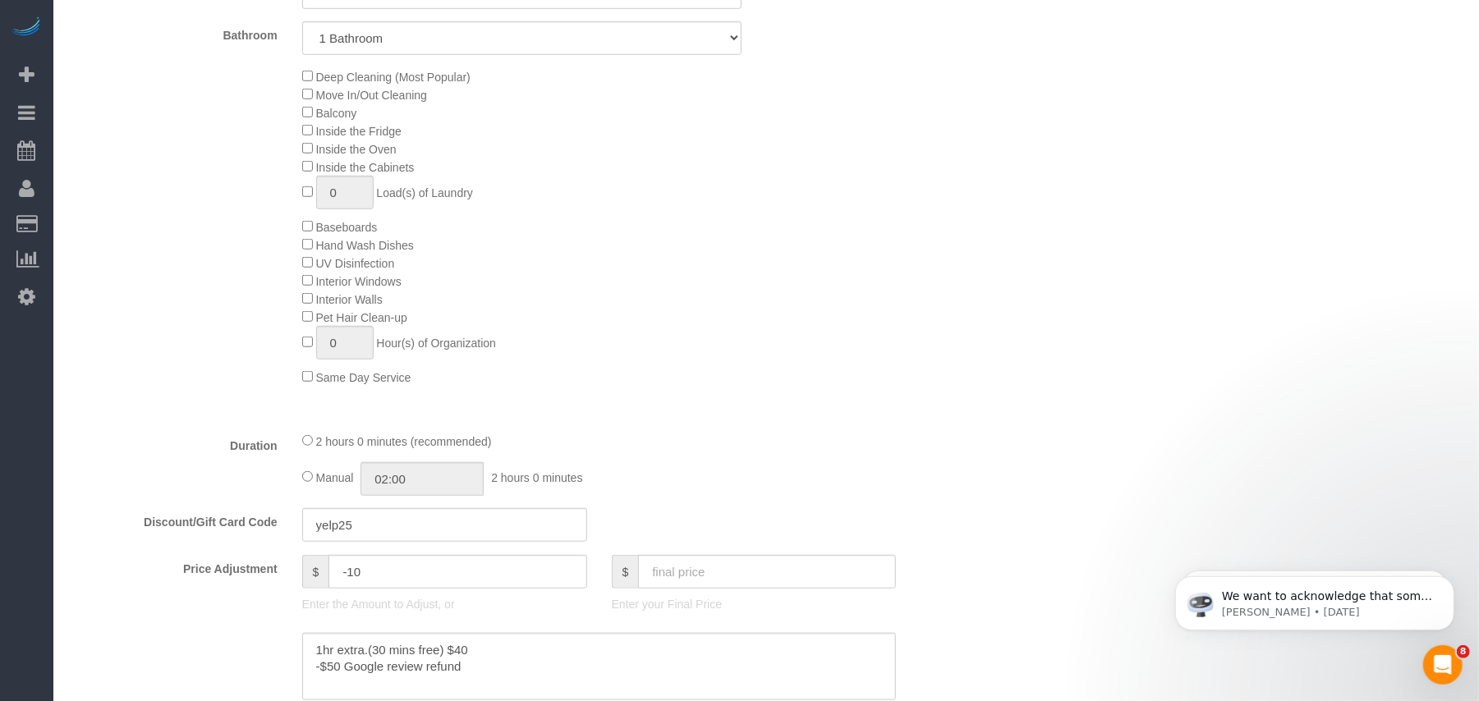
click at [745, 348] on div "Deep Cleaning (Most Popular) Move In/Out Cleaning Balcony Inside the Fridge Ins…" at bounding box center [638, 226] width 696 height 319
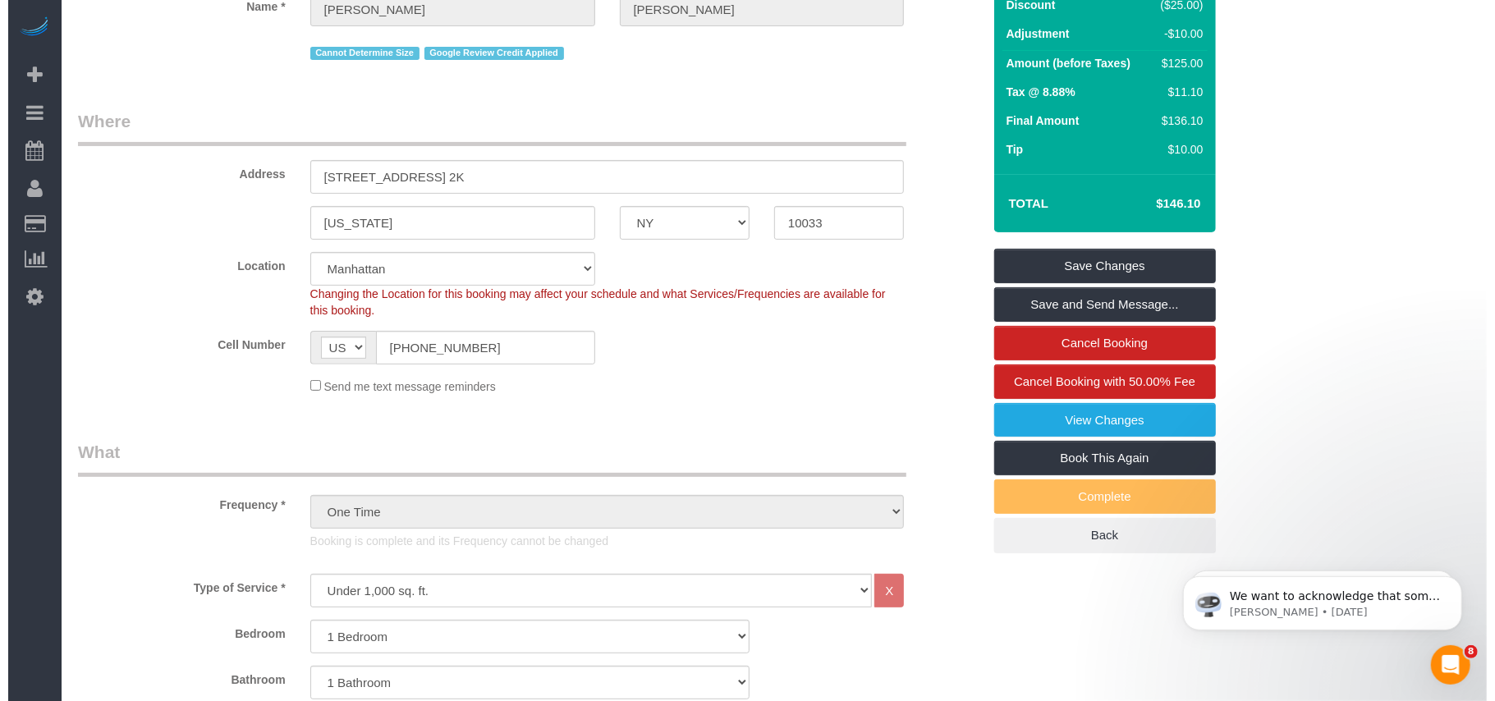
scroll to position [0, 0]
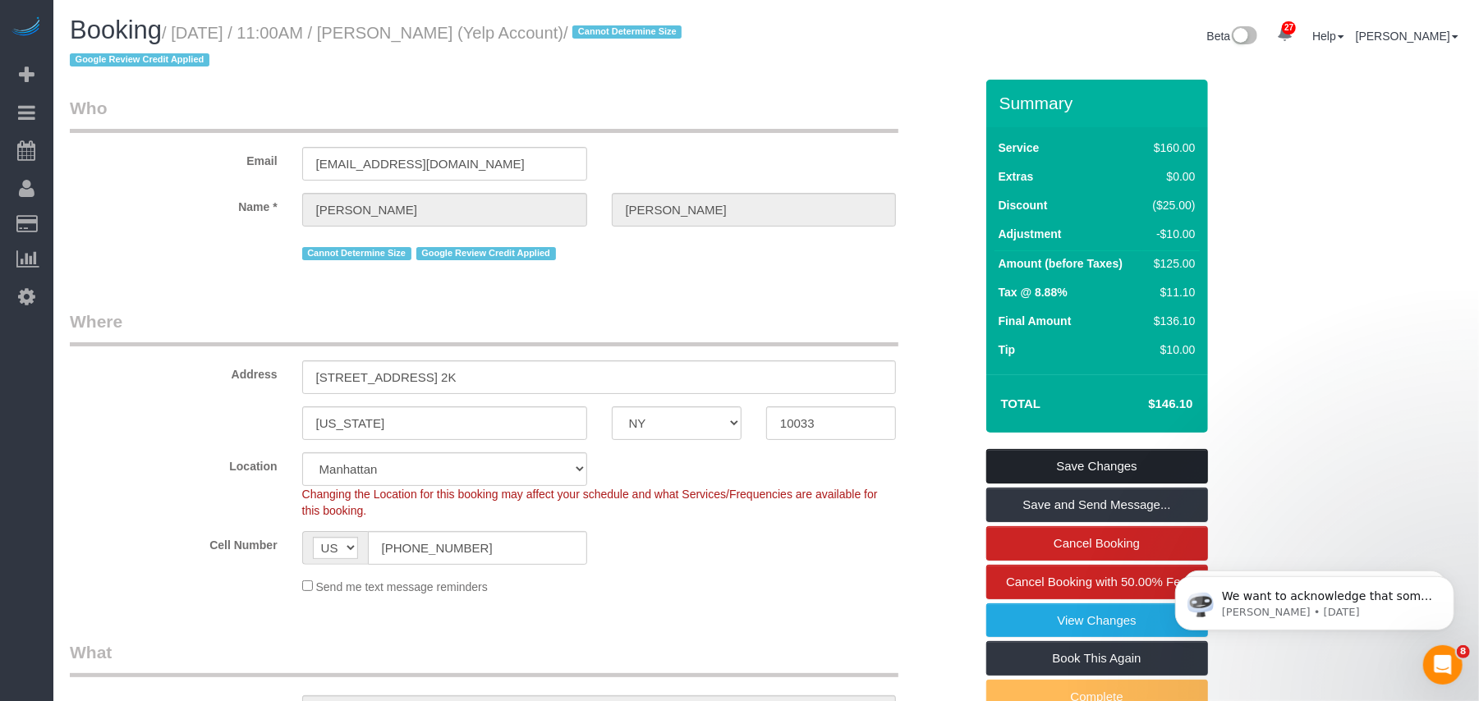
click at [1046, 458] on link "Save Changes" at bounding box center [1097, 466] width 222 height 34
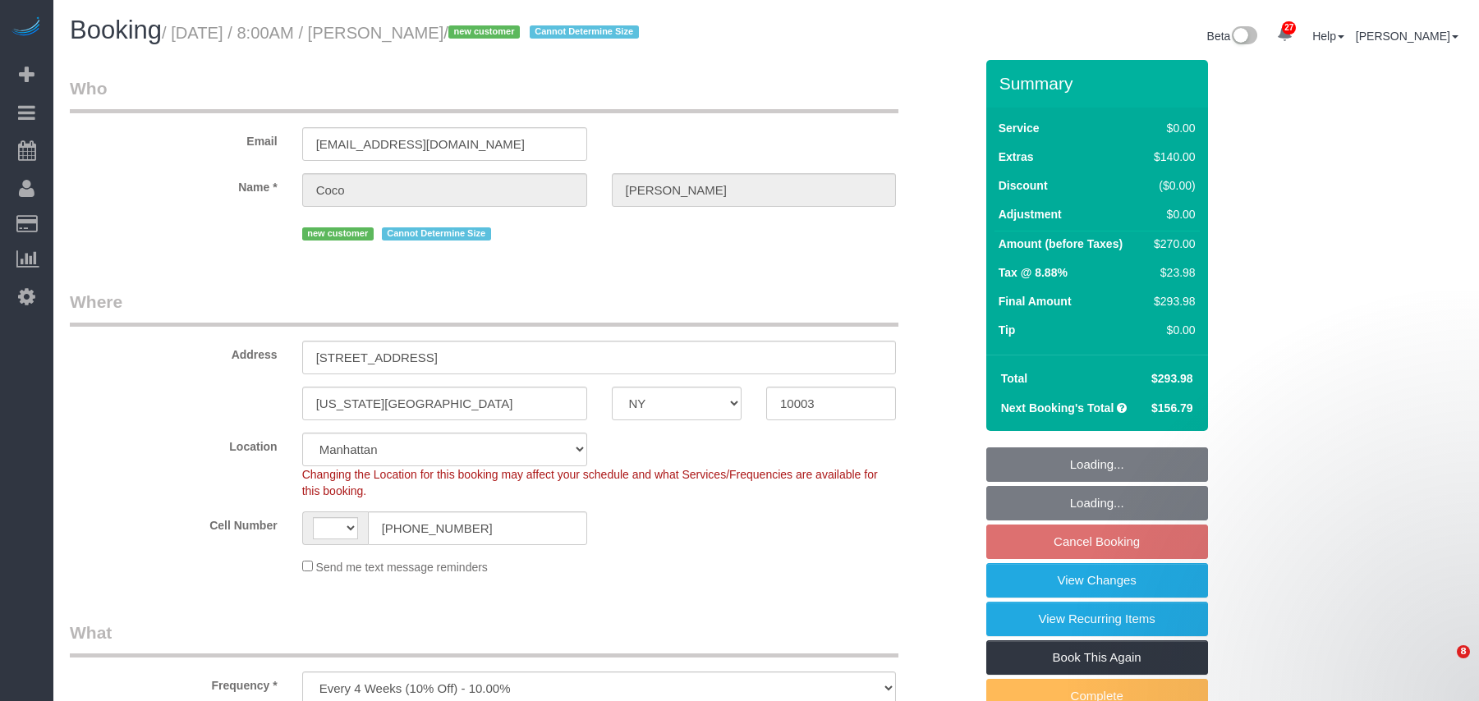
select select "NY"
select select "1"
select select "spot1"
select select "number:57"
select select "number:70"
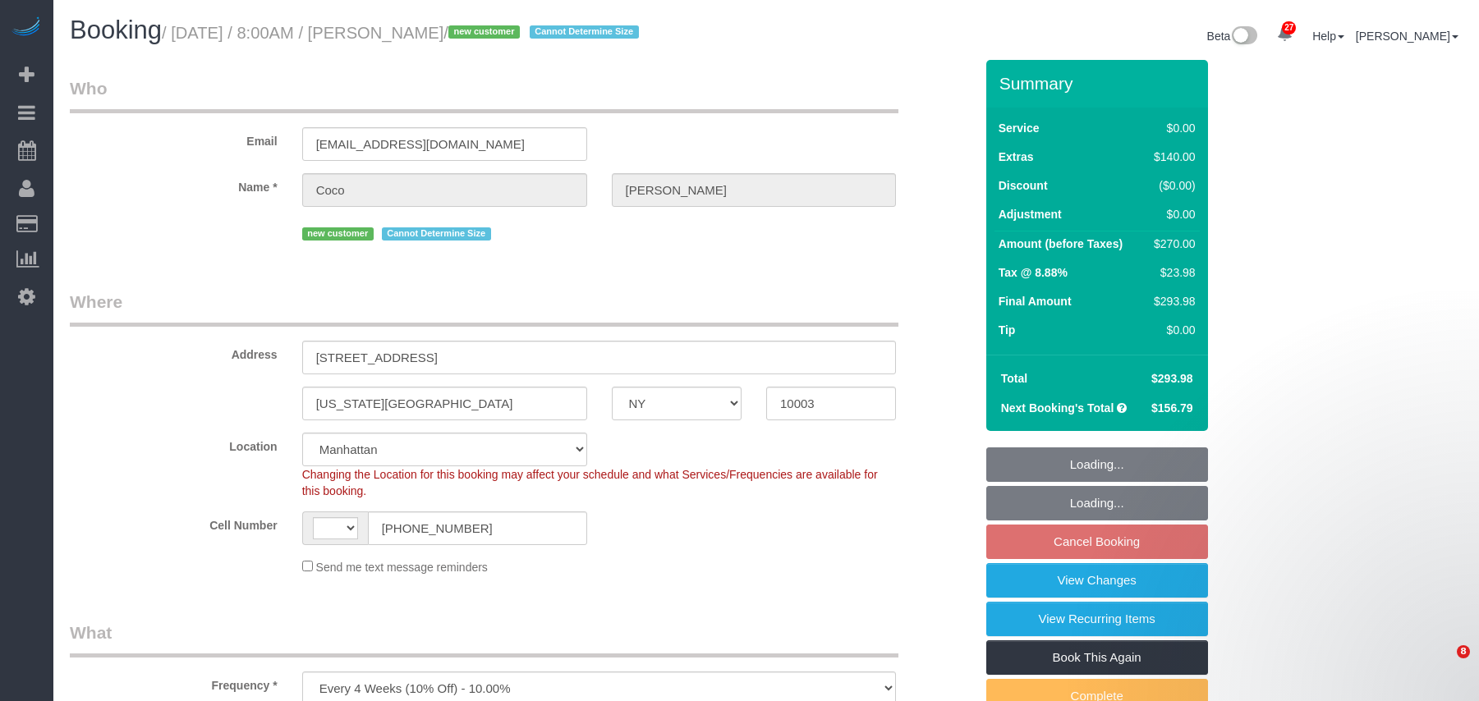
select select "number:15"
select select "number:5"
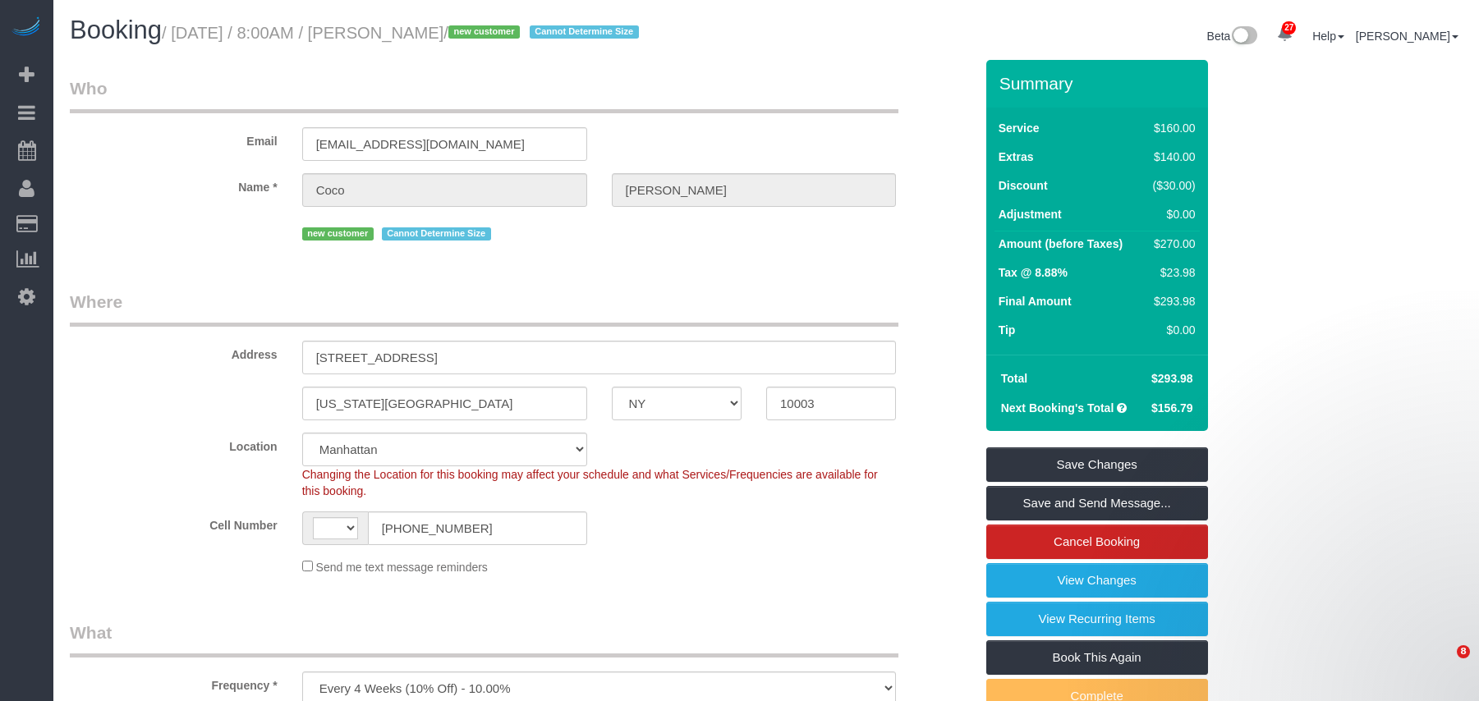
select select "object:1510"
select select "string:US"
select select "1"
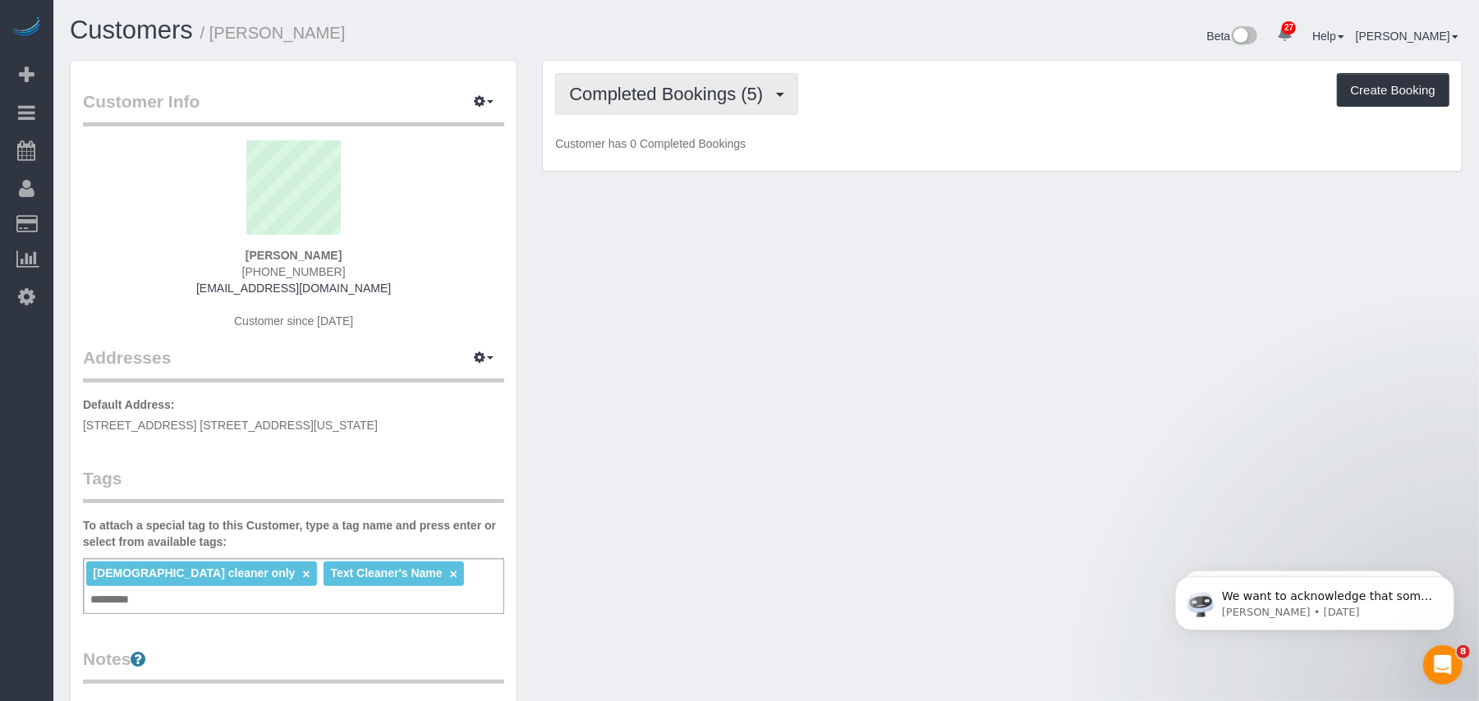
click at [649, 102] on span "Completed Bookings (5)" at bounding box center [670, 94] width 202 height 21
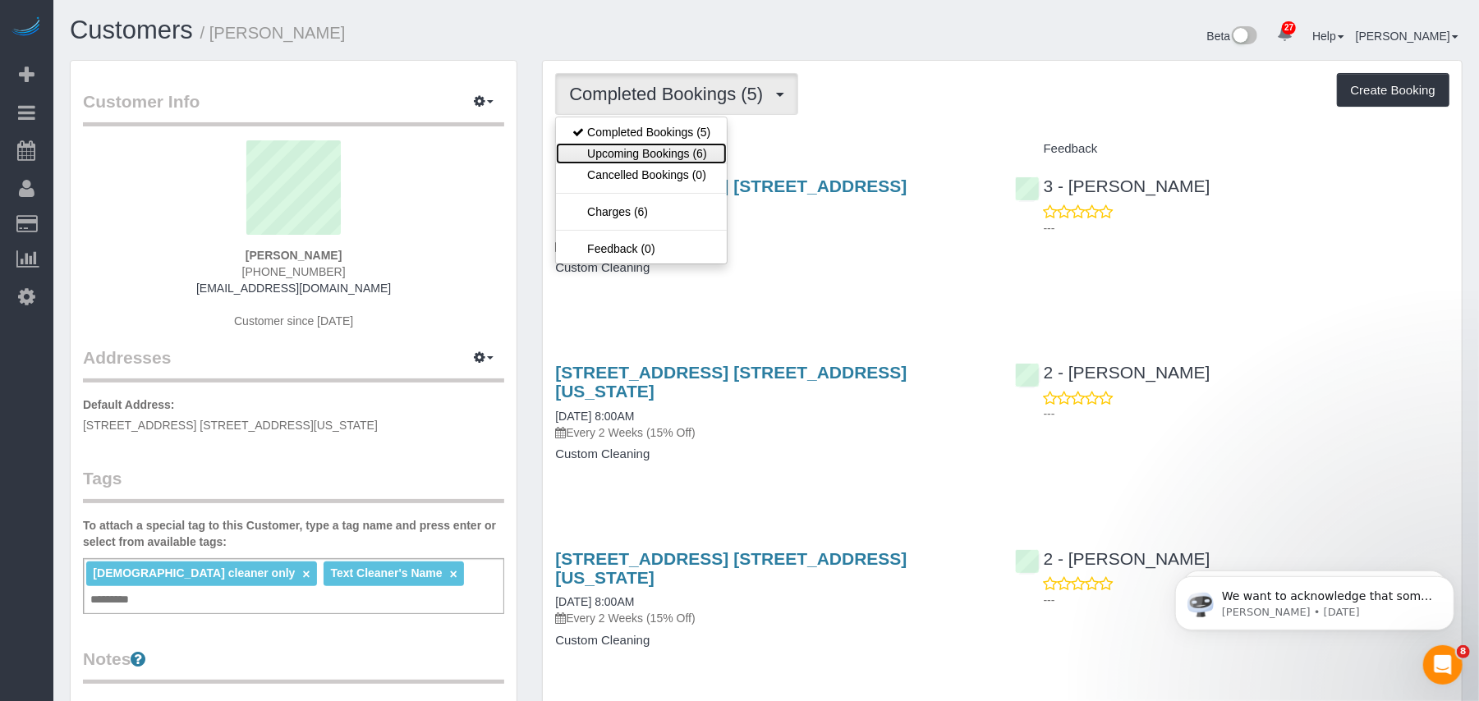
click at [658, 148] on link "Upcoming Bookings (6)" at bounding box center [641, 153] width 171 height 21
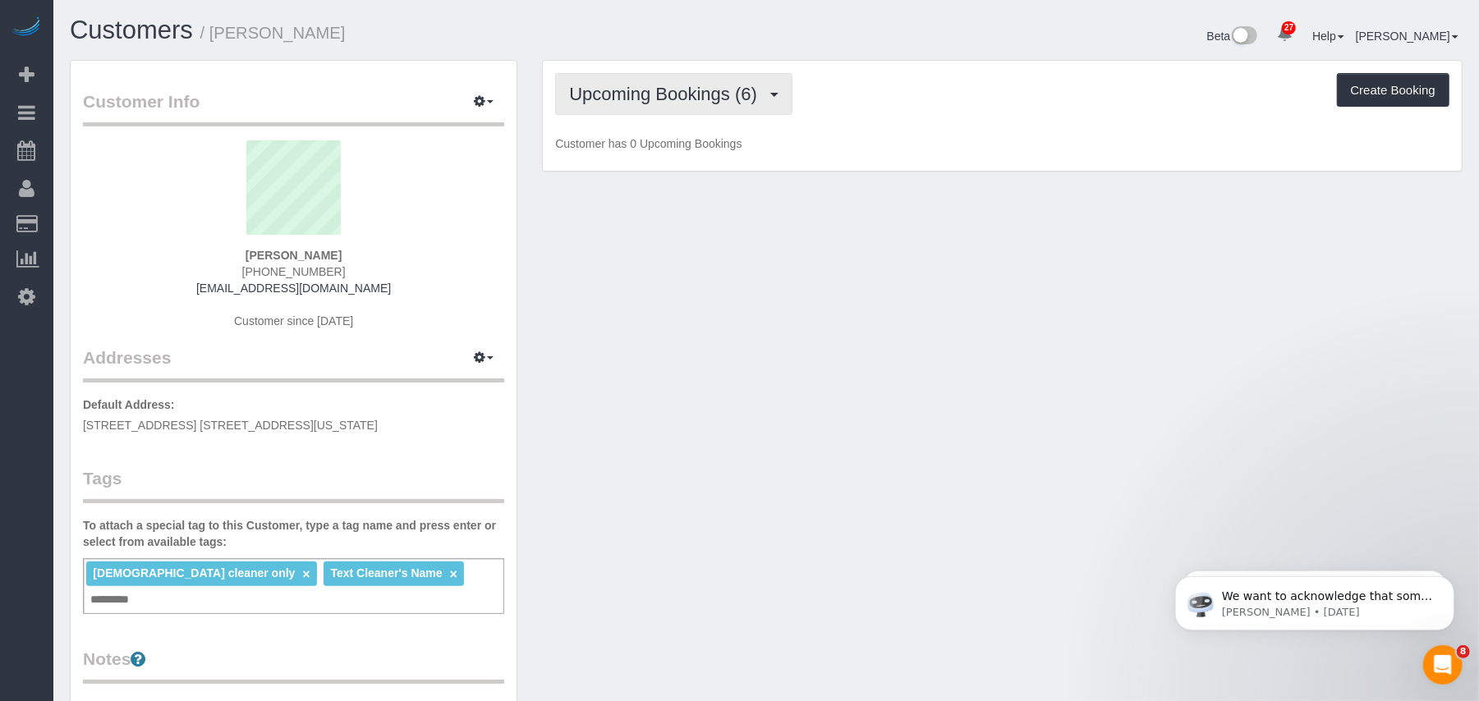
click at [660, 92] on span "Upcoming Bookings (6)" at bounding box center [667, 94] width 196 height 21
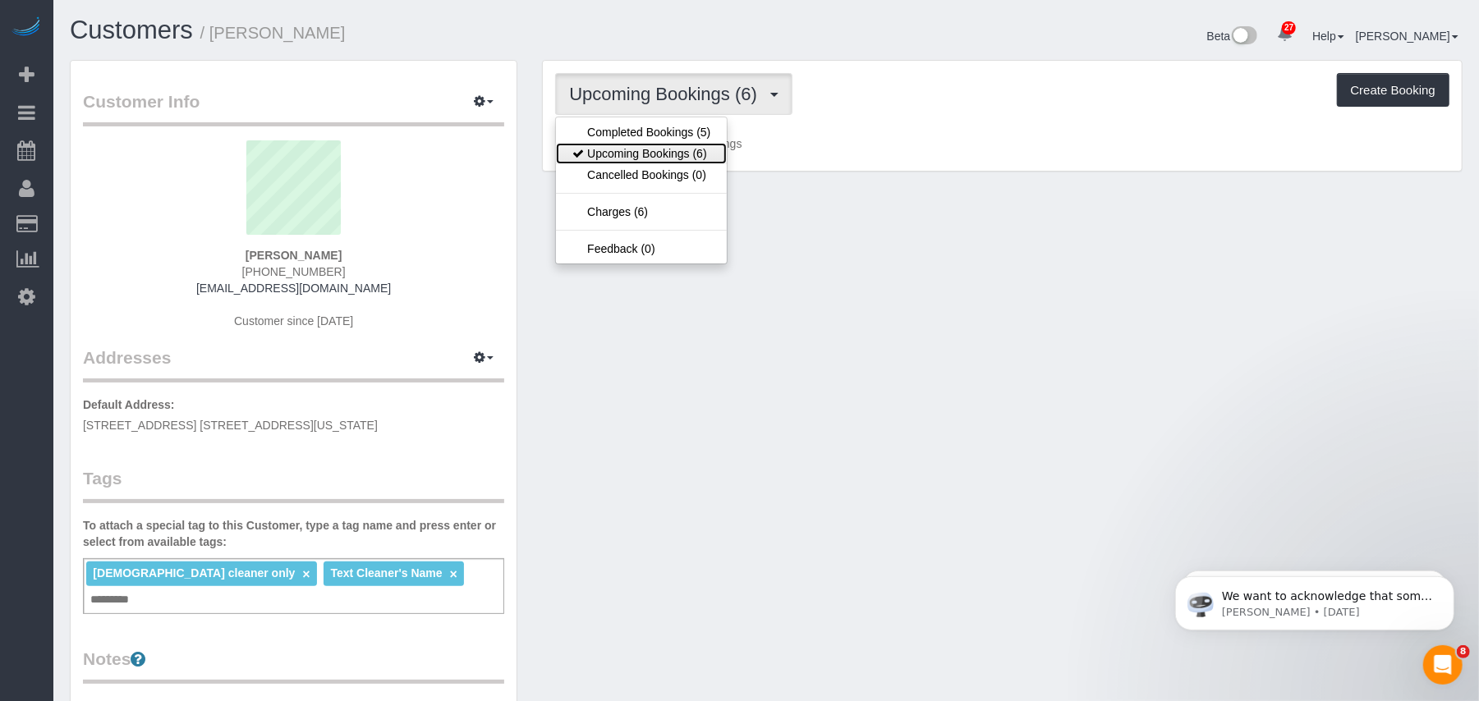
click at [667, 152] on link "Upcoming Bookings (6)" at bounding box center [641, 153] width 171 height 21
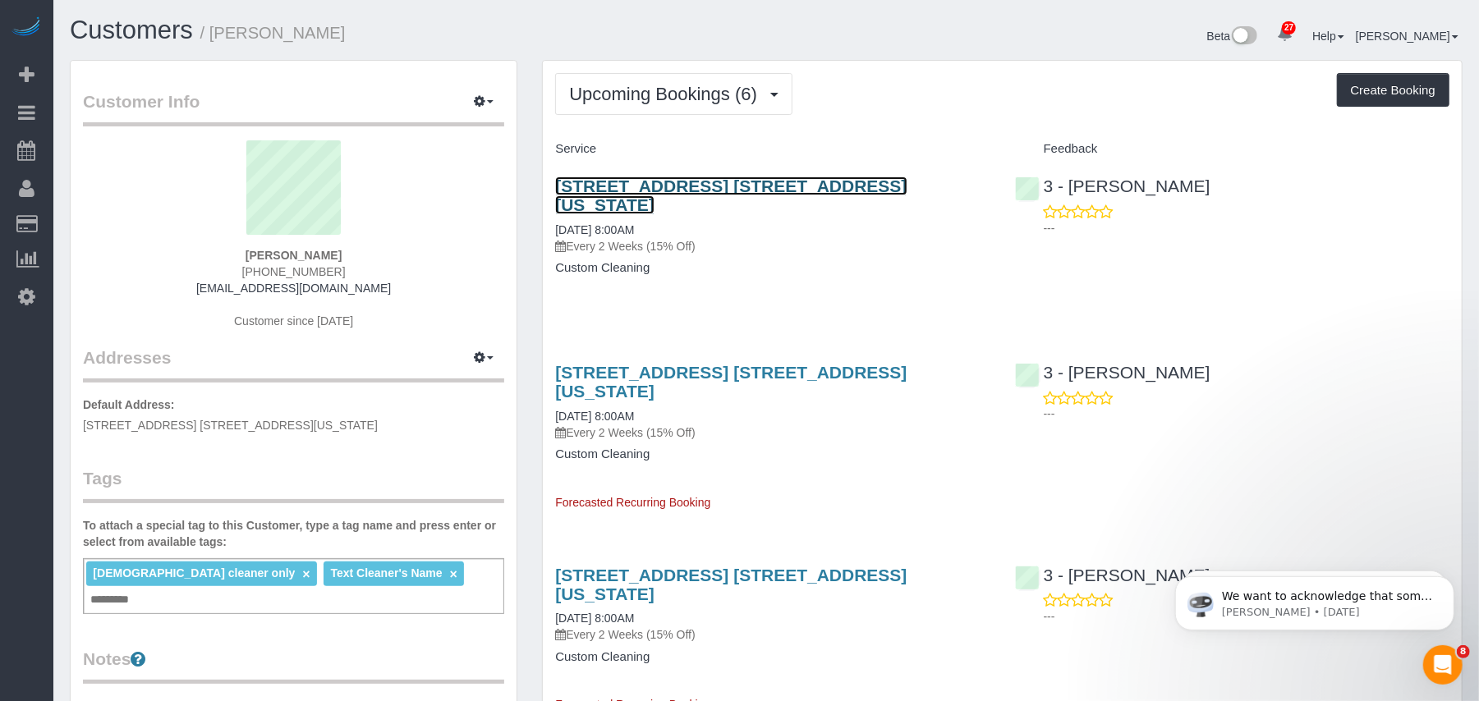
click at [746, 178] on link "325 West Broadway, Apt. 4b, New York, NY 10013" at bounding box center [730, 196] width 351 height 38
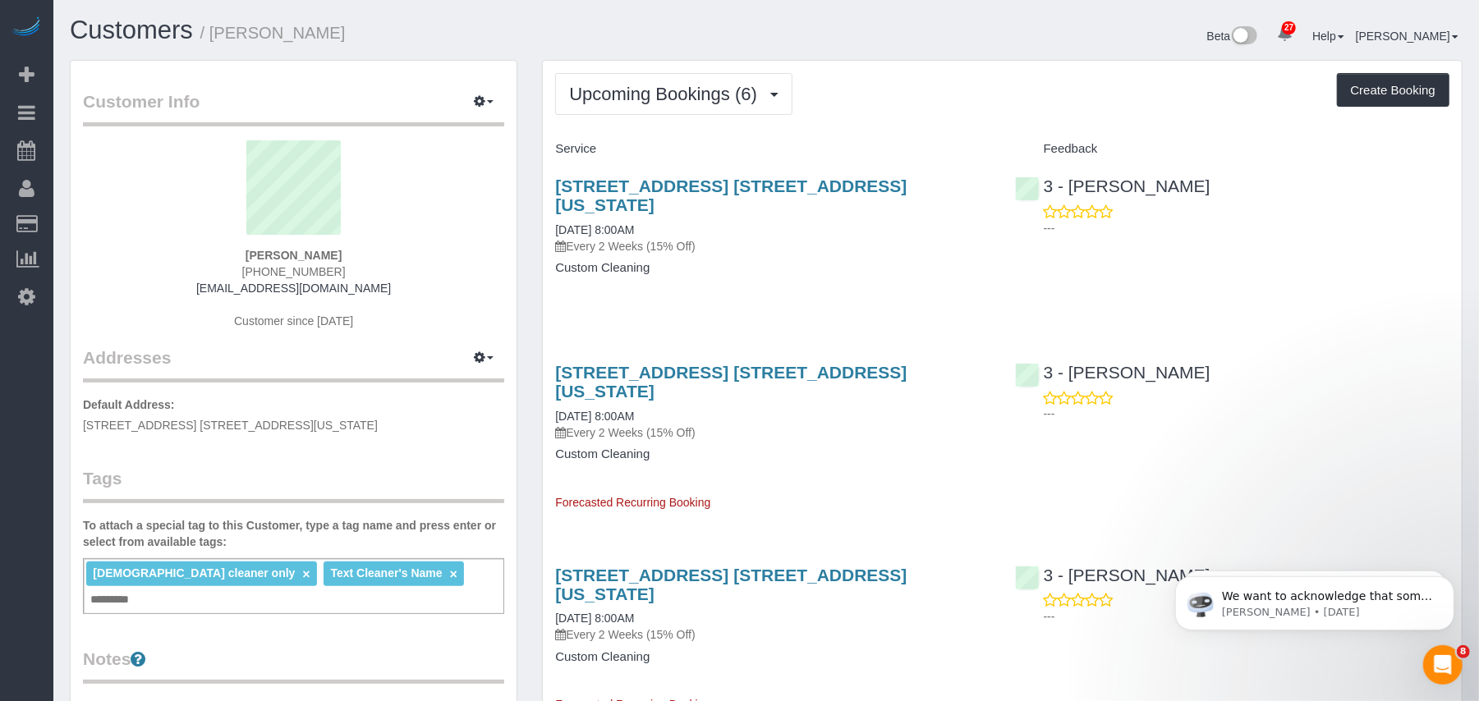
click at [142, 589] on input "text" at bounding box center [114, 599] width 56 height 21
type input "**********"
click at [422, 634] on div "Customer Info Edit Contact Info Send Message Email Preferences Special Sales Ta…" at bounding box center [294, 609] width 446 height 1097
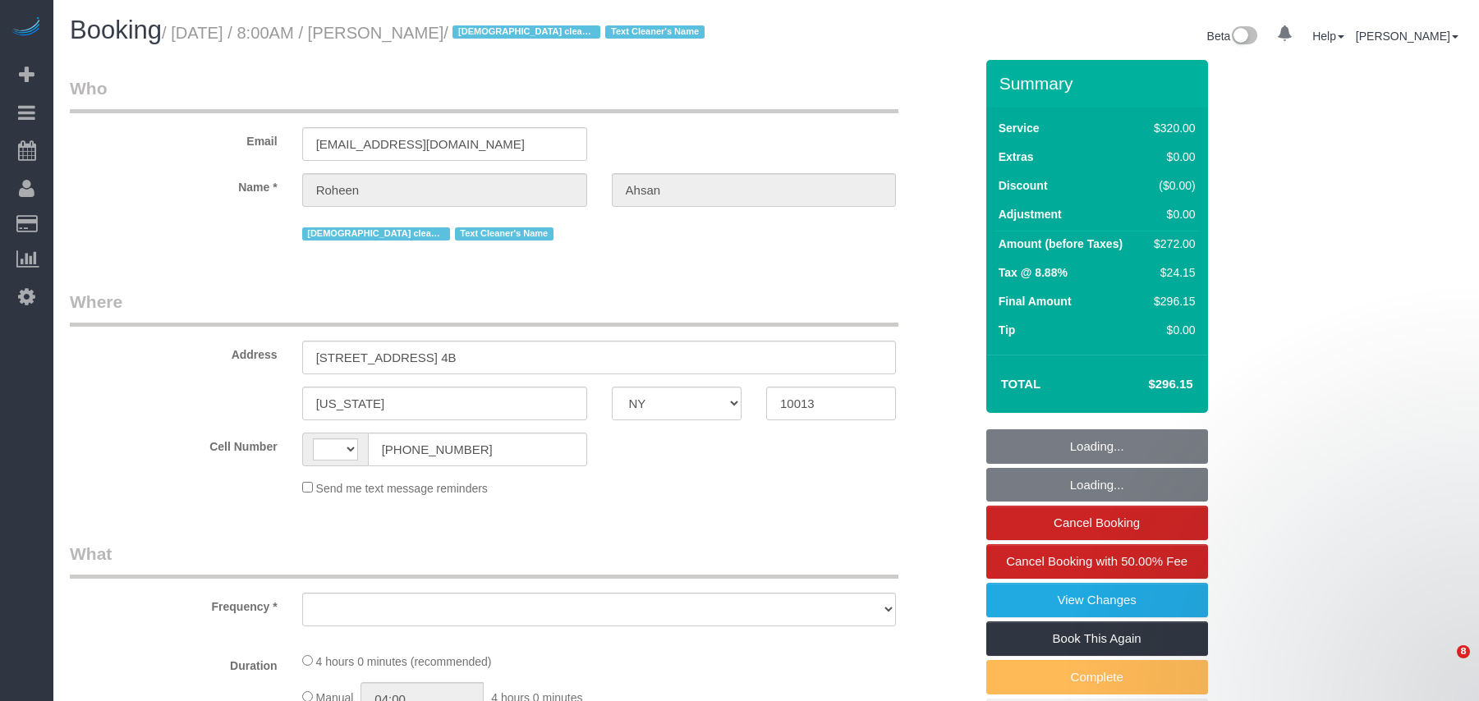
select select "NY"
select select "240"
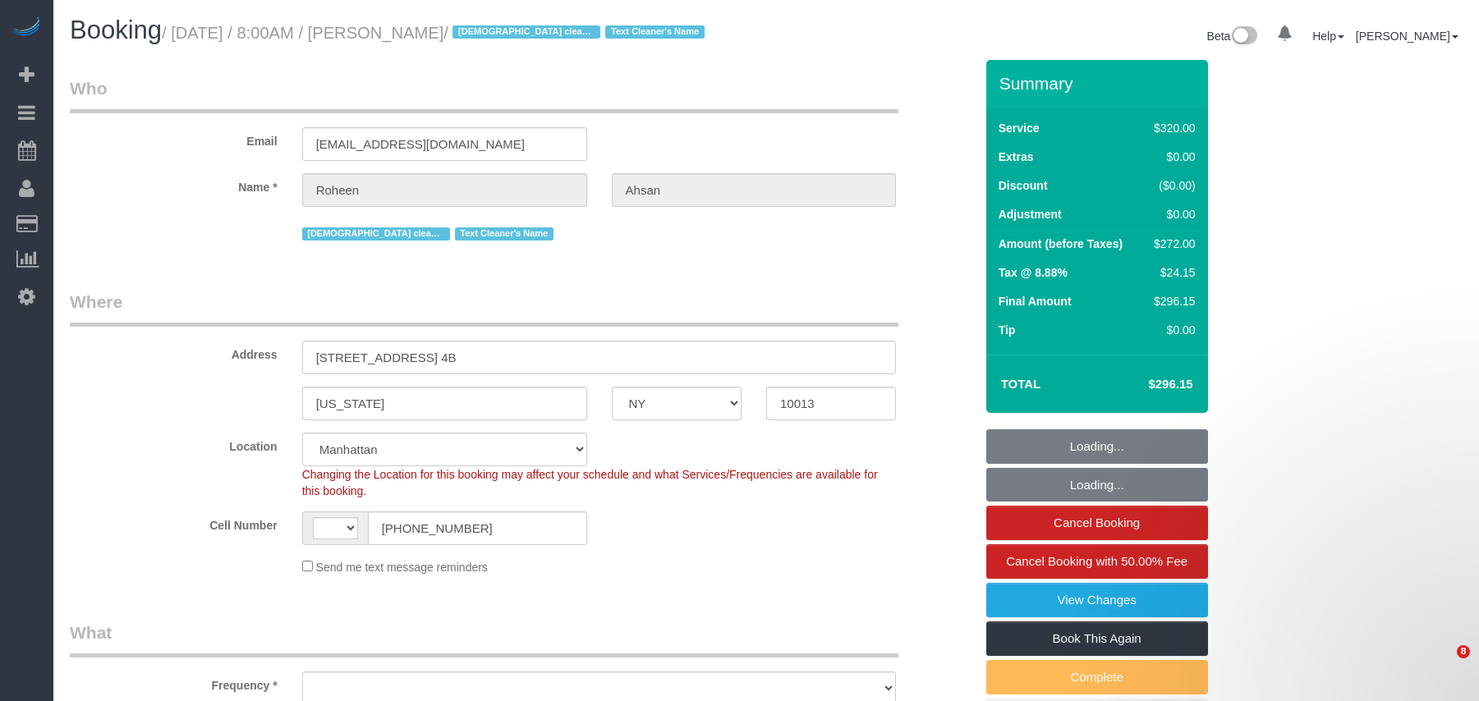
select select "string:[GEOGRAPHIC_DATA]"
select select "object:954"
select select "number:89"
select select "number:68"
select select "number:15"
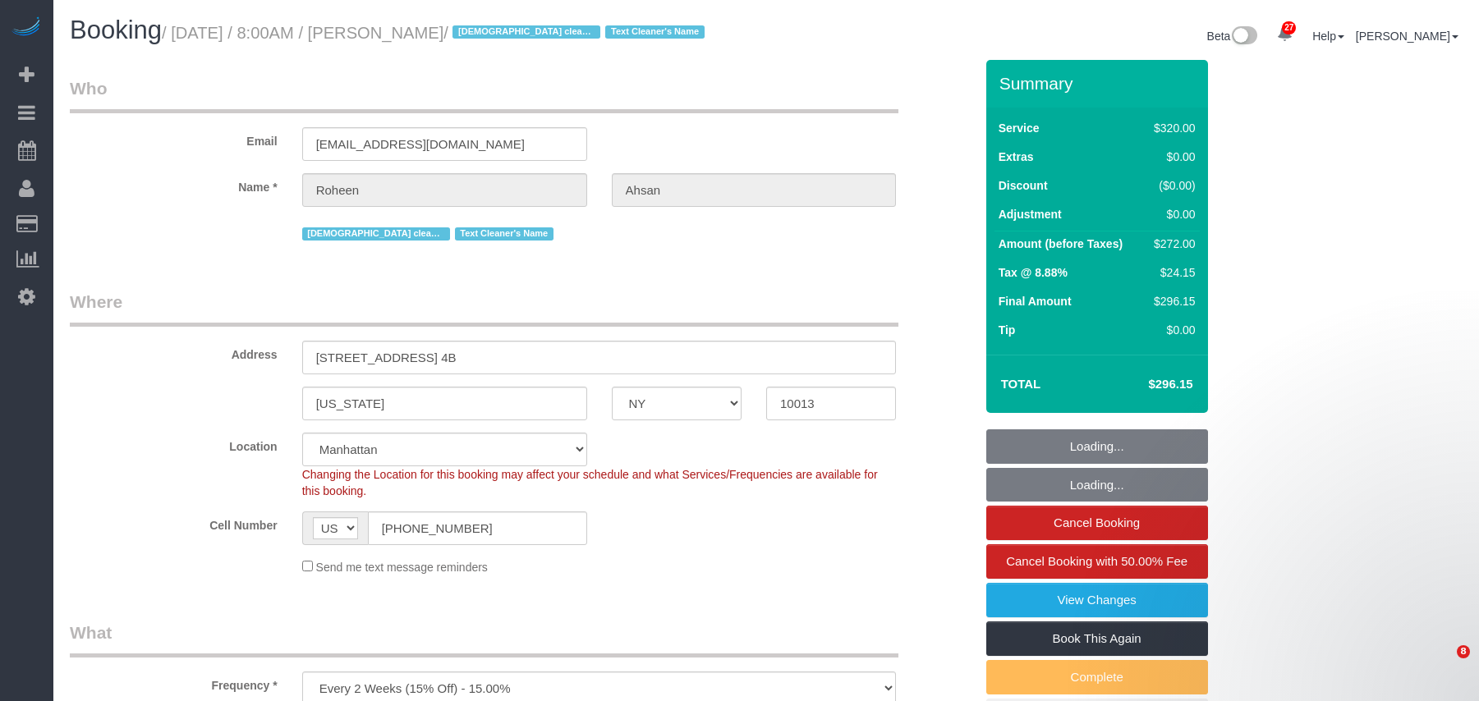
select select "number:6"
select select "spot1"
select select "object:1541"
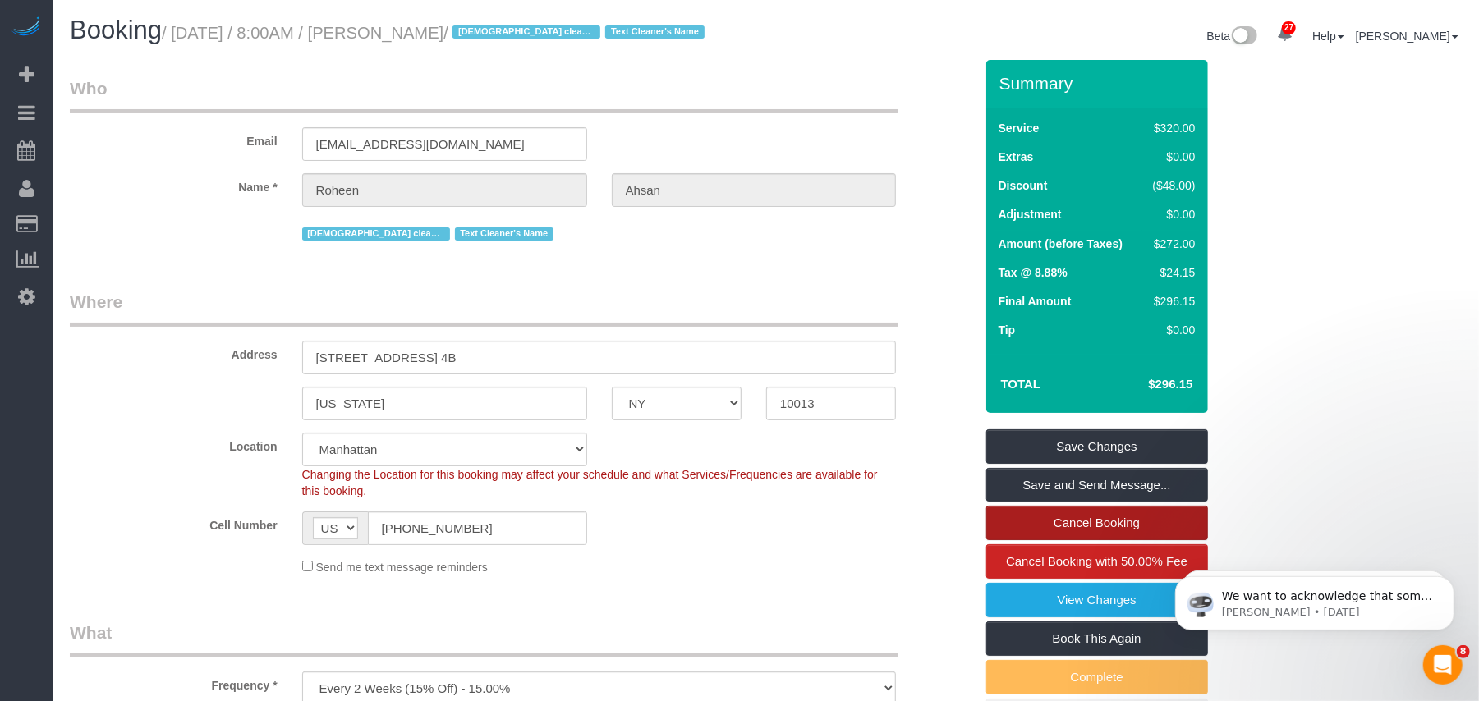
click at [1087, 523] on link "Cancel Booking" at bounding box center [1097, 523] width 222 height 34
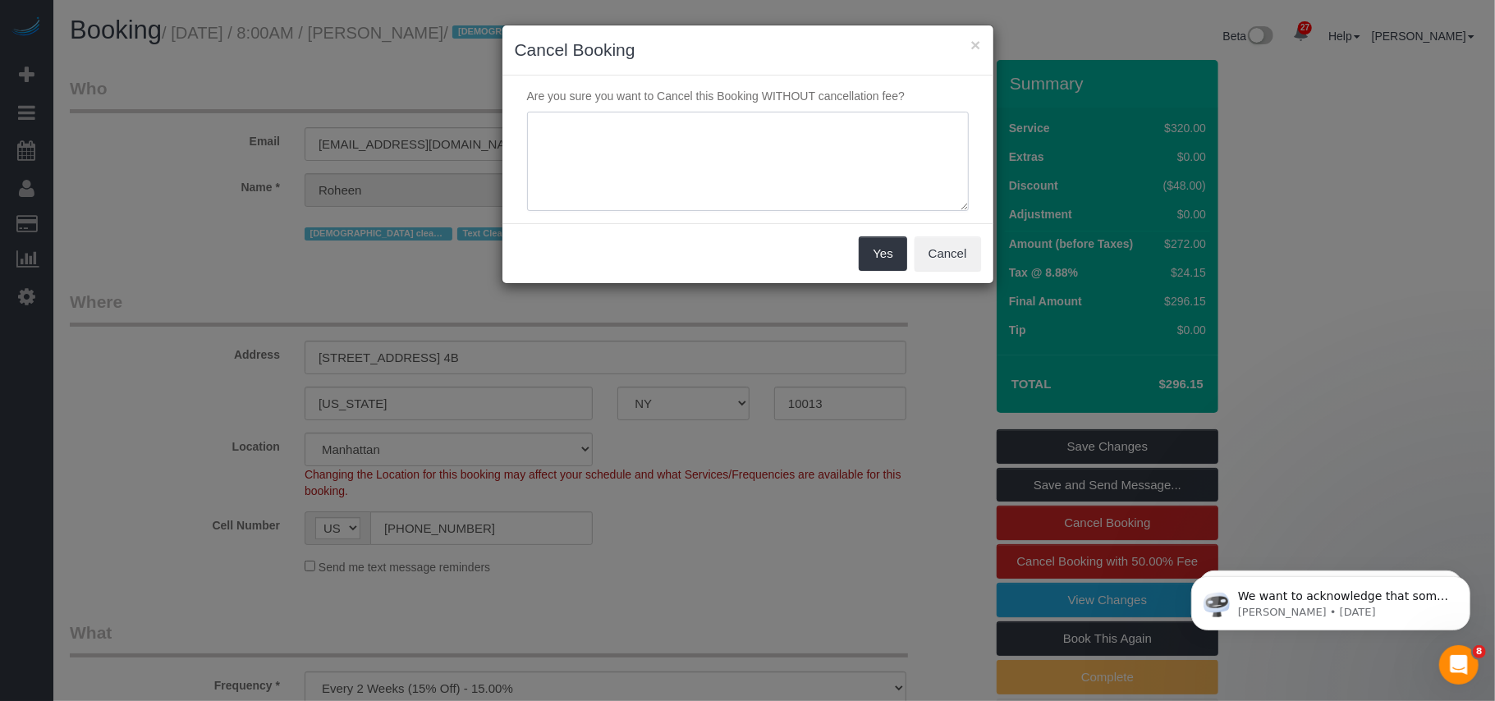
click at [593, 152] on textarea at bounding box center [748, 162] width 442 height 100
click at [824, 128] on textarea at bounding box center [748, 162] width 442 height 100
type textarea "Customer had an emergency and will have to travel on this day."
click at [892, 259] on button "Yes" at bounding box center [883, 253] width 48 height 34
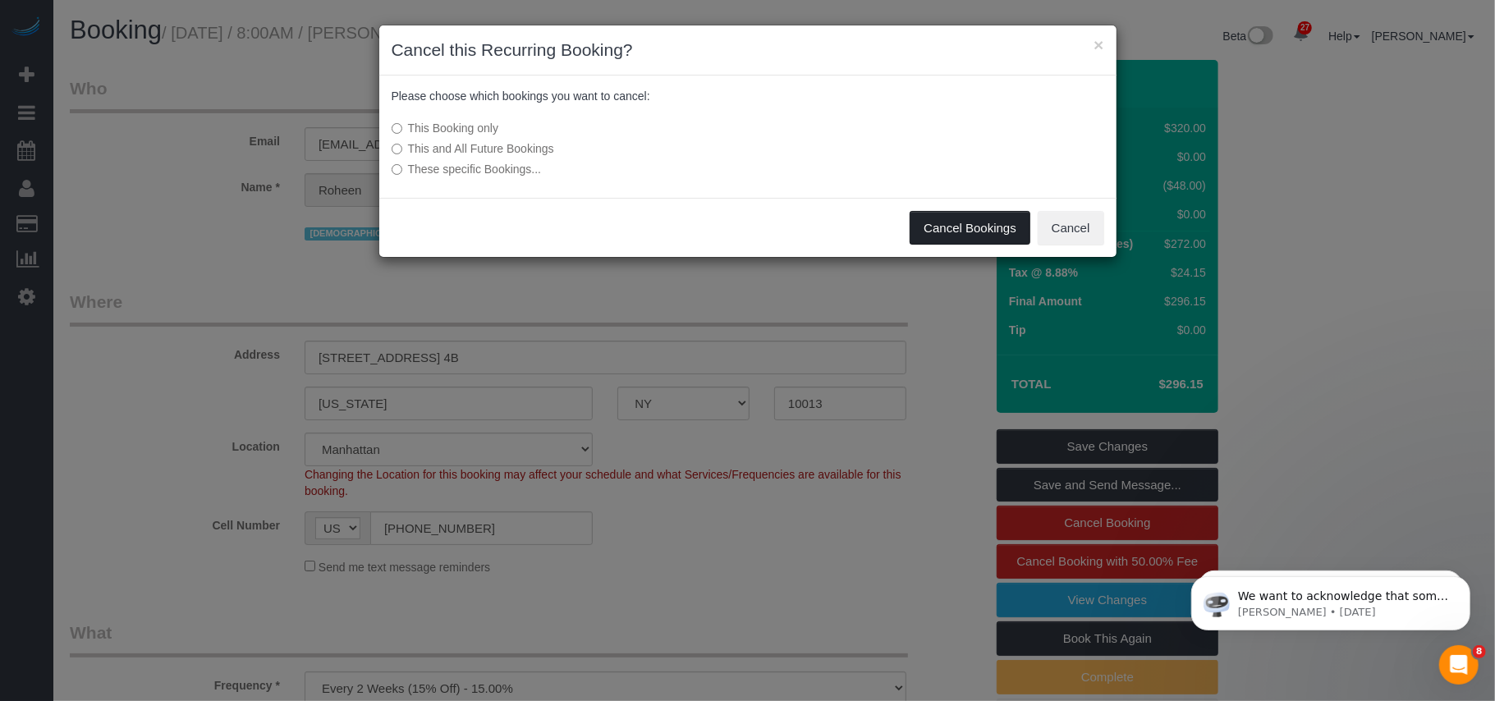
click at [939, 223] on button "Cancel Bookings" at bounding box center [970, 228] width 121 height 34
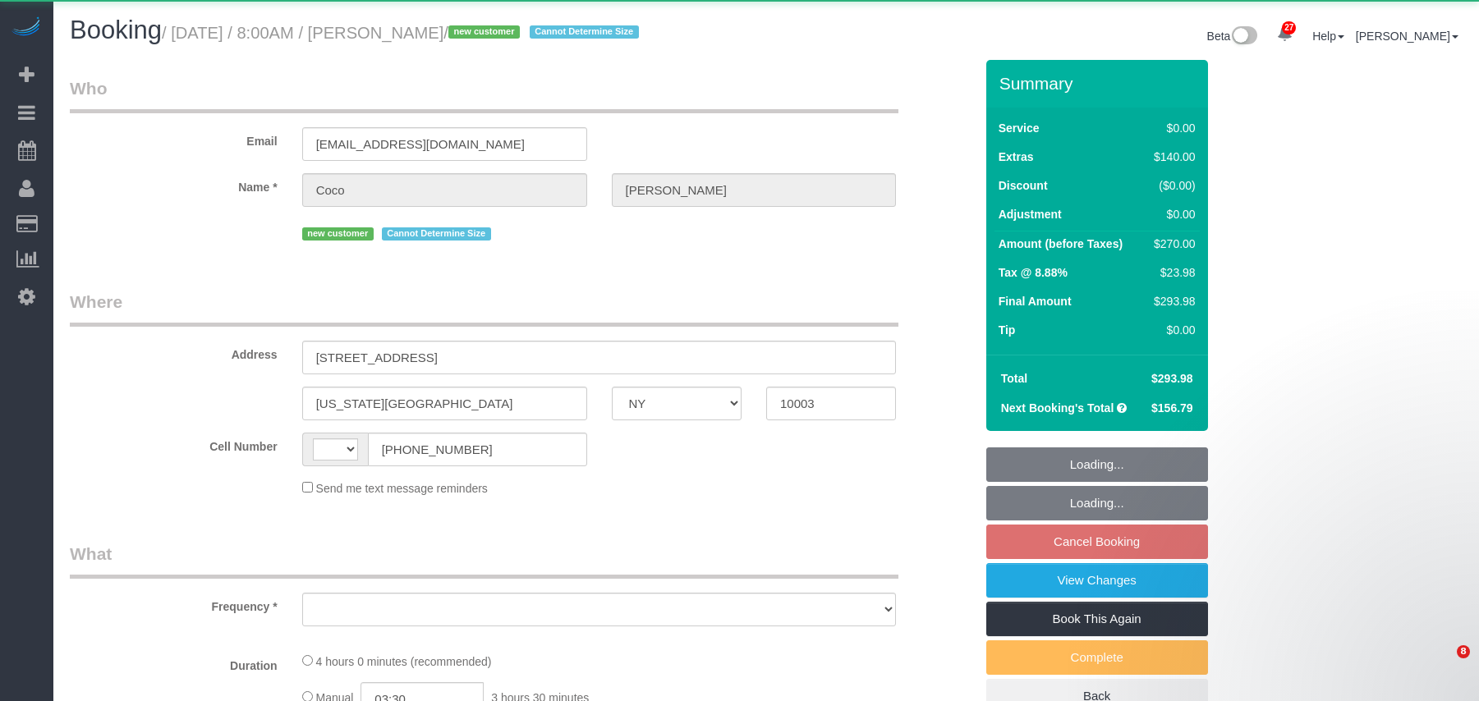
select select "NY"
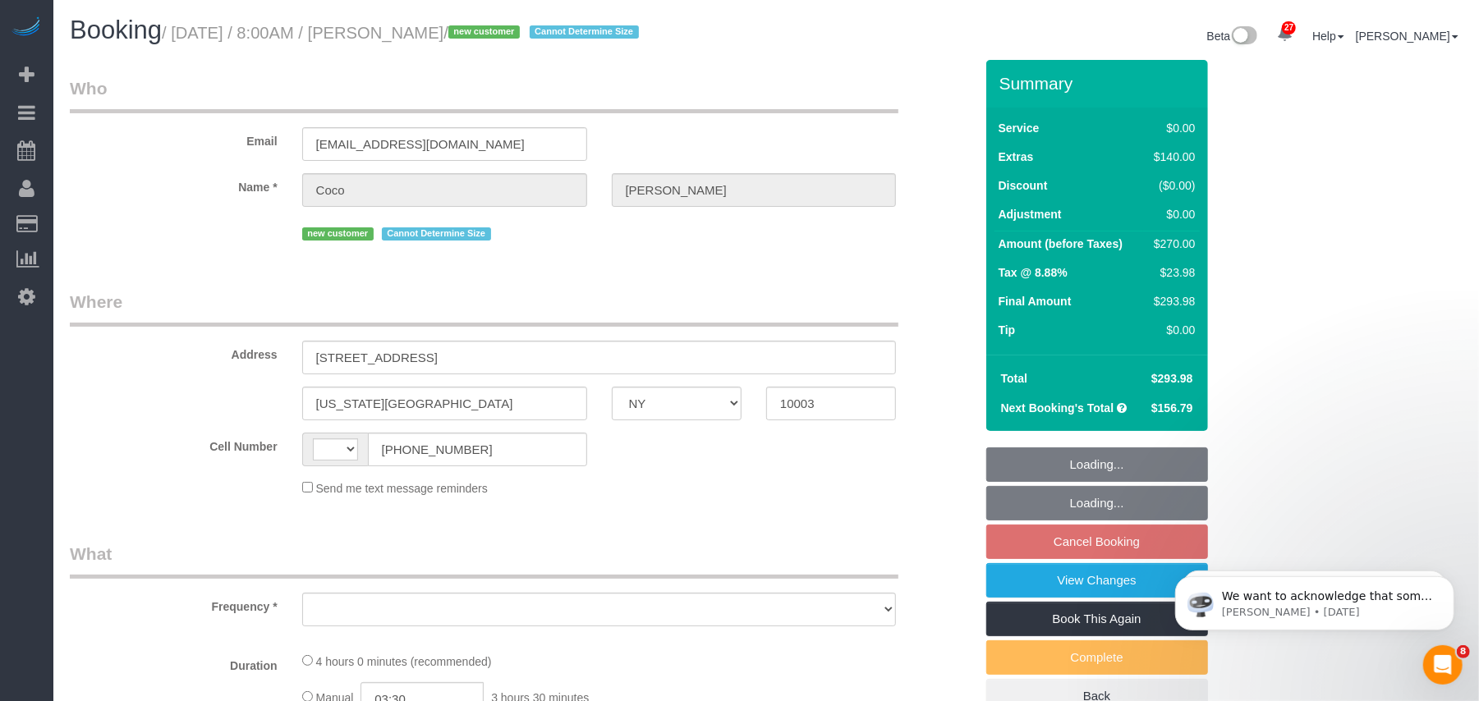
select select "spot1"
select select "string:[GEOGRAPHIC_DATA]"
select select "number:57"
select select "number:70"
select select "number:15"
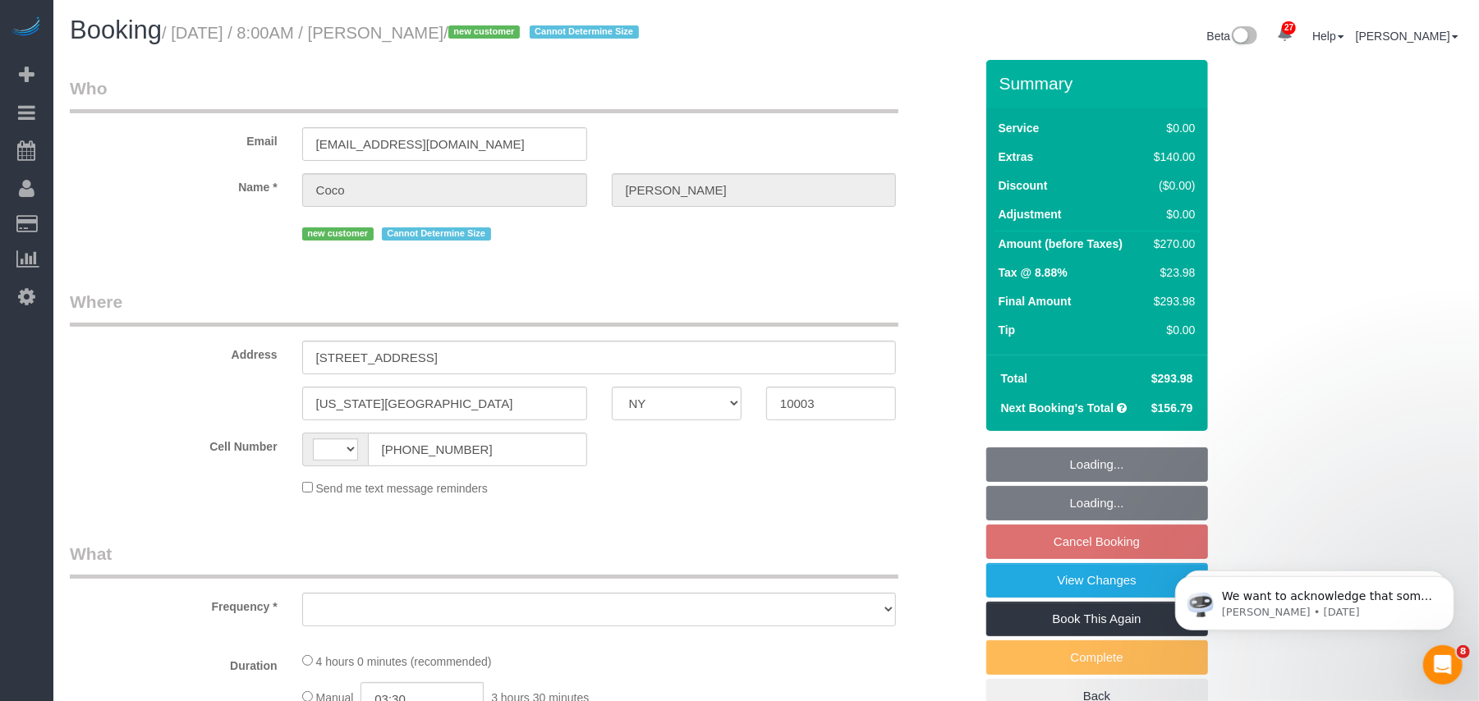
select select "number:5"
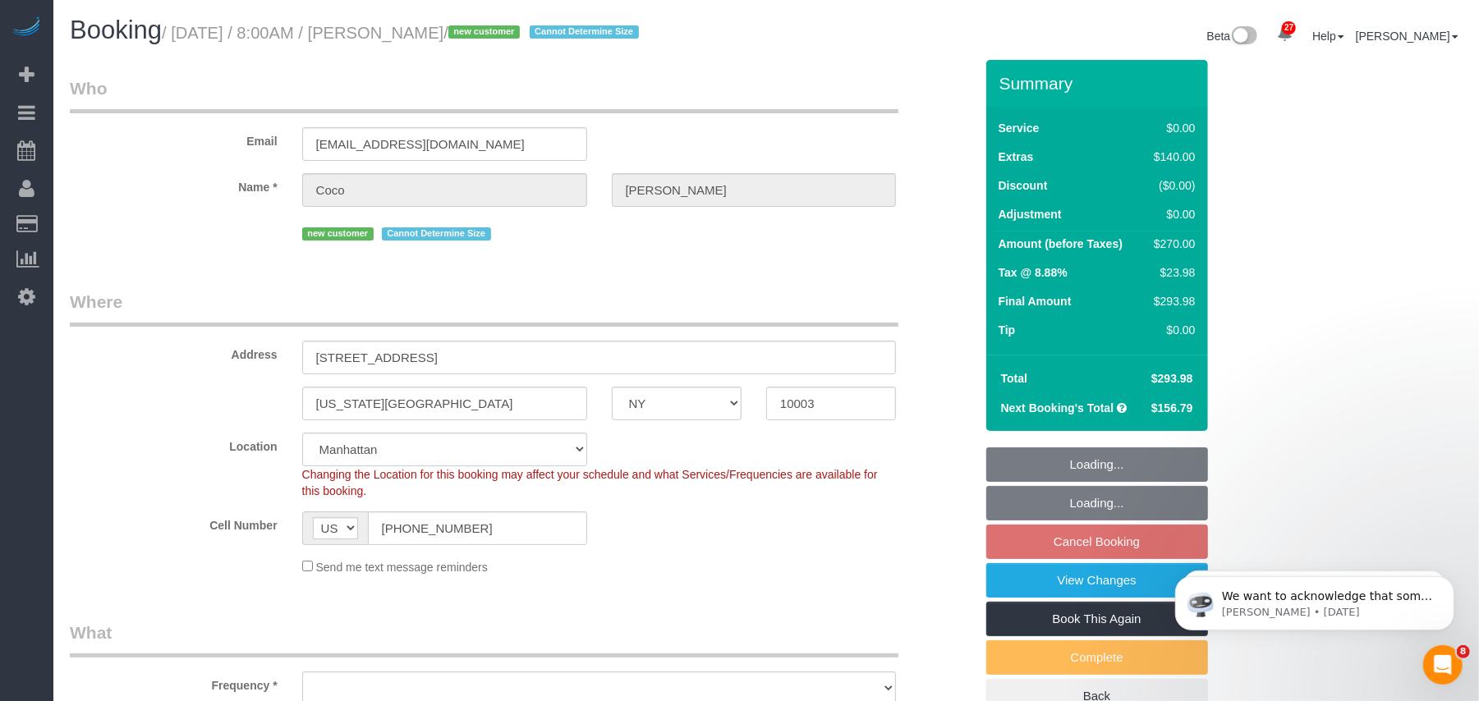
select select "string:stripe-pm_1SBGpc4VGloSiKo732MhN9H8"
select select "object:968"
select select "1"
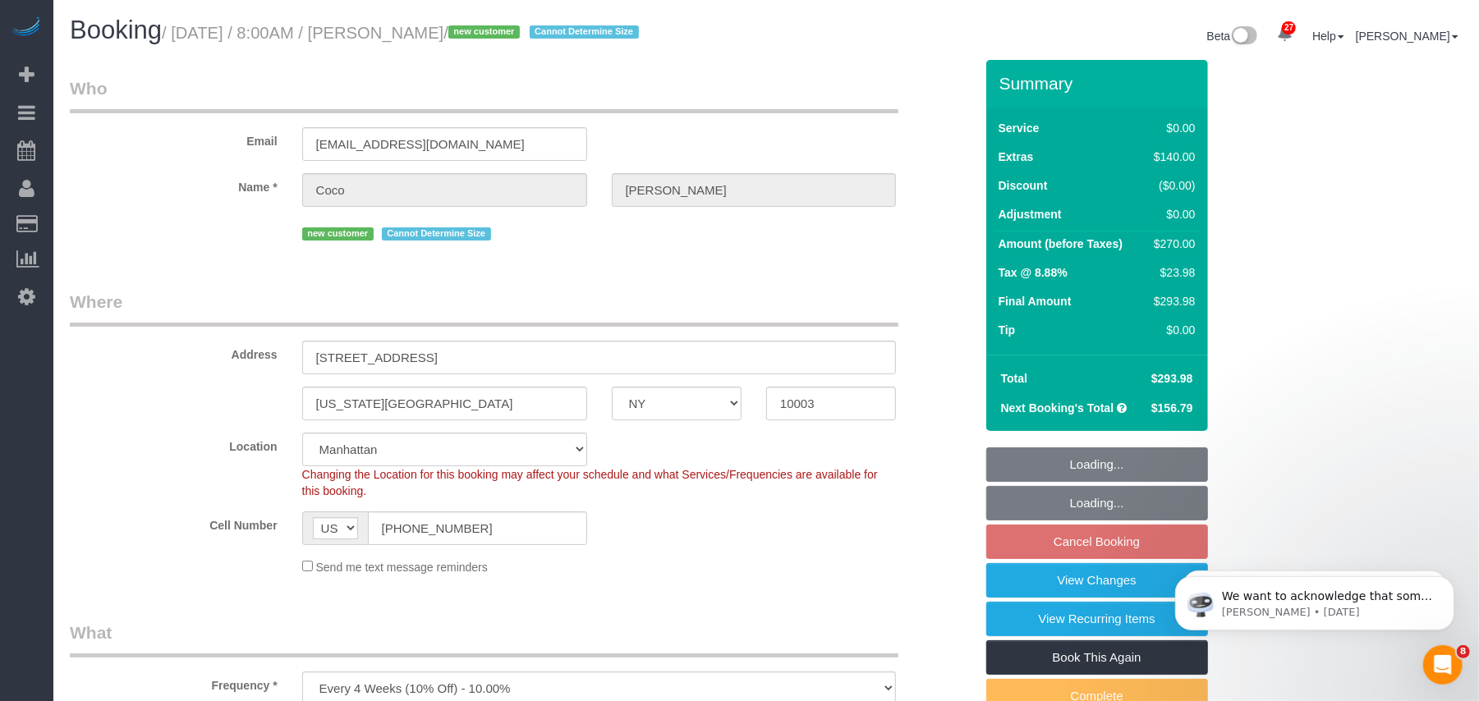
select select "object:1508"
select select "spot56"
select select "1"
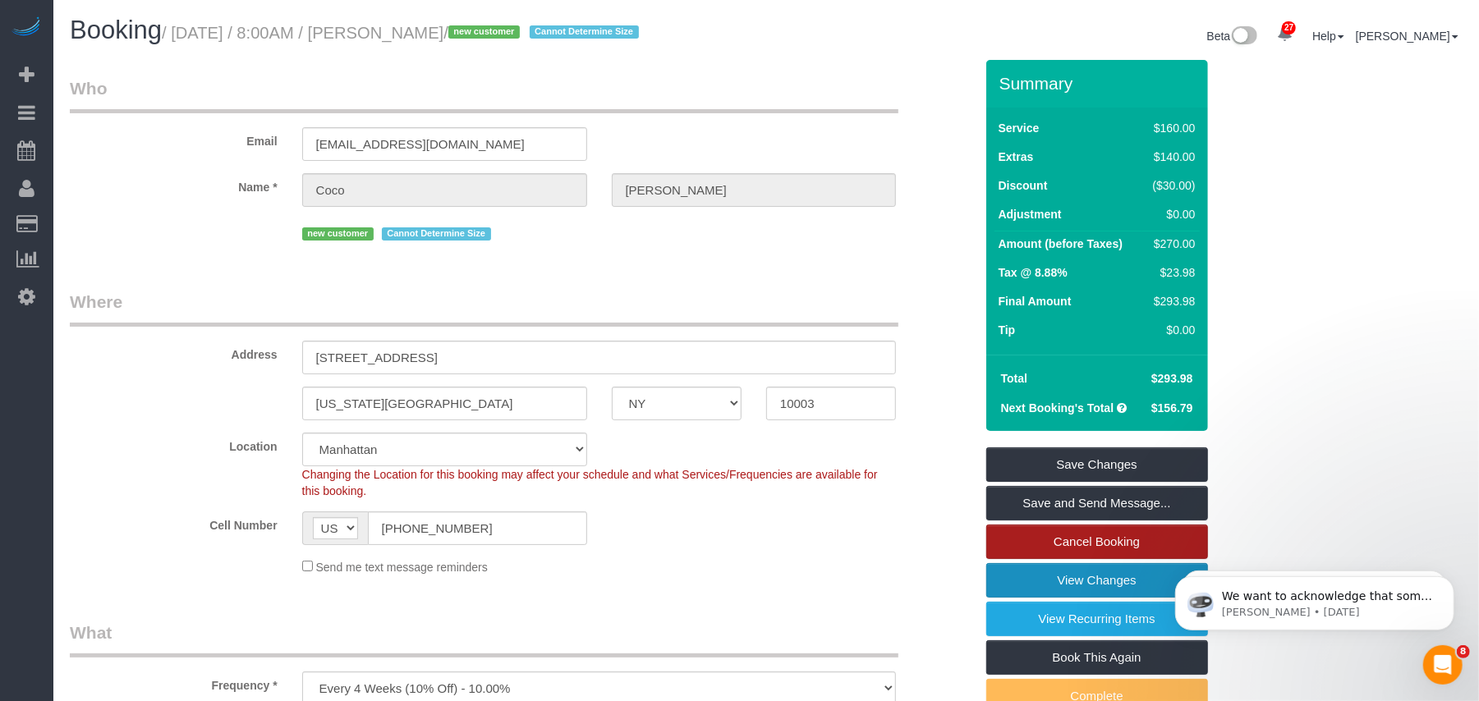
drag, startPoint x: 1089, startPoint y: 575, endPoint x: 1058, endPoint y: 542, distance: 44.7
click at [1089, 575] on link "View Changes" at bounding box center [1097, 580] width 222 height 34
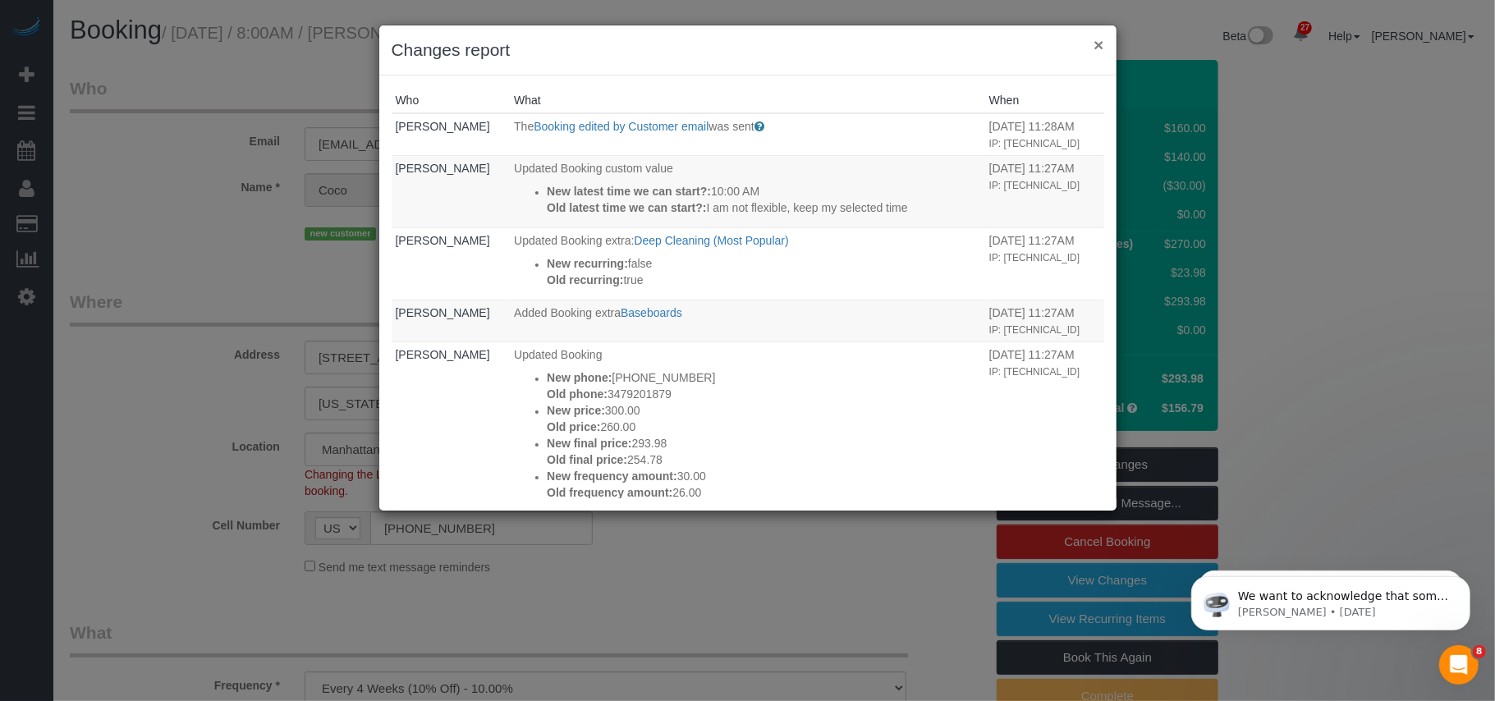
click at [1095, 46] on button "×" at bounding box center [1099, 44] width 10 height 17
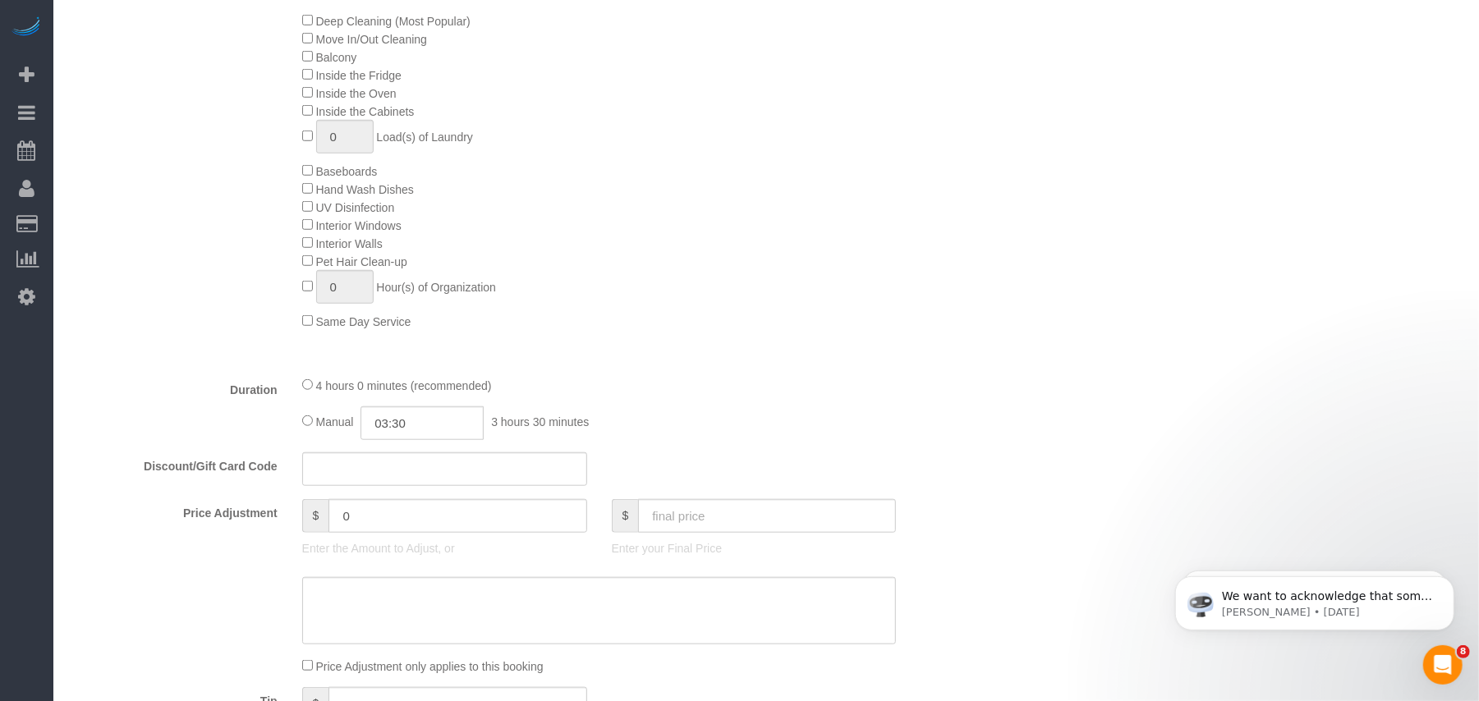
scroll to position [875, 0]
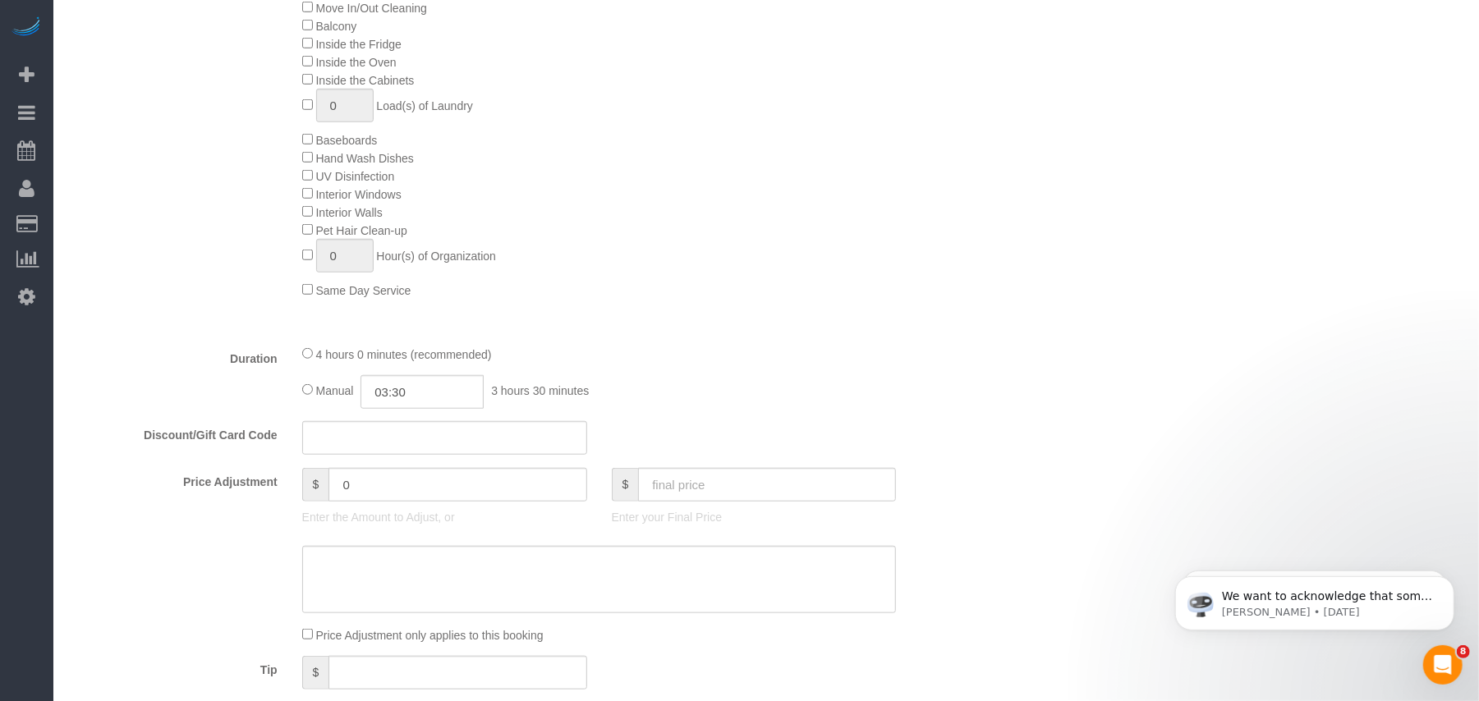
click at [1117, 379] on div "Who Email cocopbryant@gmail.com Name * Coco Bryant new customer Cannot Determin…" at bounding box center [766, 558] width 1392 height 2747
type input "04:00"
select select "spot111"
drag, startPoint x: 816, startPoint y: 294, endPoint x: 800, endPoint y: 294, distance: 16.4
click at [818, 294] on div "Deep Cleaning (Most Popular) Move In/Out Cleaning Balcony Inside the Fridge Ins…" at bounding box center [638, 139] width 696 height 319
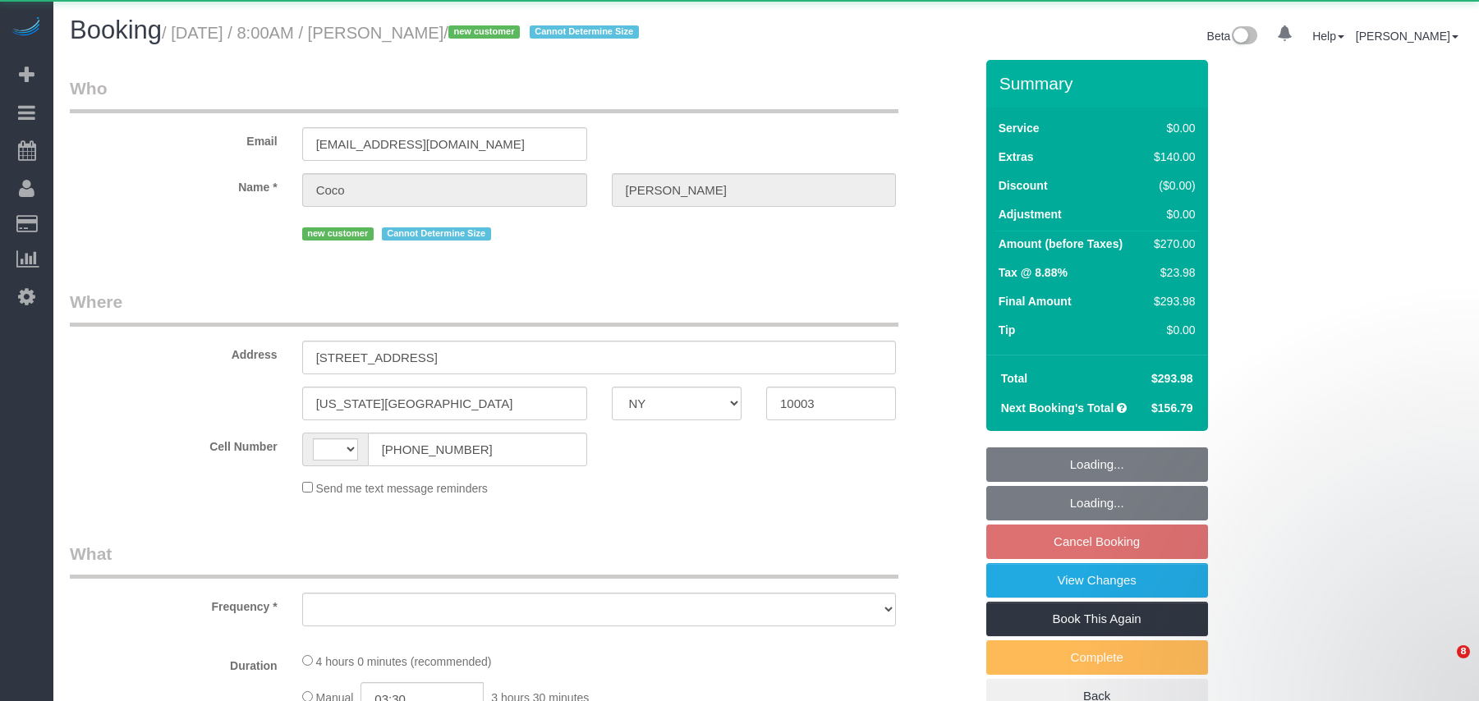
select select "NY"
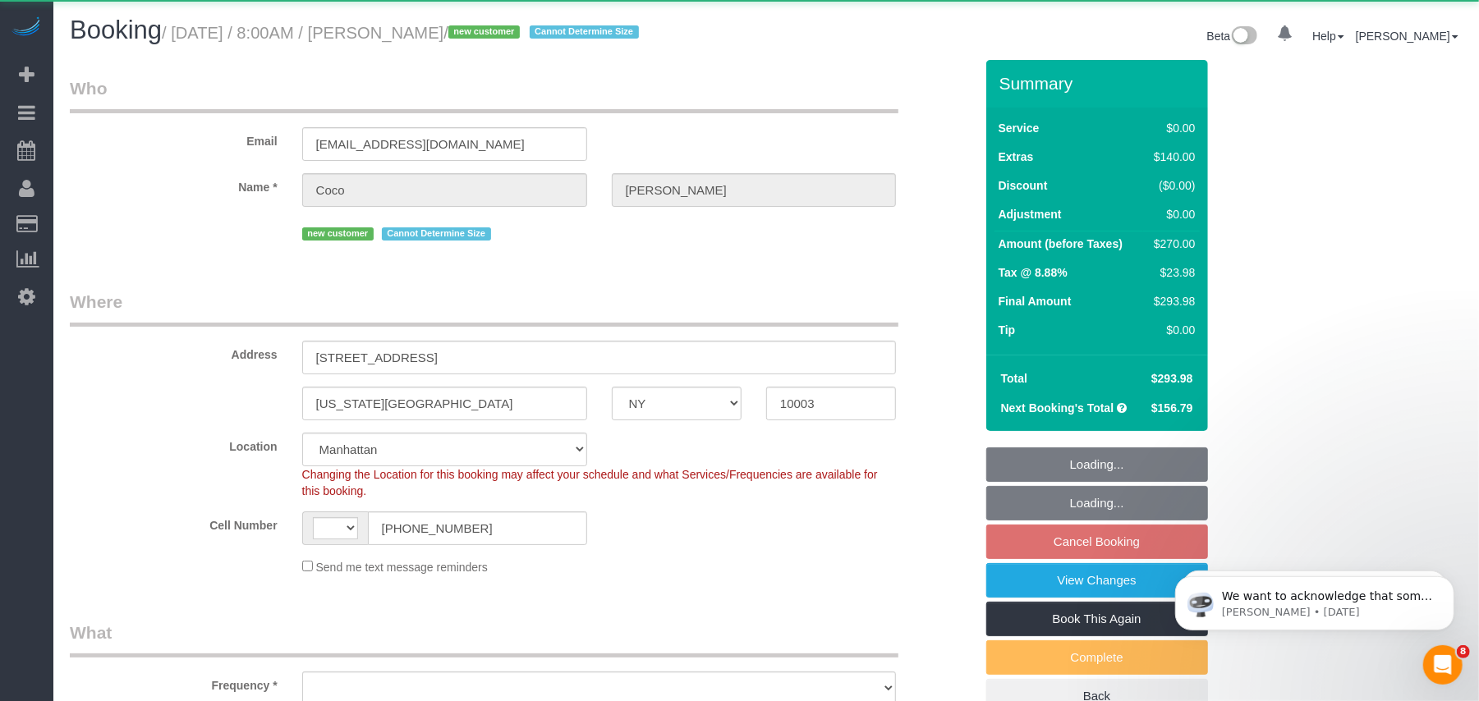
select select "object:571"
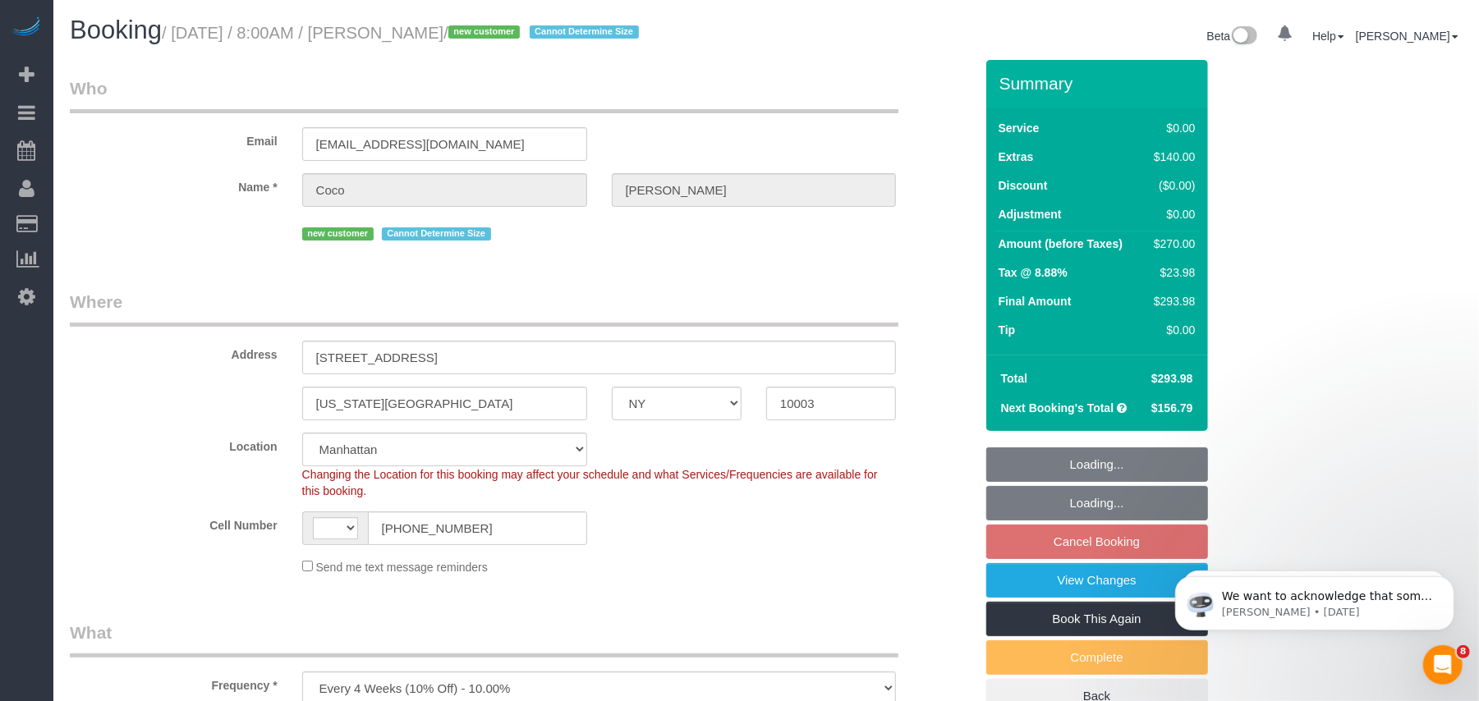
select select "1"
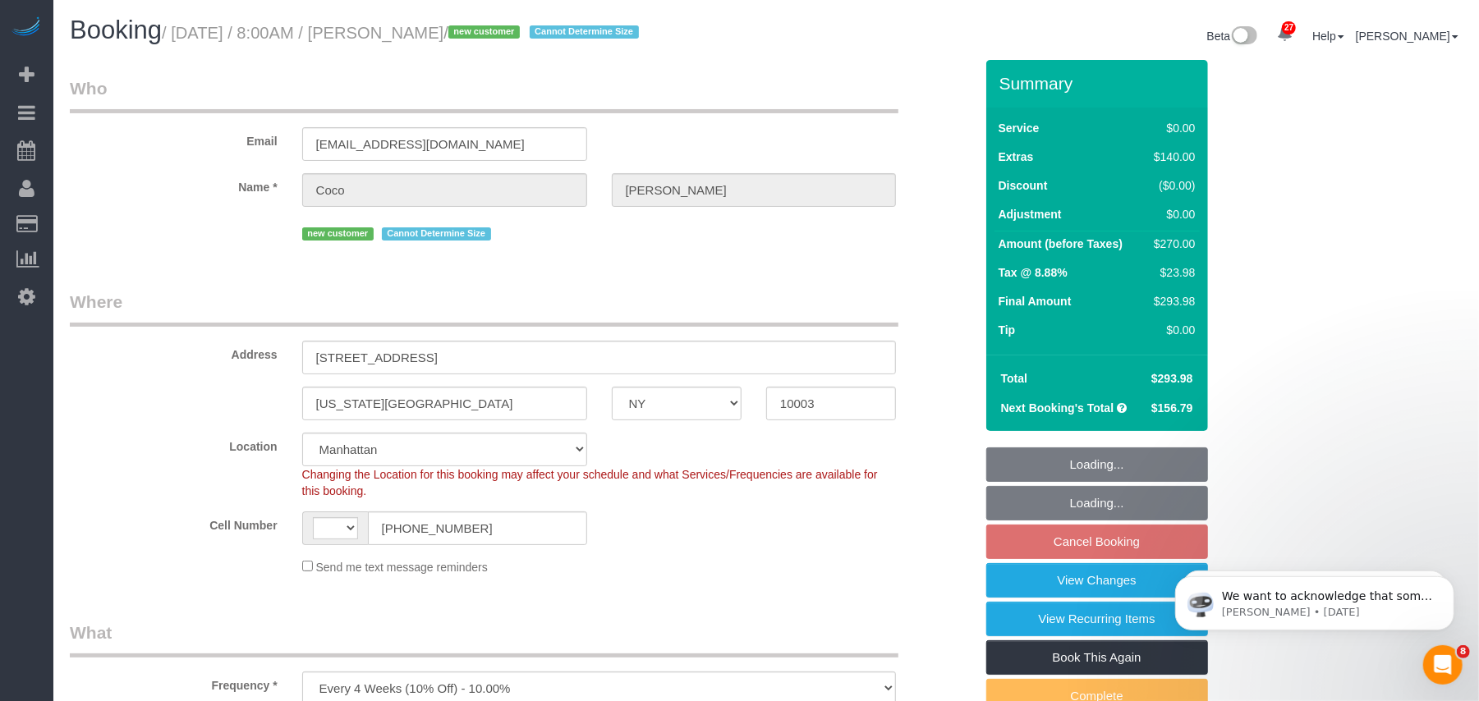
select select "string:[GEOGRAPHIC_DATA]"
select select "number:57"
select select "number:70"
select select "number:15"
select select "number:5"
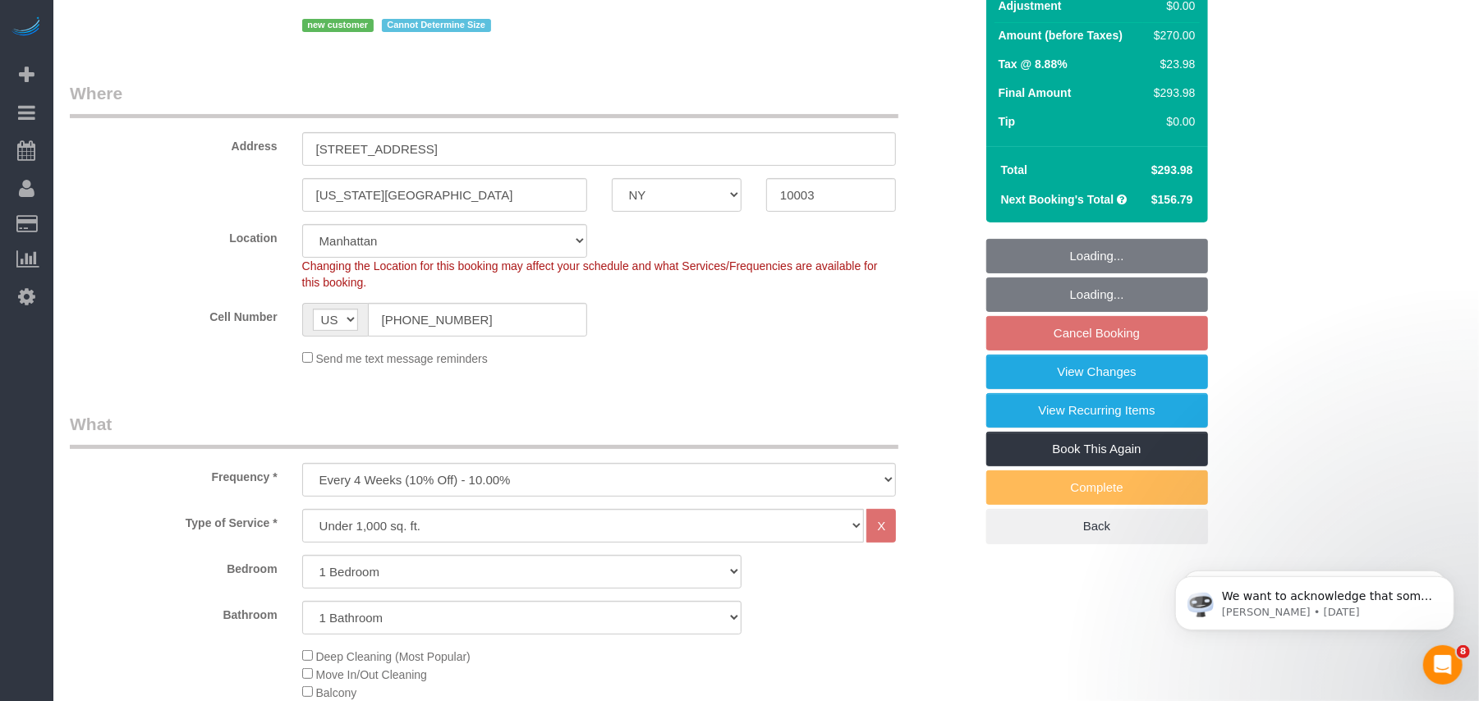
select select "string:stripe-pm_1SBGpc4VGloSiKo732MhN9H8"
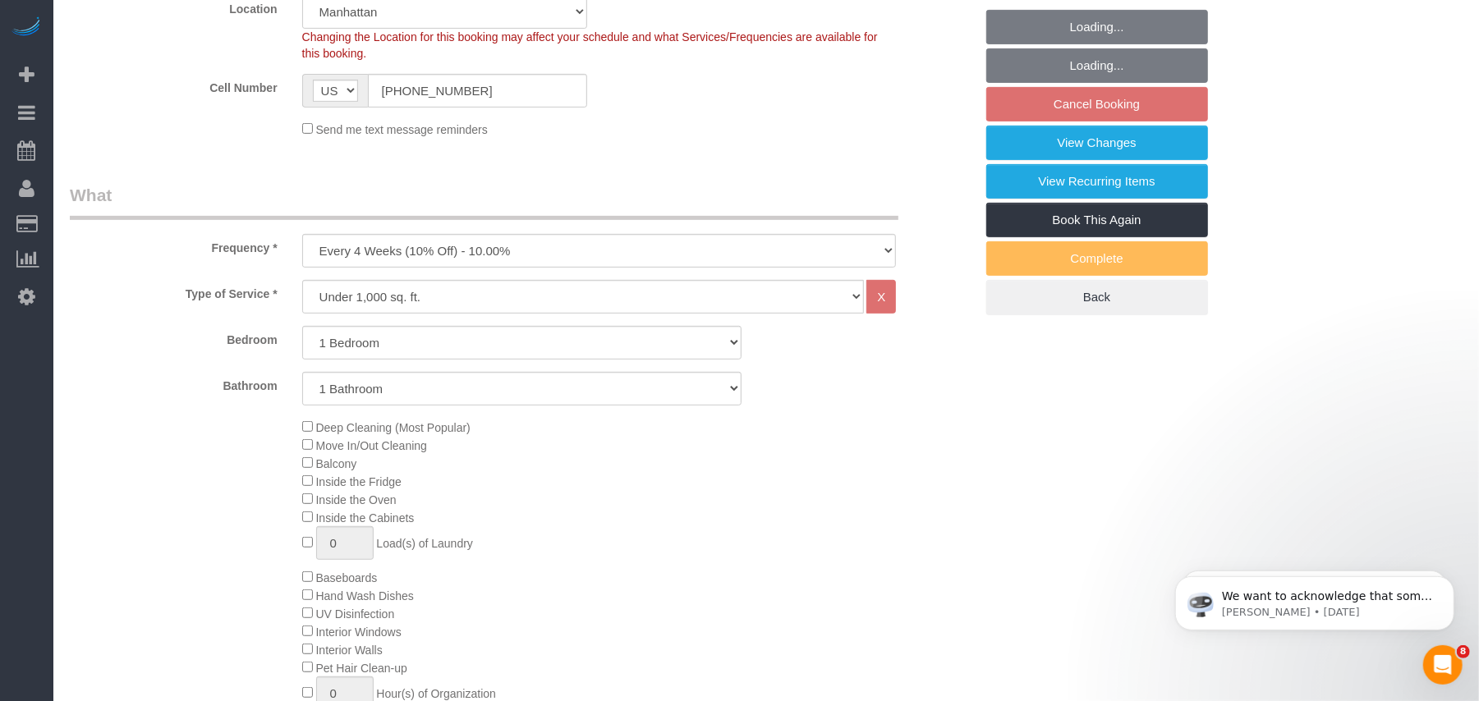
select select "spot1"
select select "object:1508"
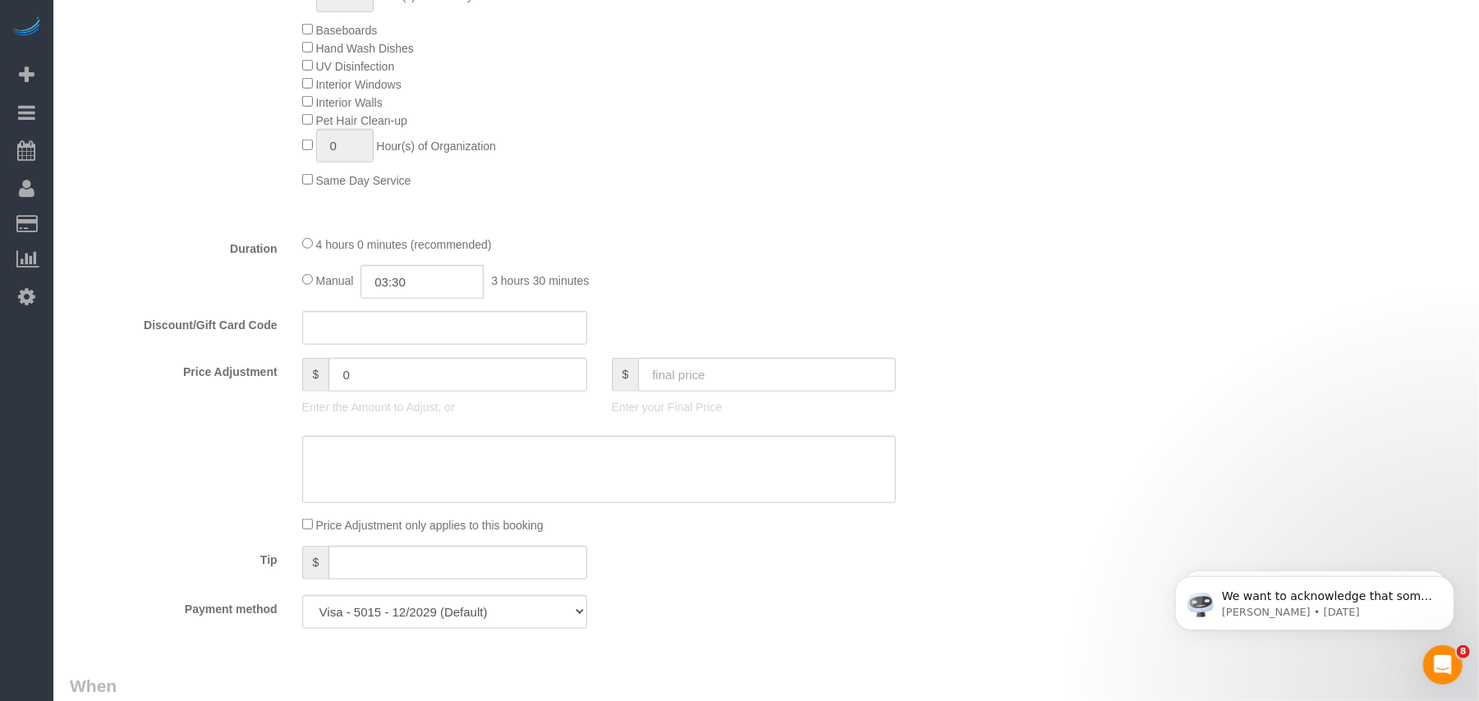
select select "1"
click at [555, 165] on div "Deep Cleaning (Most Popular) Move In/Out Cleaning Balcony Inside the Fridge Ins…" at bounding box center [638, 29] width 696 height 319
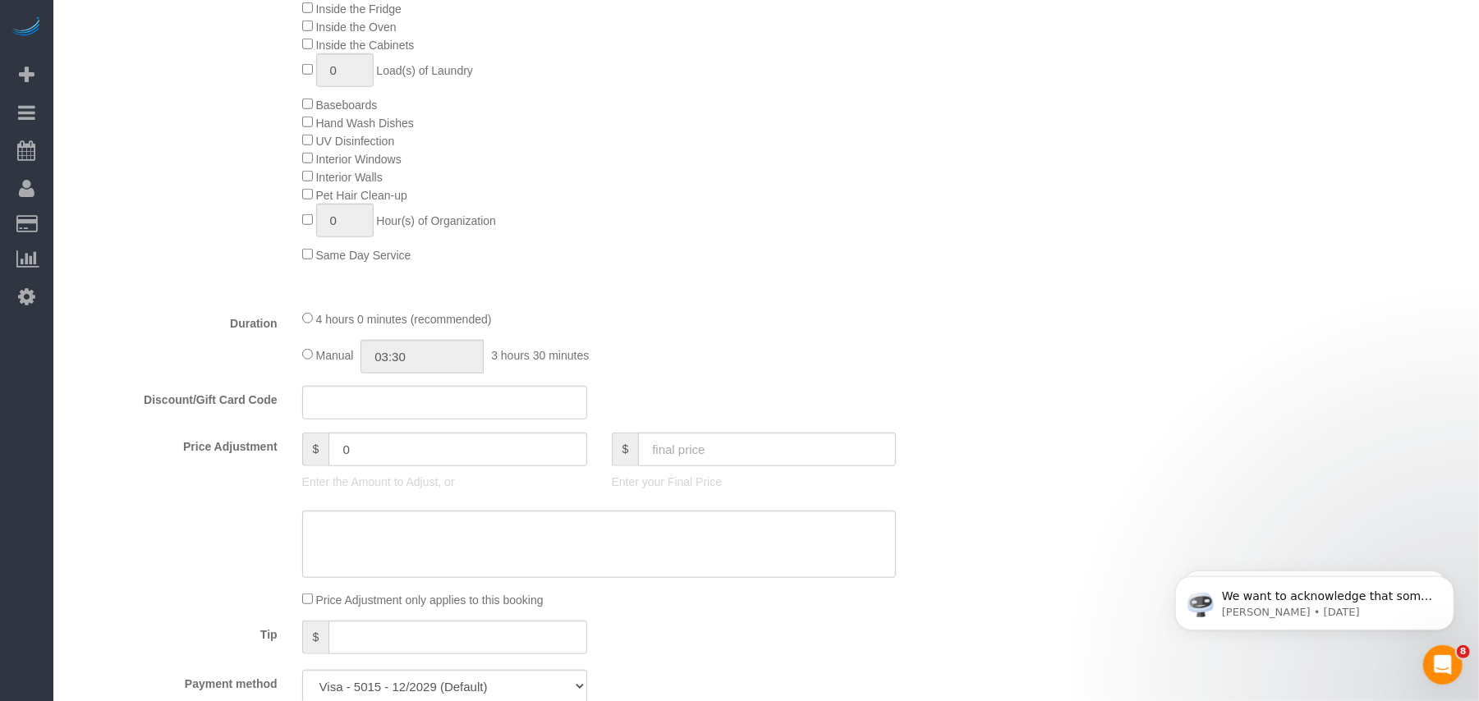
scroll to position [875, 0]
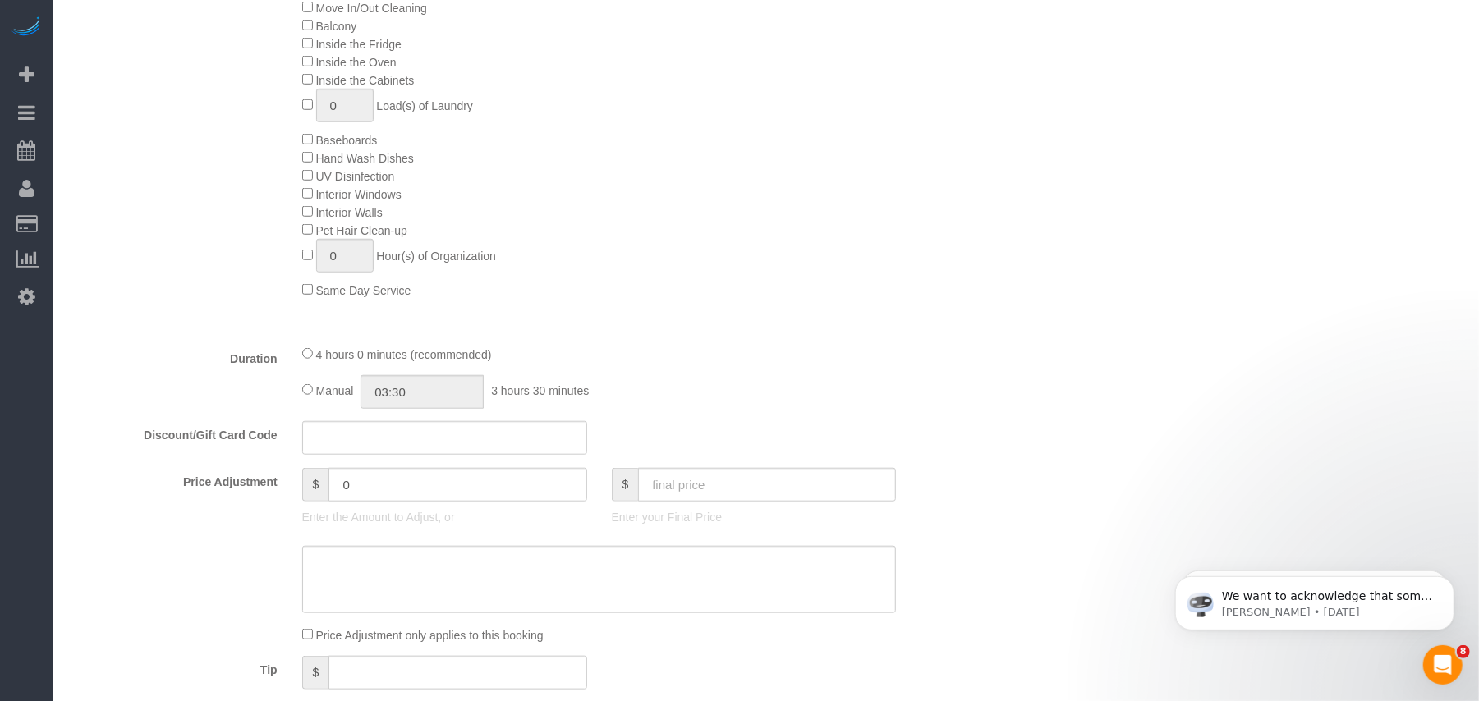
select select "spot56"
type input "04:00"
click at [309, 363] on div "4 hours 0 minutes (recommended)" at bounding box center [599, 354] width 594 height 18
click at [309, 361] on div "4 hours 0 minutes (recommended)" at bounding box center [599, 354] width 594 height 18
click at [621, 269] on div "Deep Cleaning (Most Popular) Move In/Out Cleaning Balcony Inside the Fridge Ins…" at bounding box center [638, 139] width 696 height 319
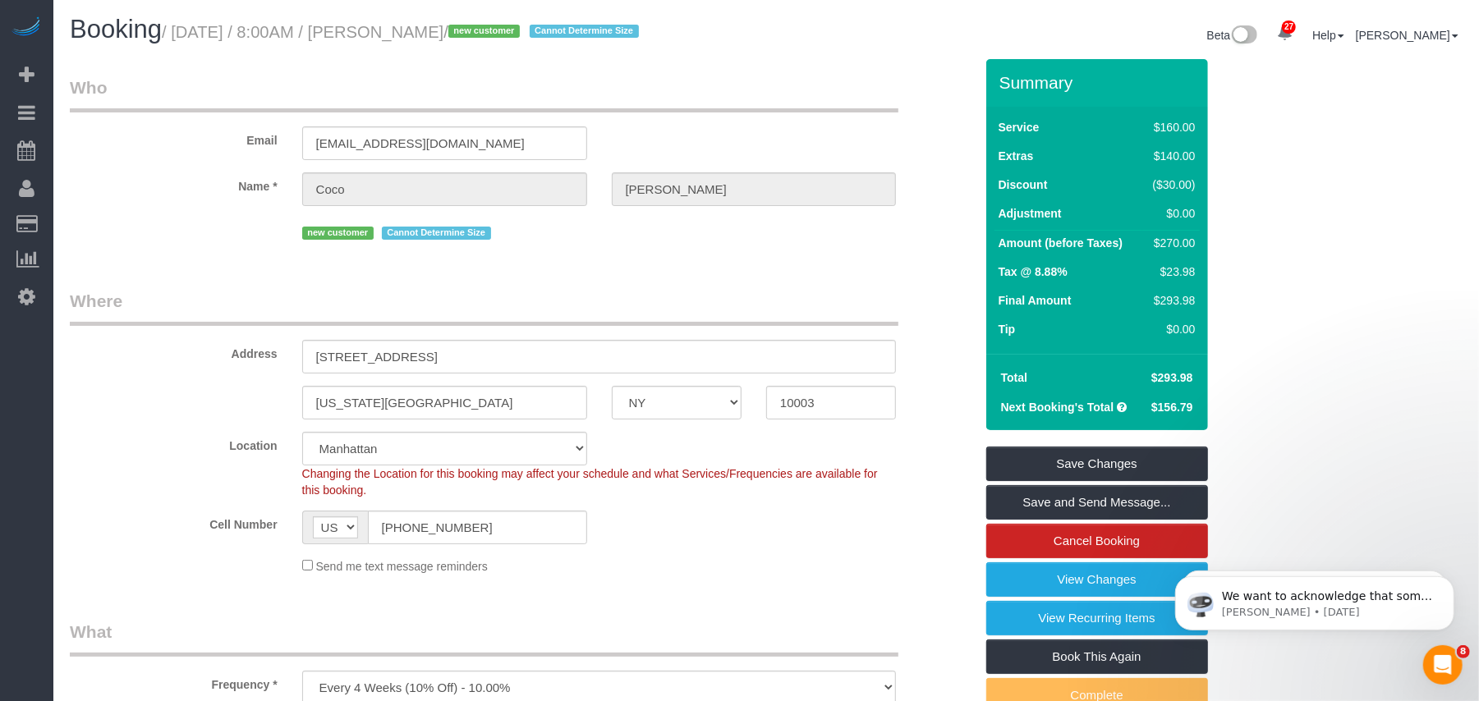
scroll to position [0, 0]
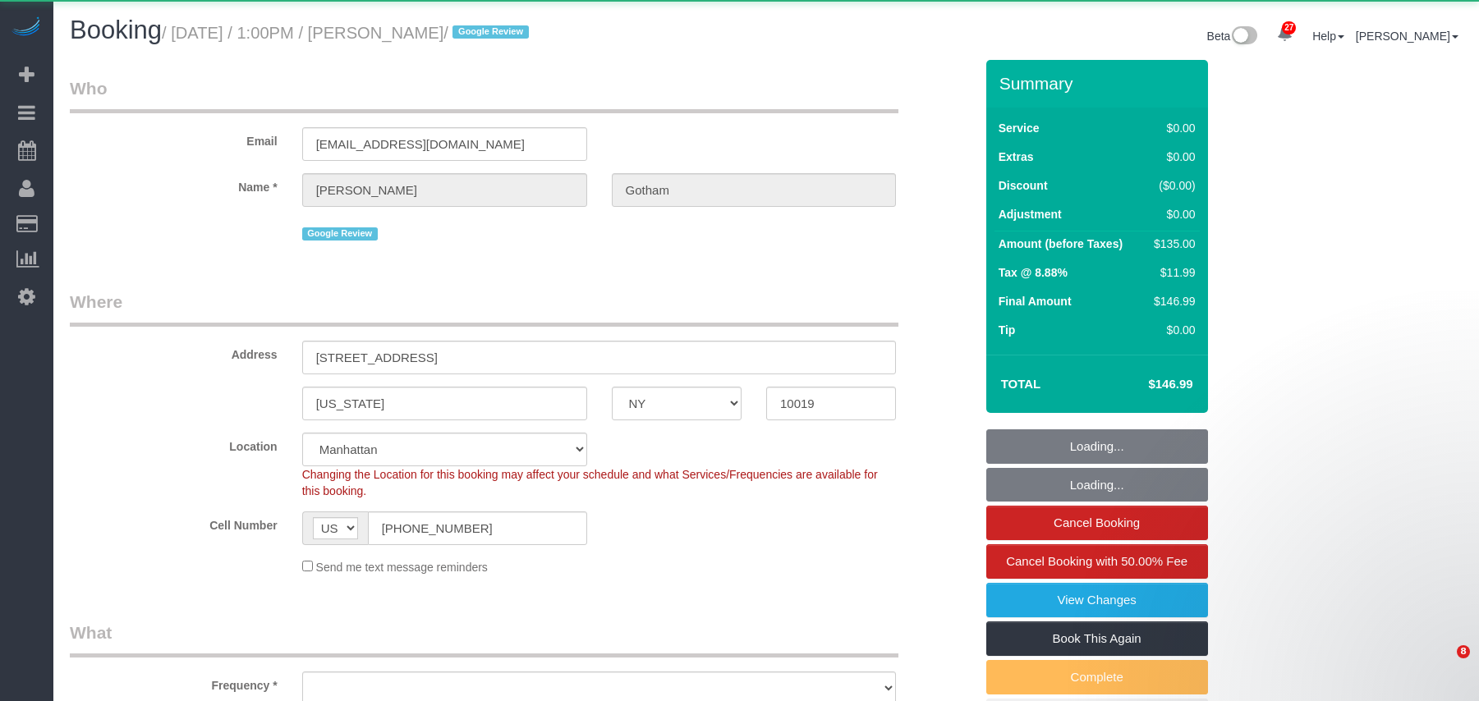
select select "NY"
select select "number:89"
select select "number:90"
select select "number:15"
select select "number:6"
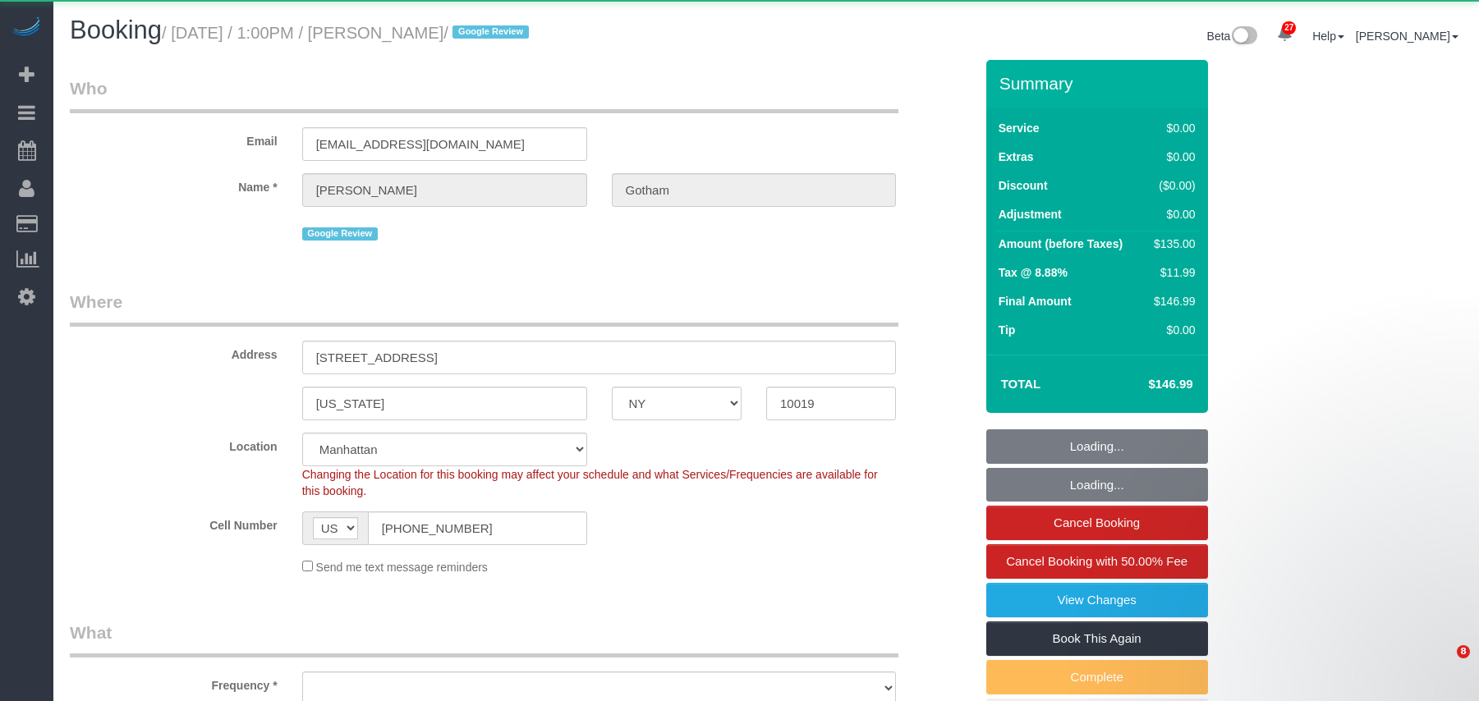
click at [181, 30] on small "/ [DATE] / 1:00PM / [PERSON_NAME] / Google Review" at bounding box center [348, 33] width 372 height 18
select select "spot1"
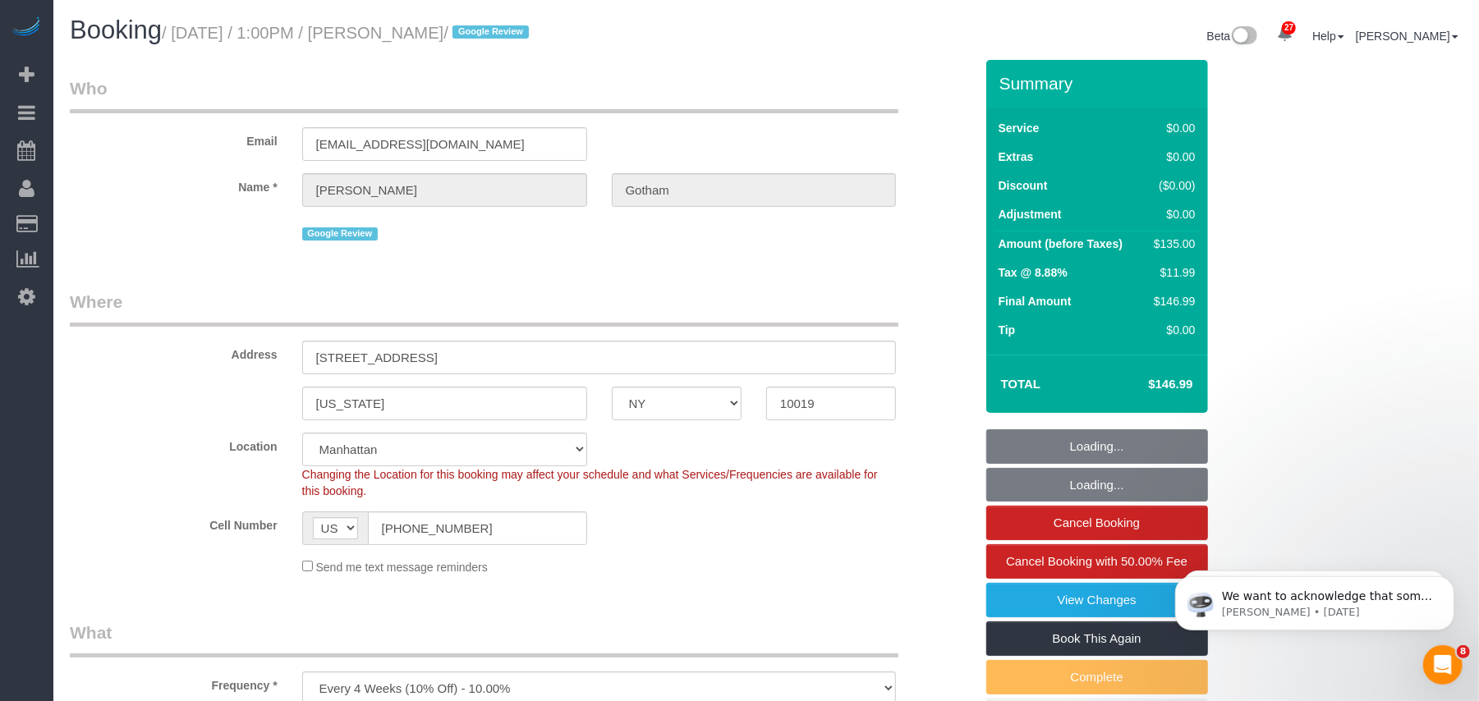
select select "object:1407"
select select "string:stripe-pm_1OEizB4VGloSiKo7nrhCpa5d"
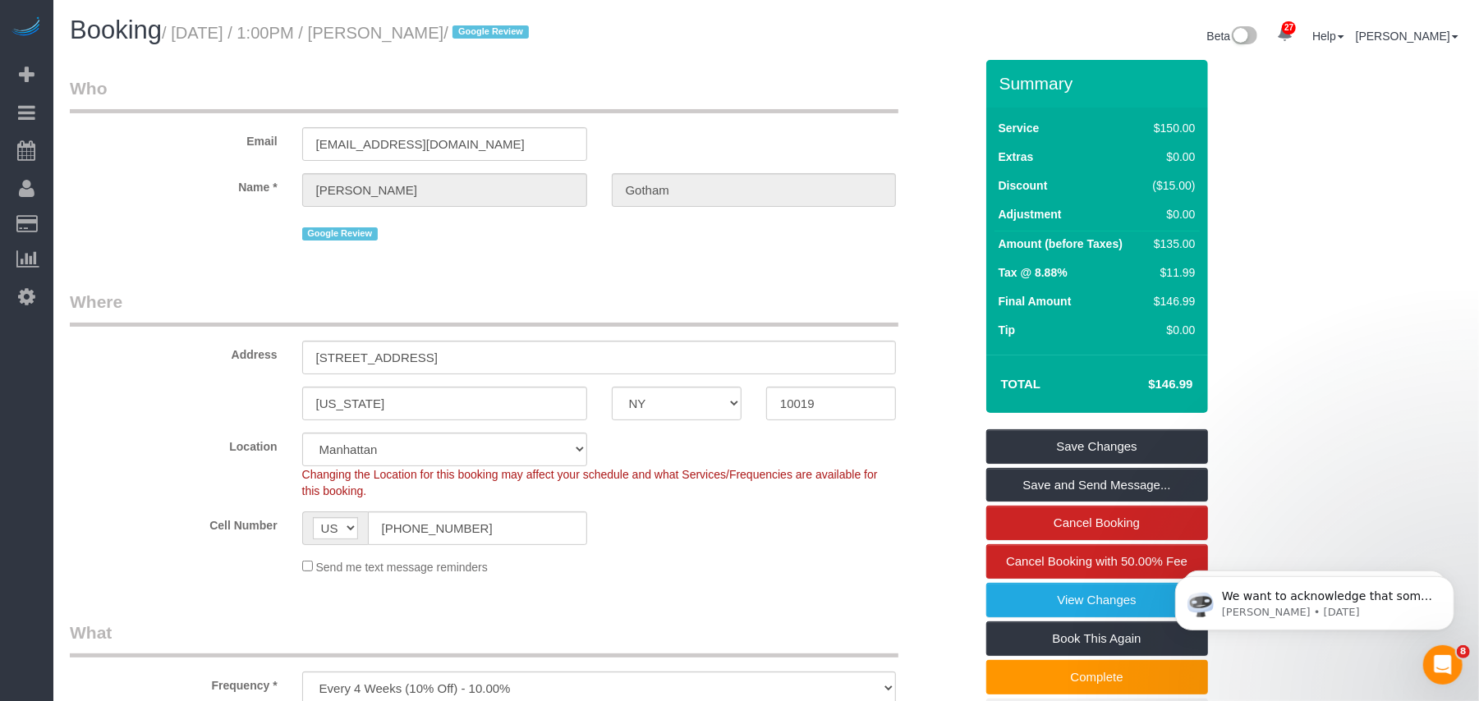
select select "object:1972"
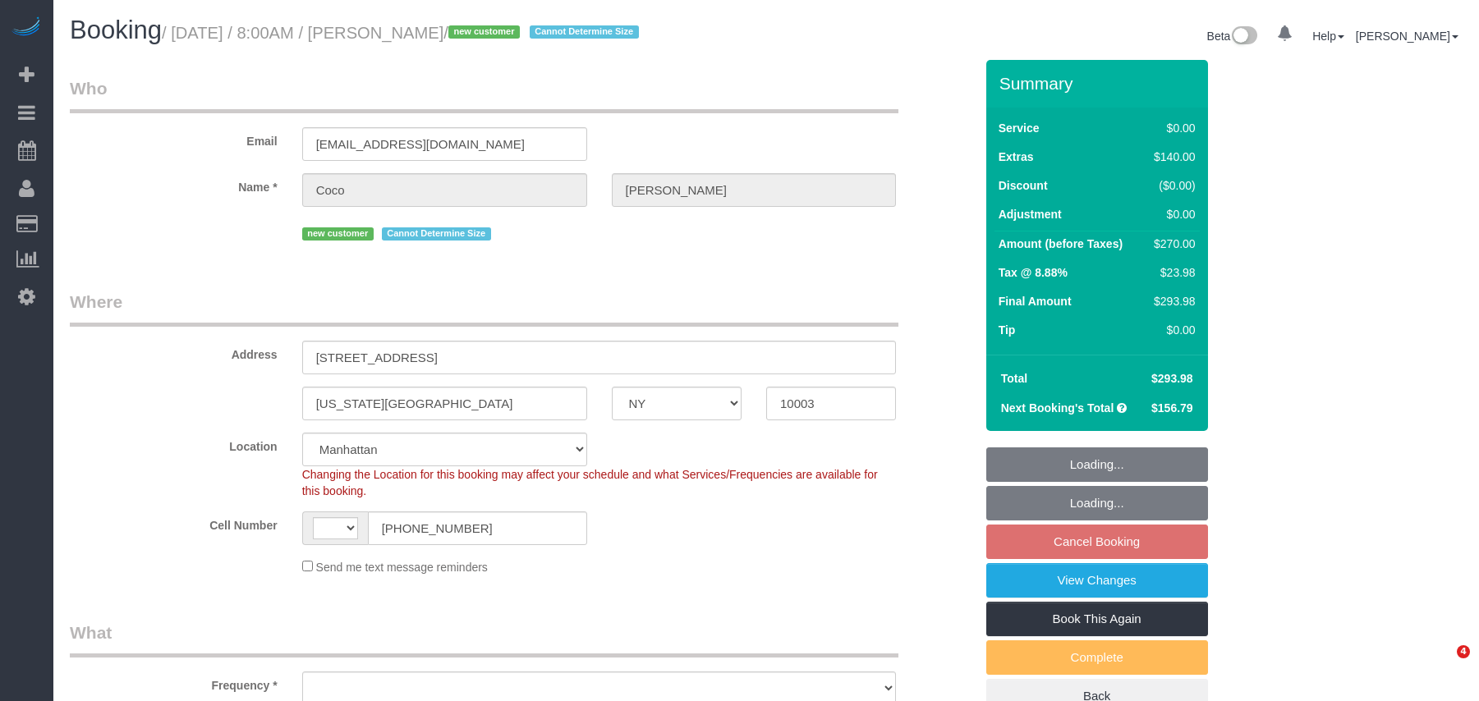
select select "NY"
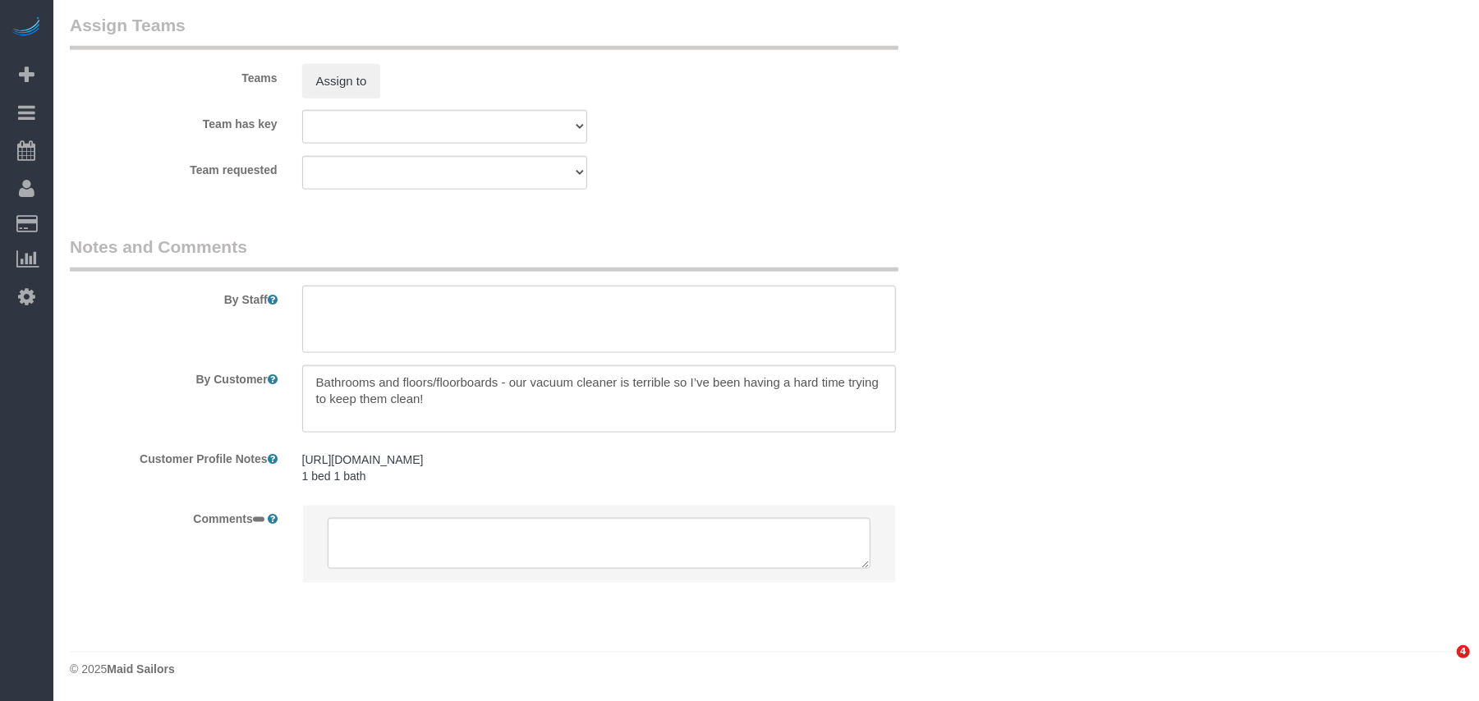
select select "string:[GEOGRAPHIC_DATA]"
select select "object:1544"
select select "string:stripe-pm_1SBGpc4VGloSiKo732MhN9H8"
select select "spot1"
select select "1"
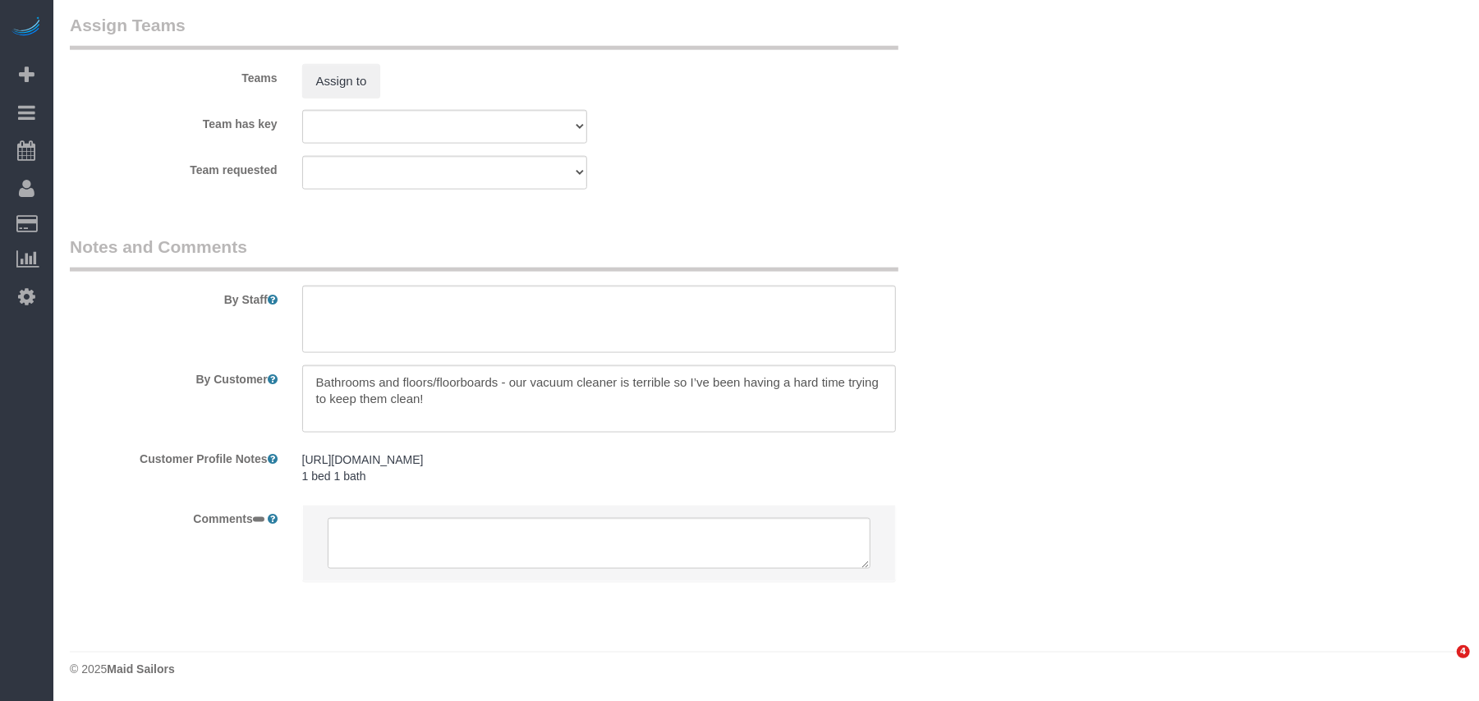
select select "number:57"
select select "number:70"
select select "number:15"
select select "number:5"
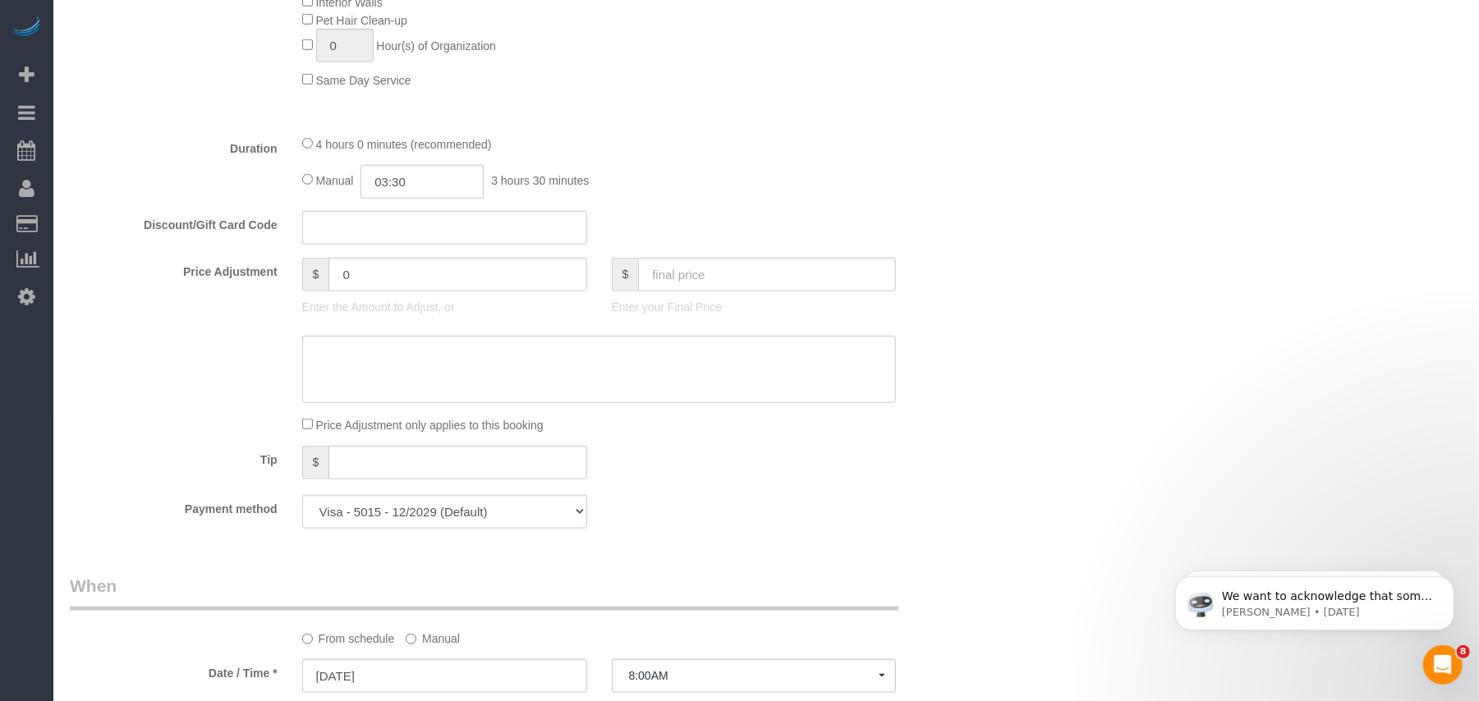
scroll to position [1204, 0]
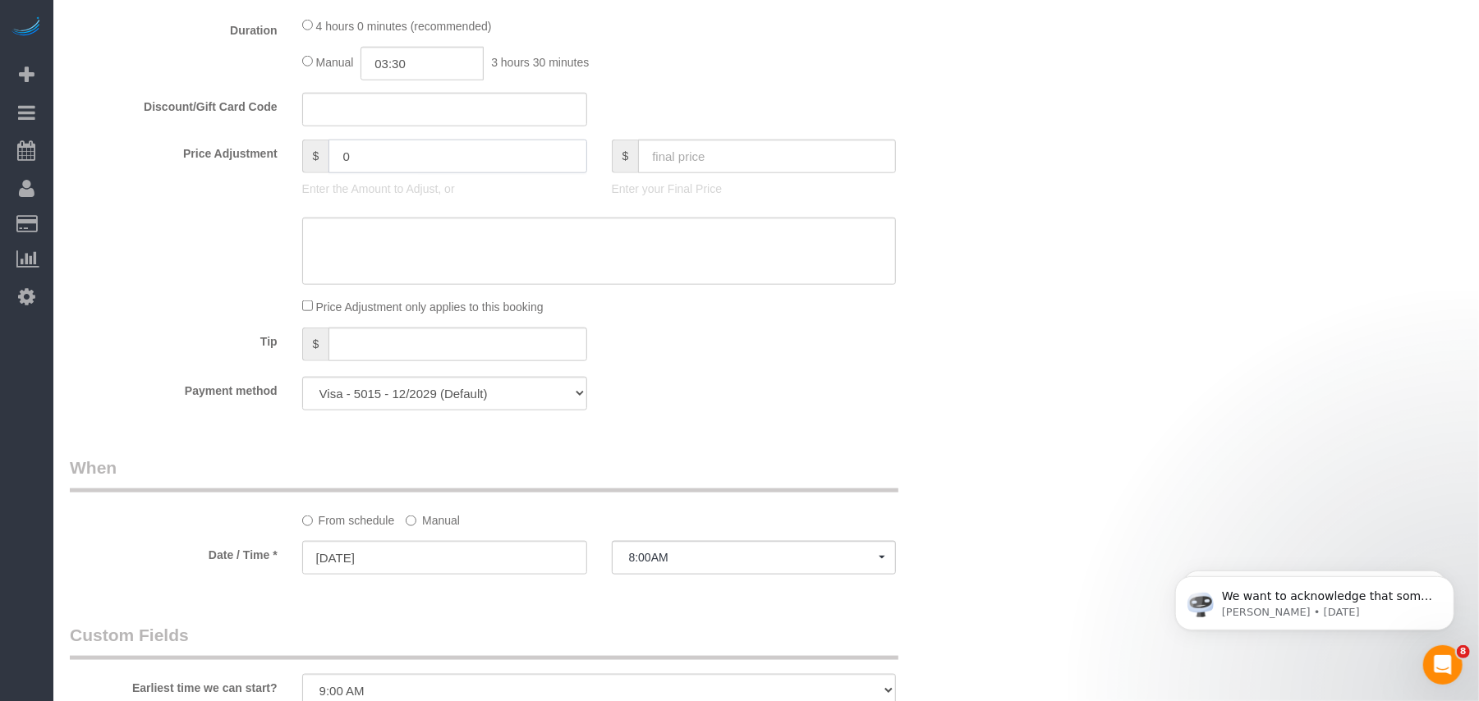
drag, startPoint x: 363, startPoint y: 165, endPoint x: 306, endPoint y: 159, distance: 56.9
click at [306, 159] on div "$ 0" at bounding box center [444, 157] width 285 height 34
type input "80"
click at [474, 273] on textarea at bounding box center [599, 251] width 594 height 67
type textarea "1hr extra"
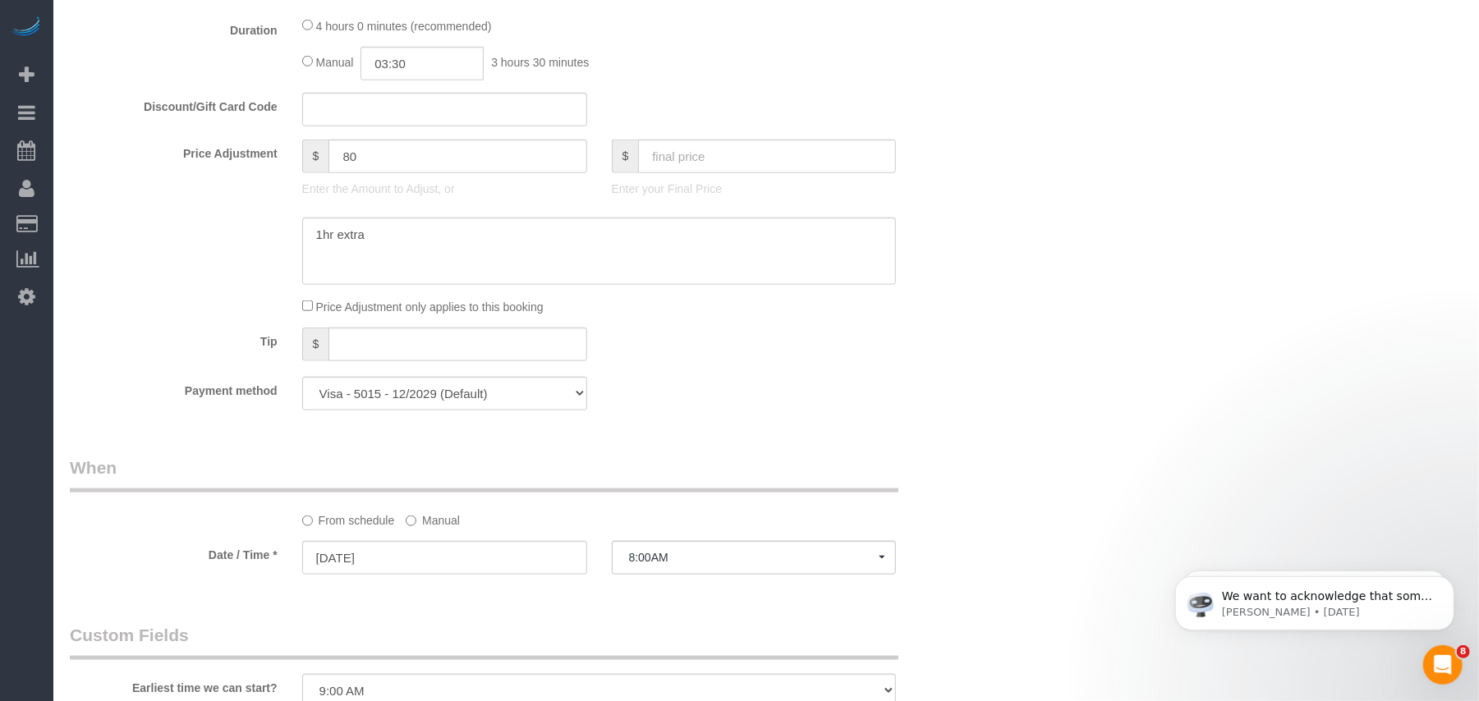
click at [1032, 373] on div "Who Email [EMAIL_ADDRESS][DOMAIN_NAME] Name * Coco [PERSON_NAME] new customer C…" at bounding box center [766, 229] width 1392 height 2747
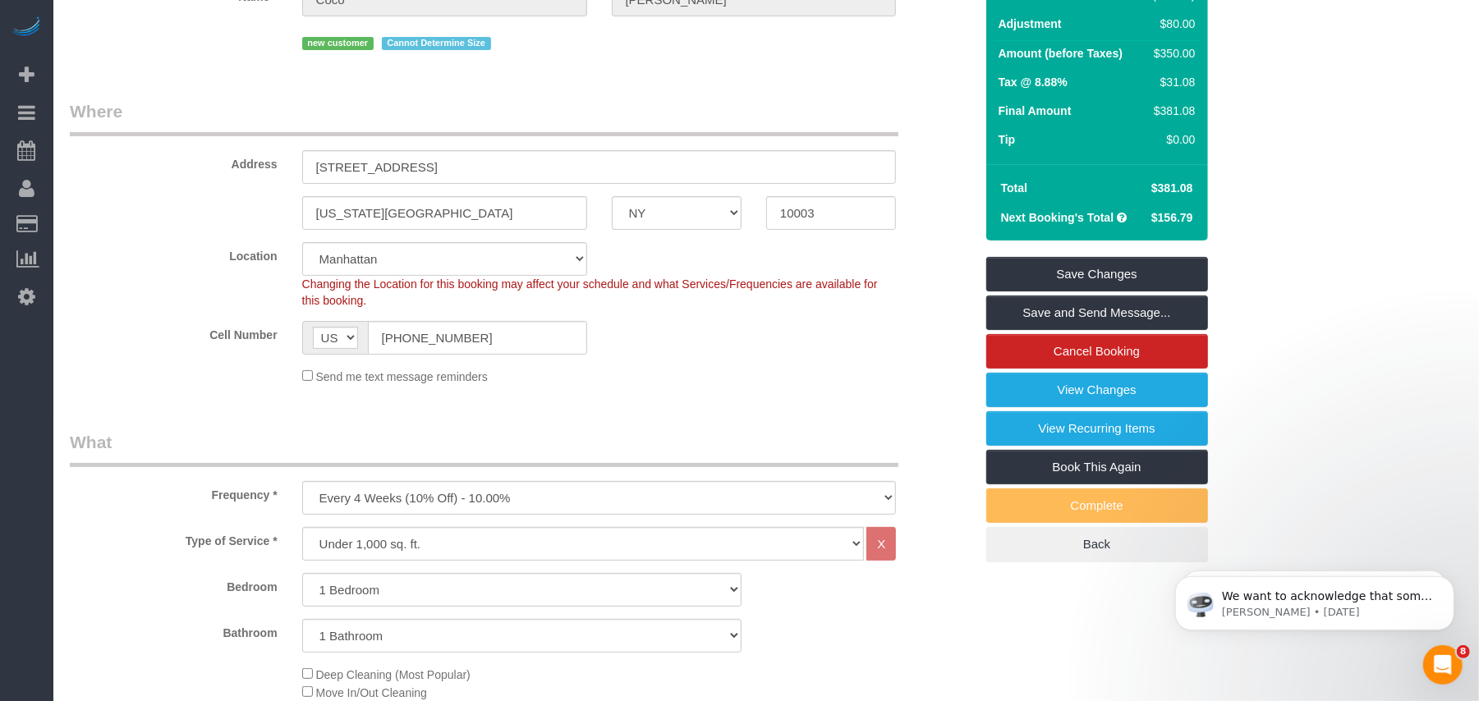
scroll to position [0, 0]
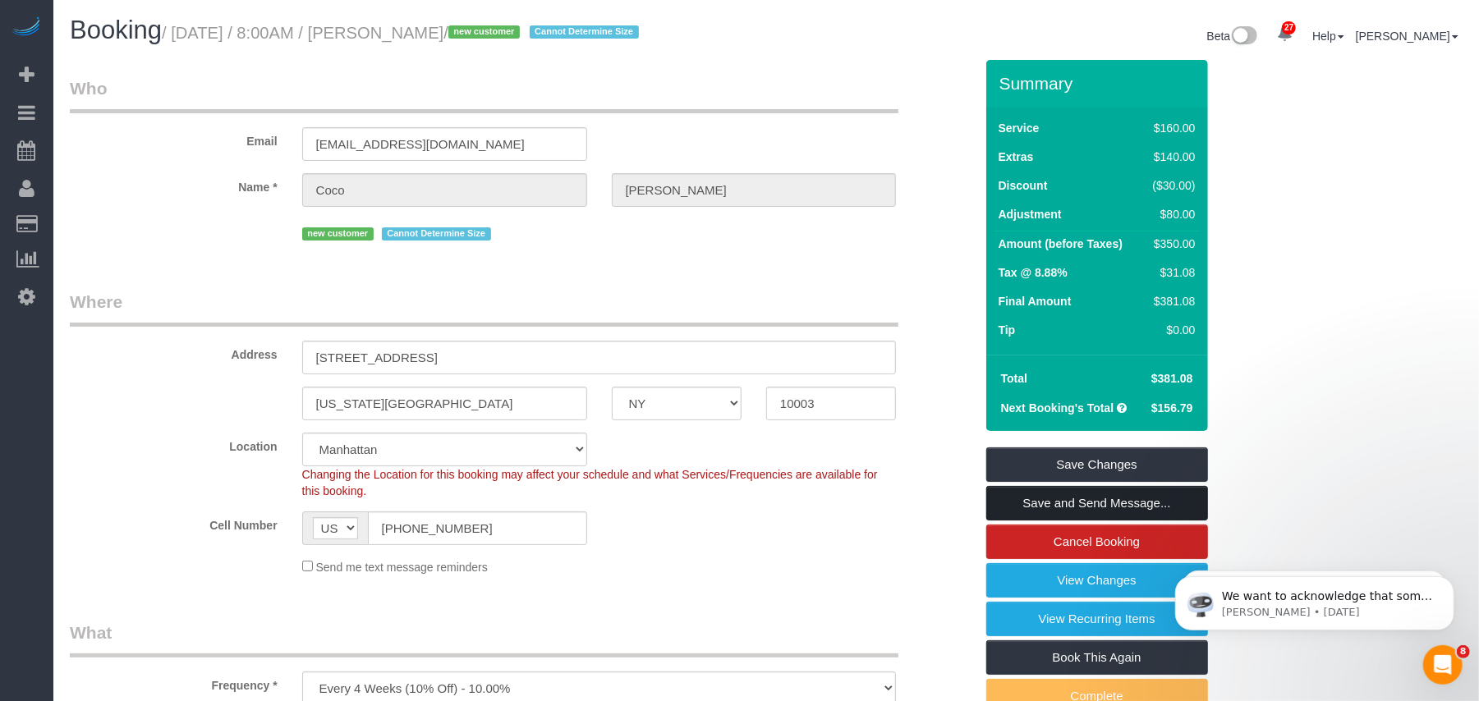
click at [1098, 503] on link "Save and Send Message..." at bounding box center [1097, 503] width 222 height 34
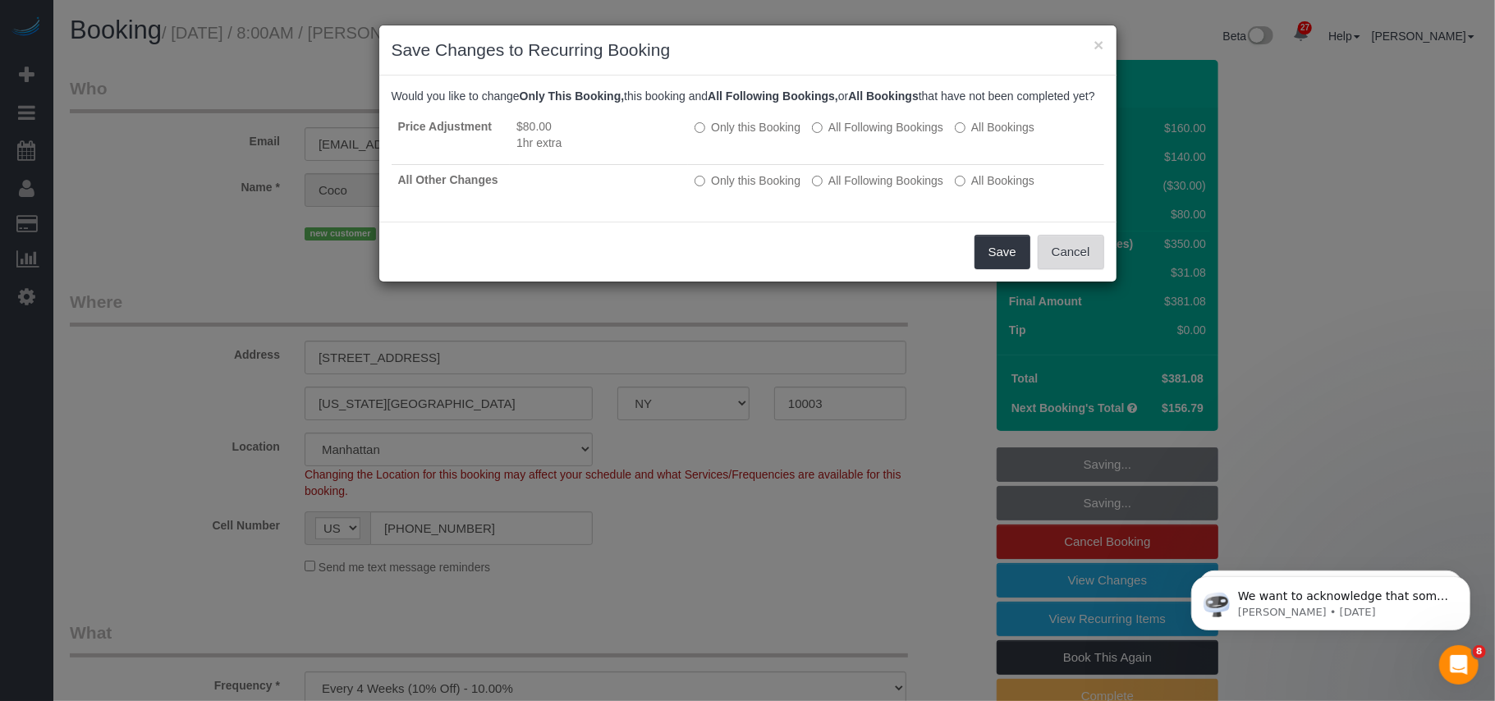
click at [1078, 269] on button "Cancel" at bounding box center [1071, 252] width 66 height 34
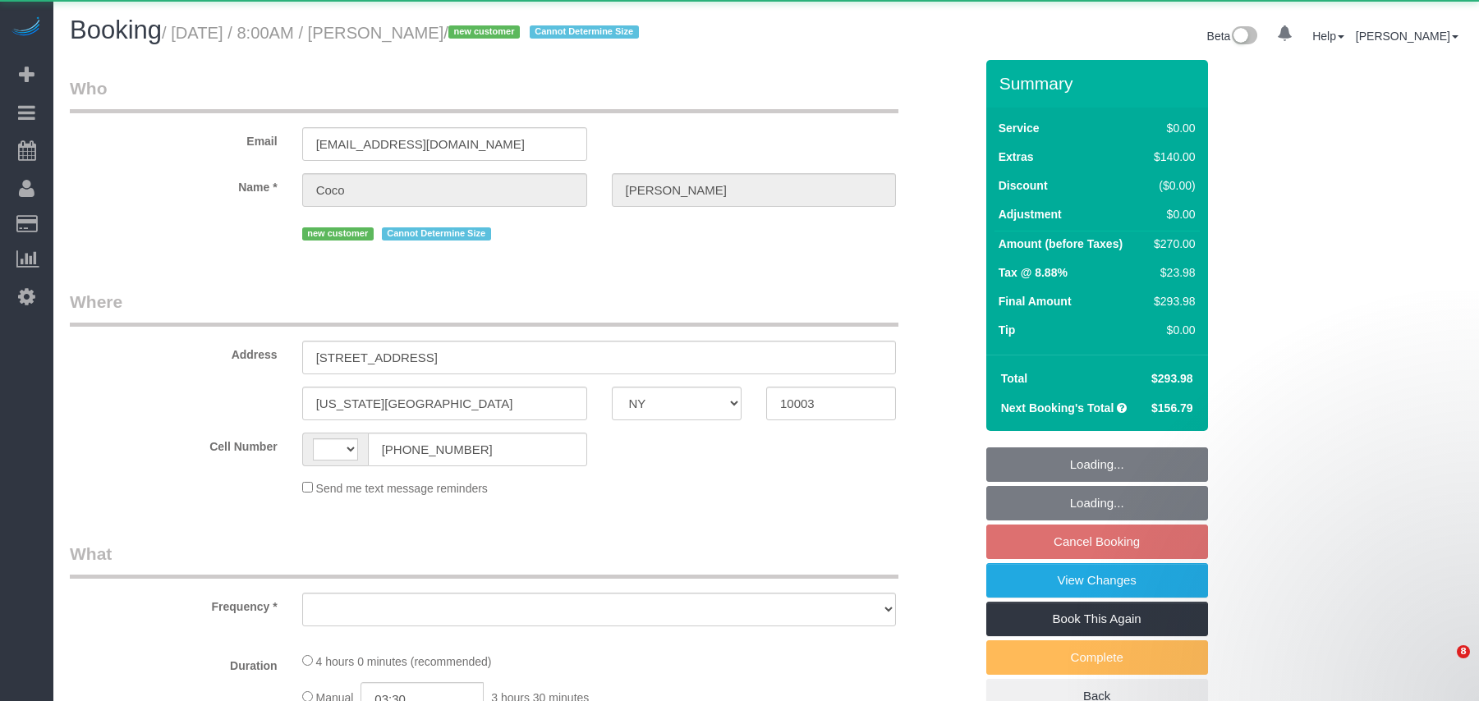
select select "NY"
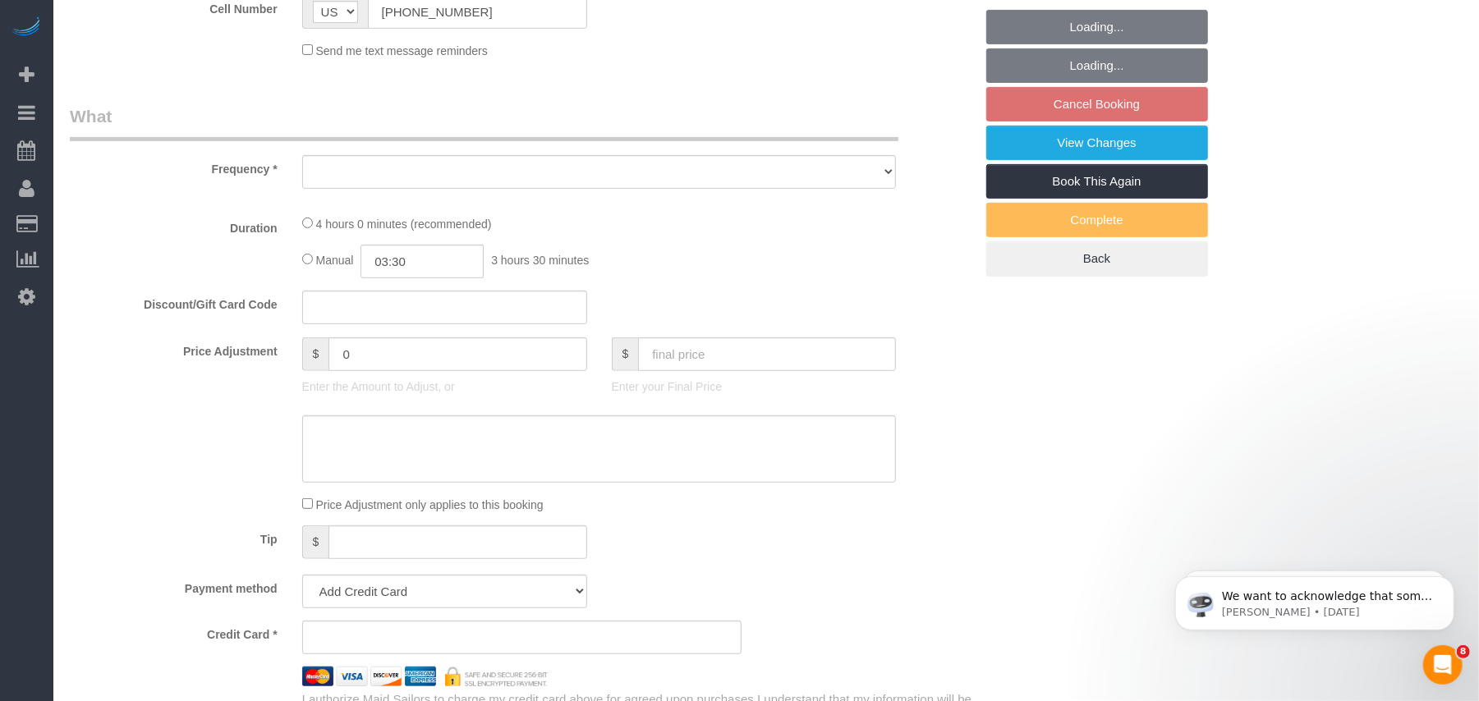
select select "string:[GEOGRAPHIC_DATA]"
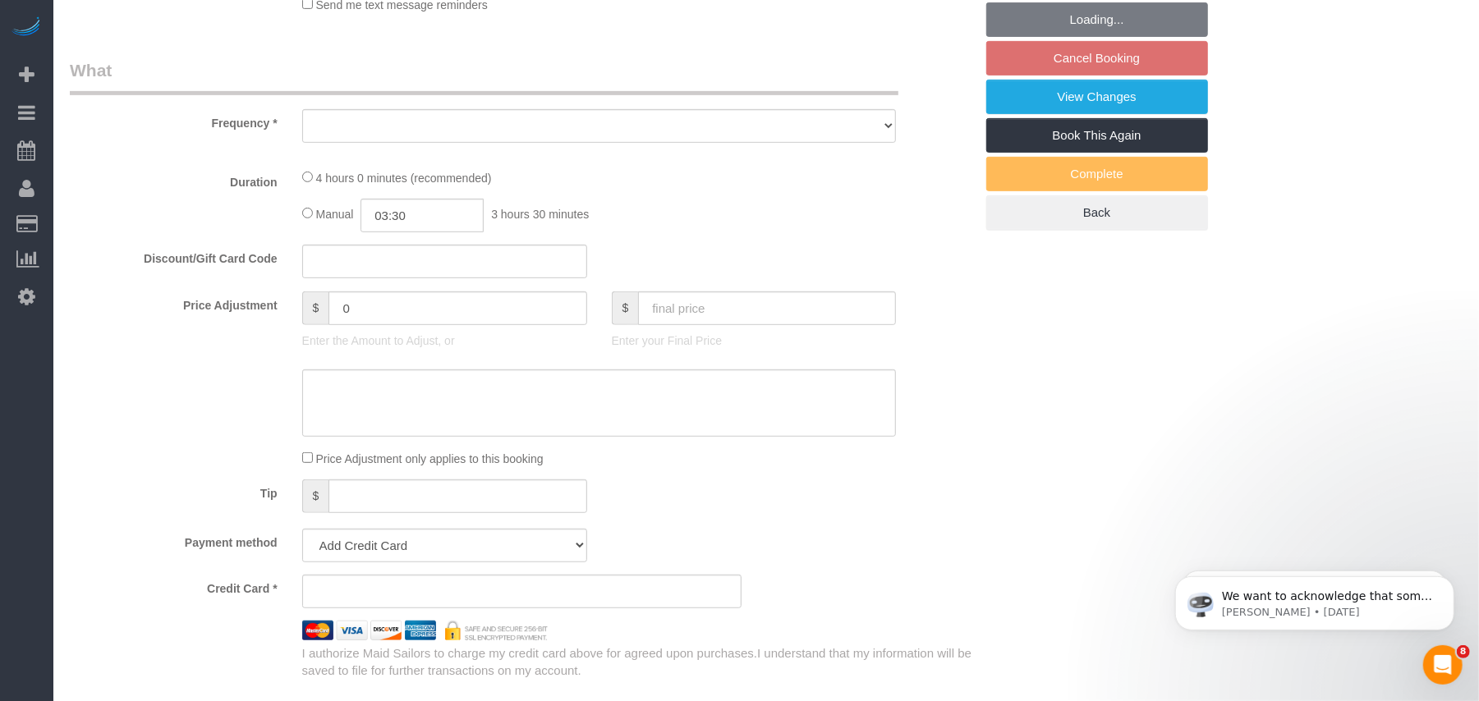
select select "object:816"
select select "number:57"
select select "number:70"
select select "number:15"
select select "number:5"
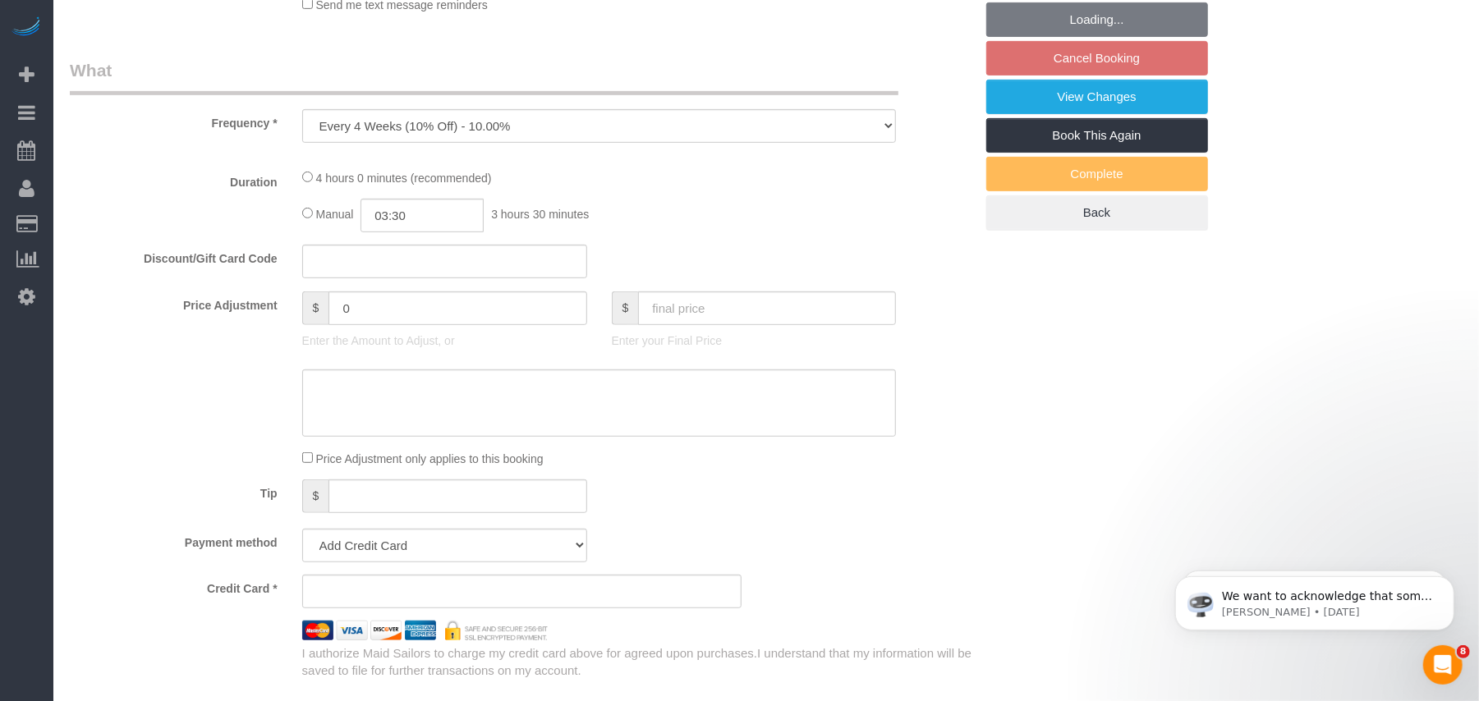
select select "string:stripe-pm_1SBGpc4VGloSiKo732MhN9H8"
select select "1"
select select "spot1"
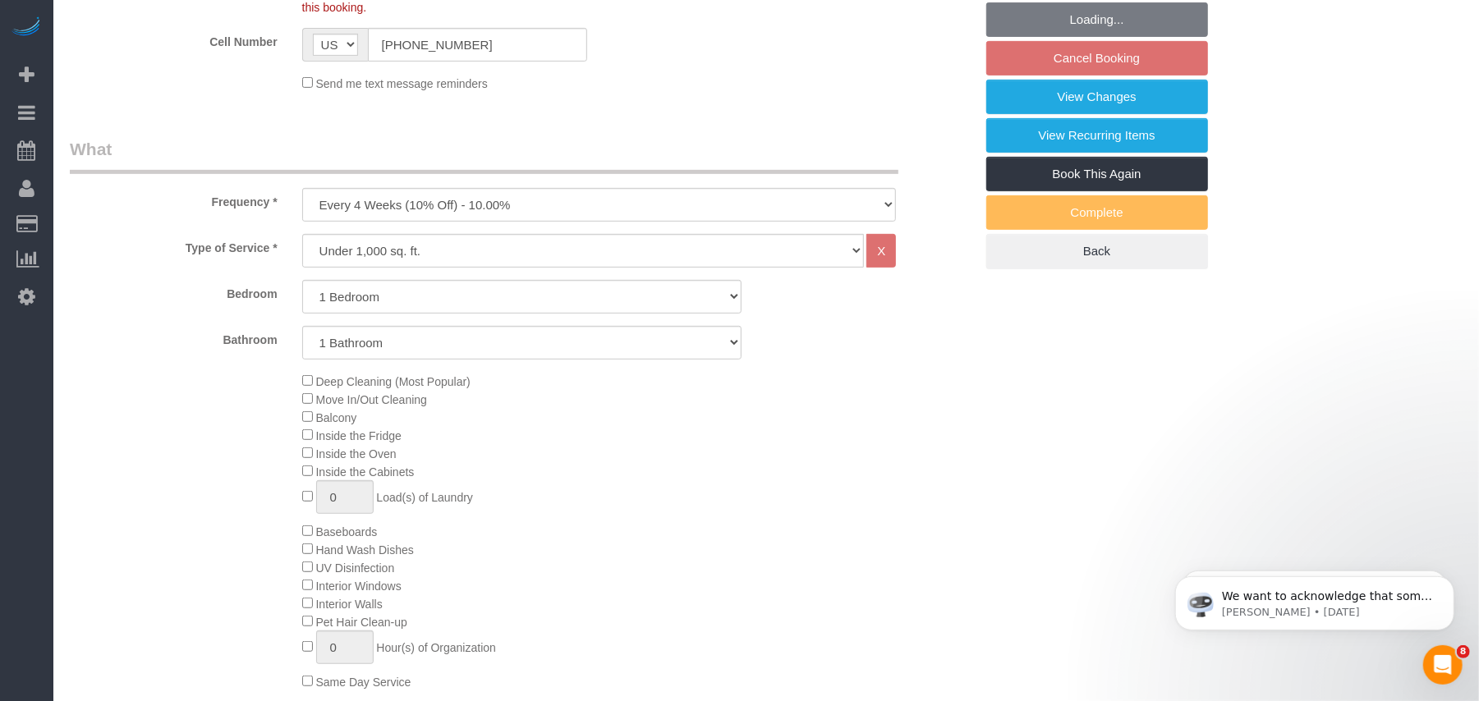
select select "object:1508"
select select "spot56"
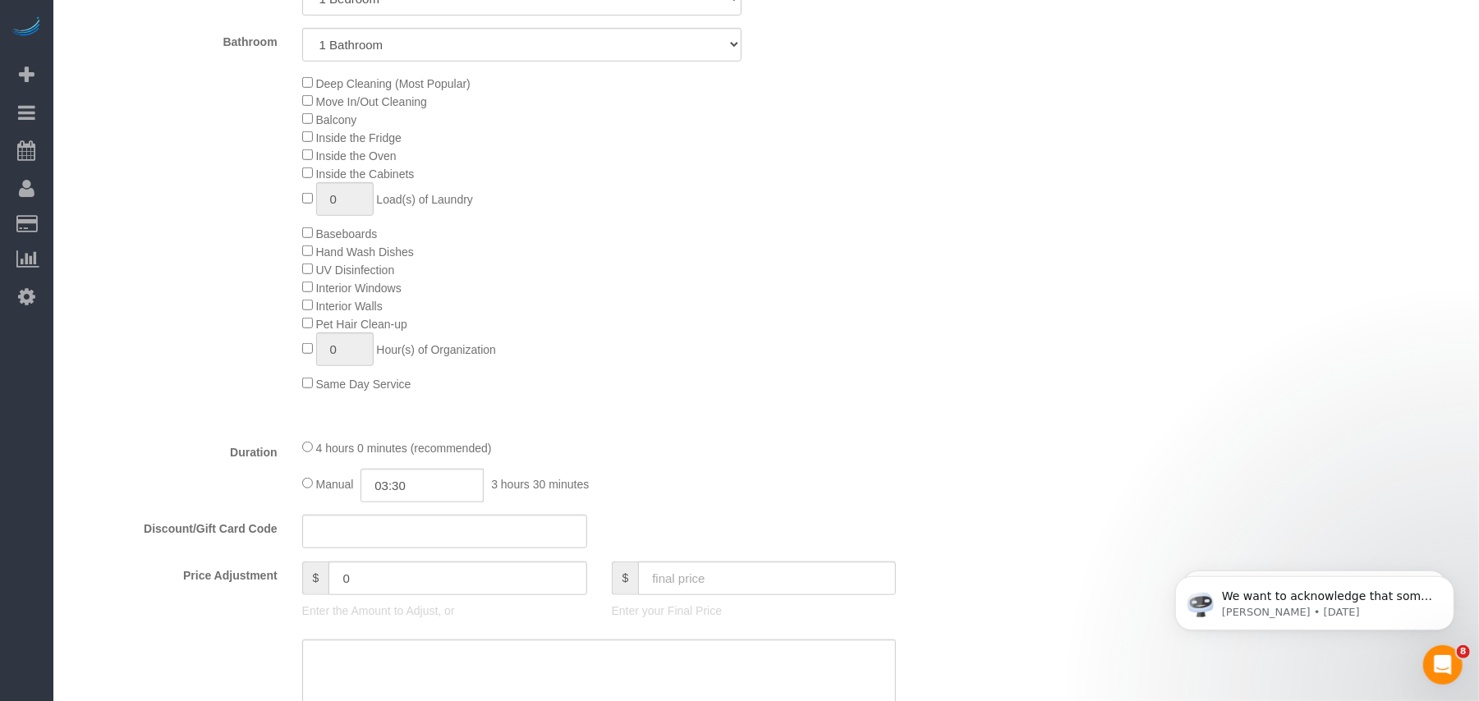
select select "1"
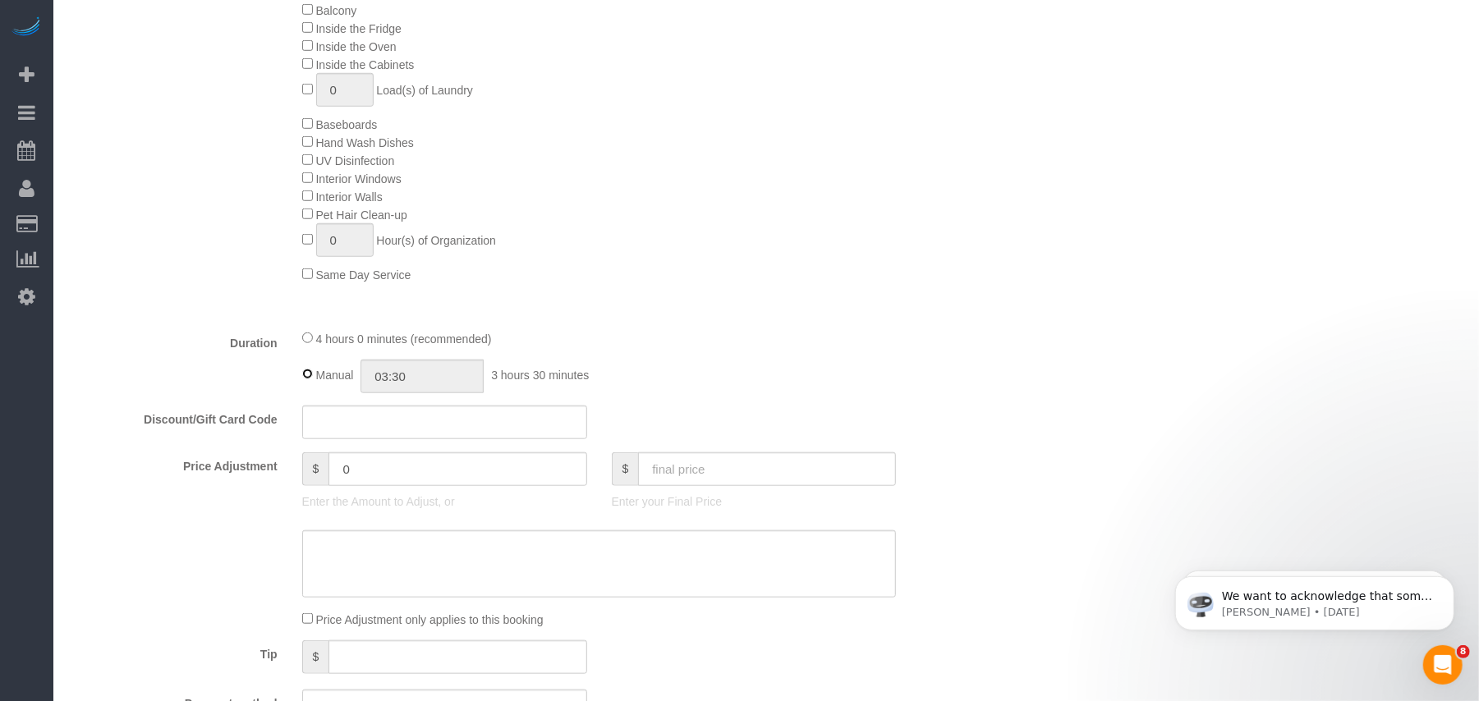
type input "04:00"
select select "spot111"
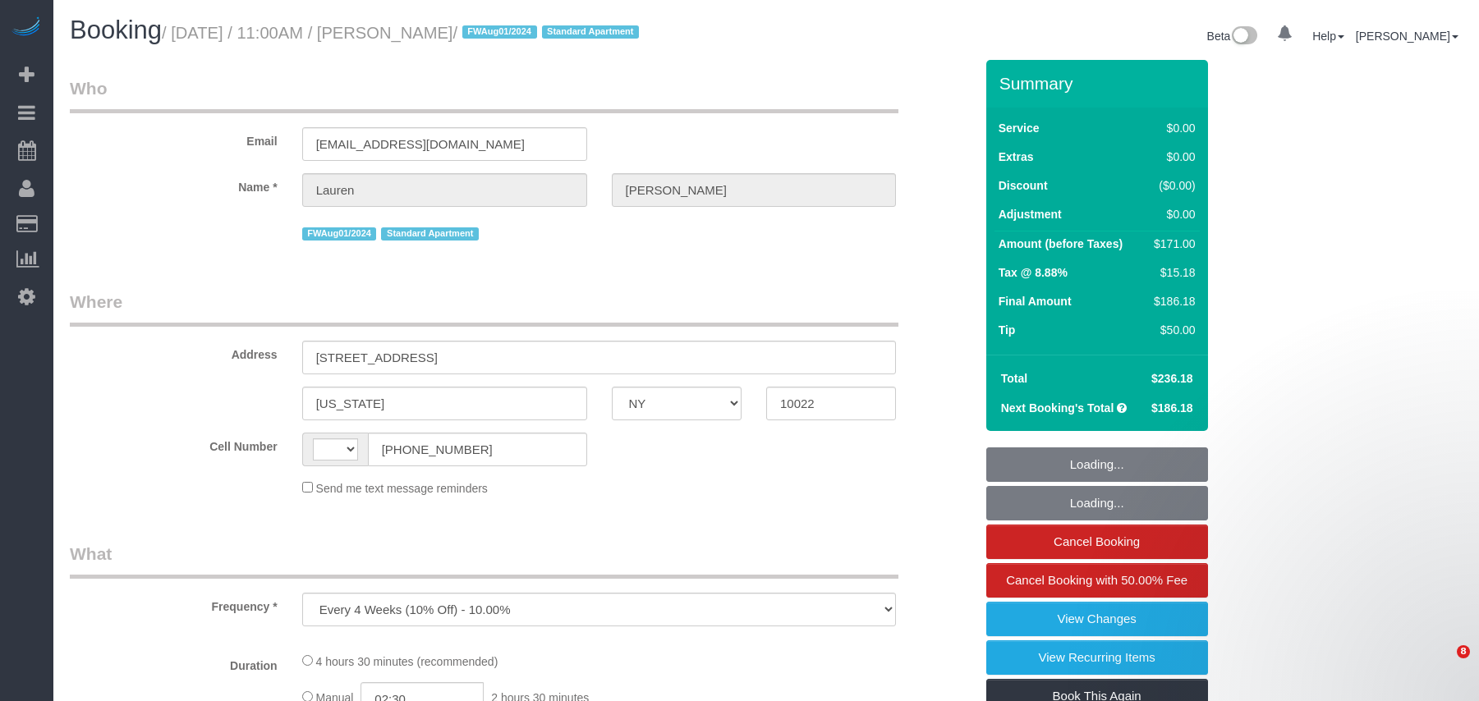
select select "NY"
select select "number:59"
select select "number:79"
select select "number:15"
select select "number:5"
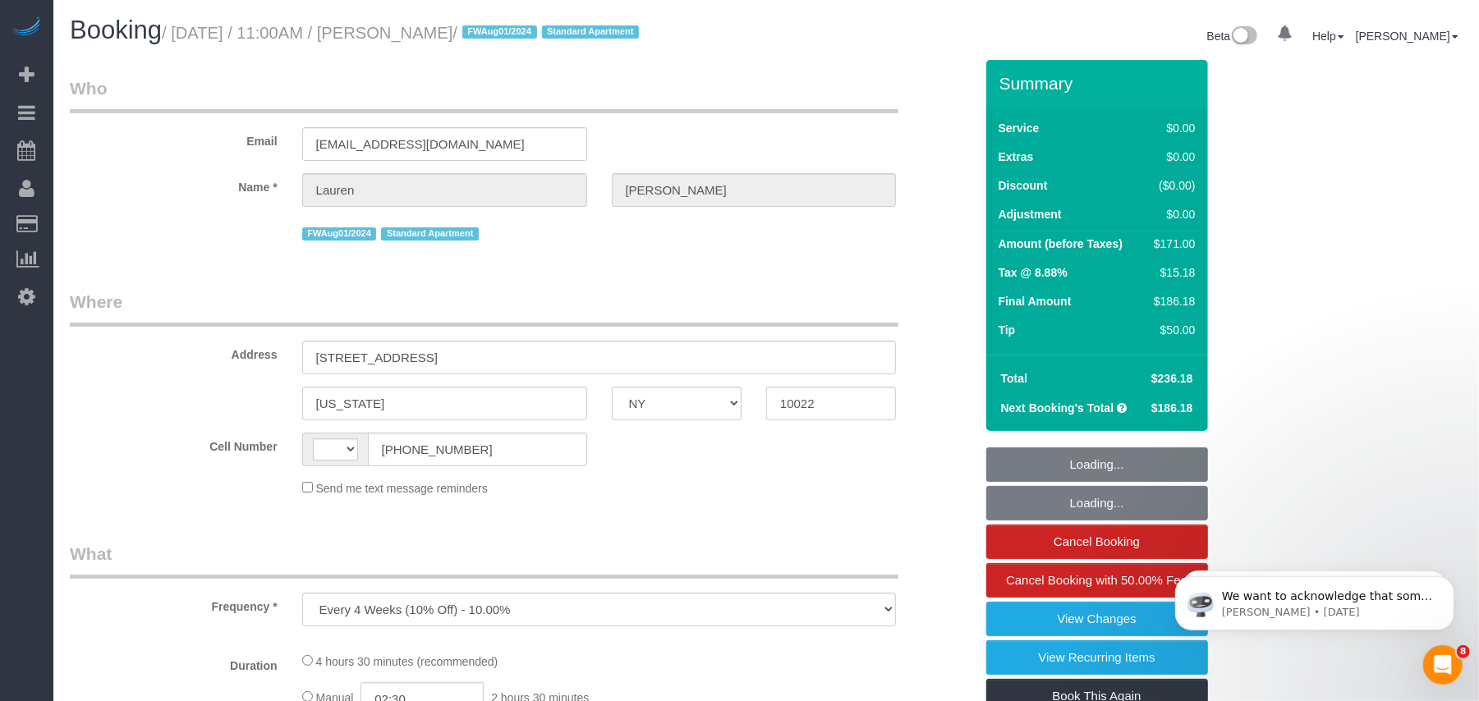
select select "2"
select select "string:[GEOGRAPHIC_DATA]"
select select "string:stripe-pm_1Phkqp4VGloSiKo75Mp2gtBu"
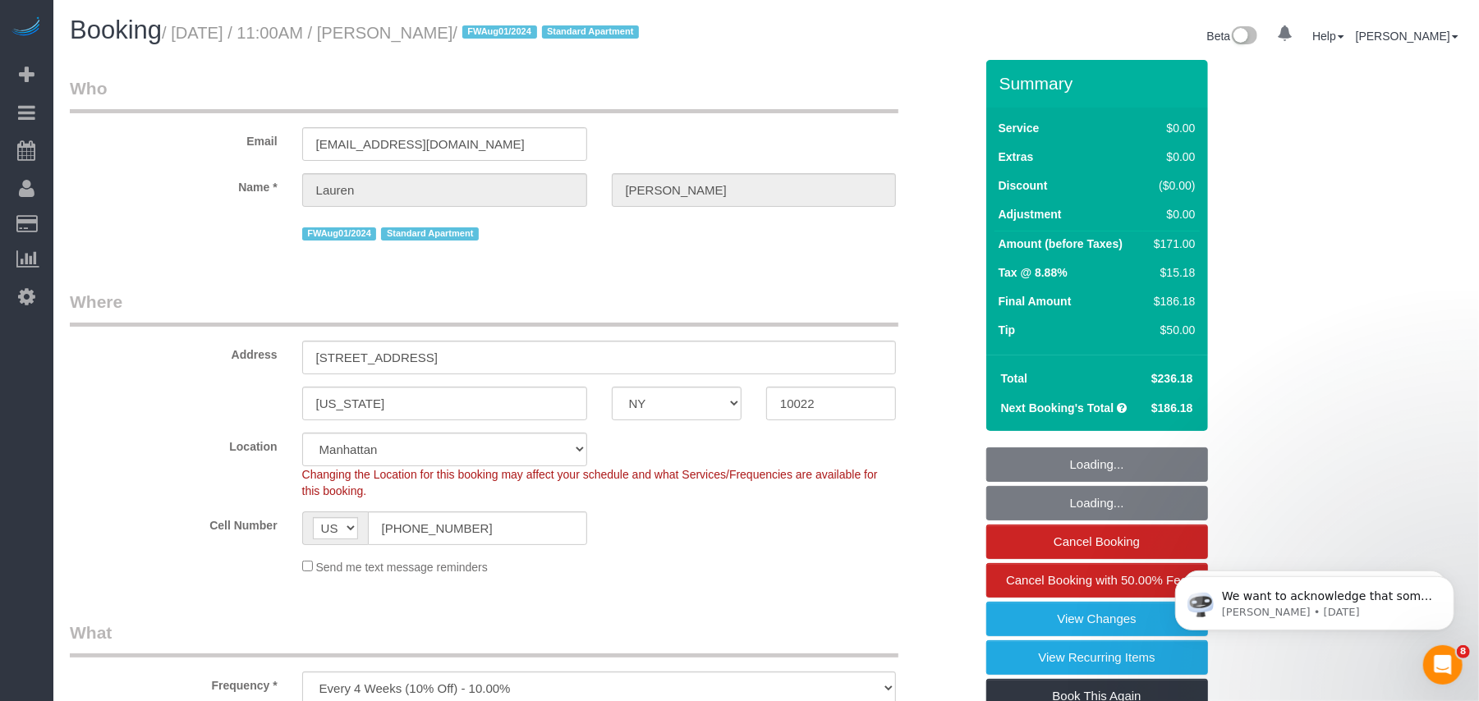
select select "2"
select select "object:1523"
select select "spot1"
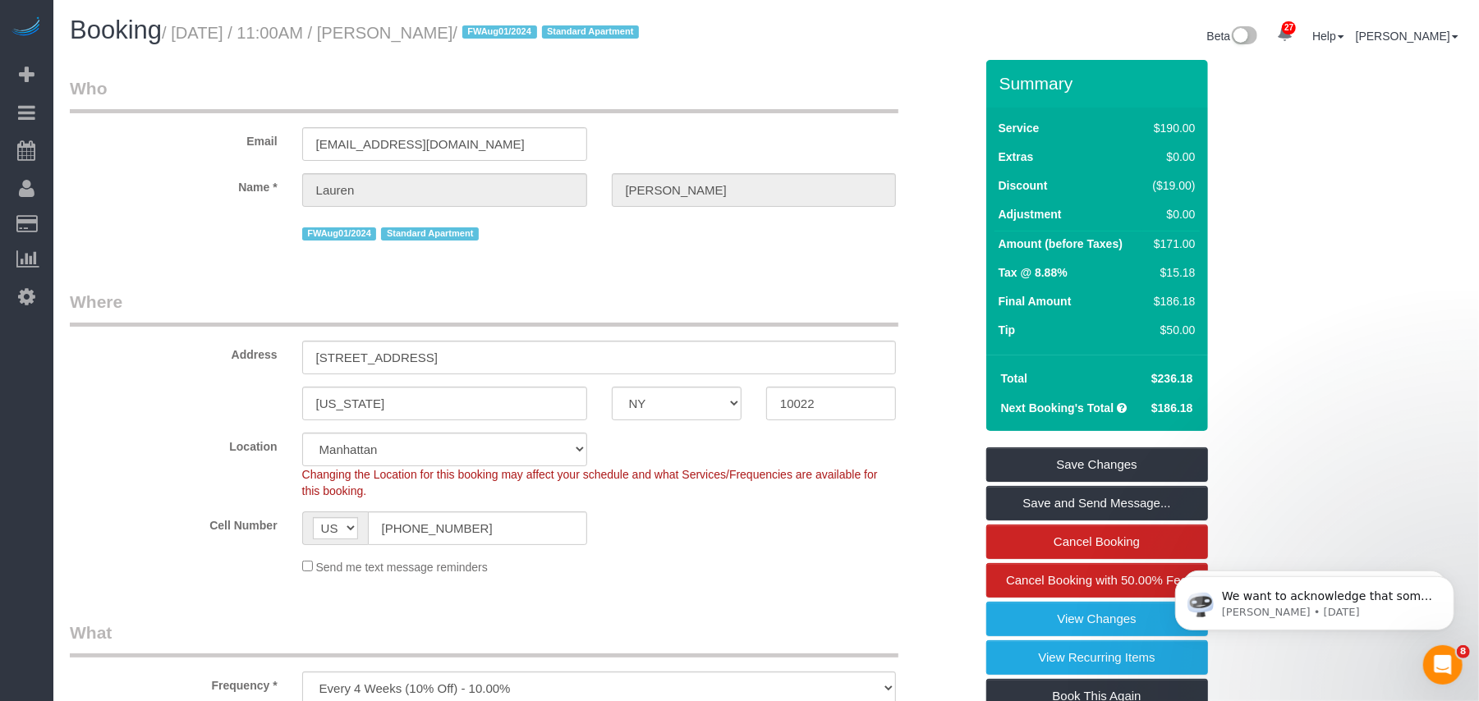
drag, startPoint x: 517, startPoint y: 30, endPoint x: 177, endPoint y: 30, distance: 339.9
click at [177, 30] on small "/ [DATE] / 11:00AM / [PERSON_NAME] / FWAug01/2024 Standard Apartment" at bounding box center [403, 33] width 482 height 18
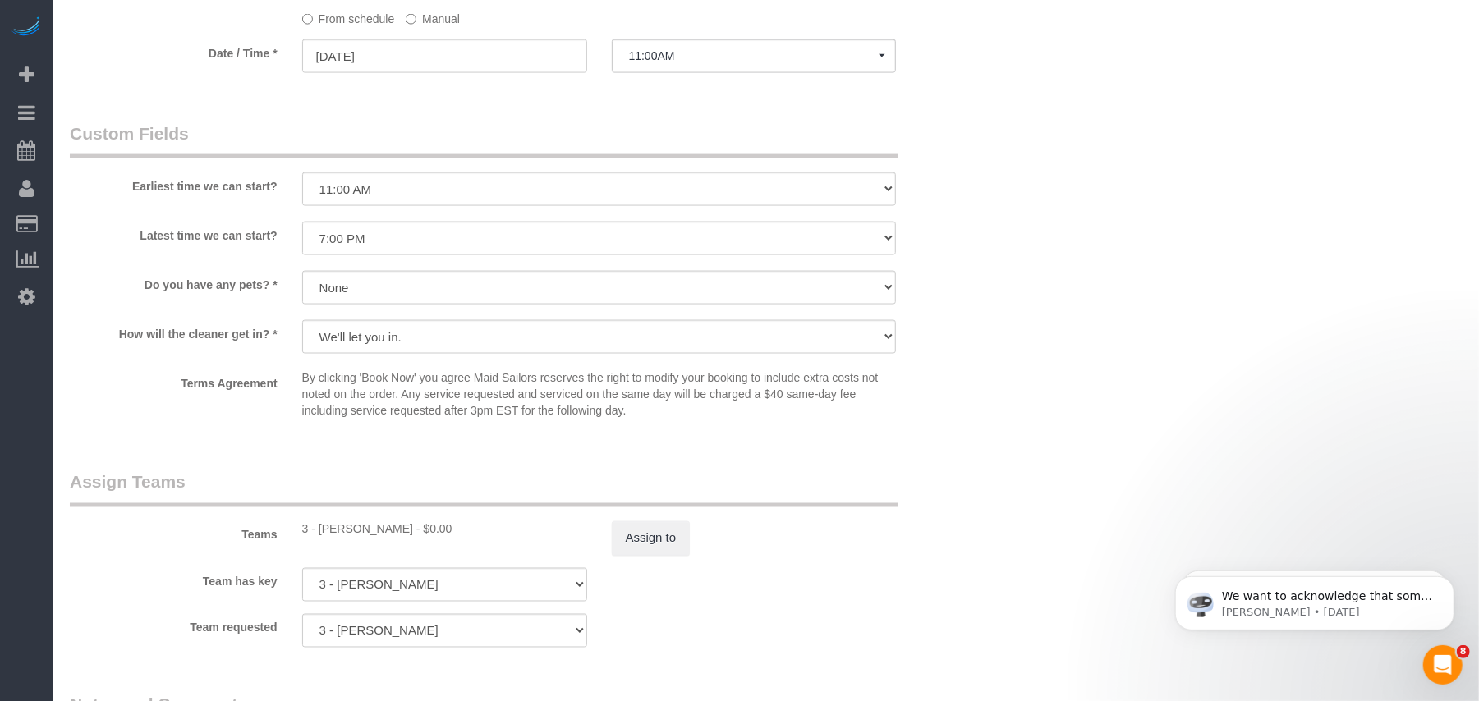
scroll to position [1860, 0]
